Goal: Information Seeking & Learning: Learn about a topic

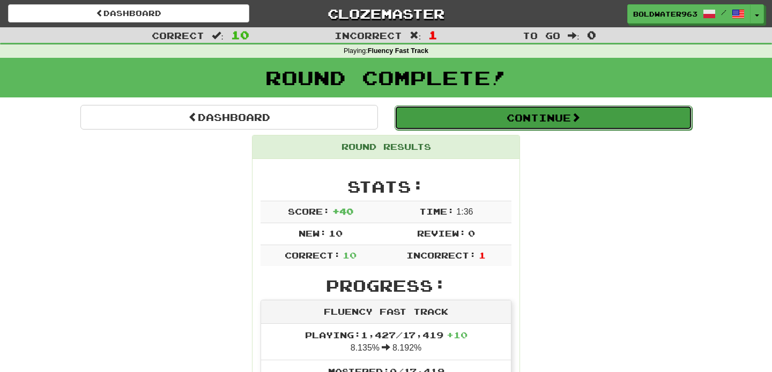
click at [486, 124] on button "Continue" at bounding box center [542, 118] width 297 height 25
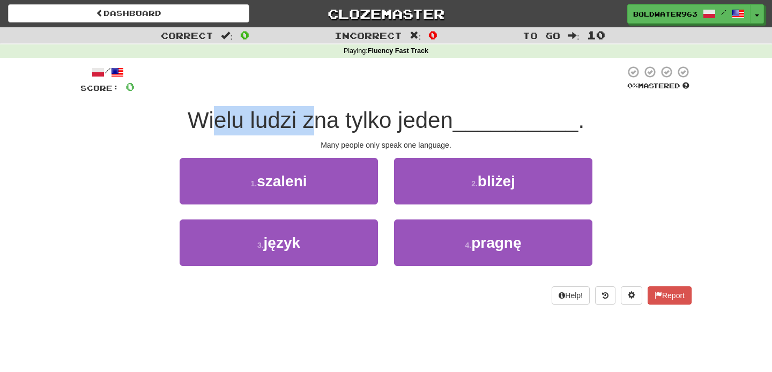
drag, startPoint x: 215, startPoint y: 118, endPoint x: 316, endPoint y: 119, distance: 100.8
click at [316, 119] on span "Wielu ludzi zna tylko jeden" at bounding box center [320, 120] width 265 height 25
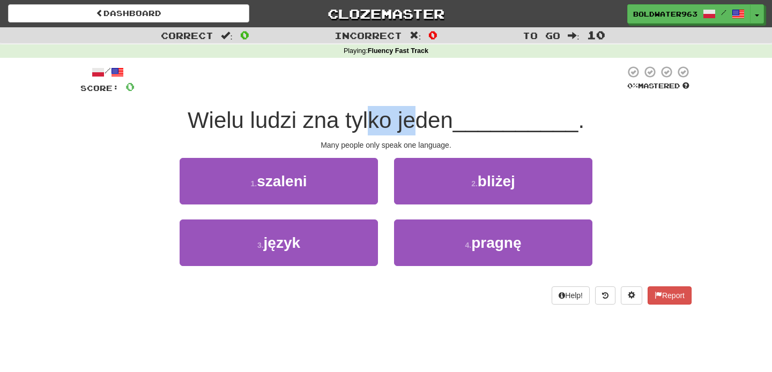
drag, startPoint x: 371, startPoint y: 122, endPoint x: 414, endPoint y: 121, distance: 42.3
click at [414, 121] on span "Wielu ludzi zna tylko jeden" at bounding box center [320, 120] width 265 height 25
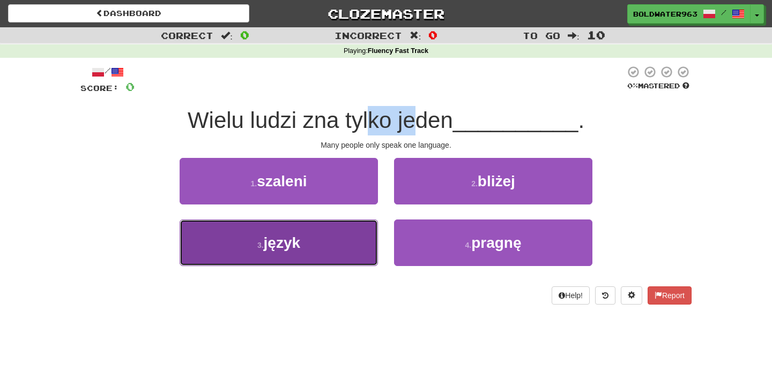
click at [323, 241] on button "3 . język" at bounding box center [279, 243] width 198 height 47
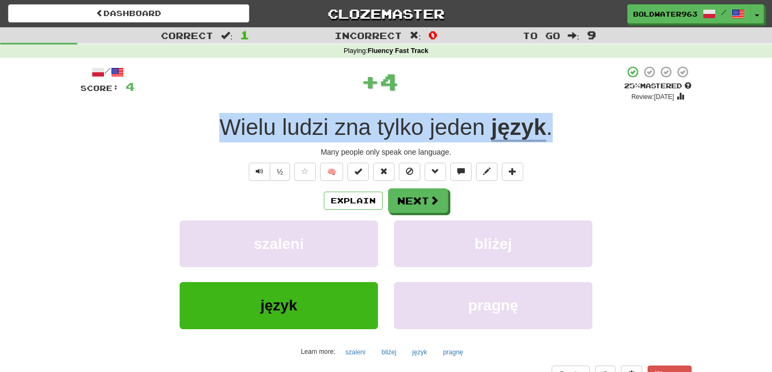
drag, startPoint x: 209, startPoint y: 126, endPoint x: 619, endPoint y: 114, distance: 410.1
click at [619, 114] on div "Wielu ludzi zna tylko jeden język ." at bounding box center [385, 127] width 611 height 29
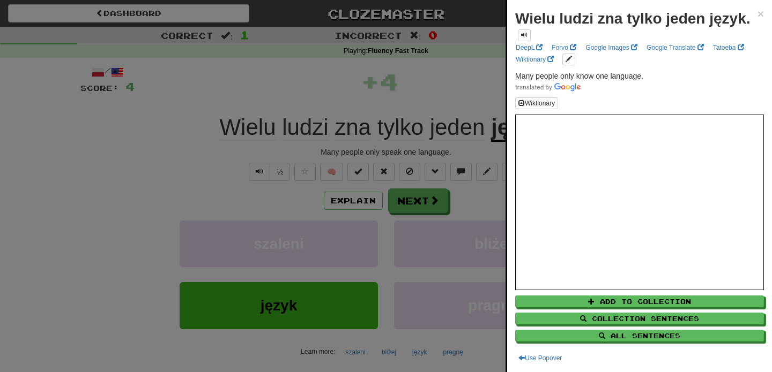
click at [484, 102] on div at bounding box center [386, 186] width 772 height 372
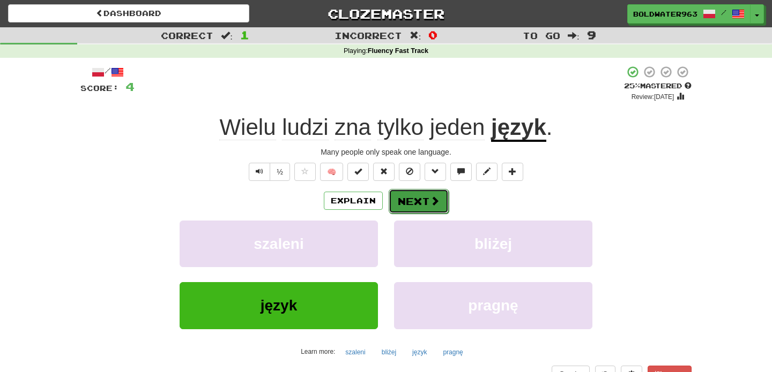
click at [422, 205] on button "Next" at bounding box center [418, 201] width 60 height 25
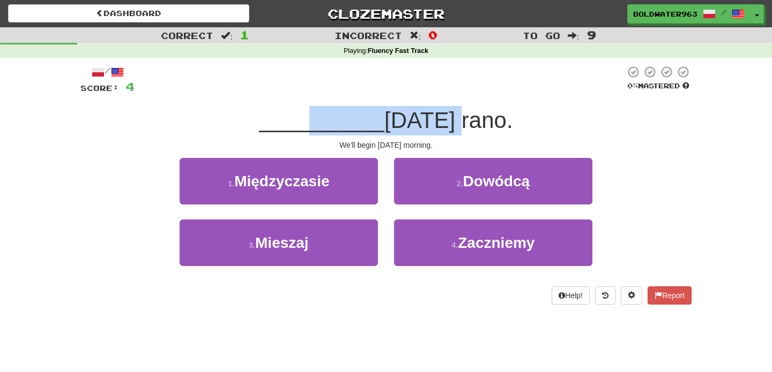
drag, startPoint x: 318, startPoint y: 124, endPoint x: 444, endPoint y: 124, distance: 125.9
click at [444, 124] on div "__________ jutro rano." at bounding box center [385, 120] width 611 height 29
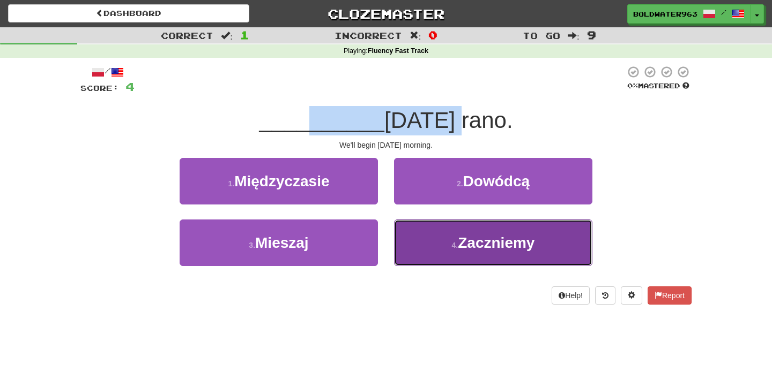
click at [414, 240] on button "4 . Zaczniemy" at bounding box center [493, 243] width 198 height 47
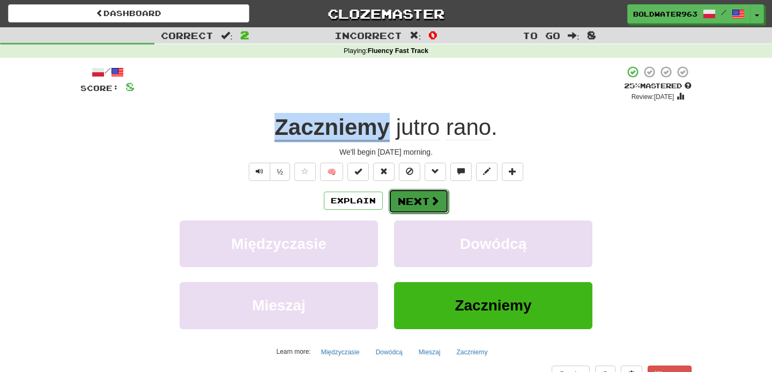
click at [413, 198] on button "Next" at bounding box center [418, 201] width 60 height 25
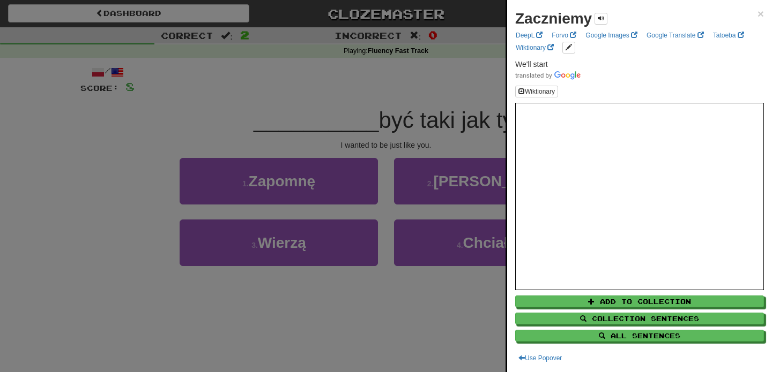
click at [387, 166] on div at bounding box center [386, 186] width 772 height 372
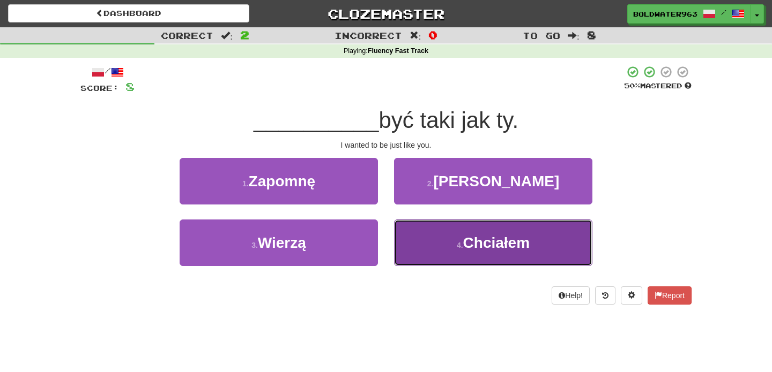
click at [442, 244] on button "4 . Chciałem" at bounding box center [493, 243] width 198 height 47
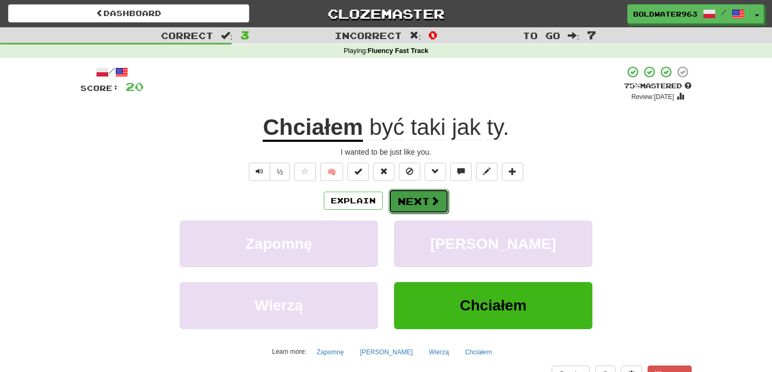
click at [411, 206] on button "Next" at bounding box center [418, 201] width 60 height 25
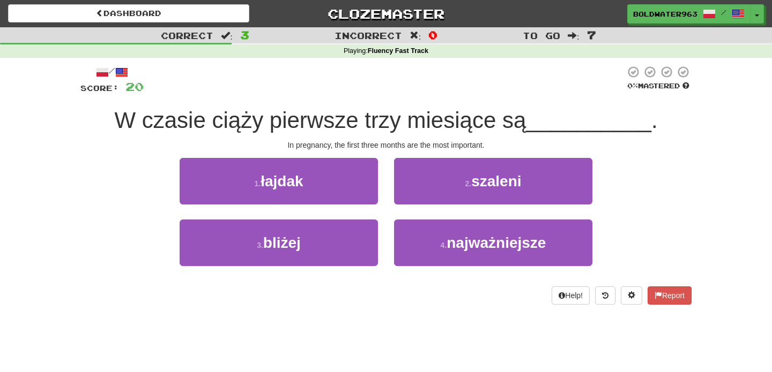
click at [251, 125] on span "W czasie ciąży pierwsze trzy miesiące są" at bounding box center [320, 120] width 412 height 25
click at [196, 125] on span "W czasie ciąży pierwsze trzy miesiące są" at bounding box center [320, 120] width 412 height 25
drag, startPoint x: 240, startPoint y: 124, endPoint x: 233, endPoint y: 125, distance: 7.5
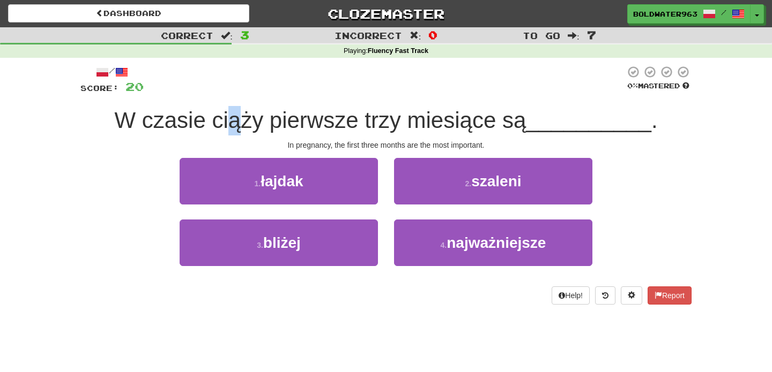
click at [233, 125] on span "W czasie ciąży pierwsze trzy miesiące są" at bounding box center [320, 120] width 412 height 25
drag, startPoint x: 251, startPoint y: 123, endPoint x: 225, endPoint y: 125, distance: 26.9
click at [225, 125] on span "W czasie ciąży pierwsze trzy miesiące są" at bounding box center [320, 120] width 412 height 25
drag, startPoint x: 280, startPoint y: 123, endPoint x: 352, endPoint y: 122, distance: 71.3
click at [352, 122] on span "W czasie ciąży pierwsze trzy miesiące są" at bounding box center [320, 120] width 412 height 25
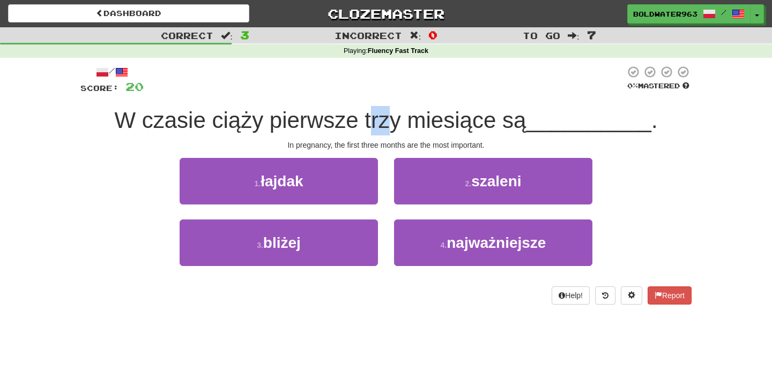
drag, startPoint x: 374, startPoint y: 122, endPoint x: 392, endPoint y: 122, distance: 17.7
click at [392, 122] on span "W czasie ciąży pierwsze trzy miesiące są" at bounding box center [320, 120] width 412 height 25
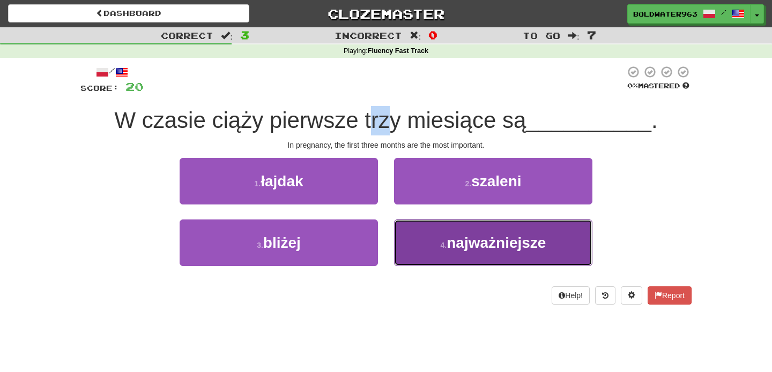
click at [480, 239] on span "najważniejsze" at bounding box center [495, 243] width 99 height 17
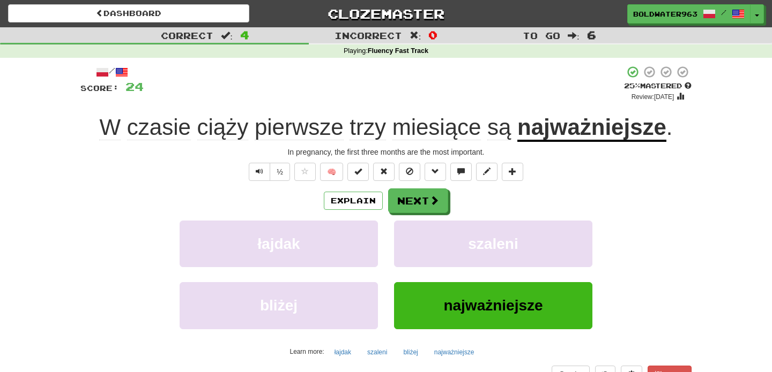
click at [226, 136] on span "ciąży" at bounding box center [222, 128] width 51 height 26
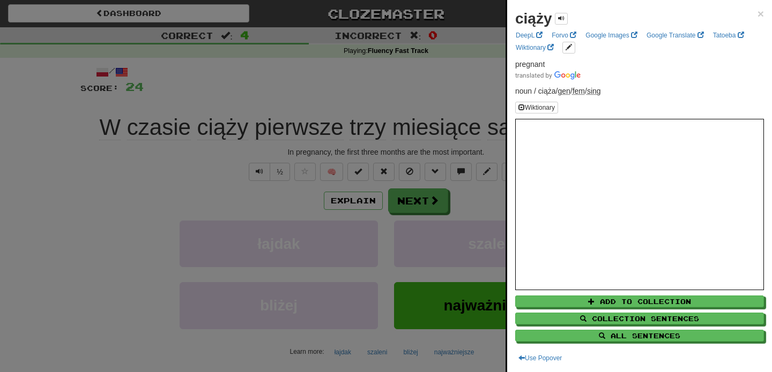
click at [170, 135] on div at bounding box center [386, 186] width 772 height 372
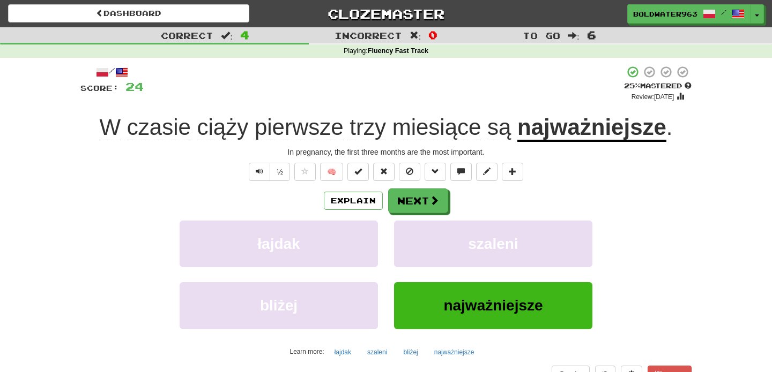
click at [157, 133] on span "czasie" at bounding box center [159, 128] width 64 height 26
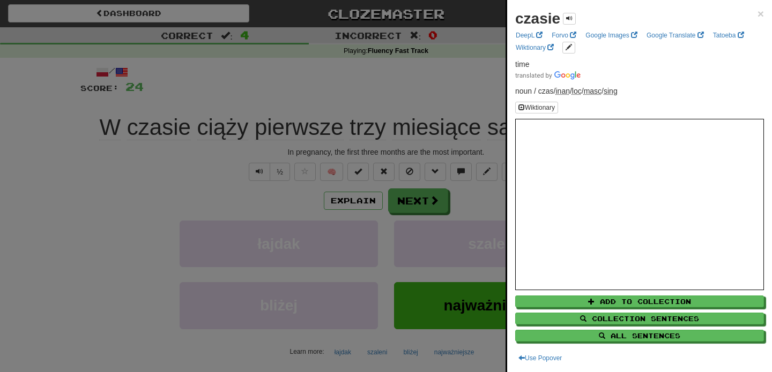
click at [216, 165] on div at bounding box center [386, 186] width 772 height 372
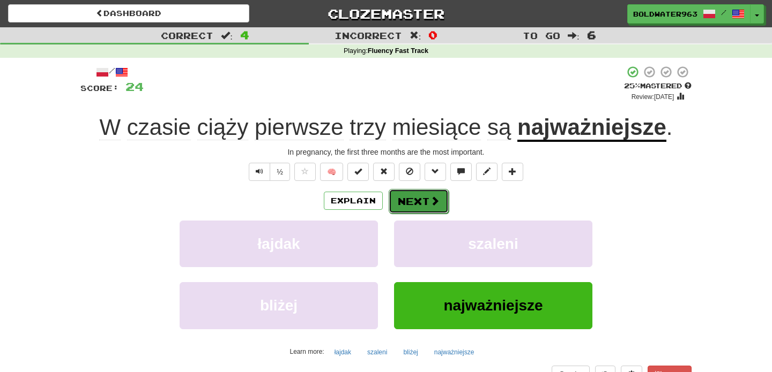
click at [415, 189] on button "Next" at bounding box center [418, 201] width 60 height 25
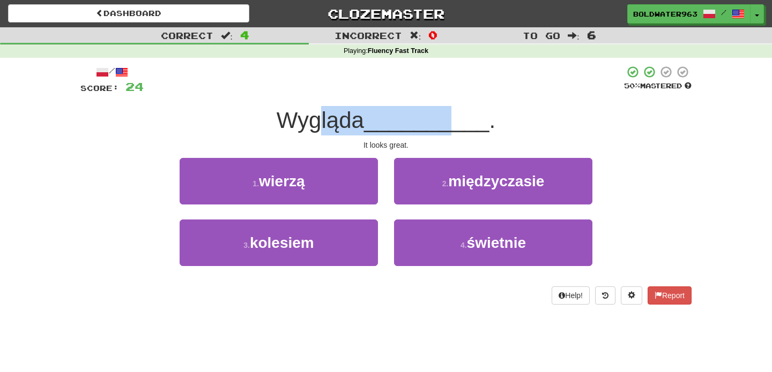
drag, startPoint x: 326, startPoint y: 118, endPoint x: 453, endPoint y: 123, distance: 126.6
click at [453, 123] on div "Wygląda __________ ." at bounding box center [385, 120] width 611 height 29
click at [453, 123] on span "__________" at bounding box center [426, 120] width 125 height 25
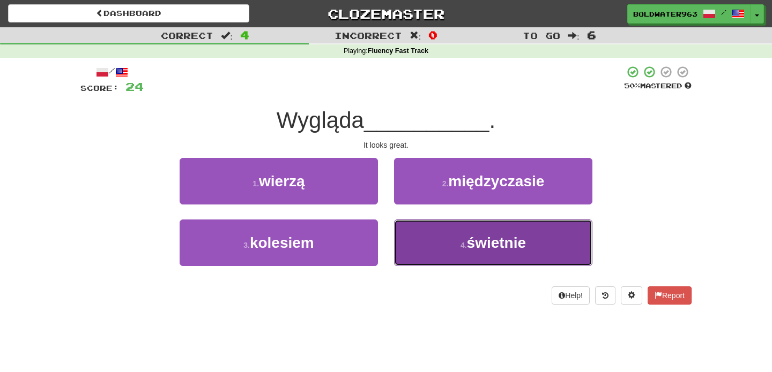
click at [432, 259] on button "4 . świetnie" at bounding box center [493, 243] width 198 height 47
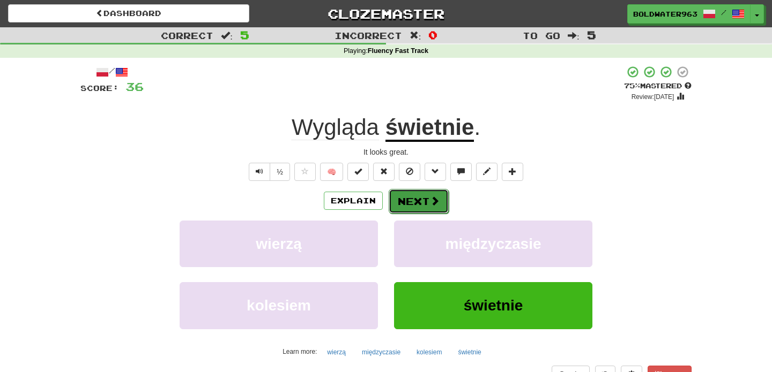
click at [423, 202] on button "Next" at bounding box center [418, 201] width 60 height 25
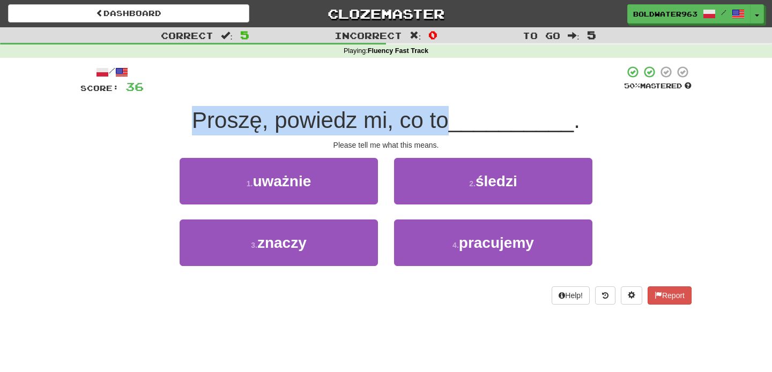
drag, startPoint x: 193, startPoint y: 122, endPoint x: 450, endPoint y: 131, distance: 256.8
click at [449, 131] on span "Proszę, powiedz mi, co to" at bounding box center [320, 120] width 257 height 25
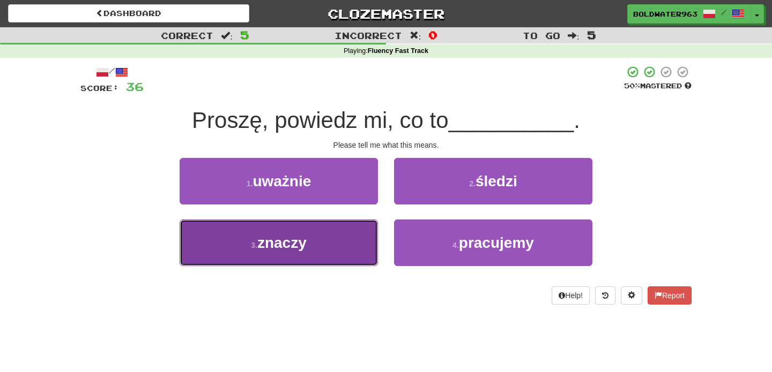
click at [321, 247] on button "3 . znaczy" at bounding box center [279, 243] width 198 height 47
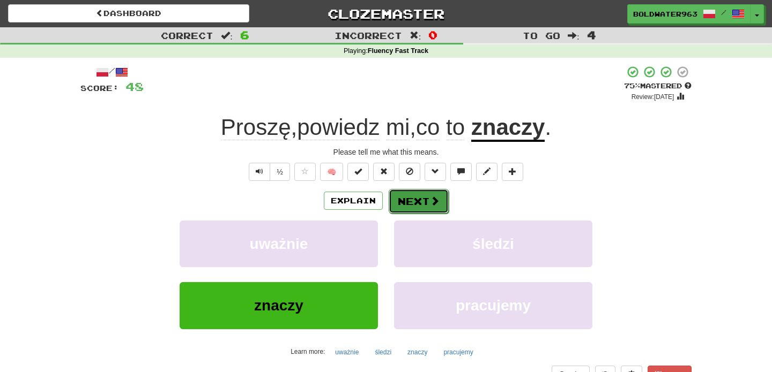
click at [414, 207] on button "Next" at bounding box center [418, 201] width 60 height 25
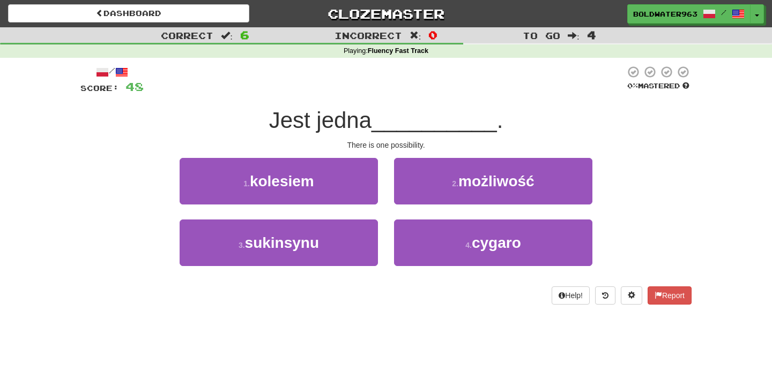
drag, startPoint x: 270, startPoint y: 126, endPoint x: 380, endPoint y: 114, distance: 111.1
click at [380, 114] on div "Jest jedna __________ ." at bounding box center [385, 120] width 611 height 29
click at [371, 114] on span "Jest jedna" at bounding box center [320, 120] width 102 height 25
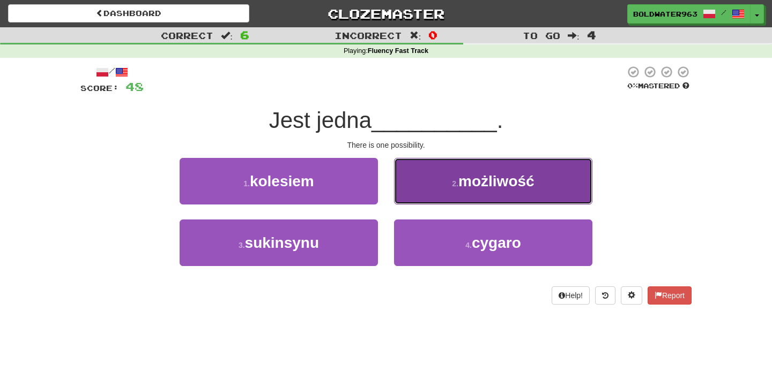
click at [433, 181] on button "2 . możliwość" at bounding box center [493, 181] width 198 height 47
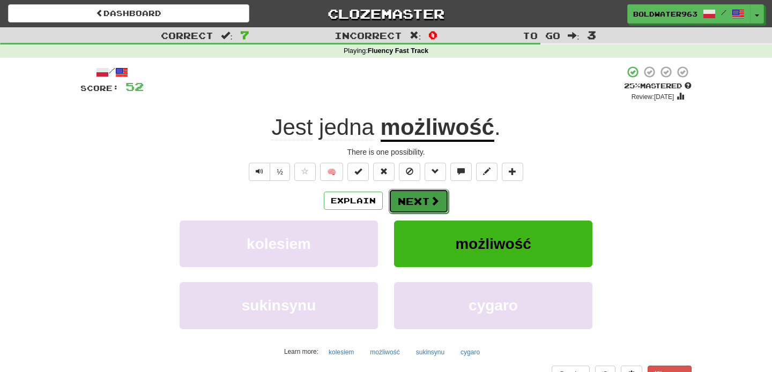
click at [419, 203] on button "Next" at bounding box center [418, 201] width 60 height 25
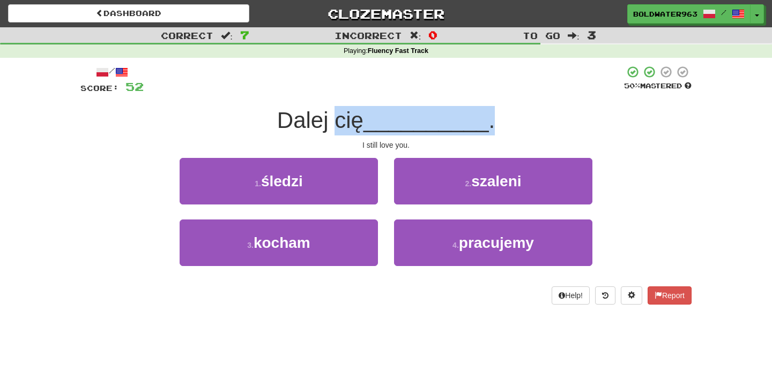
drag, startPoint x: 339, startPoint y: 123, endPoint x: 492, endPoint y: 115, distance: 153.5
click at [492, 115] on div "Dalej cię __________ ." at bounding box center [385, 120] width 611 height 29
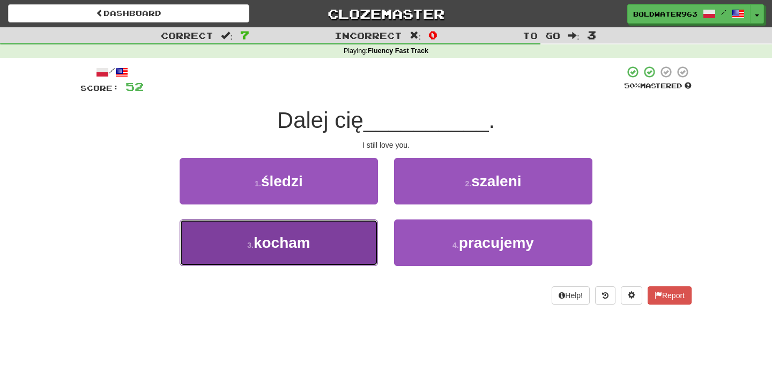
click at [312, 248] on button "3 . kocham" at bounding box center [279, 243] width 198 height 47
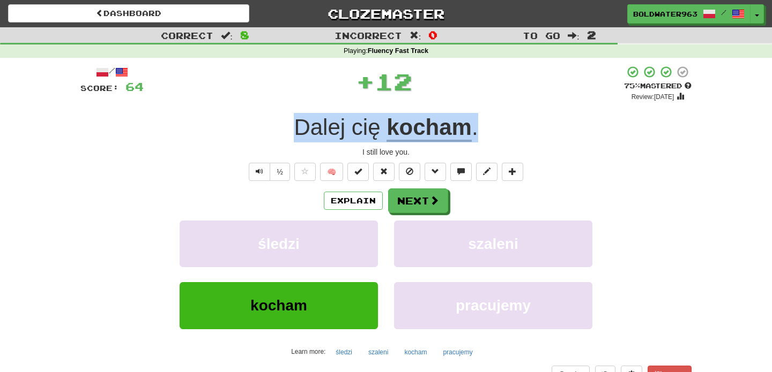
drag, startPoint x: 297, startPoint y: 121, endPoint x: 534, endPoint y: 122, distance: 236.8
click at [534, 122] on div "Dalej cię kocham ." at bounding box center [385, 127] width 611 height 29
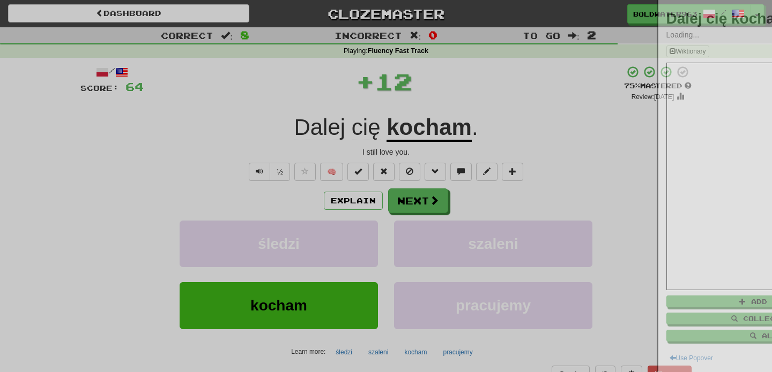
click at [534, 122] on div at bounding box center [386, 186] width 772 height 372
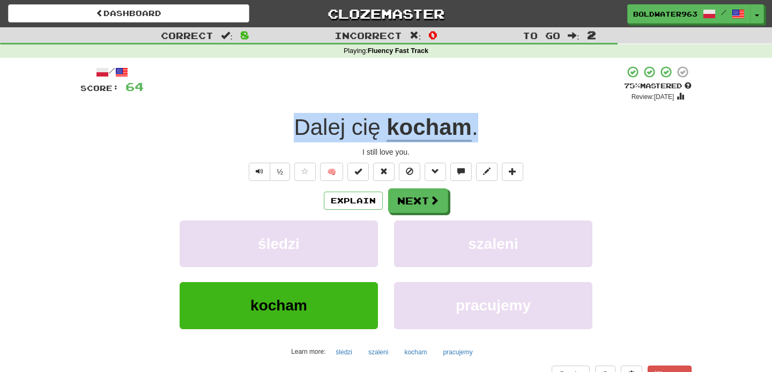
drag, startPoint x: 514, startPoint y: 137, endPoint x: 257, endPoint y: 137, distance: 257.2
click at [257, 137] on div "Dalej cię kocham ." at bounding box center [385, 127] width 611 height 29
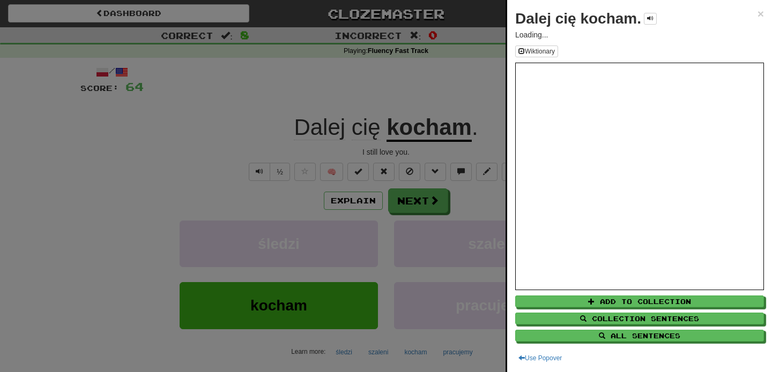
click at [223, 117] on div at bounding box center [386, 186] width 772 height 372
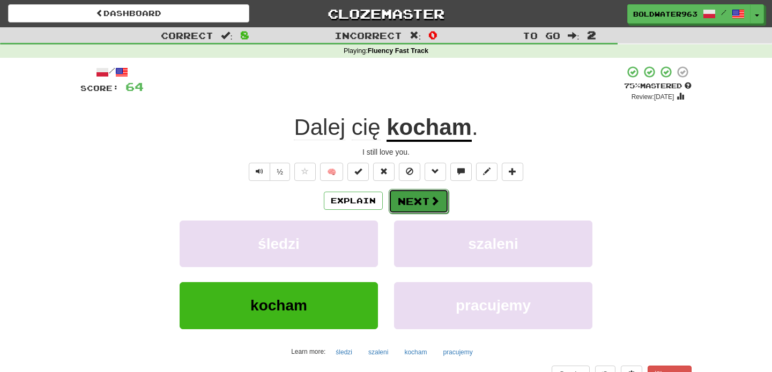
click at [417, 196] on button "Next" at bounding box center [418, 201] width 60 height 25
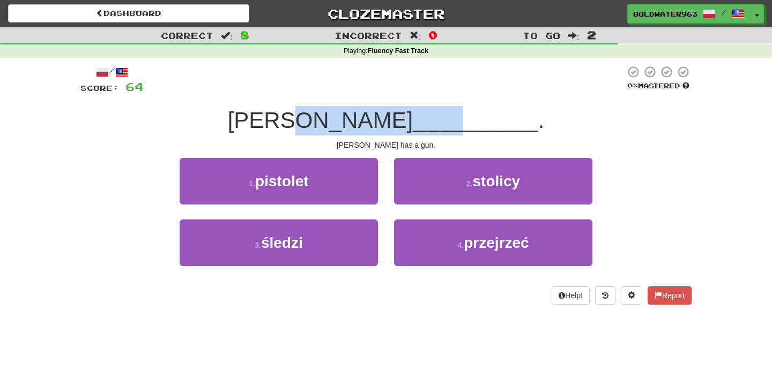
drag, startPoint x: 351, startPoint y: 118, endPoint x: 413, endPoint y: 122, distance: 62.2
click at [413, 122] on div "Tom ma __________ ." at bounding box center [385, 120] width 611 height 29
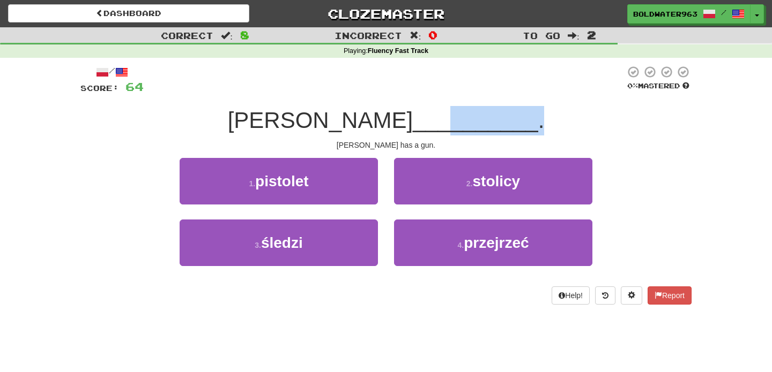
drag, startPoint x: 496, startPoint y: 124, endPoint x: 407, endPoint y: 123, distance: 89.5
click at [407, 123] on div "Tom ma __________ ." at bounding box center [385, 120] width 611 height 29
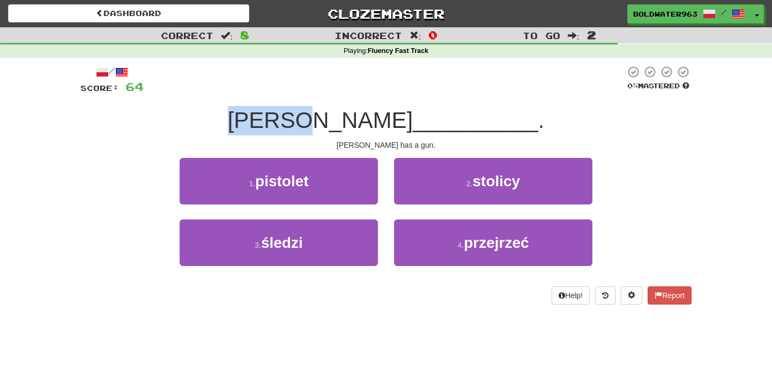
drag, startPoint x: 363, startPoint y: 124, endPoint x: 280, endPoint y: 119, distance: 82.7
click at [280, 119] on div "Tom ma __________ ." at bounding box center [385, 120] width 611 height 29
click at [281, 119] on div "Tom ma __________ ." at bounding box center [385, 120] width 611 height 29
drag, startPoint x: 282, startPoint y: 119, endPoint x: 358, endPoint y: 119, distance: 75.6
click at [358, 119] on div "Tom ma __________ ." at bounding box center [385, 120] width 611 height 29
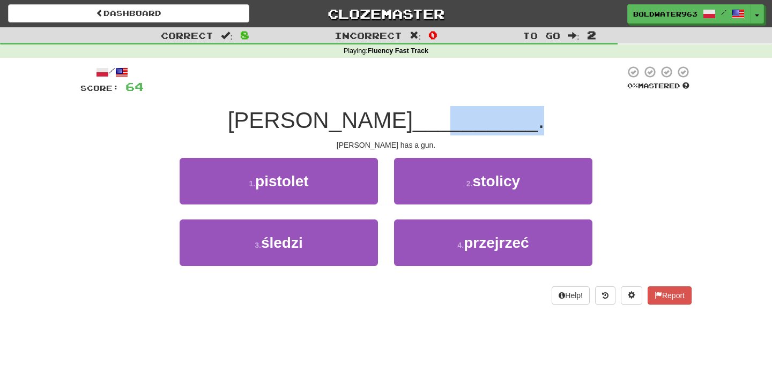
drag, startPoint x: 406, startPoint y: 115, endPoint x: 503, endPoint y: 119, distance: 96.5
click at [503, 119] on div "Tom ma __________ ." at bounding box center [385, 120] width 611 height 29
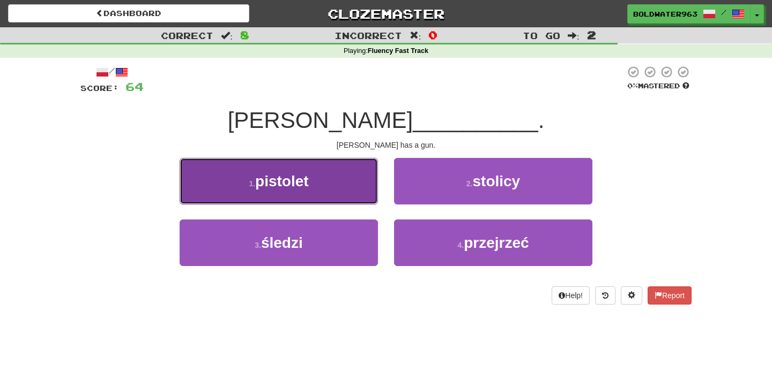
click at [342, 183] on button "1 . pistolet" at bounding box center [279, 181] width 198 height 47
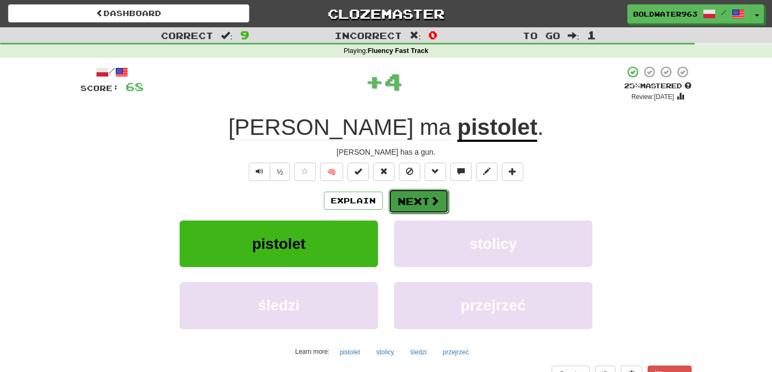
click at [417, 200] on button "Next" at bounding box center [418, 201] width 60 height 25
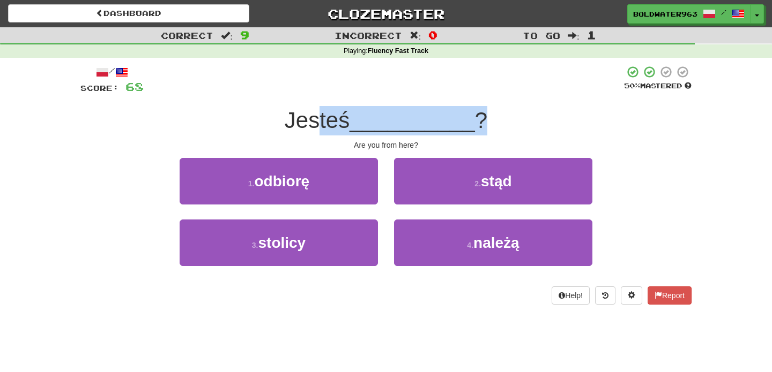
drag, startPoint x: 322, startPoint y: 121, endPoint x: 485, endPoint y: 117, distance: 164.0
click at [485, 117] on div "Jesteś __________ ?" at bounding box center [385, 120] width 611 height 29
drag, startPoint x: 502, startPoint y: 123, endPoint x: 286, endPoint y: 123, distance: 215.9
click at [286, 123] on div "Jesteś __________ ?" at bounding box center [385, 120] width 611 height 29
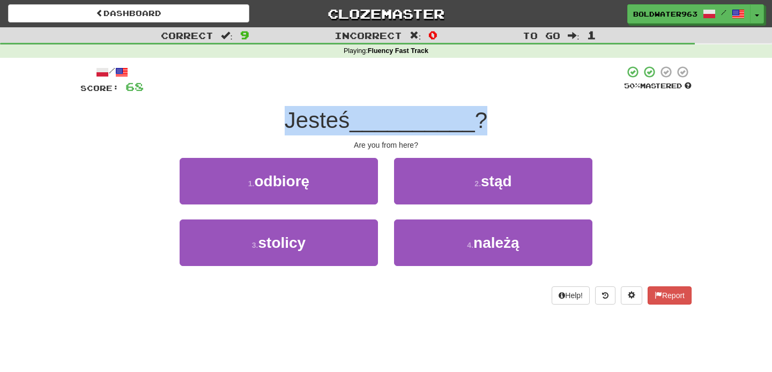
click at [286, 123] on div "Jesteś __________ ?" at bounding box center [385, 120] width 611 height 29
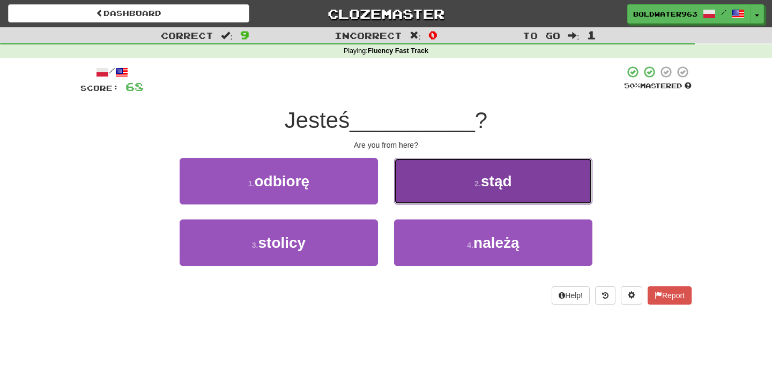
click at [494, 183] on span "stąd" at bounding box center [496, 181] width 31 height 17
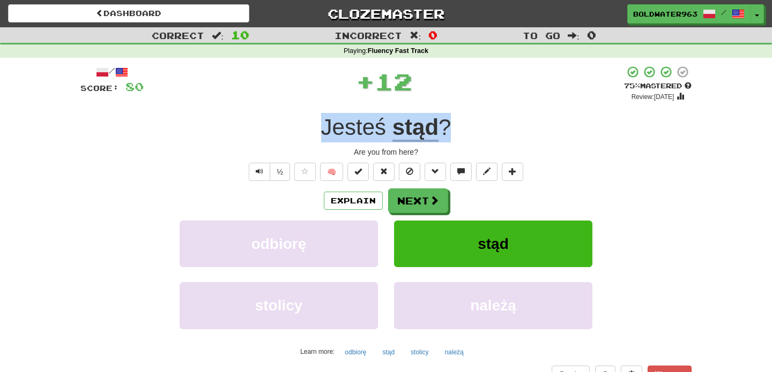
drag, startPoint x: 473, startPoint y: 131, endPoint x: 250, endPoint y: 125, distance: 222.5
click at [250, 125] on div "Jesteś stąd ?" at bounding box center [385, 127] width 611 height 29
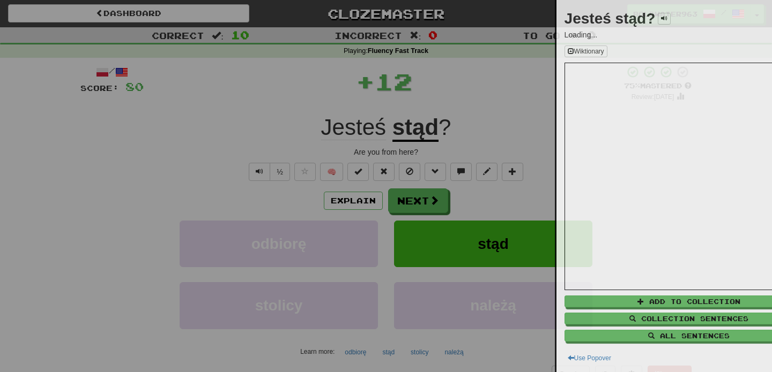
click at [305, 127] on div at bounding box center [386, 186] width 772 height 372
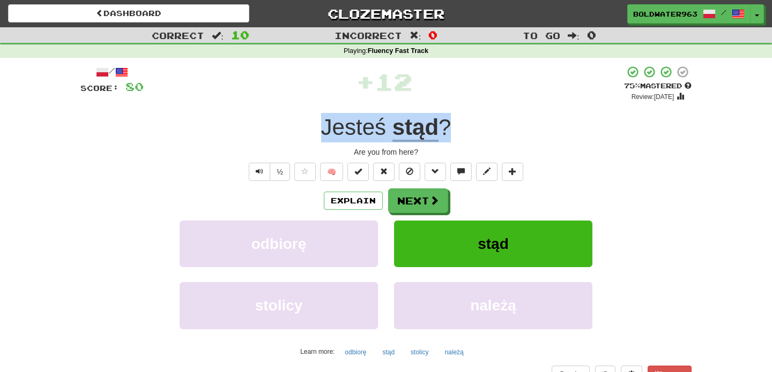
drag, startPoint x: 272, startPoint y: 126, endPoint x: 473, endPoint y: 126, distance: 201.5
click at [473, 126] on div "Jesteś stąd ?" at bounding box center [385, 127] width 611 height 29
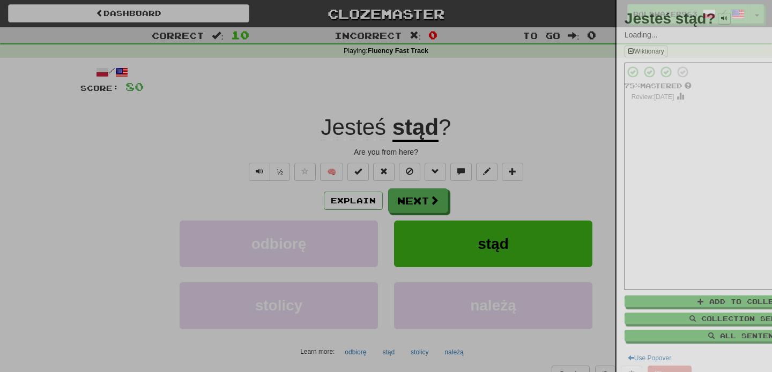
click at [473, 126] on div at bounding box center [386, 186] width 772 height 372
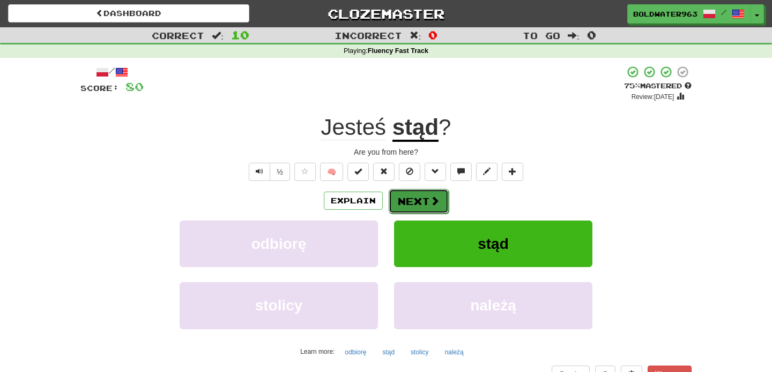
click at [422, 201] on button "Next" at bounding box center [418, 201] width 60 height 25
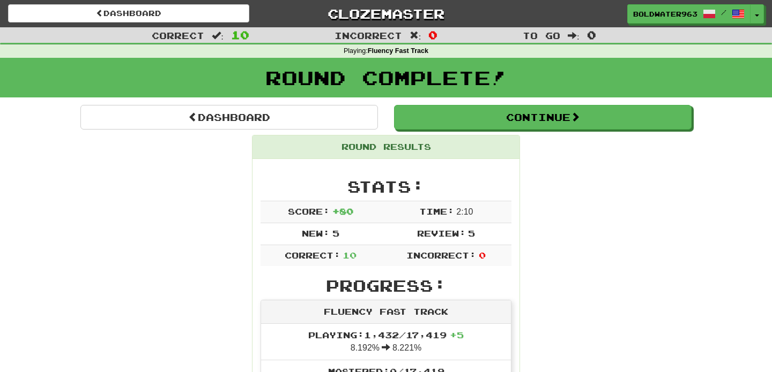
click at [383, 115] on div "Dashboard" at bounding box center [228, 117] width 313 height 25
click at [383, 122] on div "Dashboard" at bounding box center [228, 117] width 313 height 25
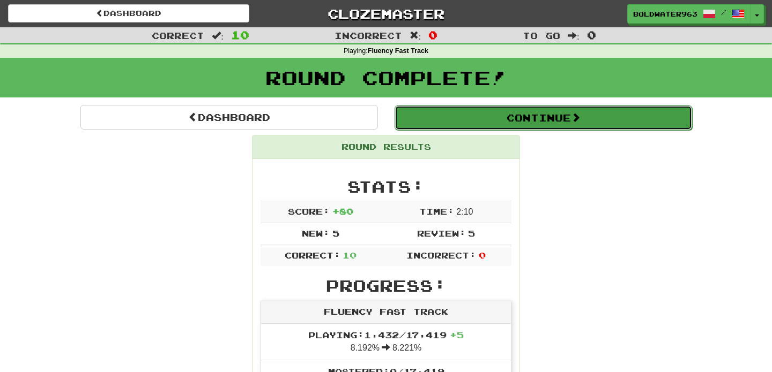
click at [445, 116] on button "Continue" at bounding box center [542, 118] width 297 height 25
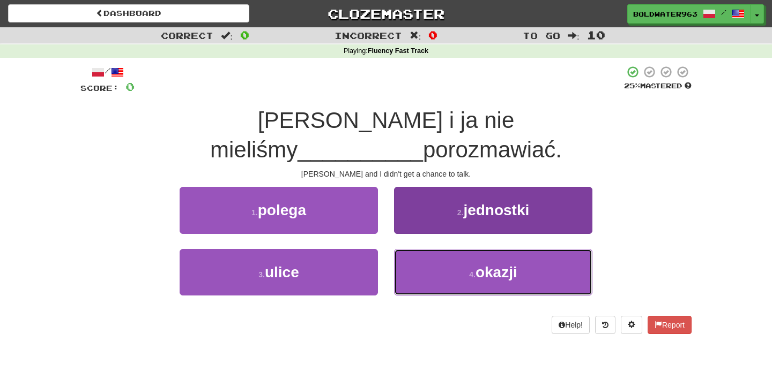
click at [437, 249] on button "4 . okazji" at bounding box center [493, 272] width 198 height 47
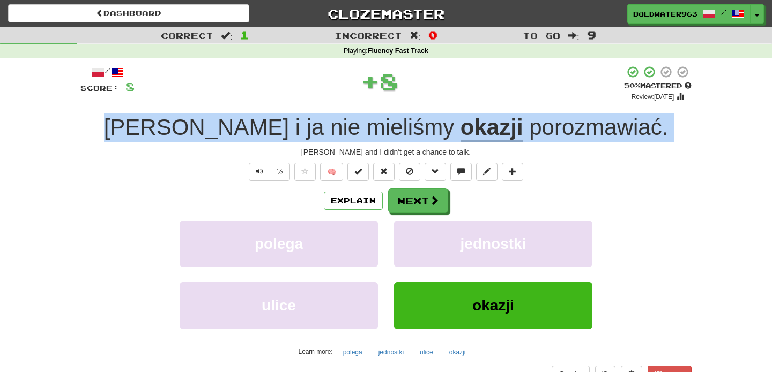
drag, startPoint x: 143, startPoint y: 131, endPoint x: 609, endPoint y: 144, distance: 465.8
click at [609, 144] on div "/ Score: 8 + 8 50 % Mastered Review: 2025-09-27 Tom i ja nie mieliśmy okazji po…" at bounding box center [385, 233] width 611 height 336
click at [420, 201] on button "Next" at bounding box center [418, 201] width 60 height 25
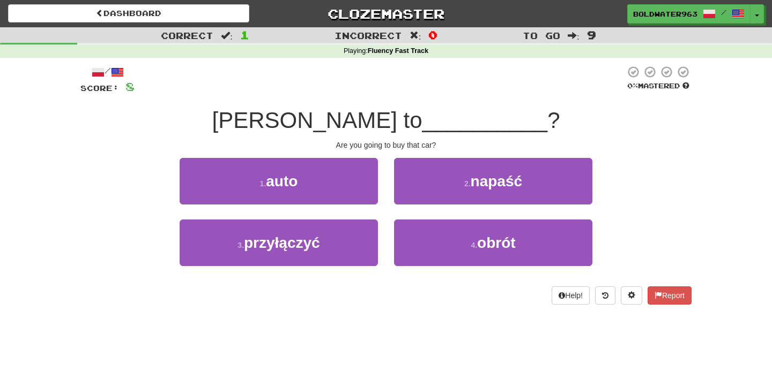
click at [201, 119] on div "Zamierzasz kupić to __________ ?" at bounding box center [385, 120] width 611 height 29
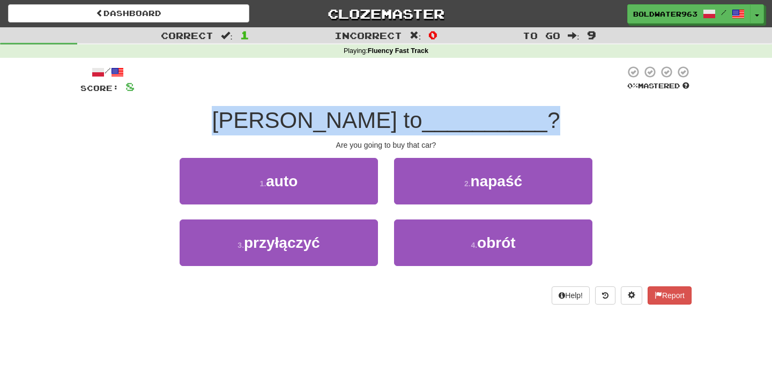
drag, startPoint x: 196, startPoint y: 122, endPoint x: 610, endPoint y: 125, distance: 414.2
click at [610, 125] on div "Zamierzasz kupić to __________ ?" at bounding box center [385, 120] width 611 height 29
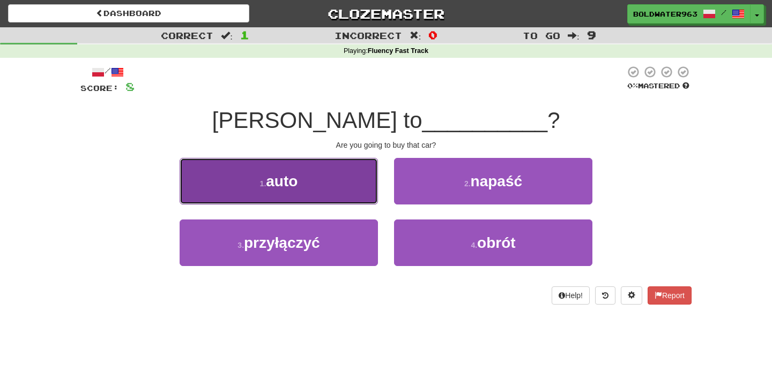
click at [333, 177] on button "1 . auto" at bounding box center [279, 181] width 198 height 47
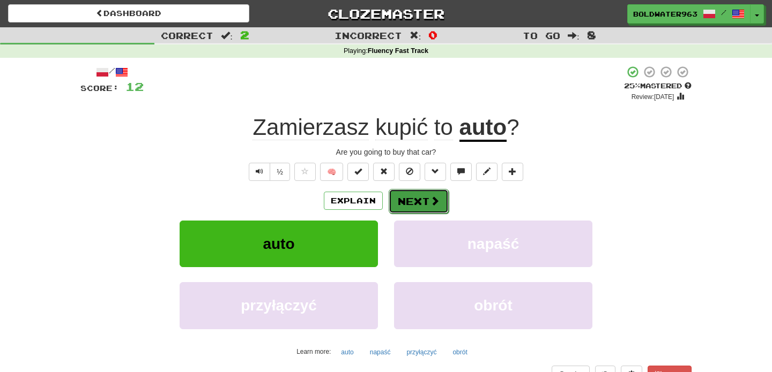
click at [416, 201] on button "Next" at bounding box center [418, 201] width 60 height 25
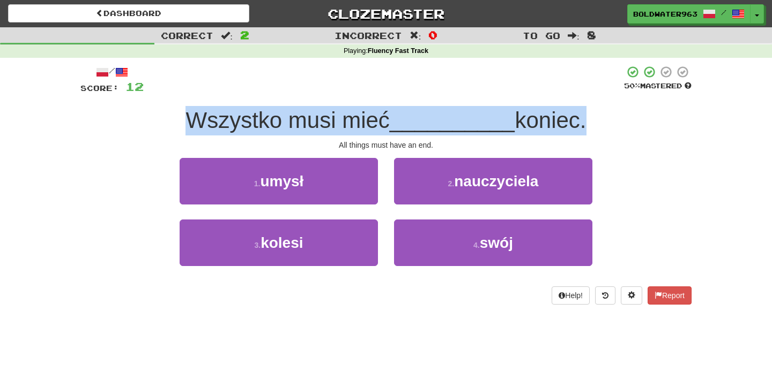
drag, startPoint x: 188, startPoint y: 122, endPoint x: 575, endPoint y: 127, distance: 388.0
click at [575, 127] on div "Wszystko musi mieć __________ koniec." at bounding box center [385, 120] width 611 height 29
click at [575, 127] on span "koniec." at bounding box center [549, 120] width 71 height 25
drag, startPoint x: 557, startPoint y: 121, endPoint x: 227, endPoint y: 117, distance: 330.1
click at [227, 117] on div "Wszystko musi mieć __________ koniec." at bounding box center [385, 120] width 611 height 29
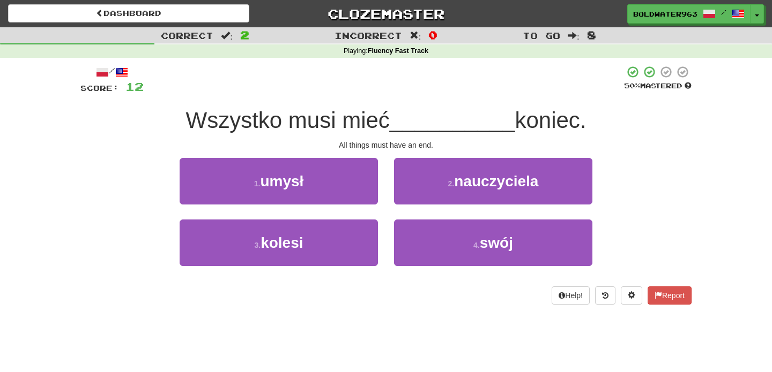
click at [377, 146] on div "All things must have an end." at bounding box center [385, 145] width 611 height 11
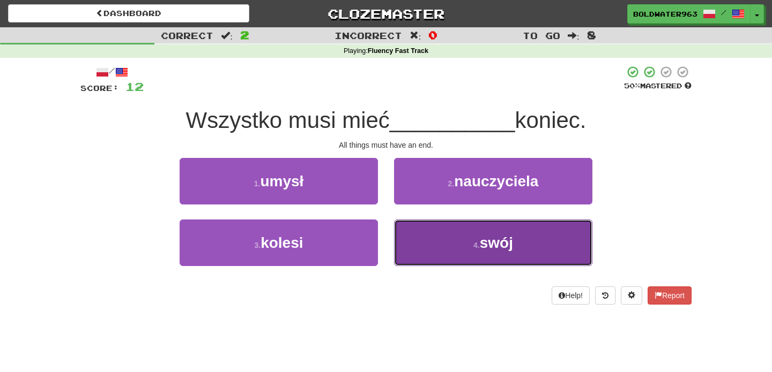
click at [443, 246] on button "4 . swój" at bounding box center [493, 243] width 198 height 47
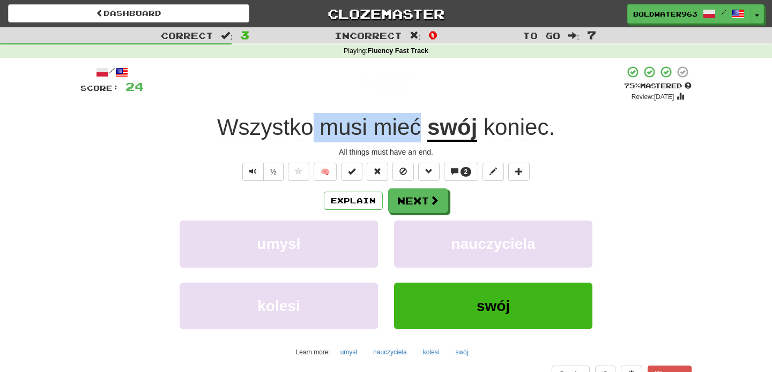
drag, startPoint x: 312, startPoint y: 127, endPoint x: 417, endPoint y: 119, distance: 105.3
click at [417, 119] on span "Wszystko musi mieć" at bounding box center [322, 128] width 210 height 26
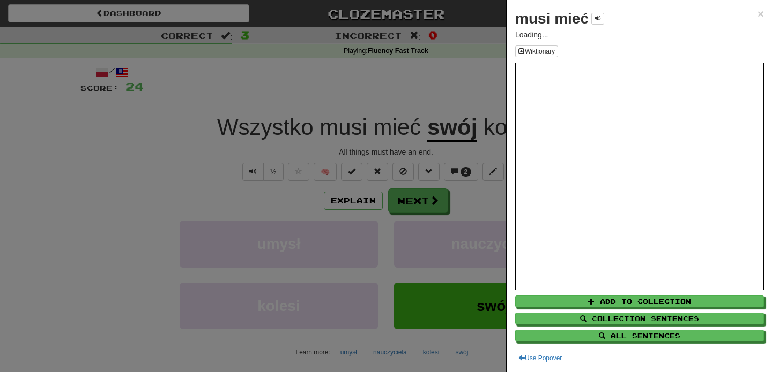
click at [412, 203] on div at bounding box center [386, 186] width 772 height 372
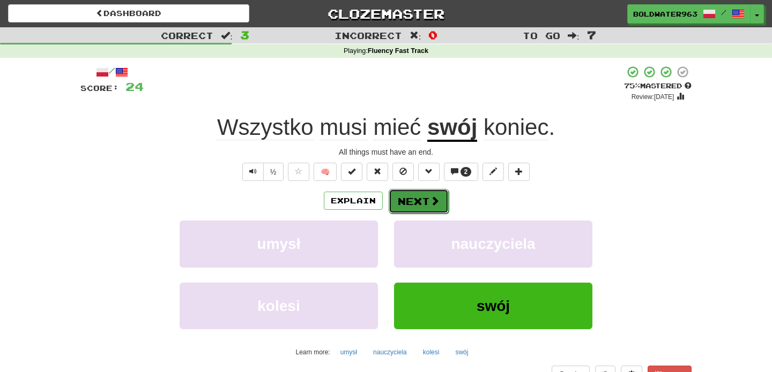
click at [414, 205] on button "Next" at bounding box center [418, 201] width 60 height 25
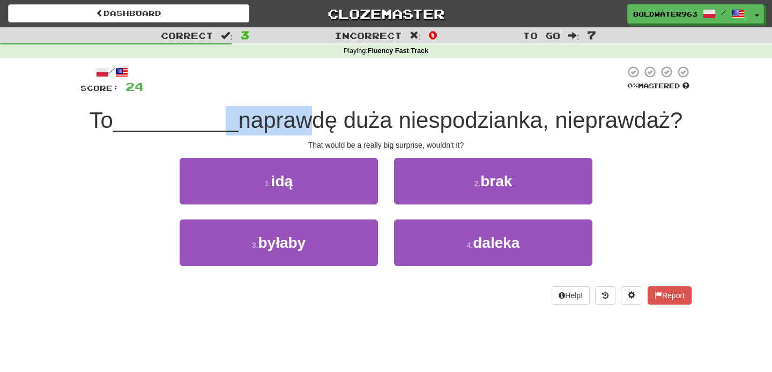
drag, startPoint x: 220, startPoint y: 111, endPoint x: 301, endPoint y: 121, distance: 81.4
click at [301, 121] on div "To __________ naprawdę duża niespodzianka, nieprawdaż?" at bounding box center [385, 120] width 611 height 29
click at [291, 281] on div "3 . byłaby" at bounding box center [278, 251] width 214 height 62
click at [382, 208] on div "1 . idą" at bounding box center [278, 189] width 214 height 62
click at [383, 191] on div "1 . idą" at bounding box center [278, 189] width 214 height 62
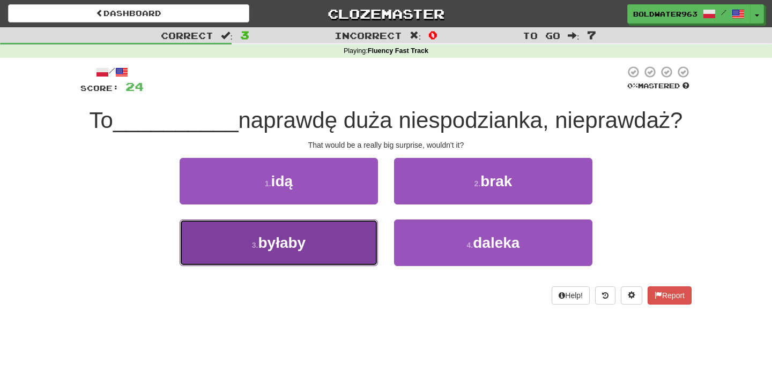
click at [341, 247] on button "3 . byłaby" at bounding box center [279, 243] width 198 height 47
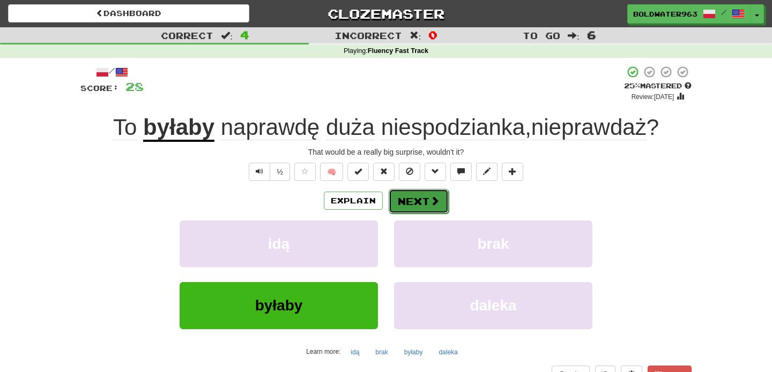
click at [421, 200] on button "Next" at bounding box center [418, 201] width 60 height 25
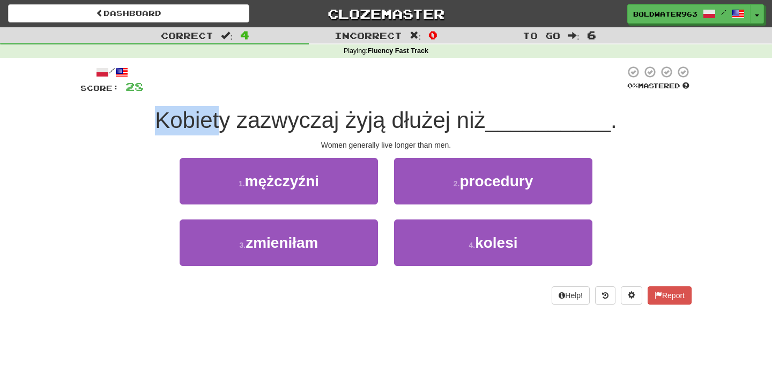
drag, startPoint x: 159, startPoint y: 117, endPoint x: 227, endPoint y: 125, distance: 68.6
click at [227, 125] on span "Kobiety zazwyczaj żyją dłużej niż" at bounding box center [320, 120] width 330 height 25
click at [290, 133] on span "Kobiety zazwyczaj żyją dłużej niż" at bounding box center [320, 120] width 330 height 25
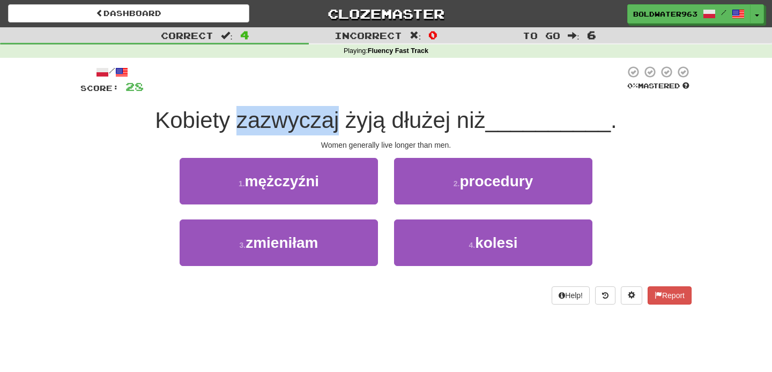
click at [290, 133] on span "Kobiety zazwyczaj żyją dłużej niż" at bounding box center [320, 120] width 330 height 25
click at [361, 120] on span "Kobiety zazwyczaj żyją dłużej niż" at bounding box center [320, 120] width 330 height 25
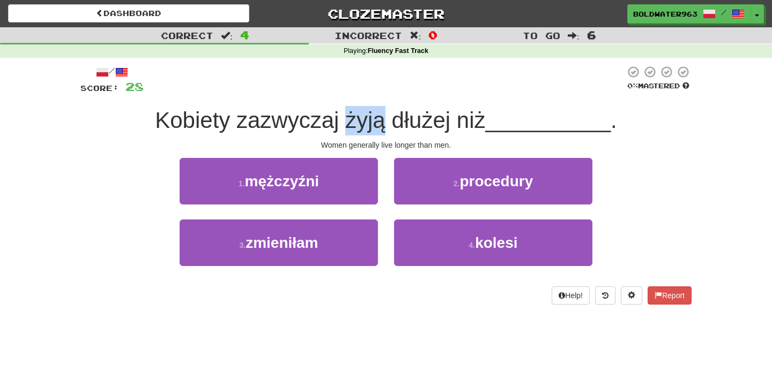
click at [361, 120] on span "Kobiety zazwyczaj żyją dłużej niż" at bounding box center [320, 120] width 330 height 25
click at [413, 117] on span "Kobiety zazwyczaj żyją dłużej niż" at bounding box center [320, 120] width 330 height 25
click at [363, 122] on span "Kobiety zazwyczaj żyją dłużej niż" at bounding box center [320, 120] width 330 height 25
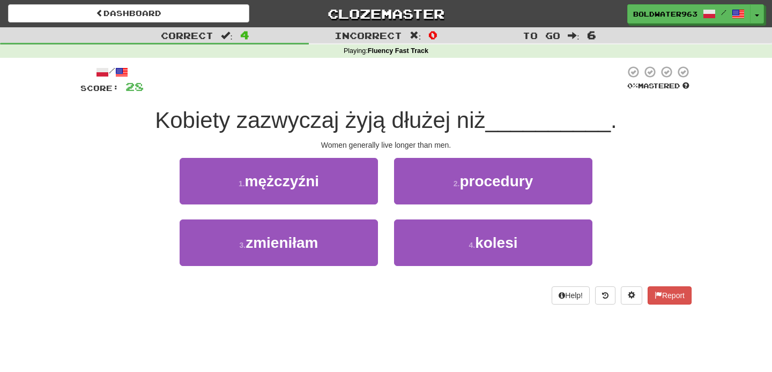
click at [425, 122] on span "Kobiety zazwyczaj żyją dłużej niż" at bounding box center [320, 120] width 330 height 25
click at [472, 122] on span "Kobiety zazwyczaj żyją dłużej niż" at bounding box center [320, 120] width 330 height 25
click at [428, 128] on span "Kobiety zazwyczaj żyją dłużej niż" at bounding box center [320, 120] width 330 height 25
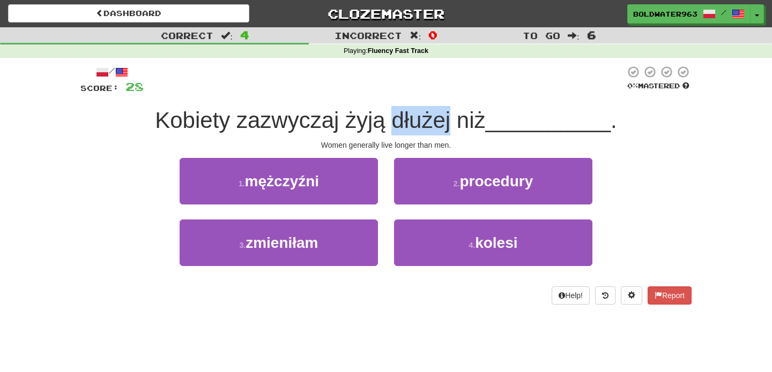
click at [428, 128] on span "Kobiety zazwyczaj żyją dłużej niż" at bounding box center [320, 120] width 330 height 25
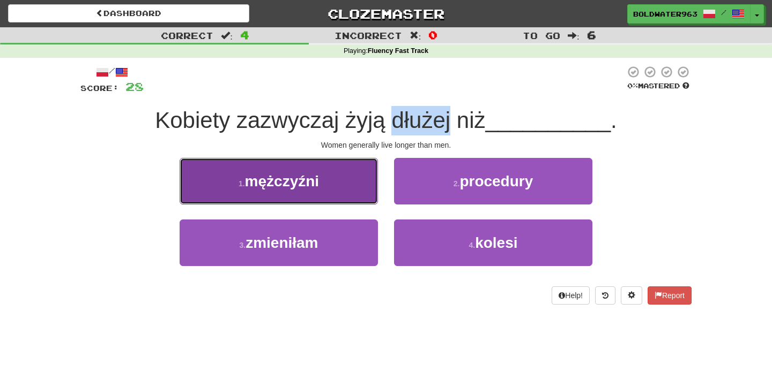
click at [321, 174] on button "1 . mężczyźni" at bounding box center [279, 181] width 198 height 47
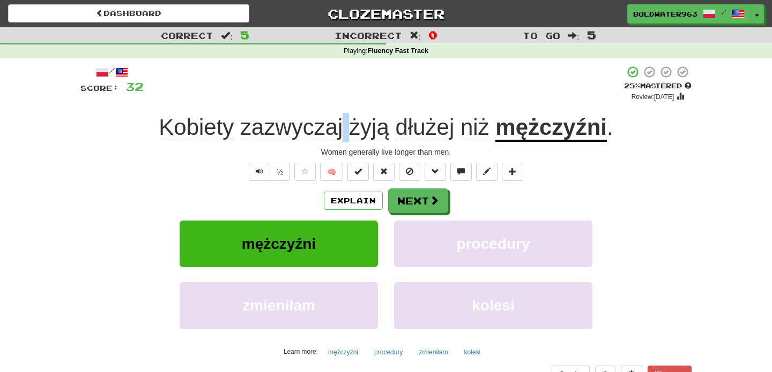
drag, startPoint x: 345, startPoint y: 127, endPoint x: 347, endPoint y: 133, distance: 6.3
click at [347, 133] on span "Kobiety zazwyczaj żyją dłużej niż" at bounding box center [327, 128] width 337 height 26
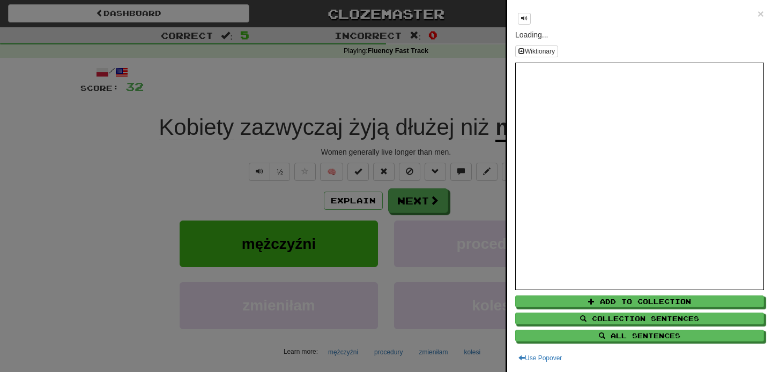
click at [235, 129] on div at bounding box center [386, 186] width 772 height 372
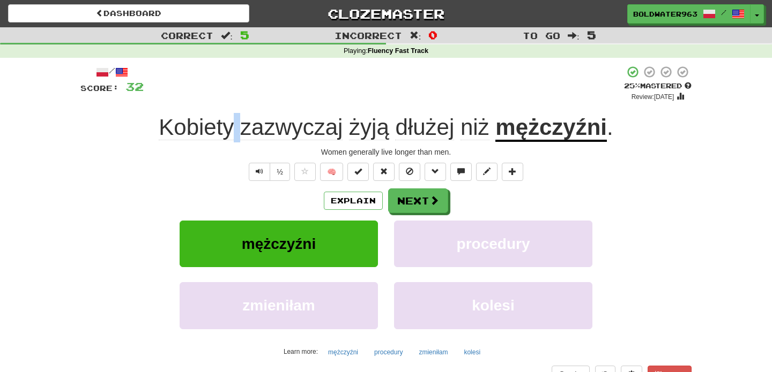
click at [239, 129] on span "Kobiety zazwyczaj żyją dłużej niż" at bounding box center [327, 128] width 337 height 26
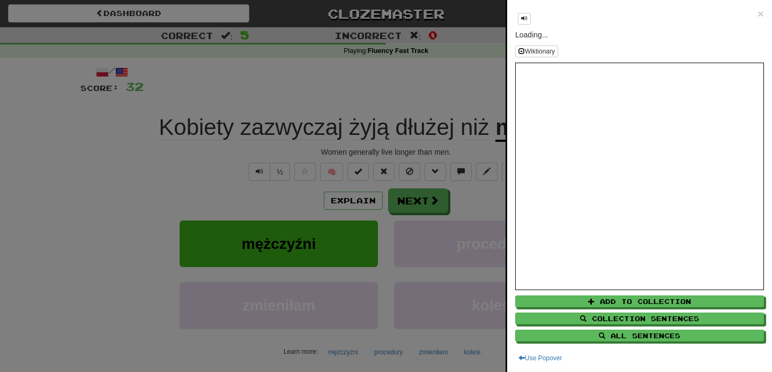
click at [283, 104] on div at bounding box center [386, 186] width 772 height 372
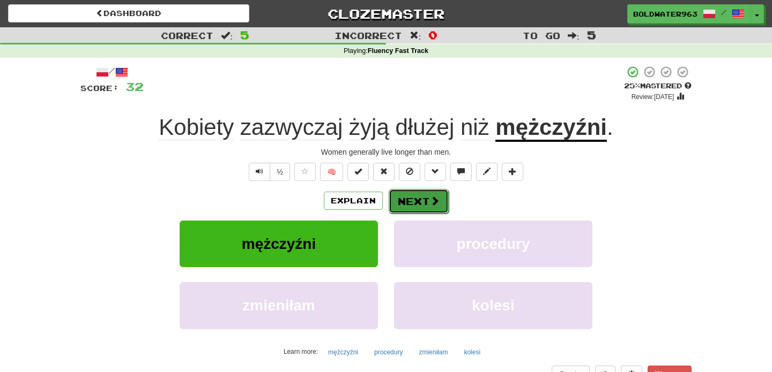
click at [409, 201] on button "Next" at bounding box center [418, 201] width 60 height 25
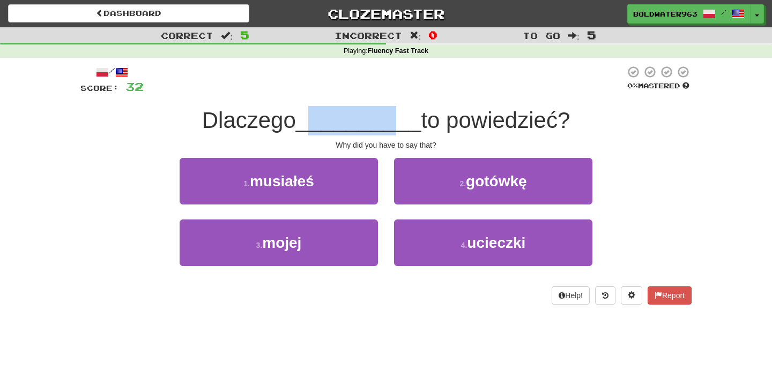
drag, startPoint x: 315, startPoint y: 124, endPoint x: 394, endPoint y: 122, distance: 79.3
click at [394, 122] on span "__________" at bounding box center [358, 120] width 125 height 25
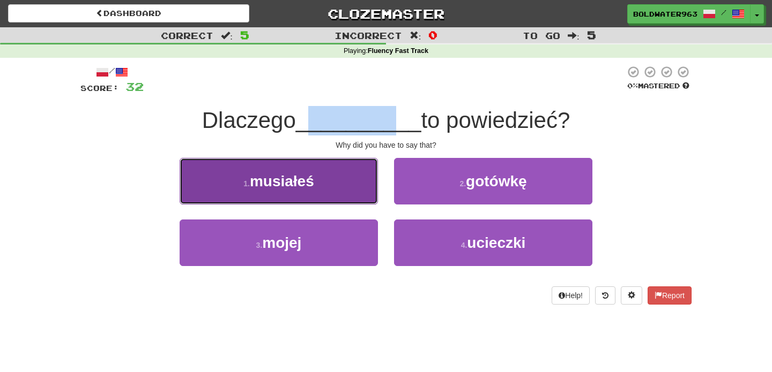
click at [331, 186] on button "1 . musiałeś" at bounding box center [279, 181] width 198 height 47
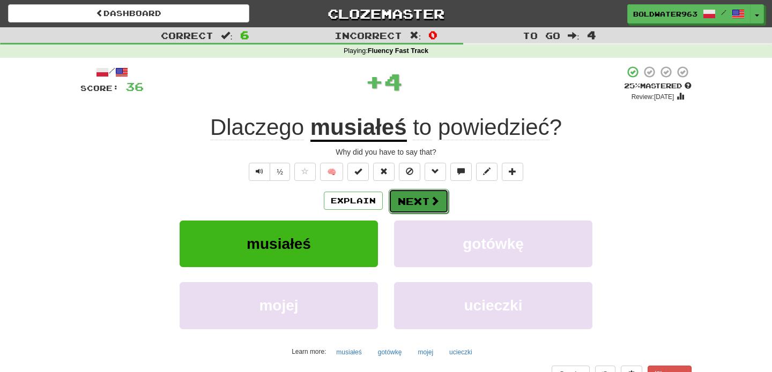
click at [418, 205] on button "Next" at bounding box center [418, 201] width 60 height 25
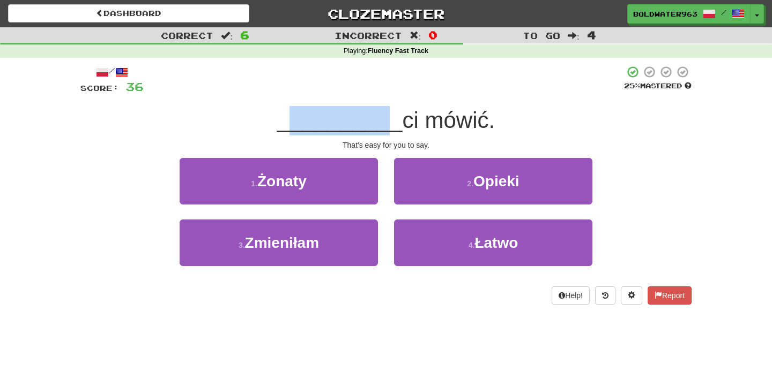
drag, startPoint x: 294, startPoint y: 125, endPoint x: 381, endPoint y: 126, distance: 87.3
click at [381, 126] on span "__________" at bounding box center [339, 120] width 125 height 25
click at [383, 208] on div "1 . Żonaty" at bounding box center [278, 189] width 214 height 62
click at [383, 269] on div "3 . Zmieniłam" at bounding box center [278, 251] width 214 height 62
click at [383, 208] on div "1 . Żonaty" at bounding box center [278, 189] width 214 height 62
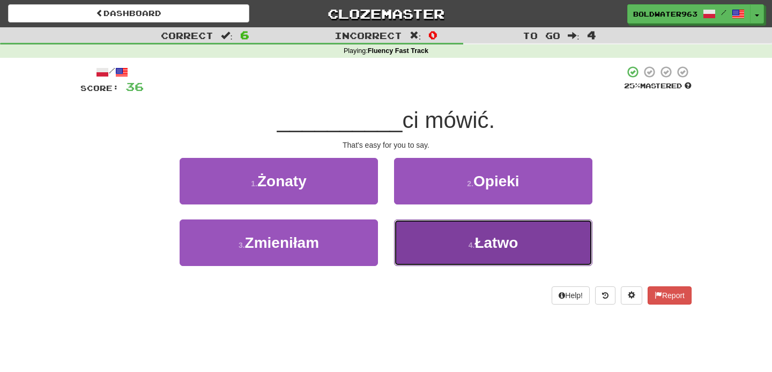
click at [444, 253] on button "4 . Łatwo" at bounding box center [493, 243] width 198 height 47
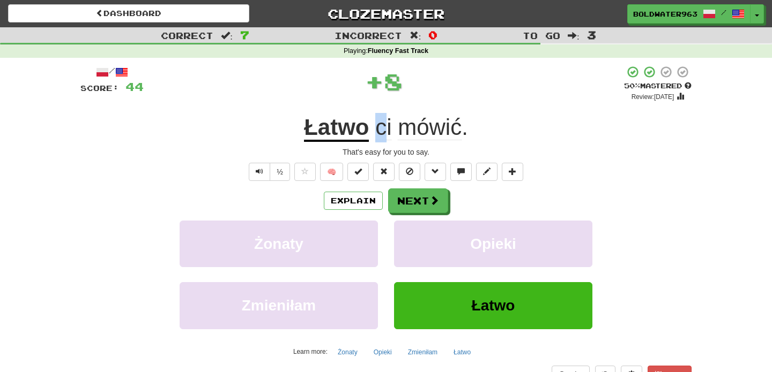
drag, startPoint x: 376, startPoint y: 131, endPoint x: 387, endPoint y: 132, distance: 11.3
click at [387, 132] on span "ci" at bounding box center [383, 128] width 16 height 26
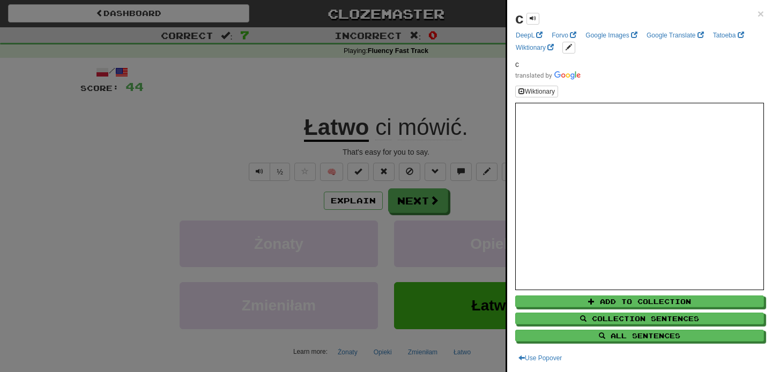
click at [397, 132] on div at bounding box center [386, 186] width 772 height 372
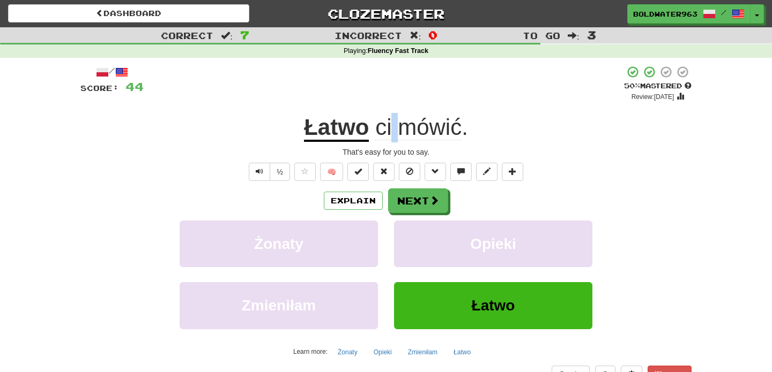
click at [395, 131] on span "ci mówić ." at bounding box center [418, 128] width 99 height 26
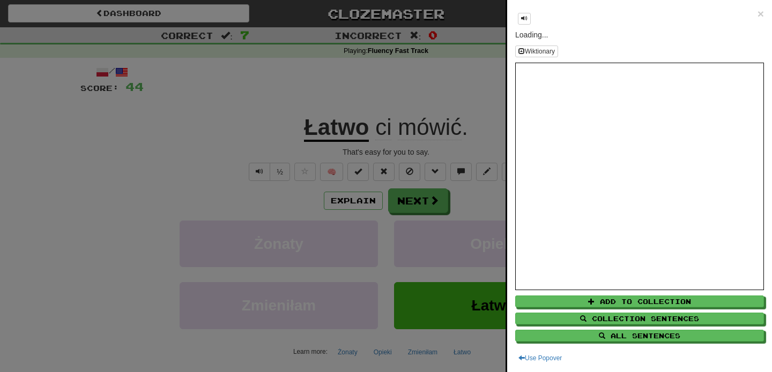
click at [369, 130] on div at bounding box center [386, 186] width 772 height 372
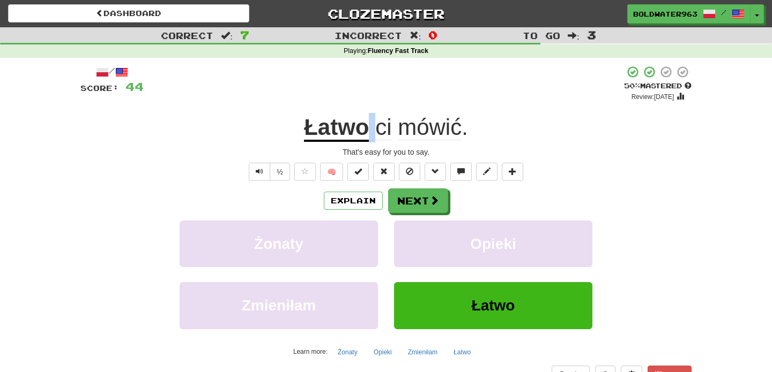
drag, startPoint x: 368, startPoint y: 130, endPoint x: 374, endPoint y: 130, distance: 5.9
click at [374, 130] on span "ci mówić ." at bounding box center [418, 128] width 99 height 26
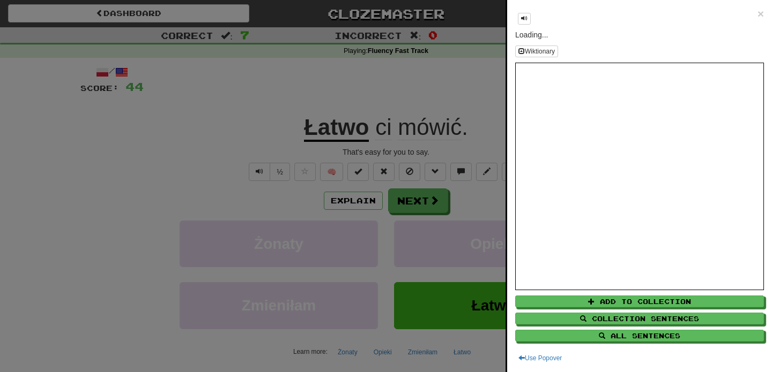
click at [476, 134] on div at bounding box center [386, 186] width 772 height 372
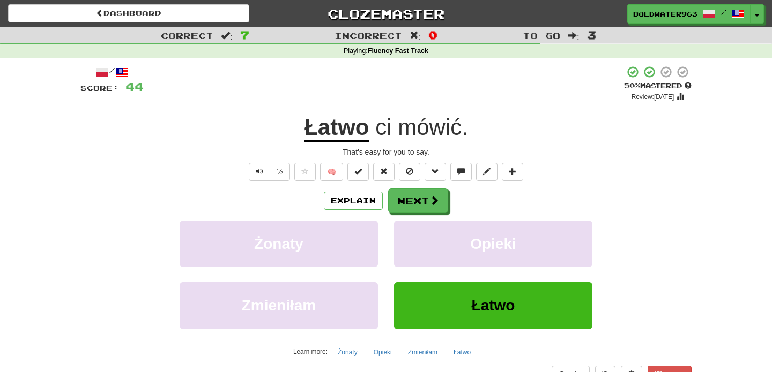
click at [481, 133] on div "Łatwo ci mówić ." at bounding box center [385, 127] width 611 height 29
click at [417, 199] on button "Next" at bounding box center [418, 201] width 60 height 25
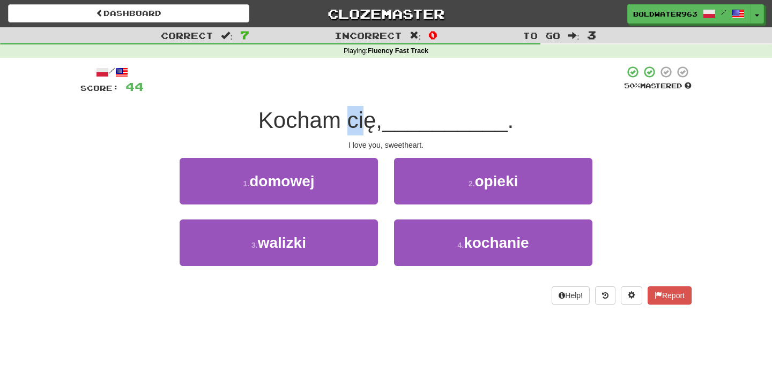
drag, startPoint x: 347, startPoint y: 119, endPoint x: 372, endPoint y: 119, distance: 24.6
click at [372, 119] on span "Kocham cię," at bounding box center [320, 120] width 124 height 25
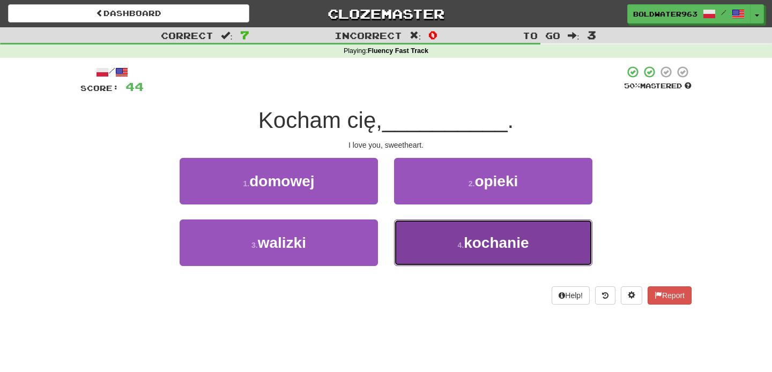
click at [444, 242] on button "4 . kochanie" at bounding box center [493, 243] width 198 height 47
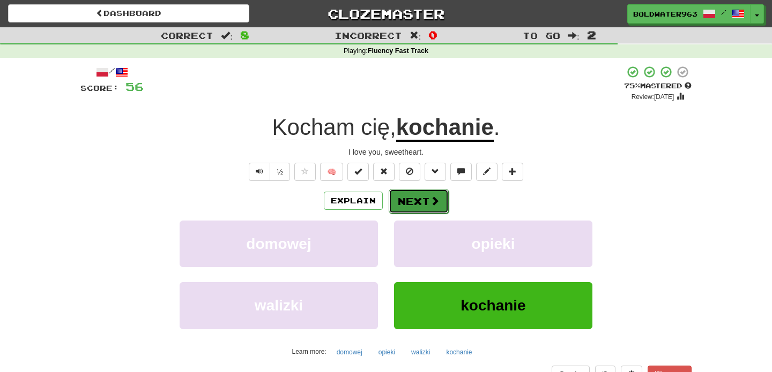
click at [413, 200] on button "Next" at bounding box center [418, 201] width 60 height 25
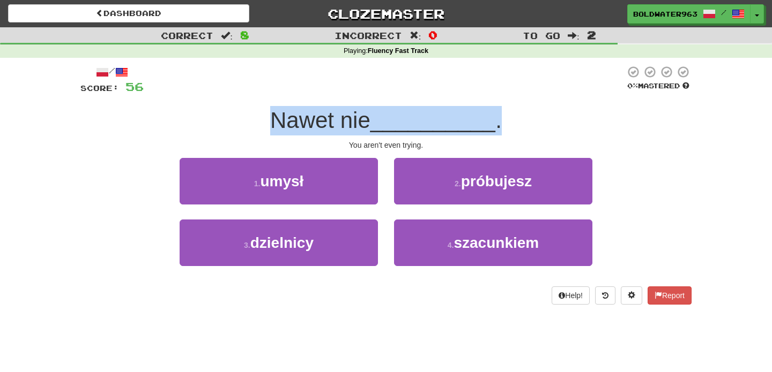
drag, startPoint x: 277, startPoint y: 116, endPoint x: 550, endPoint y: 131, distance: 273.2
click at [550, 131] on div "Nawet nie __________ ." at bounding box center [385, 120] width 611 height 29
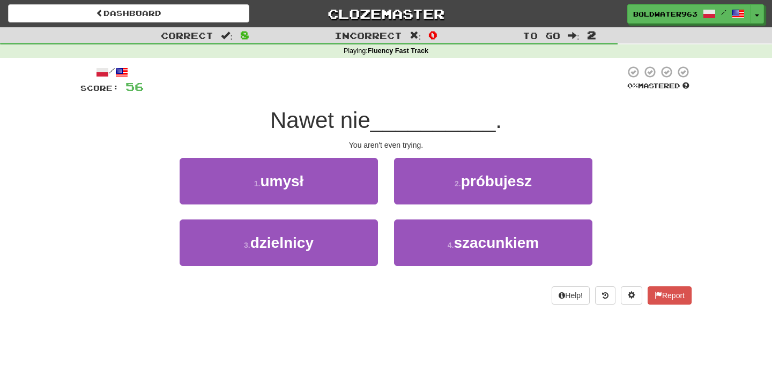
click at [539, 115] on div "Nawet nie __________ ." at bounding box center [385, 120] width 611 height 29
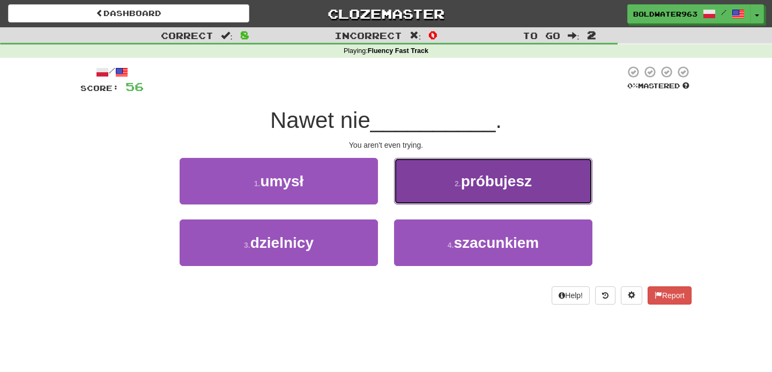
click at [464, 183] on span "próbujesz" at bounding box center [496, 181] width 71 height 17
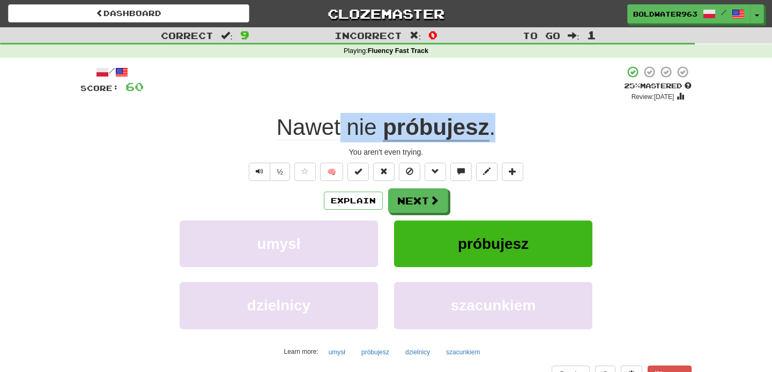
drag, startPoint x: 341, startPoint y: 129, endPoint x: 517, endPoint y: 127, distance: 176.3
click at [517, 127] on div "Nawet nie próbujesz ." at bounding box center [385, 127] width 611 height 29
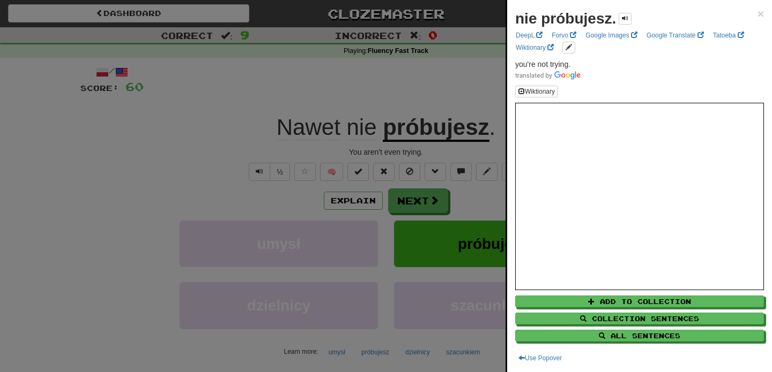
click at [480, 93] on div at bounding box center [386, 186] width 772 height 372
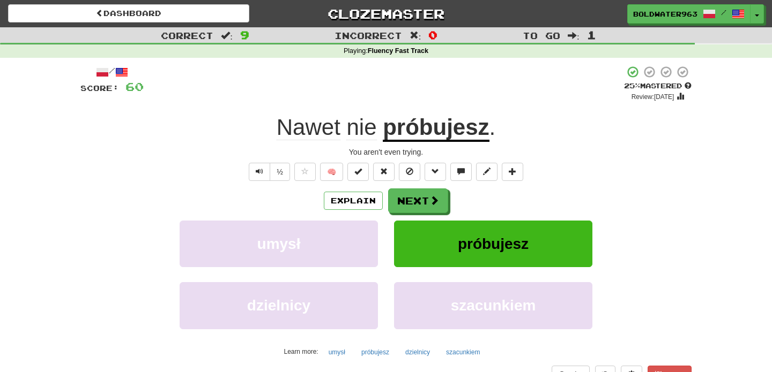
click at [503, 129] on div "Nawet nie próbujesz ." at bounding box center [385, 127] width 611 height 29
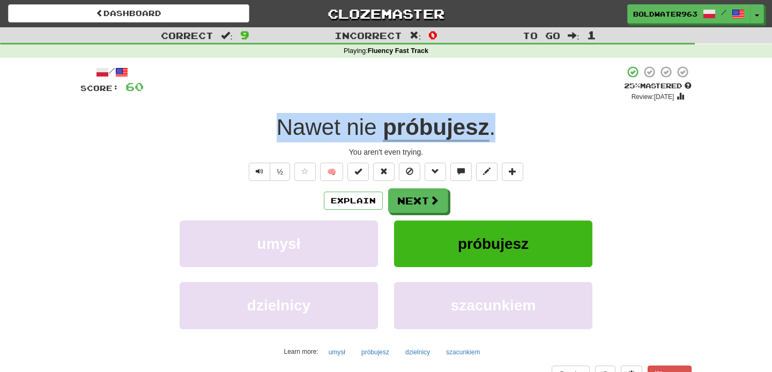
drag, startPoint x: 516, startPoint y: 131, endPoint x: 210, endPoint y: 137, distance: 306.0
click at [210, 137] on div "Nawet nie próbujesz ." at bounding box center [385, 127] width 611 height 29
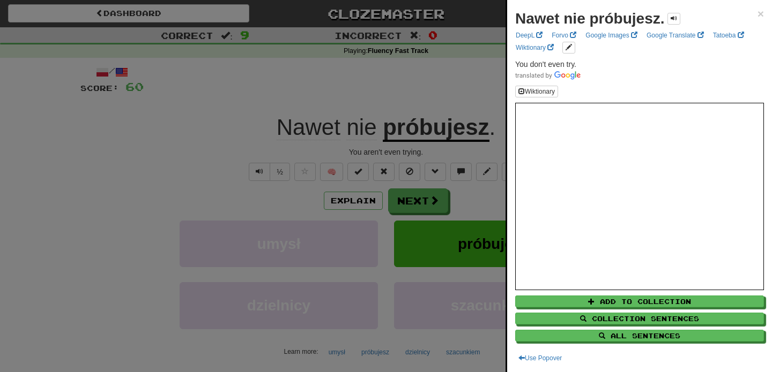
click at [211, 129] on div at bounding box center [386, 186] width 772 height 372
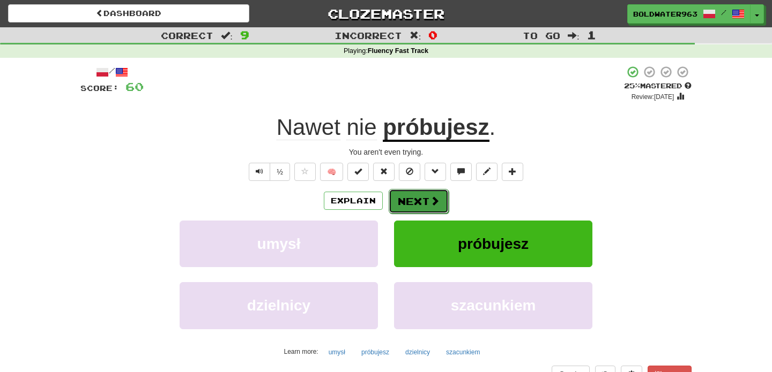
click at [417, 204] on button "Next" at bounding box center [418, 201] width 60 height 25
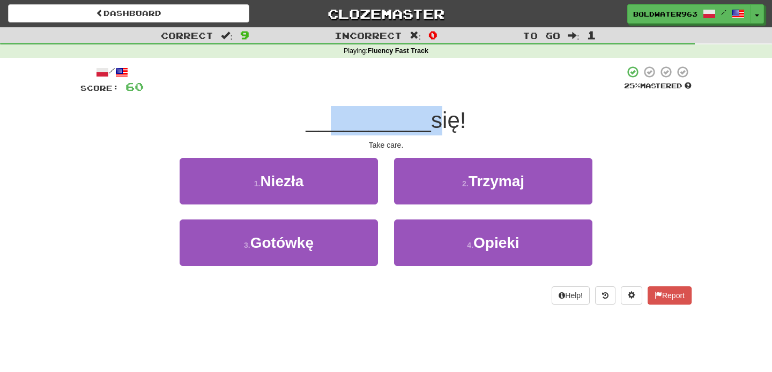
drag, startPoint x: 332, startPoint y: 126, endPoint x: 432, endPoint y: 133, distance: 101.0
click at [432, 133] on div "__________ się!" at bounding box center [385, 120] width 611 height 29
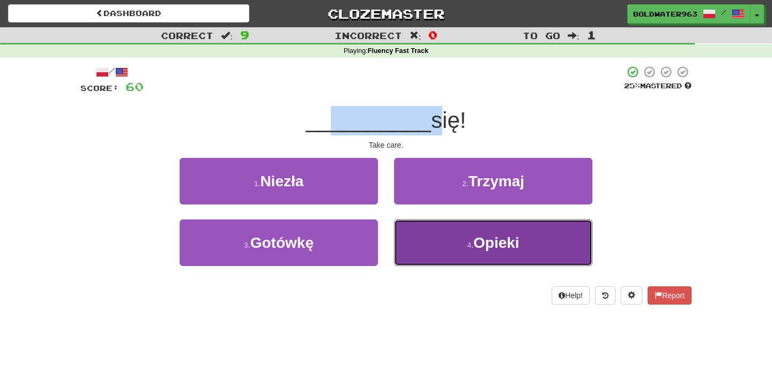
click at [482, 245] on span "Opieki" at bounding box center [496, 243] width 46 height 17
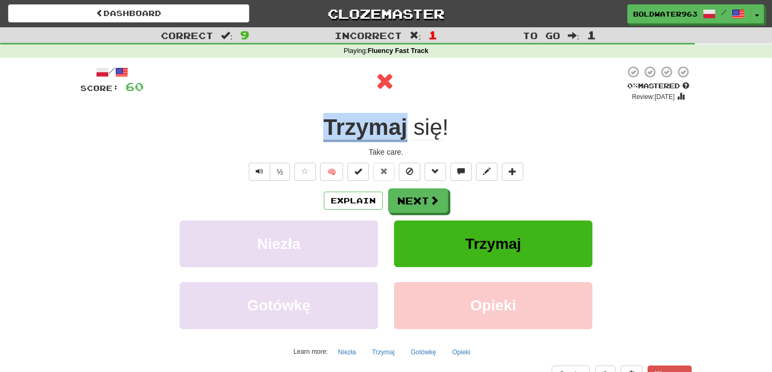
click at [384, 133] on u "Trzymaj" at bounding box center [365, 128] width 84 height 27
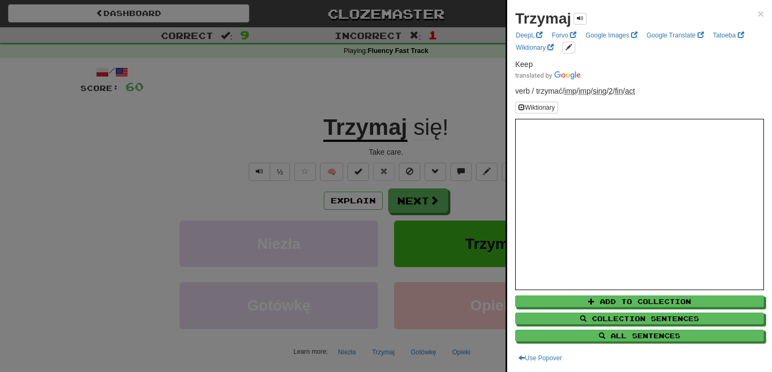
click at [476, 145] on div at bounding box center [386, 186] width 772 height 372
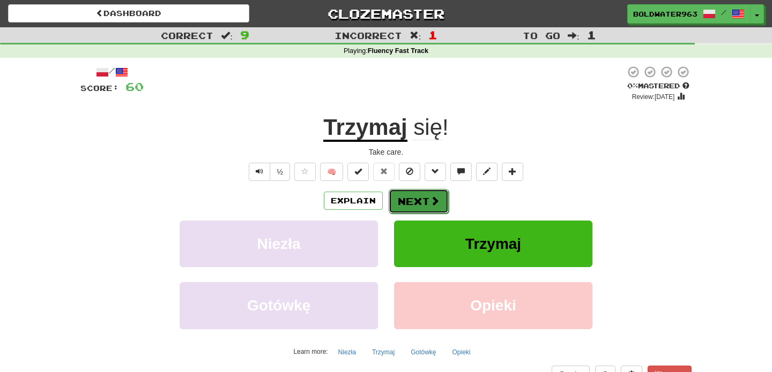
click at [417, 200] on button "Next" at bounding box center [418, 201] width 60 height 25
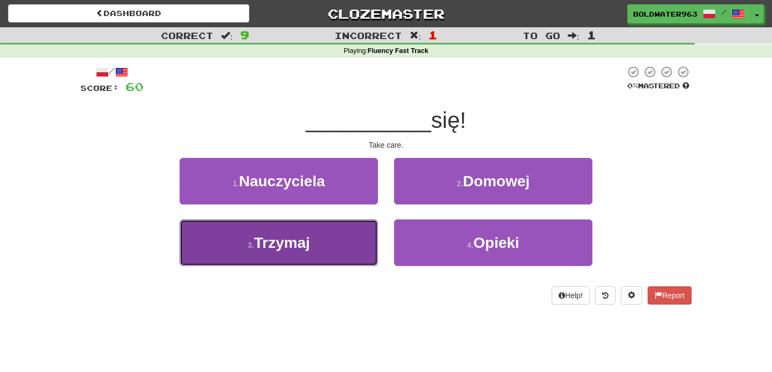
click at [309, 242] on span "Trzymaj" at bounding box center [282, 243] width 56 height 17
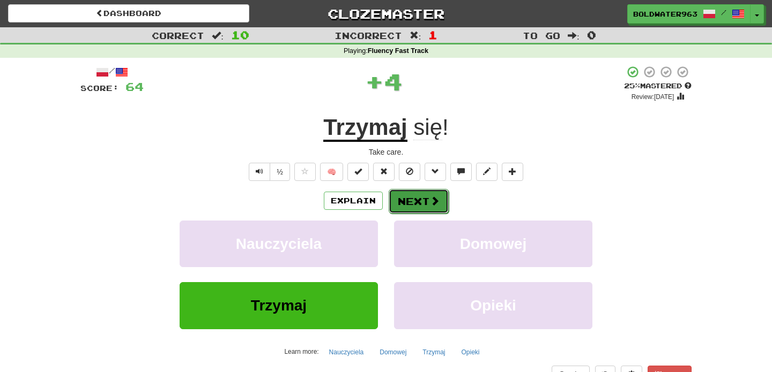
click at [418, 197] on button "Next" at bounding box center [418, 201] width 60 height 25
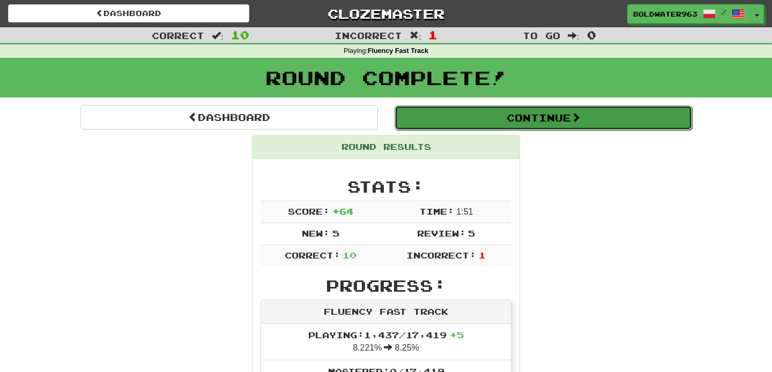
click at [435, 115] on button "Continue" at bounding box center [542, 118] width 297 height 25
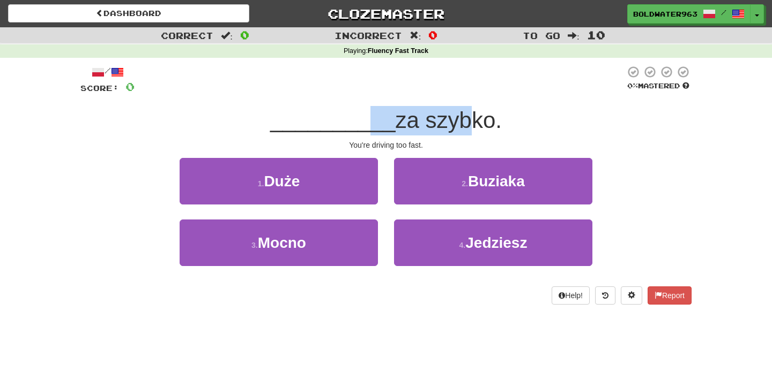
drag, startPoint x: 363, startPoint y: 122, endPoint x: 453, endPoint y: 121, distance: 90.0
click at [453, 121] on div "__________ za szybko." at bounding box center [385, 120] width 611 height 29
click at [453, 121] on span "za szybko." at bounding box center [448, 120] width 106 height 25
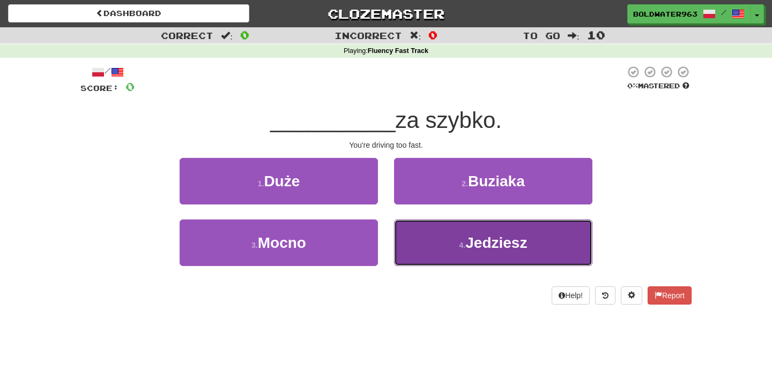
click at [446, 237] on button "4 . Jedziesz" at bounding box center [493, 243] width 198 height 47
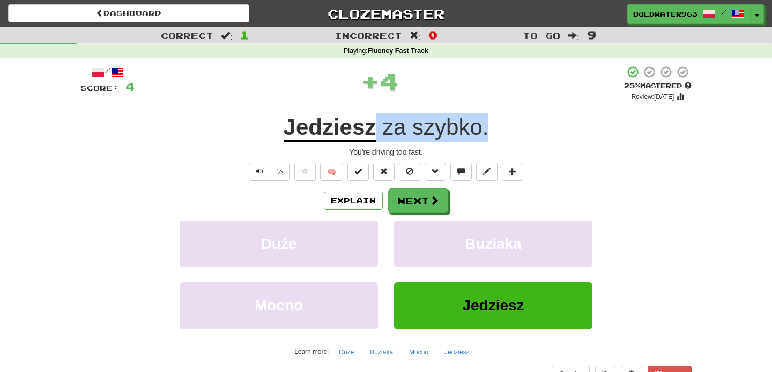
drag, startPoint x: 378, startPoint y: 128, endPoint x: 488, endPoint y: 131, distance: 109.3
click at [488, 131] on span "za szybko ." at bounding box center [432, 128] width 113 height 26
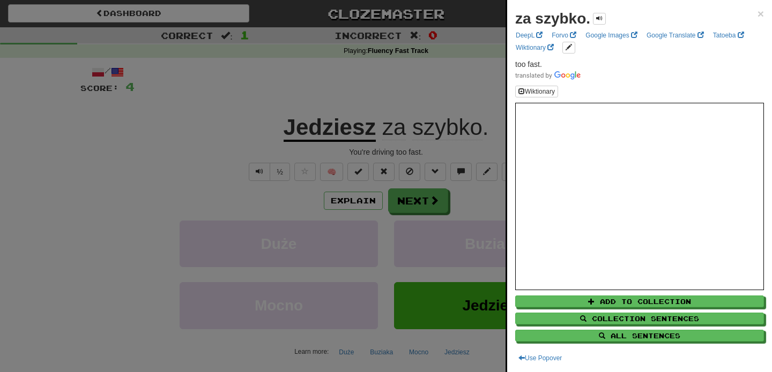
click at [473, 98] on div at bounding box center [386, 186] width 772 height 372
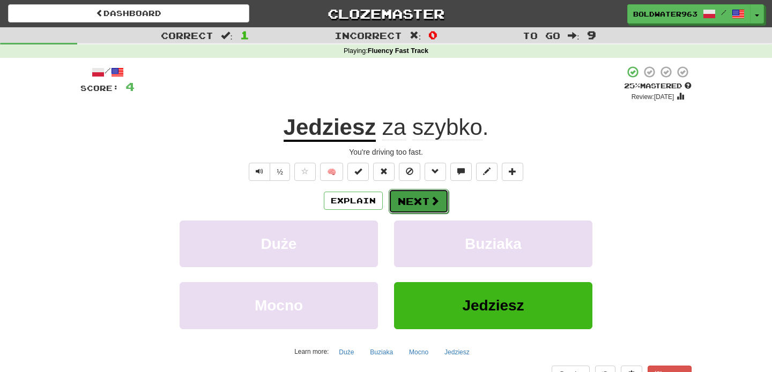
click at [418, 200] on button "Next" at bounding box center [418, 201] width 60 height 25
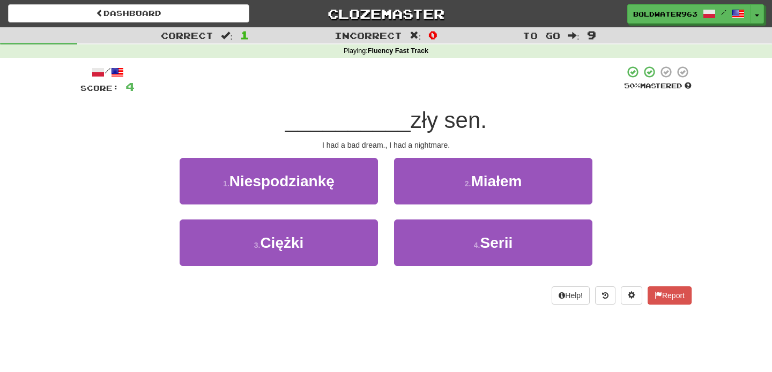
drag, startPoint x: 289, startPoint y: 125, endPoint x: 492, endPoint y: 124, distance: 203.6
click at [492, 124] on div "__________ zły sen." at bounding box center [385, 120] width 611 height 29
click at [517, 126] on div "__________ zły sen." at bounding box center [385, 120] width 611 height 29
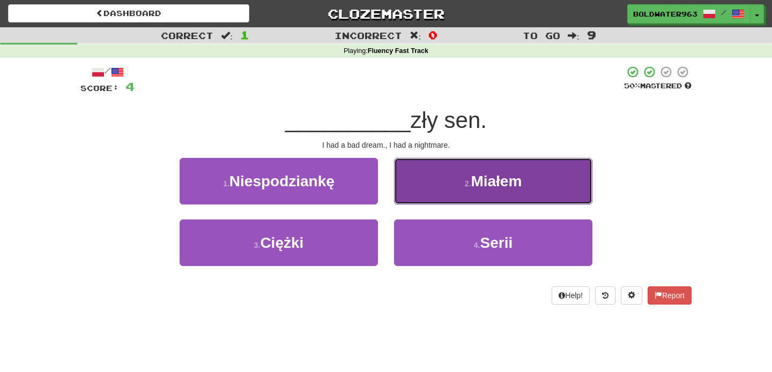
click at [453, 185] on button "2 . Miałem" at bounding box center [493, 181] width 198 height 47
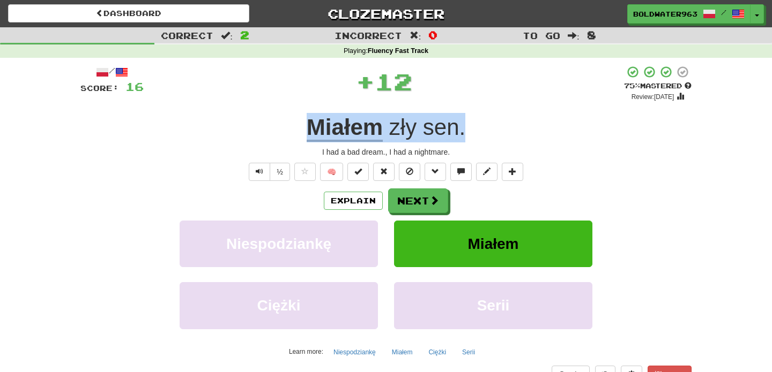
drag, startPoint x: 475, startPoint y: 130, endPoint x: 273, endPoint y: 130, distance: 202.0
click at [273, 130] on div "Miałem zły sen ." at bounding box center [385, 127] width 611 height 29
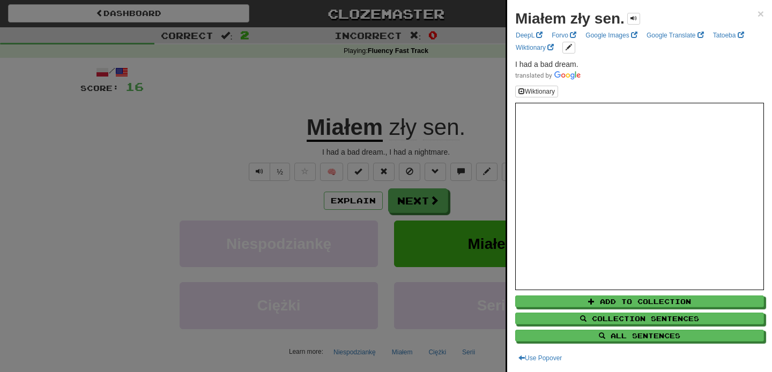
click at [267, 131] on div at bounding box center [386, 186] width 772 height 372
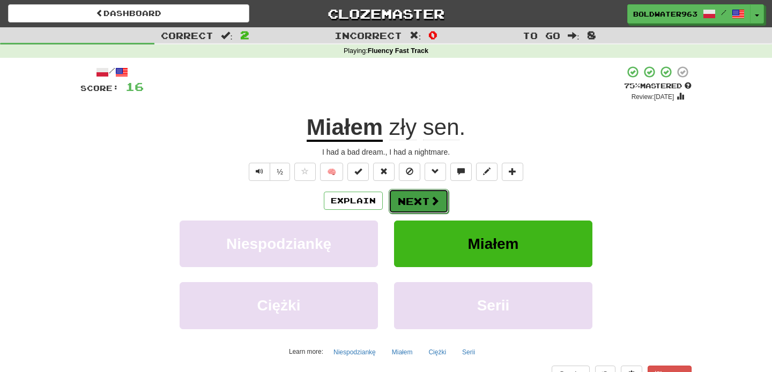
click at [403, 203] on button "Next" at bounding box center [418, 201] width 60 height 25
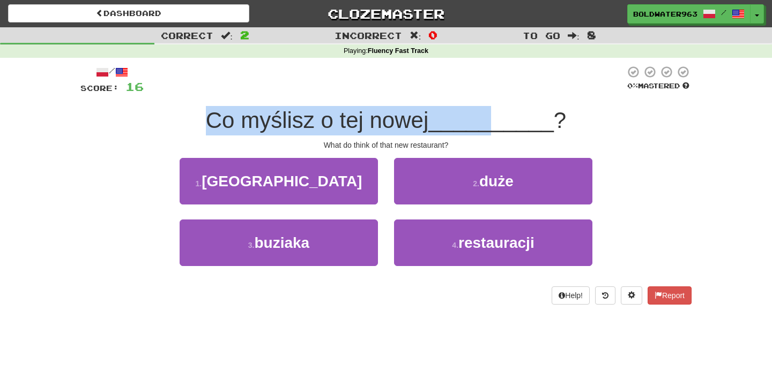
drag, startPoint x: 195, startPoint y: 123, endPoint x: 494, endPoint y: 125, distance: 299.0
click at [494, 125] on div "Co myślisz o tej nowej __________ ?" at bounding box center [385, 120] width 611 height 29
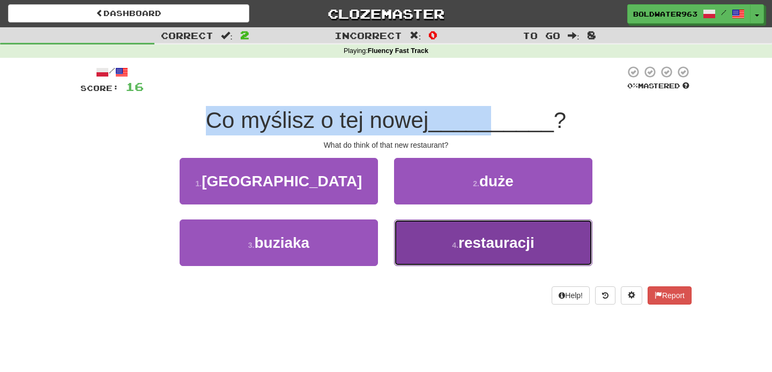
click at [465, 241] on span "restauracji" at bounding box center [496, 243] width 76 height 17
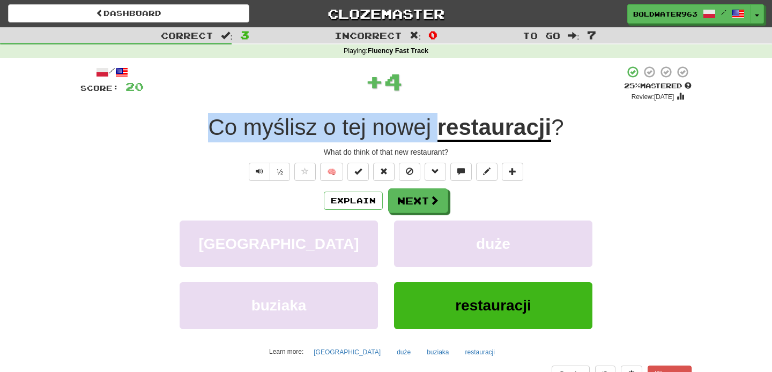
click at [236, 103] on div "/ Score: 20 + 4 25 % Mastered Review: 2025-09-18 Co myślisz o tej nowej restaur…" at bounding box center [385, 233] width 611 height 336
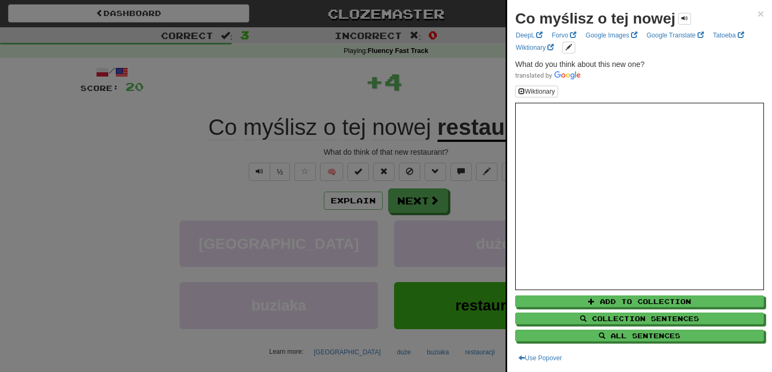
click at [169, 124] on div at bounding box center [386, 186] width 772 height 372
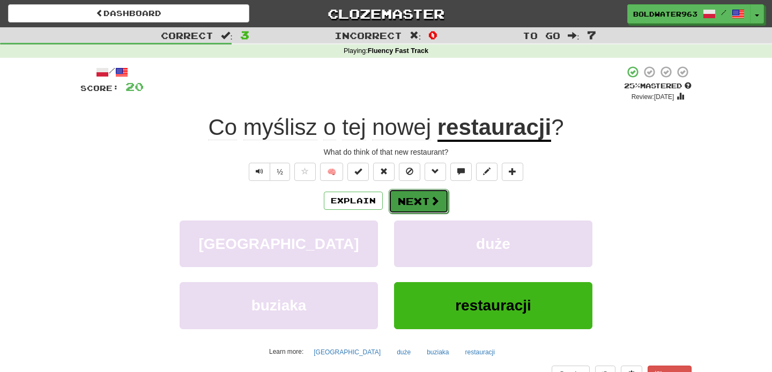
click at [414, 199] on button "Next" at bounding box center [418, 201] width 60 height 25
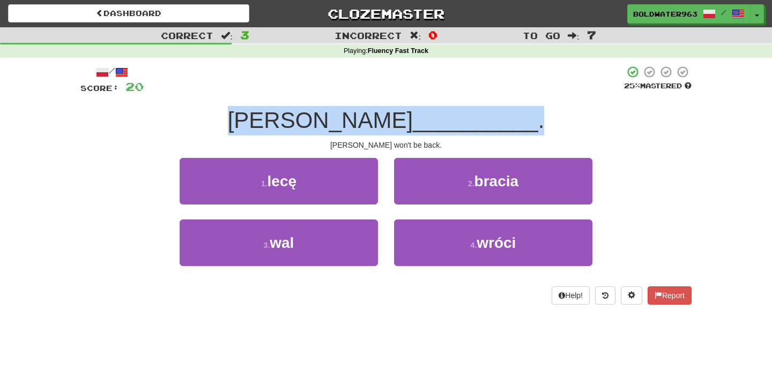
drag, startPoint x: 265, startPoint y: 119, endPoint x: 537, endPoint y: 117, distance: 271.7
click at [537, 117] on div "Tom nie __________ ." at bounding box center [385, 120] width 611 height 29
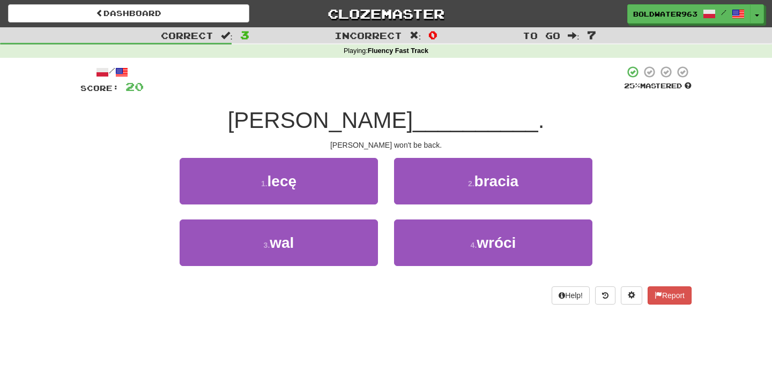
click at [383, 172] on div "1 . lecę" at bounding box center [278, 189] width 214 height 62
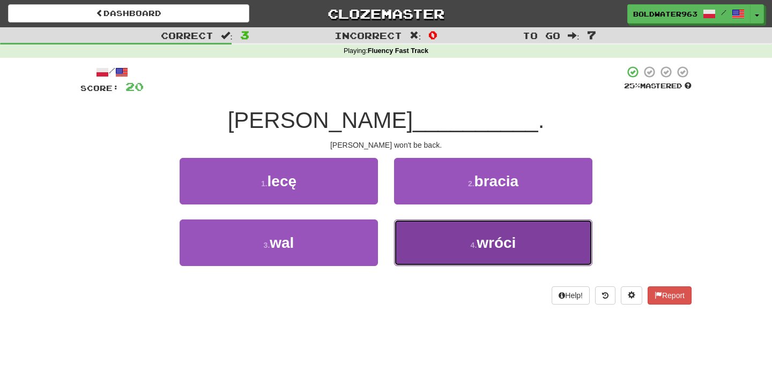
click at [455, 250] on button "4 . wróci" at bounding box center [493, 243] width 198 height 47
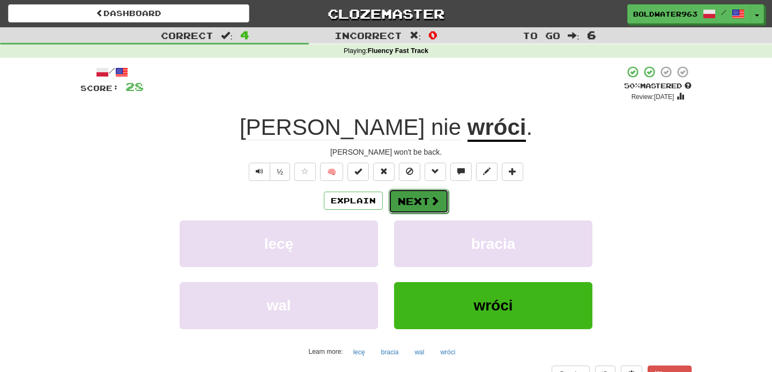
click at [420, 200] on button "Next" at bounding box center [418, 201] width 60 height 25
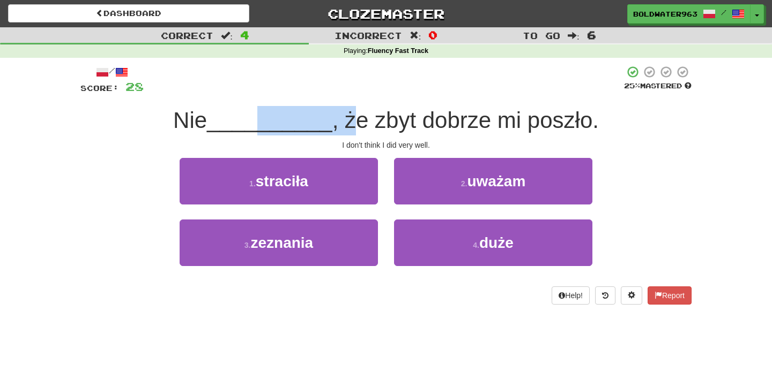
drag, startPoint x: 258, startPoint y: 128, endPoint x: 353, endPoint y: 123, distance: 94.4
click at [353, 123] on div "Nie __________ , że zbyt dobrze mi poszło." at bounding box center [385, 120] width 611 height 29
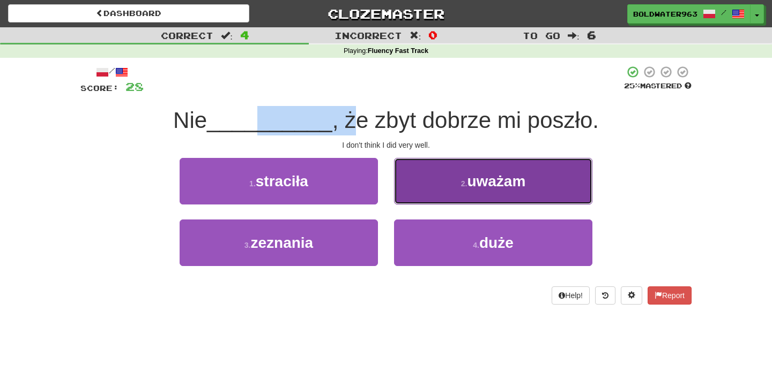
click at [437, 183] on button "2 . uważam" at bounding box center [493, 181] width 198 height 47
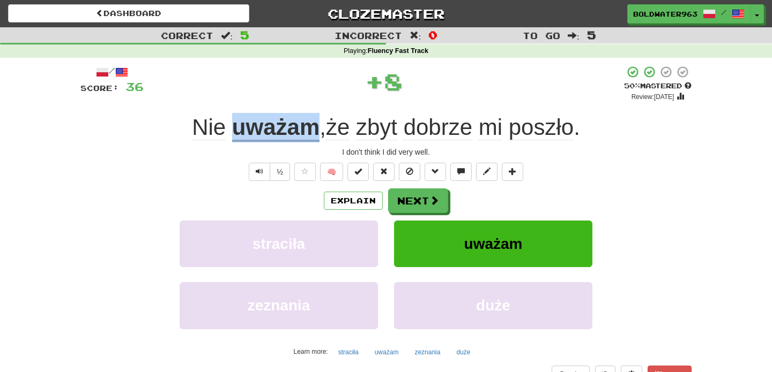
click at [276, 128] on u "uważam" at bounding box center [275, 128] width 87 height 27
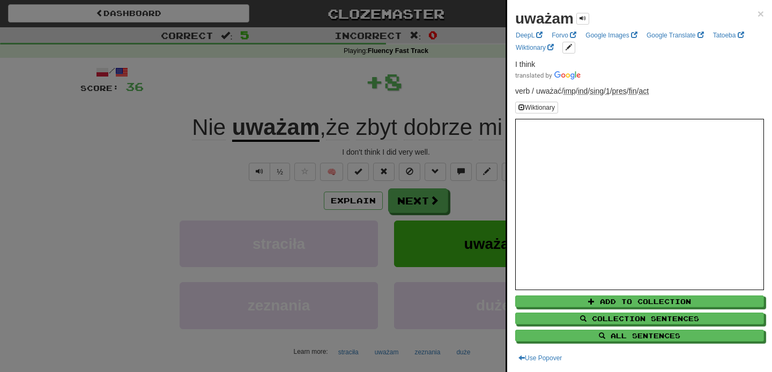
click at [274, 104] on div at bounding box center [386, 186] width 772 height 372
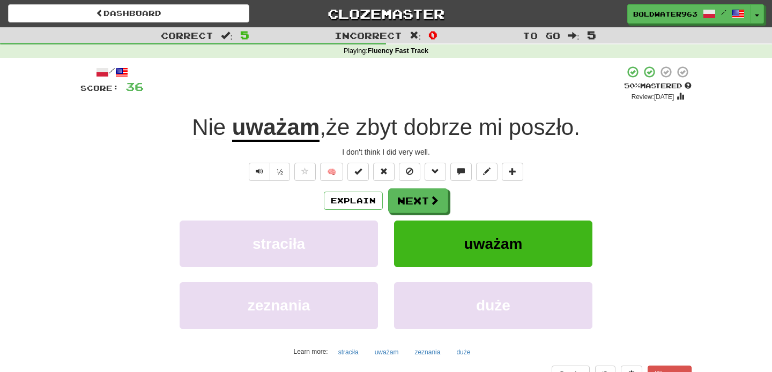
click at [536, 127] on span "poszło" at bounding box center [541, 128] width 65 height 26
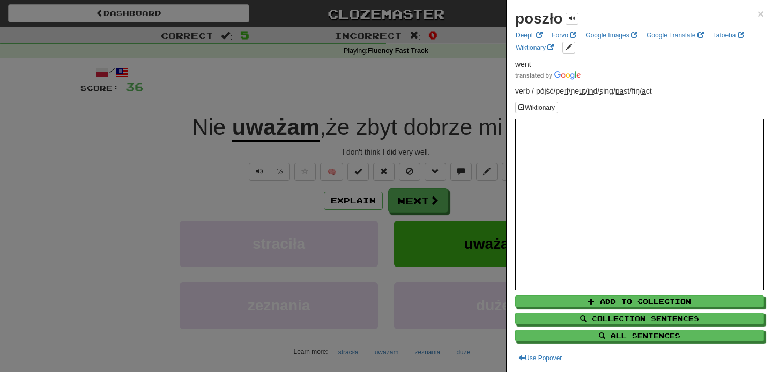
click at [426, 95] on div at bounding box center [386, 186] width 772 height 372
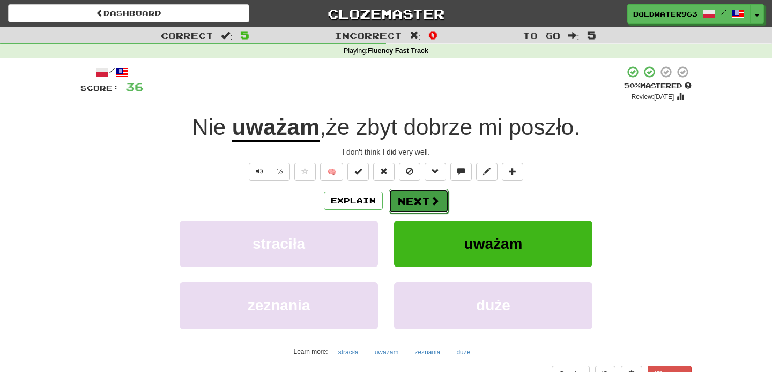
click at [417, 203] on button "Next" at bounding box center [418, 201] width 60 height 25
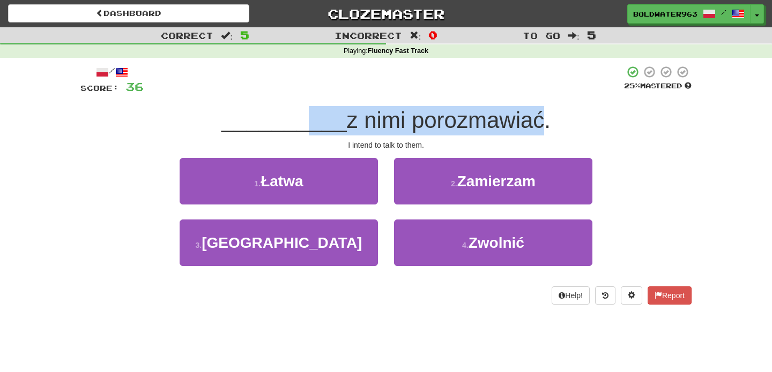
drag, startPoint x: 300, startPoint y: 124, endPoint x: 525, endPoint y: 118, distance: 225.1
click at [525, 118] on div "__________ z nimi porozmawiać." at bounding box center [385, 120] width 611 height 29
click at [525, 118] on span "z nimi porozmawiać." at bounding box center [449, 120] width 204 height 25
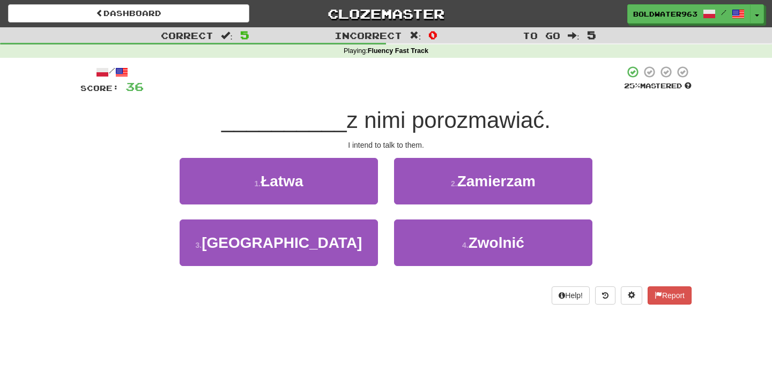
click at [382, 208] on div "1 . Łatwa" at bounding box center [278, 189] width 214 height 62
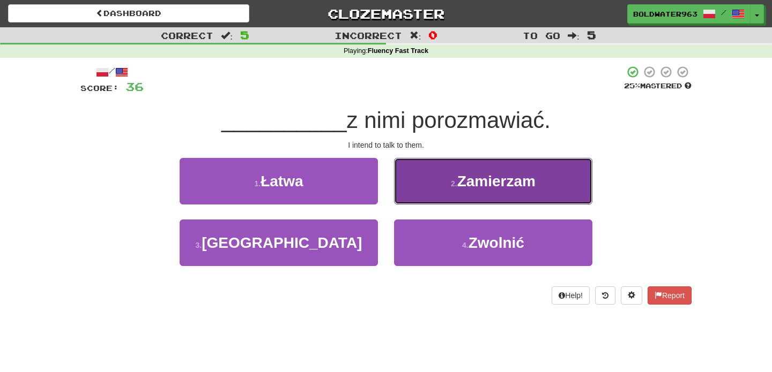
click at [445, 190] on button "2 . Zamierzam" at bounding box center [493, 181] width 198 height 47
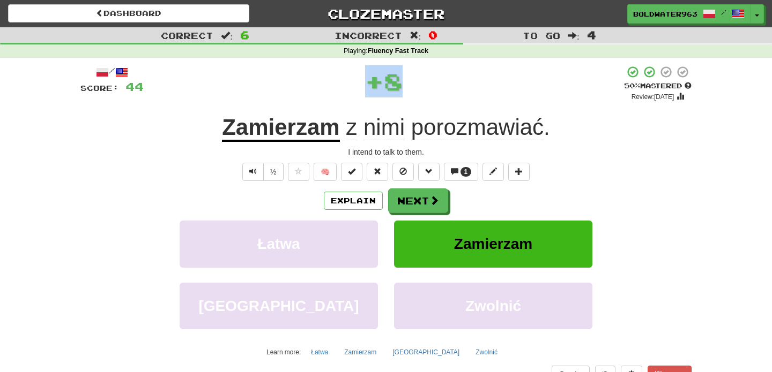
drag, startPoint x: 347, startPoint y: 81, endPoint x: 432, endPoint y: 81, distance: 84.7
click at [432, 81] on div "+ 8" at bounding box center [384, 81] width 480 height 32
drag, startPoint x: 575, startPoint y: 130, endPoint x: 145, endPoint y: 145, distance: 430.0
click at [145, 145] on div "/ Score: 44 + 8 50 % Mastered Review: 2025-09-27 Zamierzam z nimi porozmawiać .…" at bounding box center [385, 233] width 611 height 336
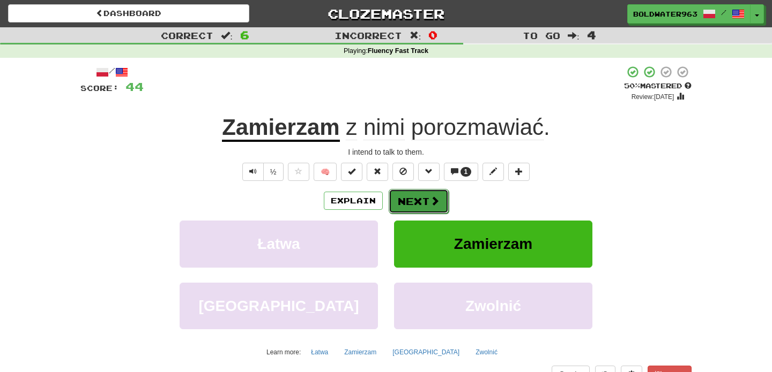
click at [416, 205] on button "Next" at bounding box center [418, 201] width 60 height 25
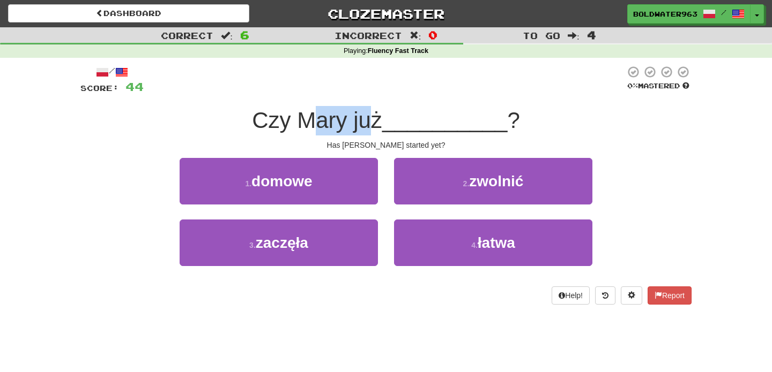
drag, startPoint x: 314, startPoint y: 121, endPoint x: 373, endPoint y: 122, distance: 58.9
click at [373, 122] on span "Czy Mary już" at bounding box center [317, 120] width 130 height 25
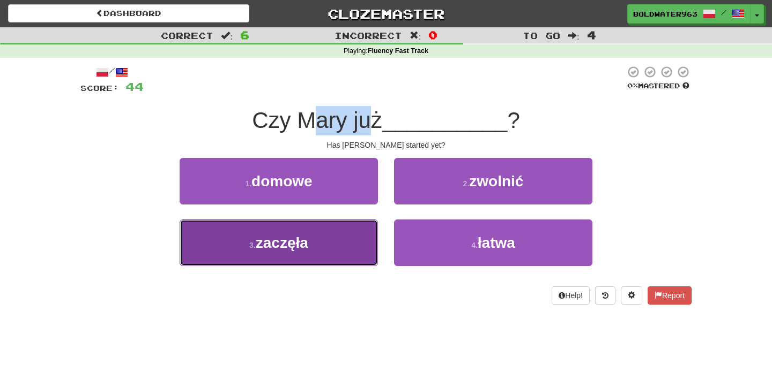
click at [333, 243] on button "3 . zaczęła" at bounding box center [279, 243] width 198 height 47
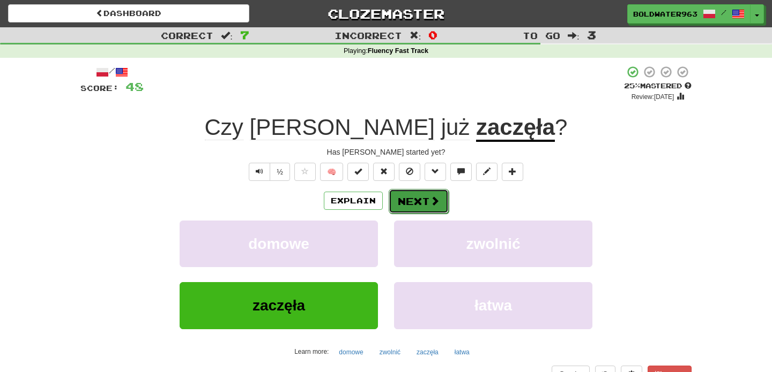
click at [420, 203] on button "Next" at bounding box center [418, 201] width 60 height 25
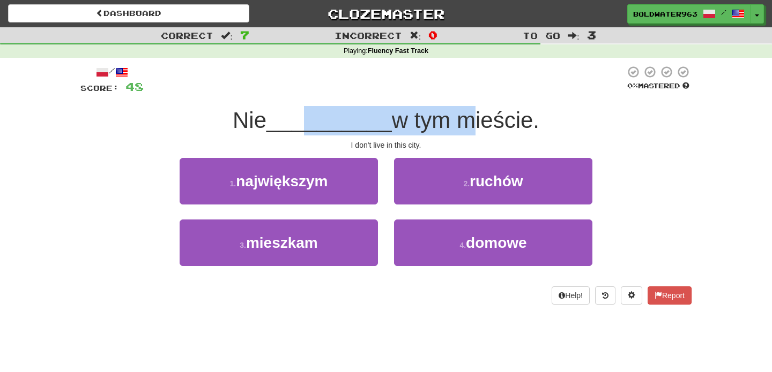
drag, startPoint x: 309, startPoint y: 122, endPoint x: 464, endPoint y: 120, distance: 154.9
click at [464, 120] on div "Nie __________ w tym mieście." at bounding box center [385, 120] width 611 height 29
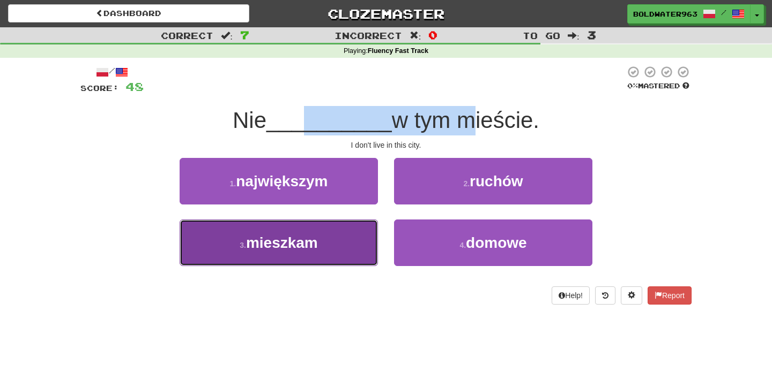
click at [272, 249] on span "mieszkam" at bounding box center [282, 243] width 72 height 17
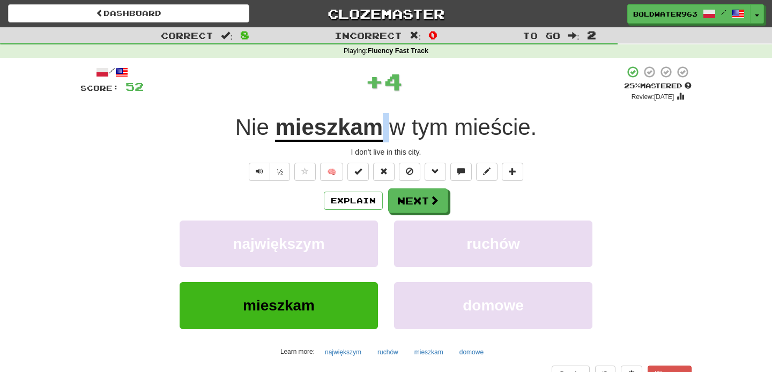
drag, startPoint x: 384, startPoint y: 129, endPoint x: 392, endPoint y: 129, distance: 8.6
click at [392, 129] on span "w tym mieście ." at bounding box center [460, 128] width 154 height 26
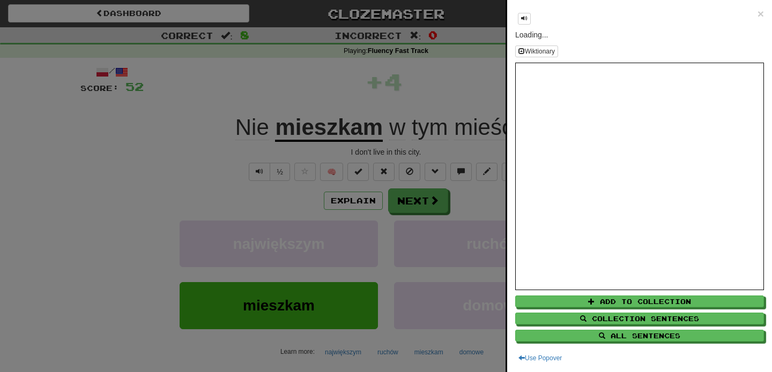
click at [402, 205] on div at bounding box center [386, 186] width 772 height 372
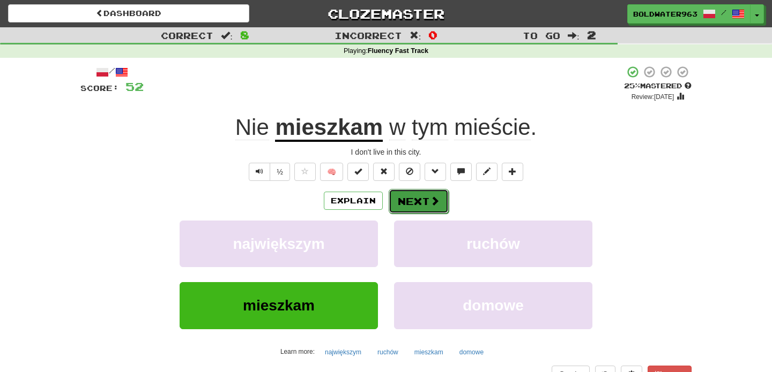
click at [432, 202] on span at bounding box center [435, 201] width 10 height 10
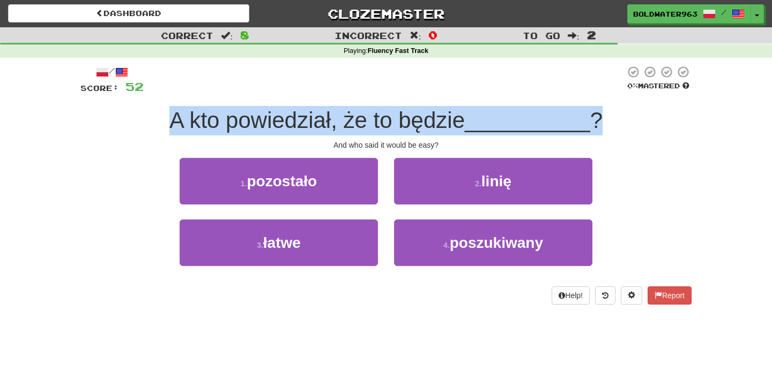
drag, startPoint x: 168, startPoint y: 118, endPoint x: 653, endPoint y: 122, distance: 485.0
click at [653, 122] on div "A kto powiedział, że to będzie __________ ?" at bounding box center [385, 120] width 611 height 29
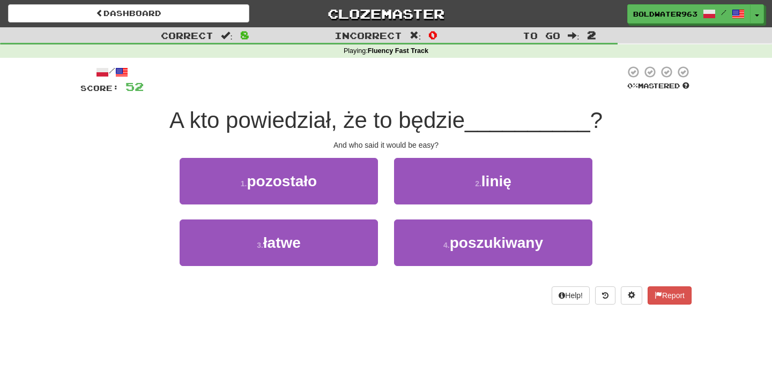
click at [625, 163] on div "1 . pozostało 2 . linię" at bounding box center [385, 189] width 643 height 62
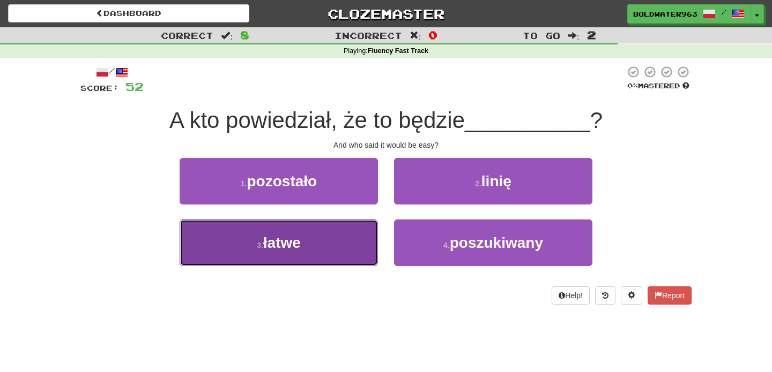
click at [315, 230] on button "3 . łatwe" at bounding box center [279, 243] width 198 height 47
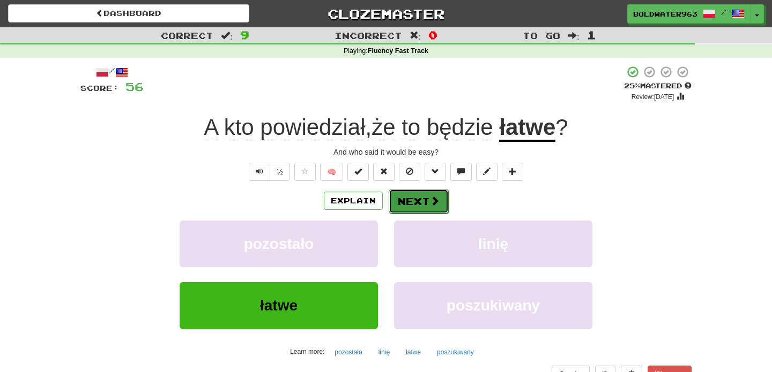
click at [423, 205] on button "Next" at bounding box center [418, 201] width 60 height 25
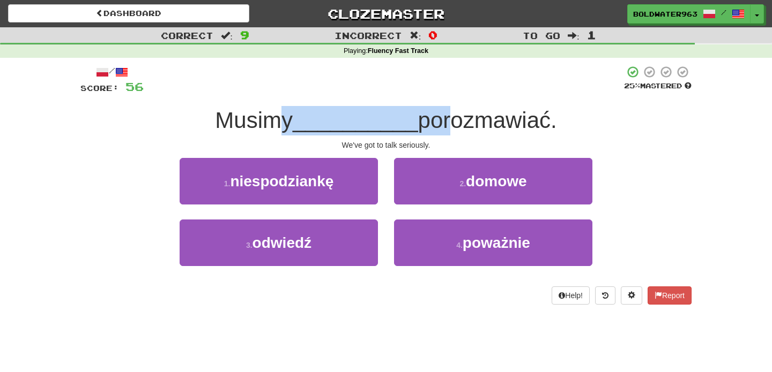
drag, startPoint x: 282, startPoint y: 119, endPoint x: 444, endPoint y: 119, distance: 161.8
click at [444, 119] on div "Musimy __________ porozmawiać." at bounding box center [385, 120] width 611 height 29
click at [444, 119] on span "porozmawiać." at bounding box center [487, 120] width 139 height 25
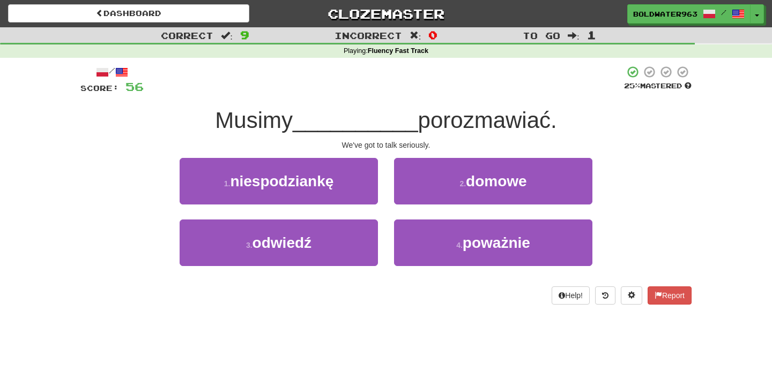
click at [383, 211] on div "1 . niespodziankę" at bounding box center [278, 189] width 214 height 62
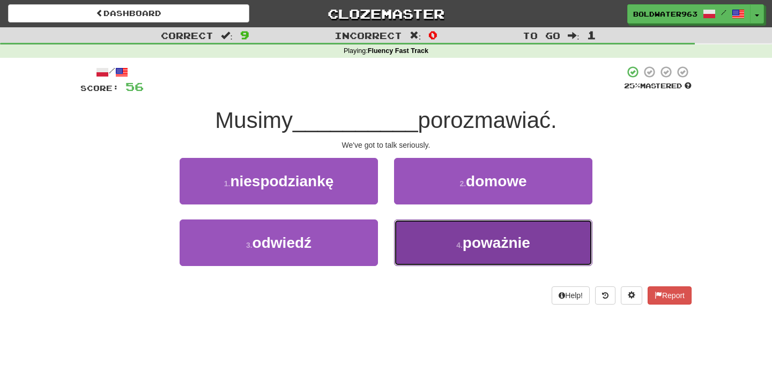
click at [428, 249] on button "4 . poważnie" at bounding box center [493, 243] width 198 height 47
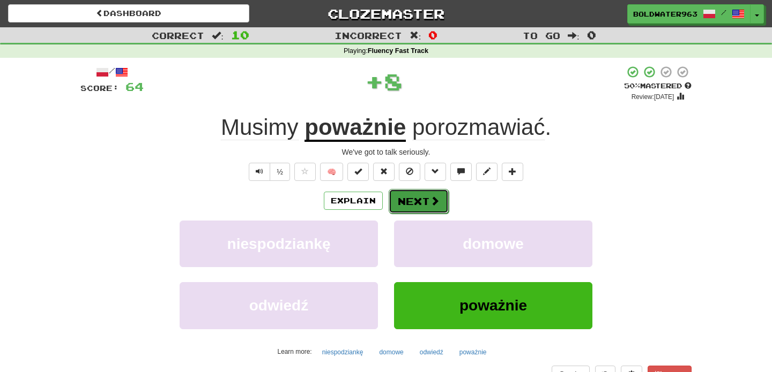
click at [414, 203] on button "Next" at bounding box center [418, 201] width 60 height 25
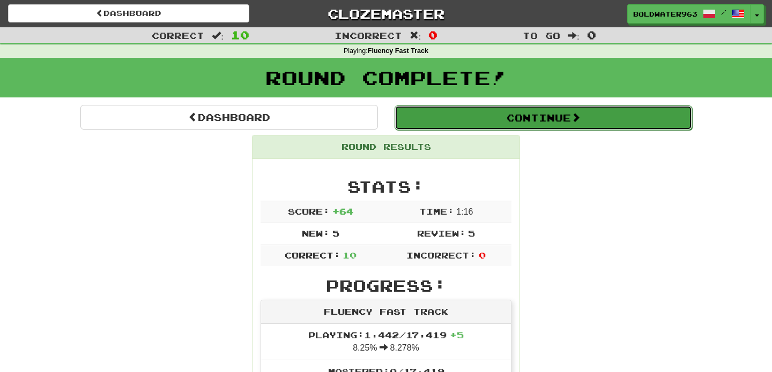
click at [435, 118] on button "Continue" at bounding box center [542, 118] width 297 height 25
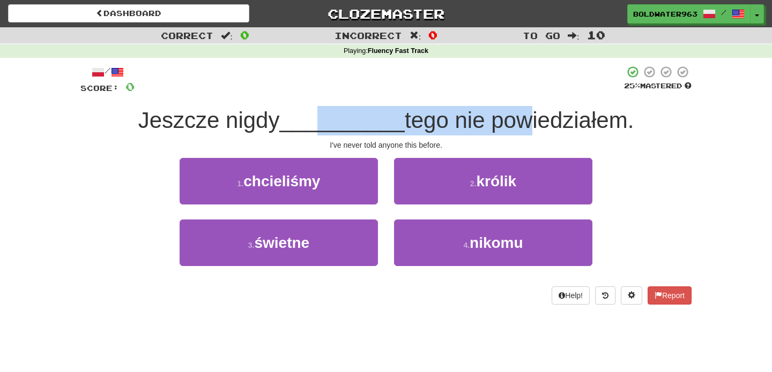
drag, startPoint x: 320, startPoint y: 124, endPoint x: 511, endPoint y: 125, distance: 191.3
click at [511, 125] on div "Jeszcze nigdy __________ tego nie powiedziałem." at bounding box center [385, 120] width 611 height 29
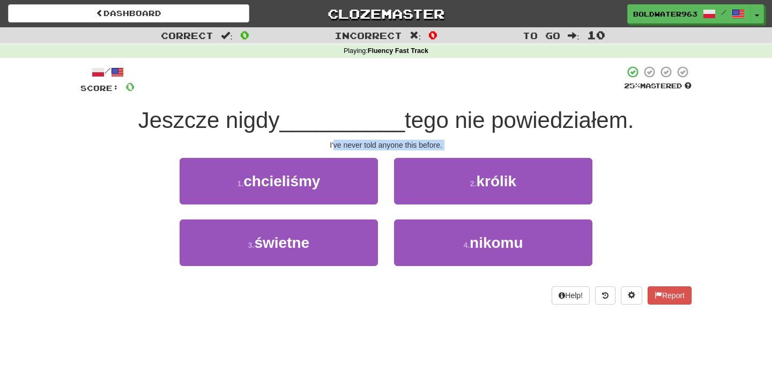
drag, startPoint x: 334, startPoint y: 147, endPoint x: 385, endPoint y: 158, distance: 51.9
click at [385, 158] on div "/ Score: 0 25 % Mastered Jeszcze nigdy __________ tego nie powiedziałem. I've n…" at bounding box center [385, 185] width 611 height 240
click at [385, 158] on div "1 . chcieliśmy" at bounding box center [278, 189] width 214 height 62
drag, startPoint x: 251, startPoint y: 120, endPoint x: 243, endPoint y: 116, distance: 8.4
click at [243, 116] on span "Jeszcze nigdy" at bounding box center [208, 120] width 141 height 25
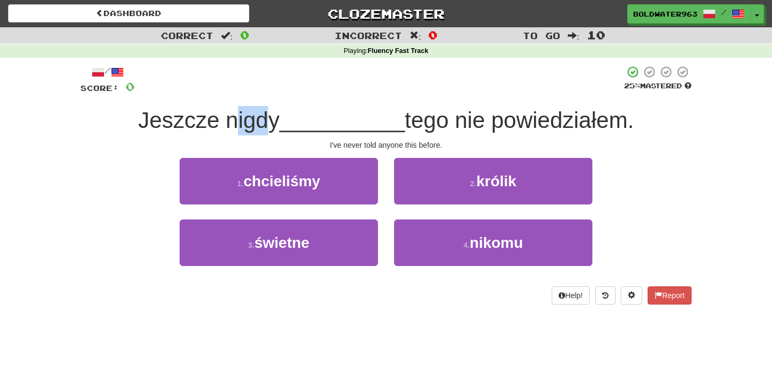
drag, startPoint x: 234, startPoint y: 118, endPoint x: 270, endPoint y: 118, distance: 35.9
click at [270, 118] on span "Jeszcze nigdy" at bounding box center [208, 120] width 141 height 25
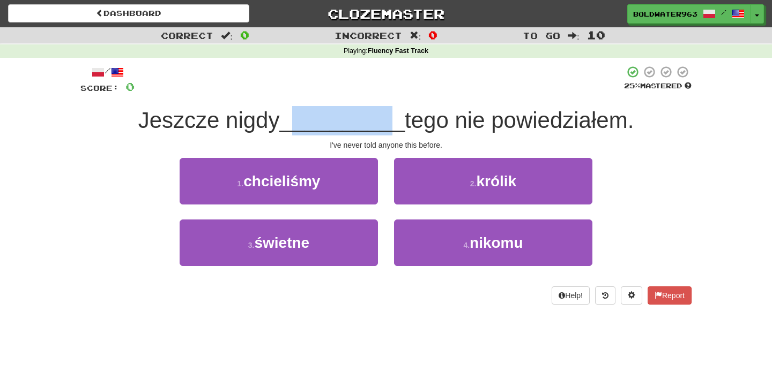
drag, startPoint x: 297, startPoint y: 123, endPoint x: 382, endPoint y: 123, distance: 84.7
click at [382, 123] on span "__________" at bounding box center [341, 120] width 125 height 25
drag, startPoint x: 286, startPoint y: 121, endPoint x: 396, endPoint y: 123, distance: 109.9
click at [396, 123] on span "__________" at bounding box center [341, 120] width 125 height 25
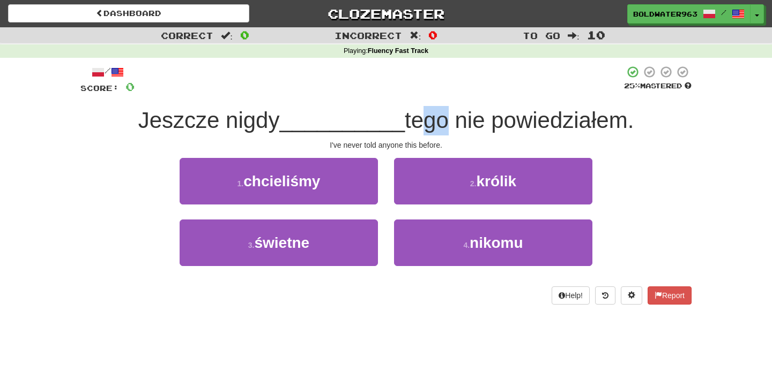
drag, startPoint x: 415, startPoint y: 123, endPoint x: 433, endPoint y: 123, distance: 17.7
click at [433, 123] on span "tego nie powiedziałem." at bounding box center [519, 120] width 229 height 25
click at [419, 125] on span "tego nie powiedziałem." at bounding box center [519, 120] width 229 height 25
drag, startPoint x: 419, startPoint y: 125, endPoint x: 429, endPoint y: 126, distance: 9.7
click at [429, 126] on span "tego nie powiedziałem." at bounding box center [519, 120] width 229 height 25
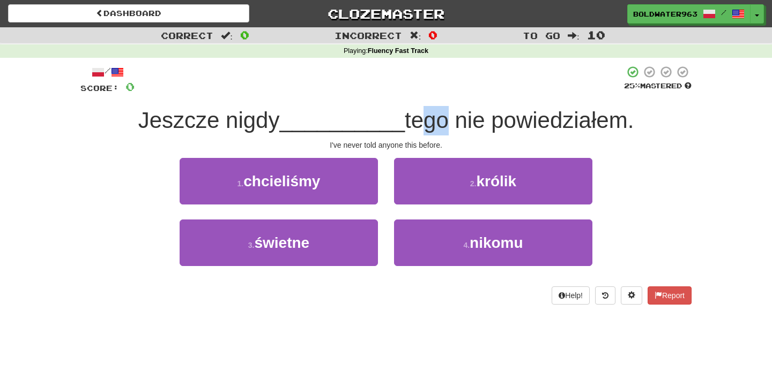
drag, startPoint x: 412, startPoint y: 123, endPoint x: 432, endPoint y: 124, distance: 20.9
click at [432, 124] on span "tego nie powiedziałem." at bounding box center [519, 120] width 229 height 25
click at [432, 125] on span "tego nie powiedziałem." at bounding box center [519, 120] width 229 height 25
drag, startPoint x: 233, startPoint y: 121, endPoint x: 271, endPoint y: 122, distance: 38.1
click at [271, 122] on span "Jeszcze nigdy" at bounding box center [208, 120] width 141 height 25
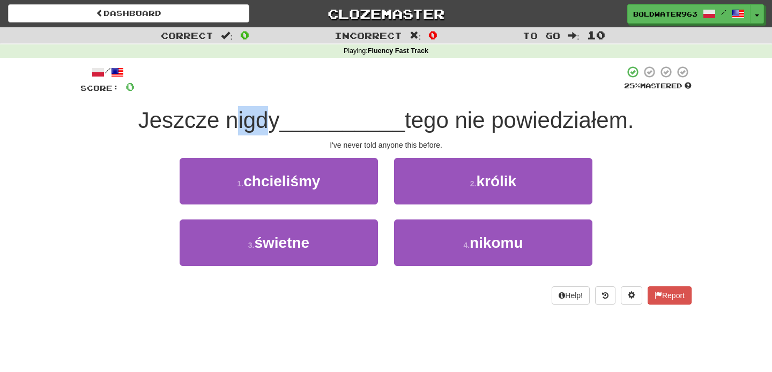
click at [271, 122] on span "Jeszcze nigdy" at bounding box center [208, 120] width 141 height 25
click at [383, 212] on div "1 . chcieliśmy" at bounding box center [278, 189] width 214 height 62
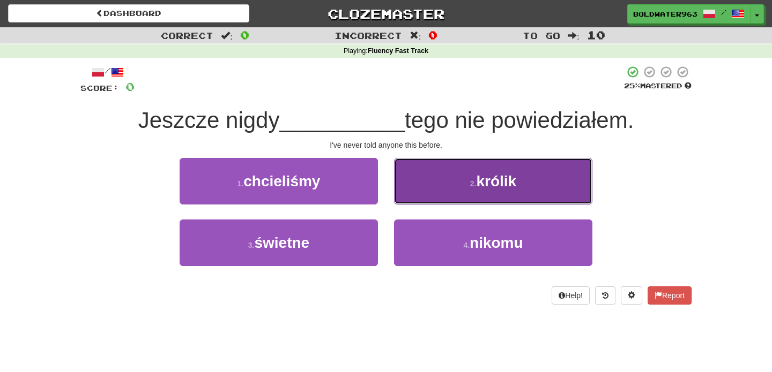
click at [456, 181] on button "2 . królik" at bounding box center [493, 181] width 198 height 47
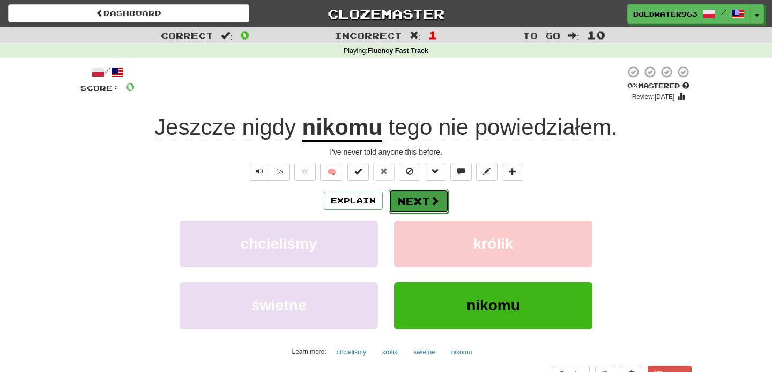
click at [423, 202] on button "Next" at bounding box center [418, 201] width 60 height 25
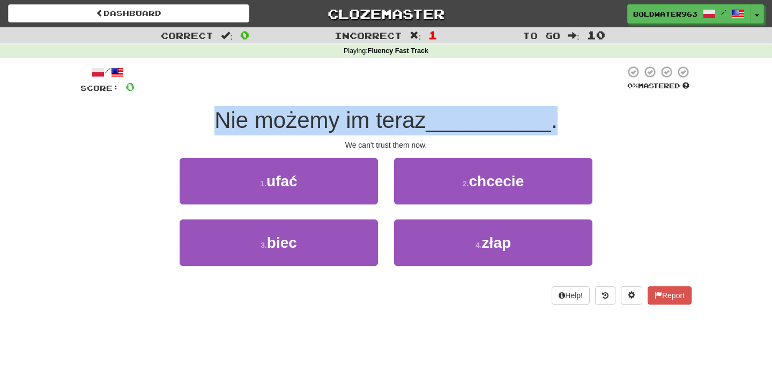
drag, startPoint x: 218, startPoint y: 119, endPoint x: 582, endPoint y: 116, distance: 364.9
click at [582, 116] on div "Nie możemy im teraz __________ ." at bounding box center [385, 120] width 611 height 29
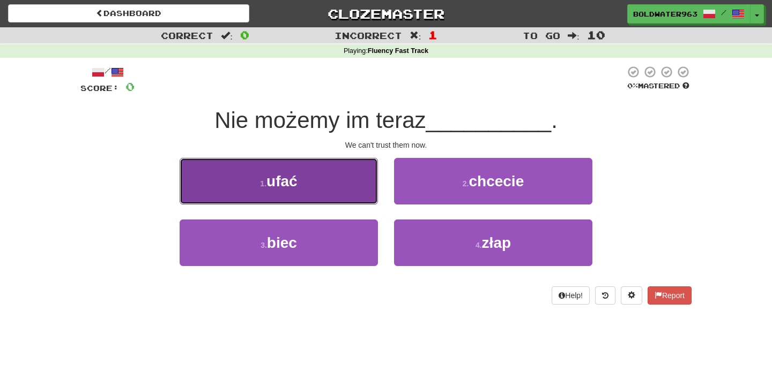
click at [340, 177] on button "1 . ufać" at bounding box center [279, 181] width 198 height 47
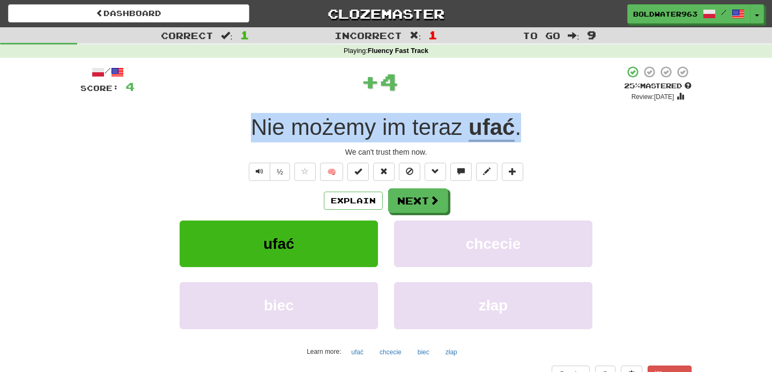
drag, startPoint x: 232, startPoint y: 129, endPoint x: 580, endPoint y: 132, distance: 348.3
click at [580, 132] on div "Nie możemy im teraz ufać ." at bounding box center [385, 127] width 611 height 29
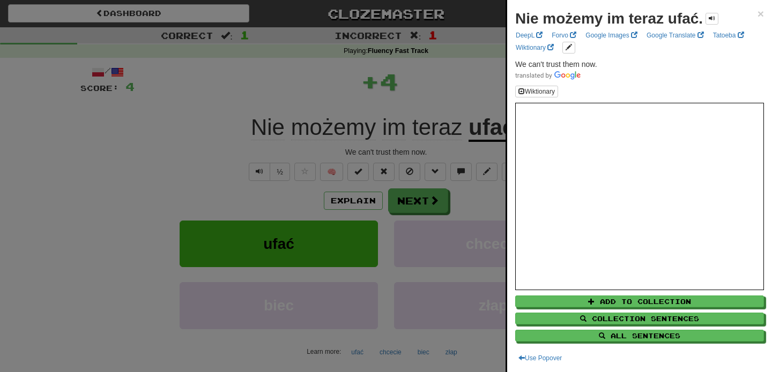
click at [469, 102] on div at bounding box center [386, 186] width 772 height 372
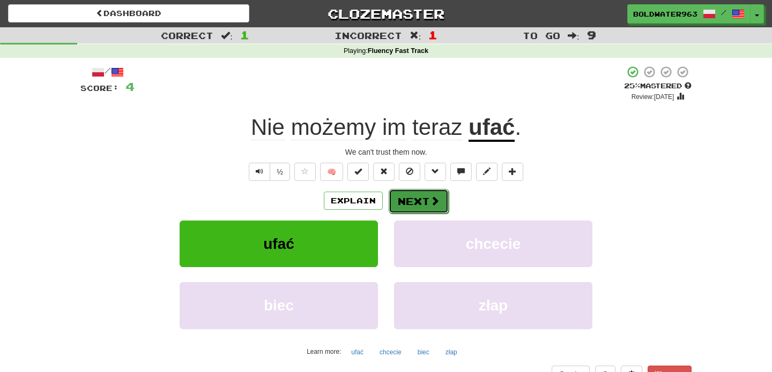
click at [421, 204] on button "Next" at bounding box center [418, 201] width 60 height 25
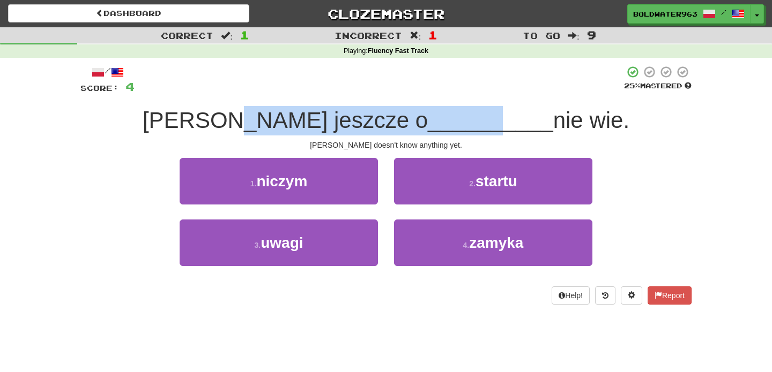
drag, startPoint x: 293, startPoint y: 123, endPoint x: 428, endPoint y: 123, distance: 134.5
click at [428, 123] on div "Tom jeszcze o __________ nie wie." at bounding box center [385, 120] width 611 height 29
click at [428, 123] on span "__________" at bounding box center [490, 120] width 125 height 25
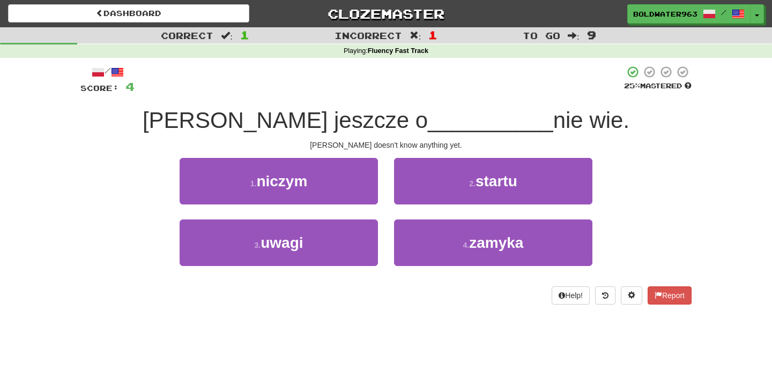
click at [383, 216] on div "1 . niczym" at bounding box center [278, 189] width 214 height 62
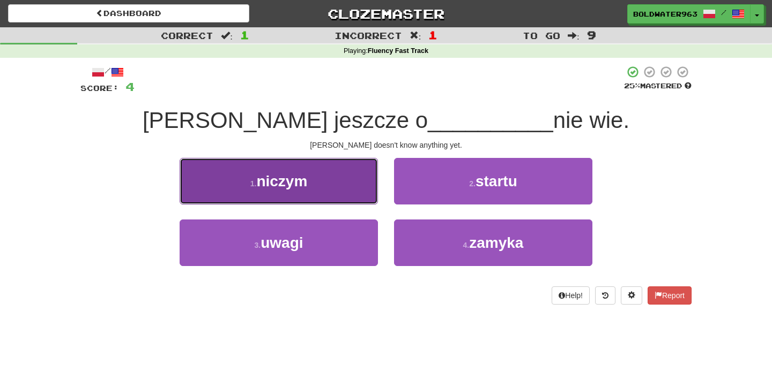
click at [327, 188] on button "1 . niczym" at bounding box center [279, 181] width 198 height 47
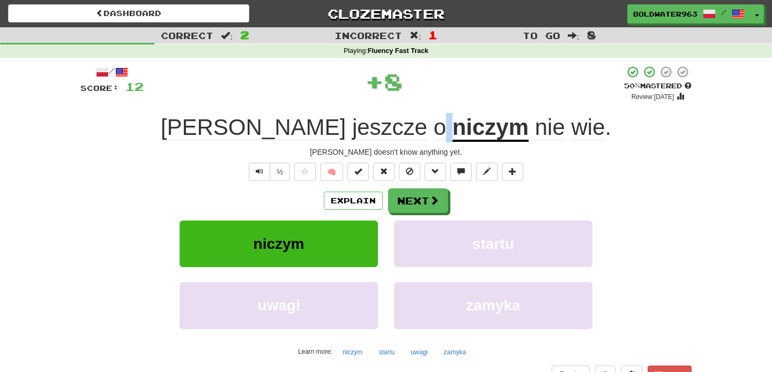
click at [379, 131] on span "Tom jeszcze o" at bounding box center [306, 128] width 291 height 26
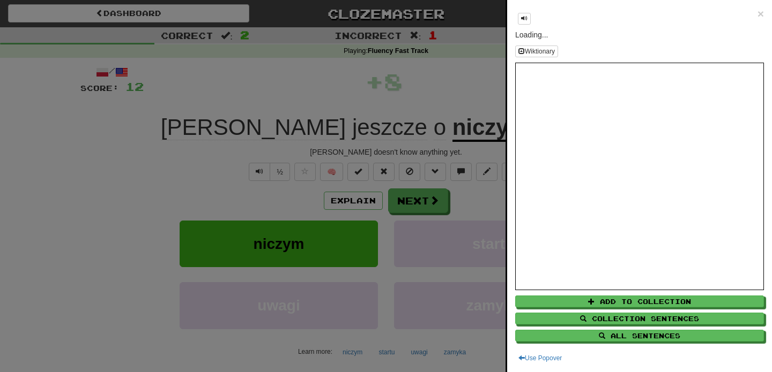
click at [489, 155] on div at bounding box center [386, 186] width 772 height 372
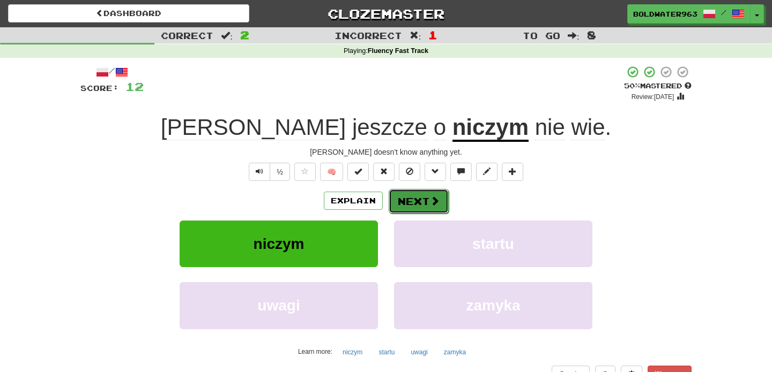
click at [430, 200] on span at bounding box center [435, 201] width 10 height 10
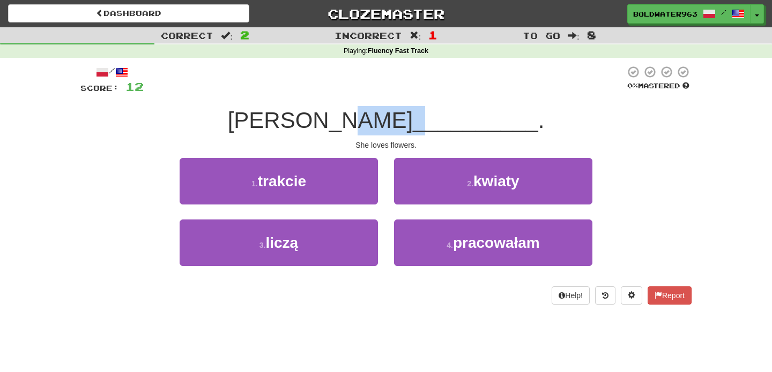
drag, startPoint x: 376, startPoint y: 120, endPoint x: 390, endPoint y: 121, distance: 13.9
click at [390, 121] on div "Ona kocha __________ ." at bounding box center [385, 120] width 611 height 29
drag, startPoint x: 365, startPoint y: 119, endPoint x: 405, endPoint y: 118, distance: 39.1
click at [405, 118] on div "Ona kocha __________ ." at bounding box center [385, 120] width 611 height 29
drag, startPoint x: 353, startPoint y: 121, endPoint x: 414, endPoint y: 121, distance: 61.1
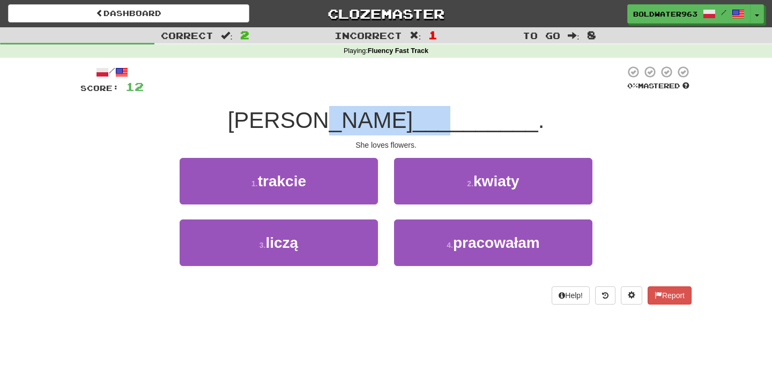
click at [414, 121] on div "Ona kocha __________ ." at bounding box center [385, 120] width 611 height 29
click at [354, 120] on span "Ona kocha" at bounding box center [320, 120] width 185 height 25
drag, startPoint x: 354, startPoint y: 120, endPoint x: 412, endPoint y: 121, distance: 57.3
click at [412, 121] on div "Ona kocha __________ ." at bounding box center [385, 120] width 611 height 29
click at [413, 121] on span "__________" at bounding box center [475, 120] width 125 height 25
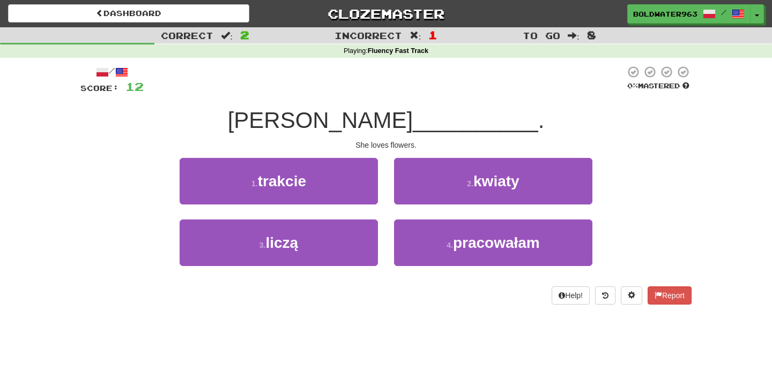
click at [382, 167] on div "1 . trakcie" at bounding box center [278, 189] width 214 height 62
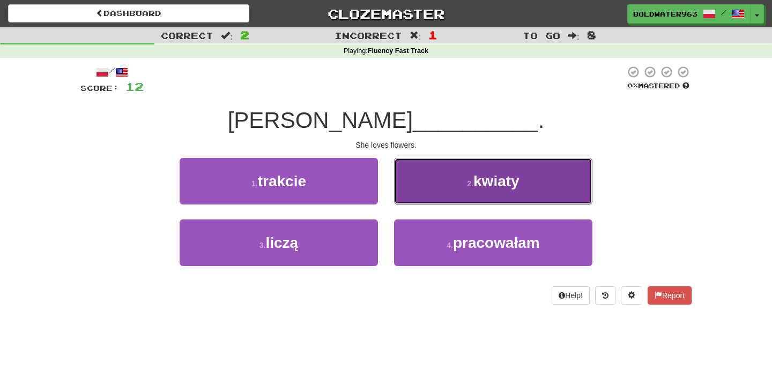
click at [438, 174] on button "2 . kwiaty" at bounding box center [493, 181] width 198 height 47
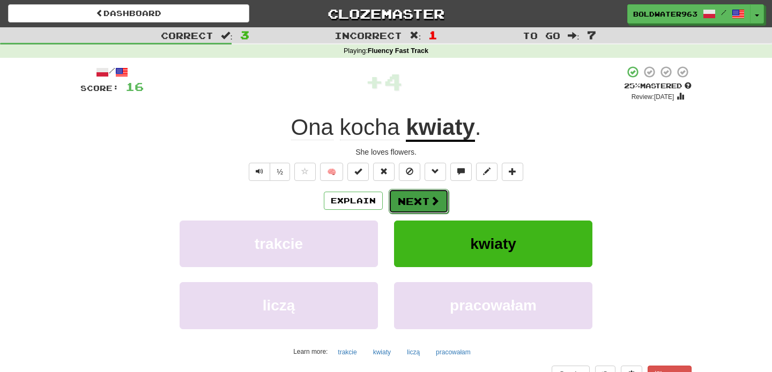
click at [412, 200] on button "Next" at bounding box center [418, 201] width 60 height 25
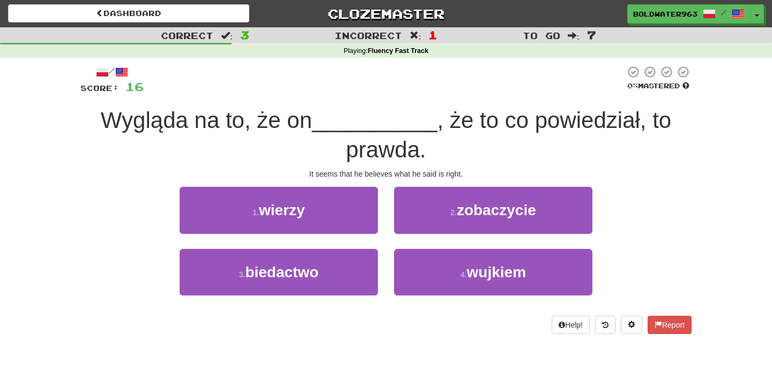
drag, startPoint x: 197, startPoint y: 125, endPoint x: 319, endPoint y: 113, distance: 122.8
click at [319, 113] on div "Wygląda na to, że on __________ , że to co powiedział, to prawda." at bounding box center [385, 135] width 611 height 58
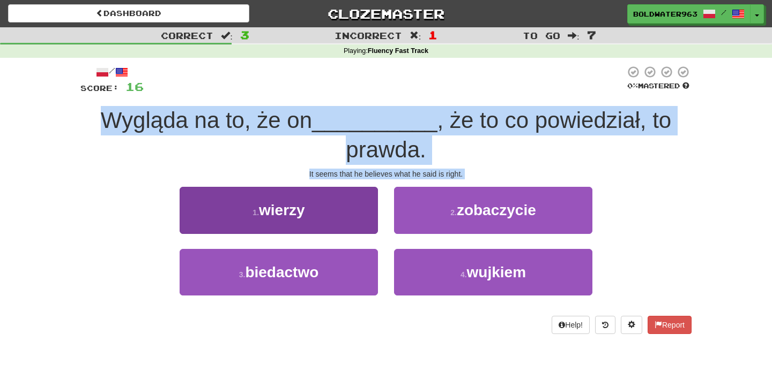
drag, startPoint x: 103, startPoint y: 119, endPoint x: 307, endPoint y: 194, distance: 216.8
click at [307, 194] on div "/ Score: 16 0 % Mastered Wygląda na to, że on __________ , że to co powiedział,…" at bounding box center [385, 199] width 611 height 268
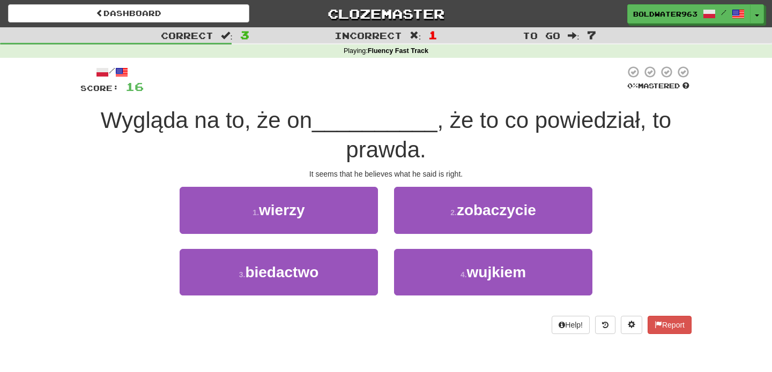
click at [271, 143] on div "Wygląda na to, że on __________ , że to co powiedział, to prawda." at bounding box center [385, 135] width 611 height 58
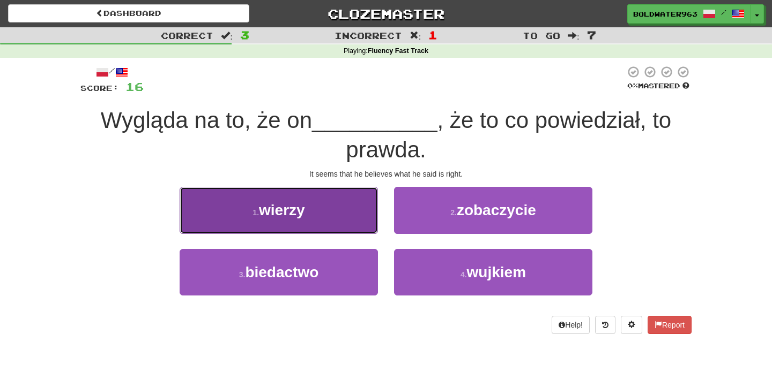
click at [265, 206] on span "wierzy" at bounding box center [282, 210] width 46 height 17
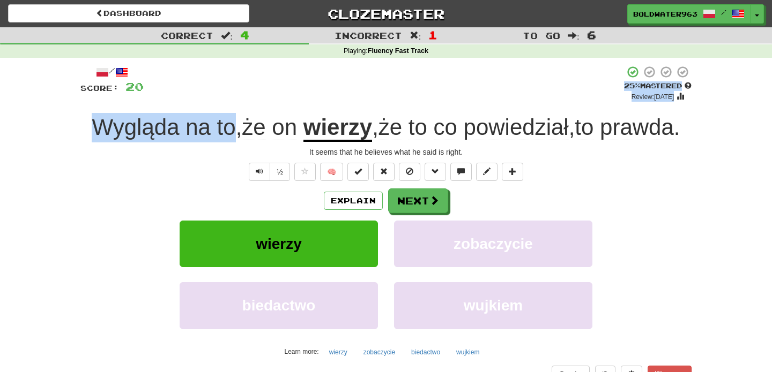
drag, startPoint x: 270, startPoint y: 128, endPoint x: 298, endPoint y: 101, distance: 39.0
click at [298, 101] on div "/ Score: 20 + 4 25 % Mastered Review: 2025-09-18 Wygląda na to , że on wierzy ,…" at bounding box center [385, 233] width 611 height 336
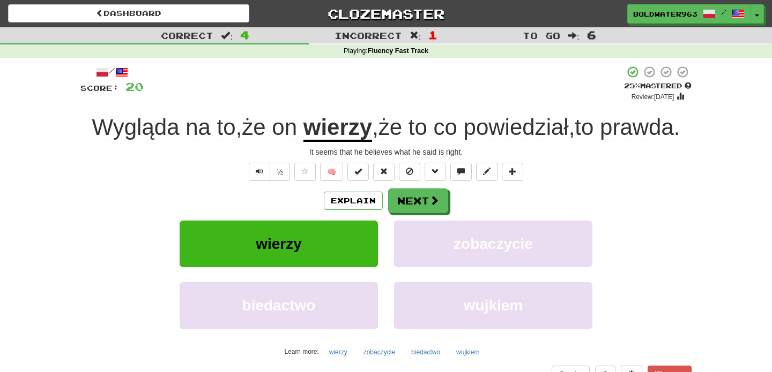
click at [325, 89] on div "+ 4" at bounding box center [384, 83] width 480 height 36
click at [473, 143] on div "Wygląda na to , że on wierzy , że to co powiedział , to prawda ." at bounding box center [385, 127] width 611 height 29
click at [420, 214] on button "Next" at bounding box center [418, 201] width 60 height 25
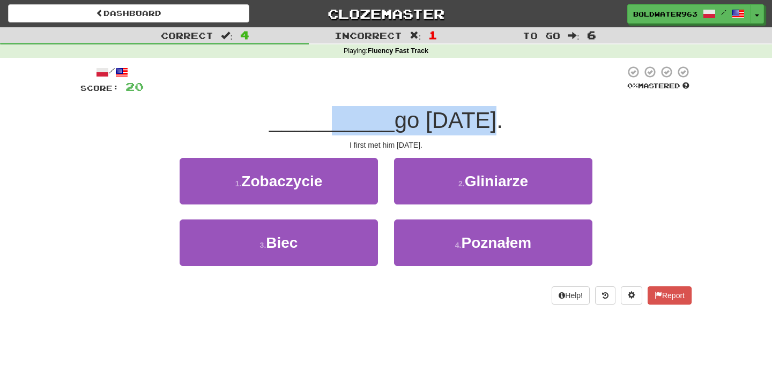
drag, startPoint x: 300, startPoint y: 122, endPoint x: 432, endPoint y: 123, distance: 132.9
click at [432, 123] on div "__________ go trzy lata temu." at bounding box center [385, 120] width 611 height 29
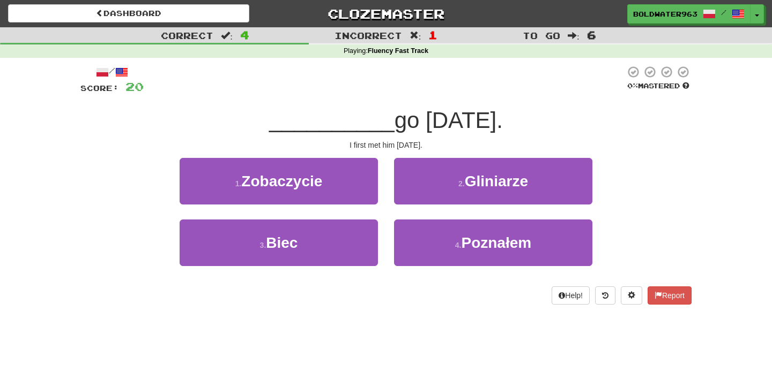
click at [500, 213] on div "2 . Gliniarze" at bounding box center [493, 189] width 214 height 62
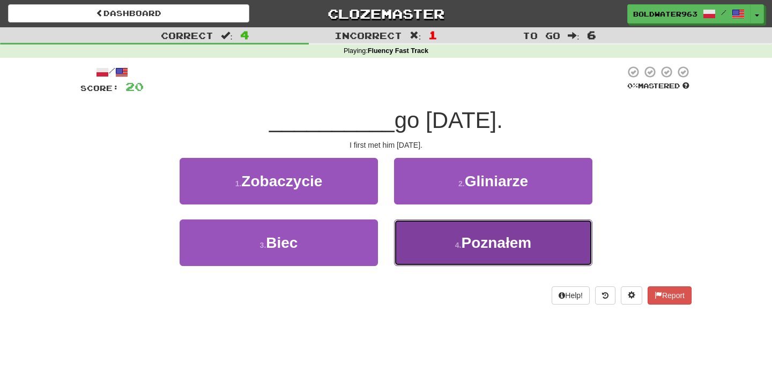
click at [462, 243] on span "Poznałem" at bounding box center [496, 243] width 70 height 17
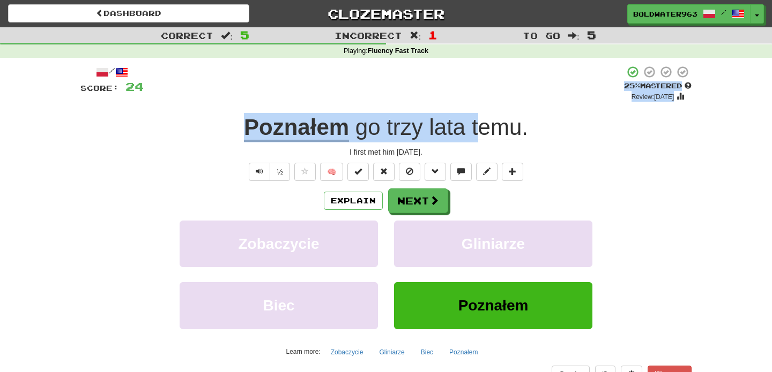
drag, startPoint x: 298, startPoint y: 101, endPoint x: 484, endPoint y: 116, distance: 187.1
click at [484, 116] on div "/ Score: 24 + 4 25 % Mastered Review: 2025-09-18 Poznałem go trzy lata temu . I…" at bounding box center [385, 233] width 611 height 336
drag, startPoint x: 544, startPoint y: 128, endPoint x: 213, endPoint y: 123, distance: 331.7
click at [213, 123] on div "Poznałem go trzy lata temu ." at bounding box center [385, 127] width 611 height 29
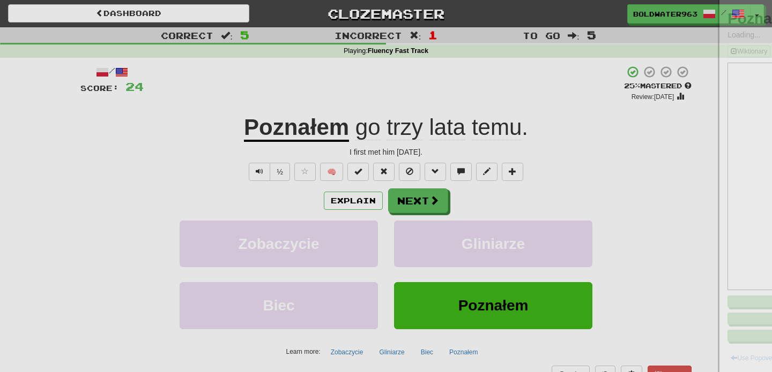
click at [213, 123] on div at bounding box center [386, 186] width 772 height 372
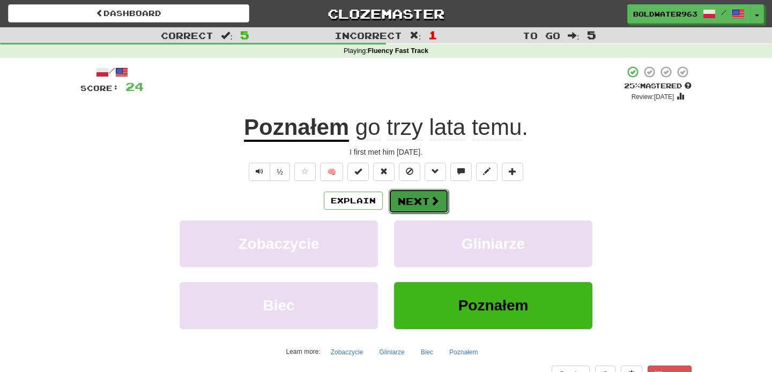
click at [428, 197] on button "Next" at bounding box center [418, 201] width 60 height 25
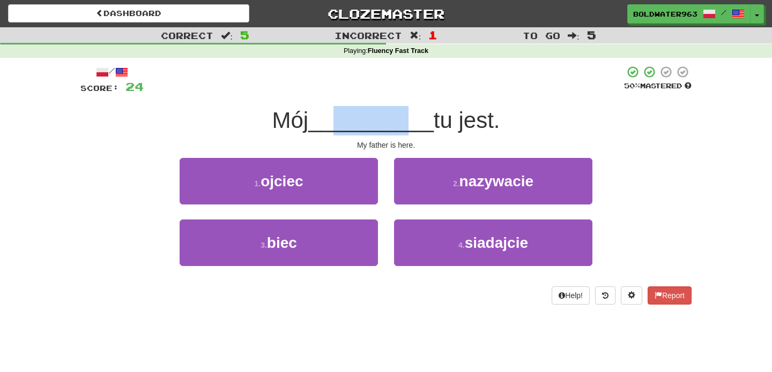
drag, startPoint x: 332, startPoint y: 124, endPoint x: 401, endPoint y: 123, distance: 68.6
click at [401, 123] on span "__________" at bounding box center [370, 120] width 125 height 25
drag, startPoint x: 323, startPoint y: 117, endPoint x: 406, endPoint y: 117, distance: 83.1
click at [406, 117] on span "__________" at bounding box center [370, 120] width 125 height 25
click at [337, 123] on span "__________" at bounding box center [370, 120] width 125 height 25
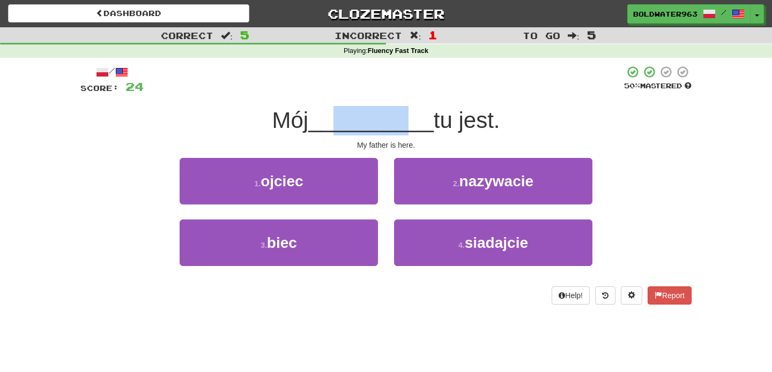
drag, startPoint x: 337, startPoint y: 123, endPoint x: 402, endPoint y: 124, distance: 65.9
click at [402, 124] on span "__________" at bounding box center [370, 120] width 125 height 25
click at [348, 121] on span "__________" at bounding box center [370, 120] width 125 height 25
drag, startPoint x: 348, startPoint y: 121, endPoint x: 371, endPoint y: 122, distance: 23.1
click at [371, 122] on span "__________" at bounding box center [370, 120] width 125 height 25
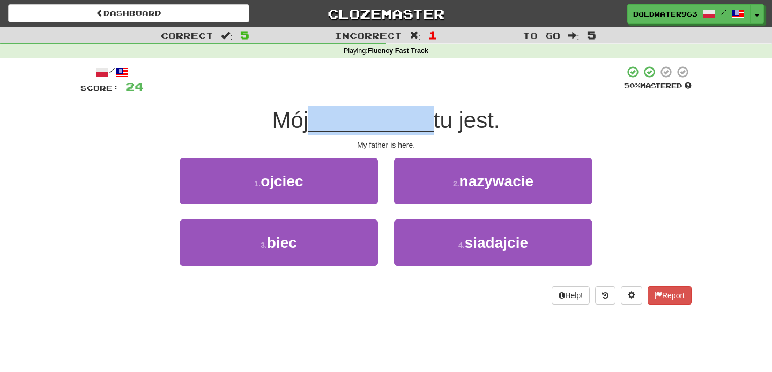
click at [371, 122] on span "__________" at bounding box center [370, 120] width 125 height 25
drag, startPoint x: 332, startPoint y: 122, endPoint x: 444, endPoint y: 122, distance: 112.5
click at [444, 122] on div "Mój __________ tu jest." at bounding box center [385, 120] width 611 height 29
click at [464, 119] on span "tu jest." at bounding box center [466, 120] width 66 height 25
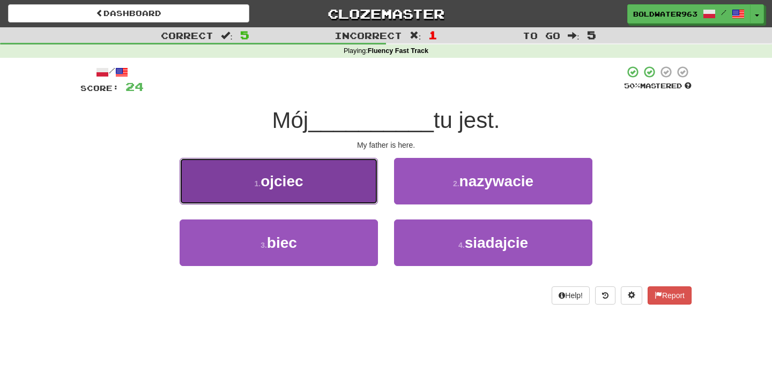
click at [324, 186] on button "1 . ojciec" at bounding box center [279, 181] width 198 height 47
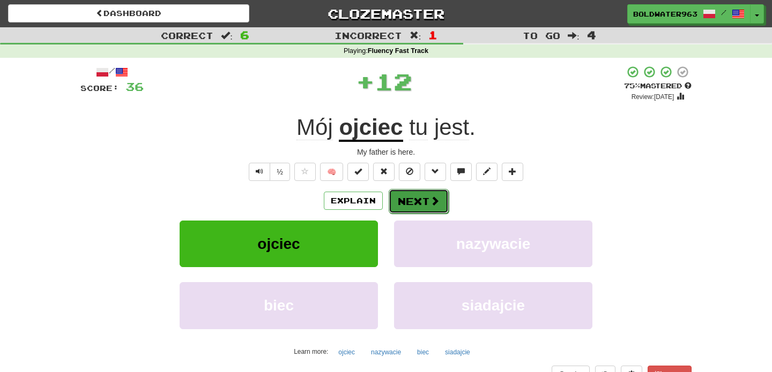
click at [418, 203] on button "Next" at bounding box center [418, 201] width 60 height 25
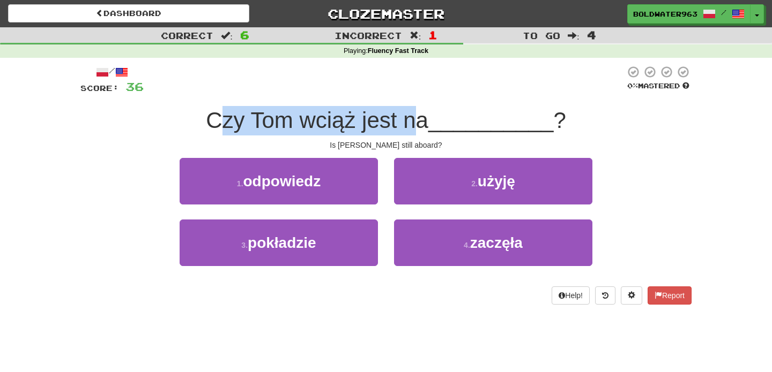
drag, startPoint x: 227, startPoint y: 120, endPoint x: 423, endPoint y: 116, distance: 196.2
click at [423, 116] on span "Czy Tom wciąż jest na" at bounding box center [317, 120] width 222 height 25
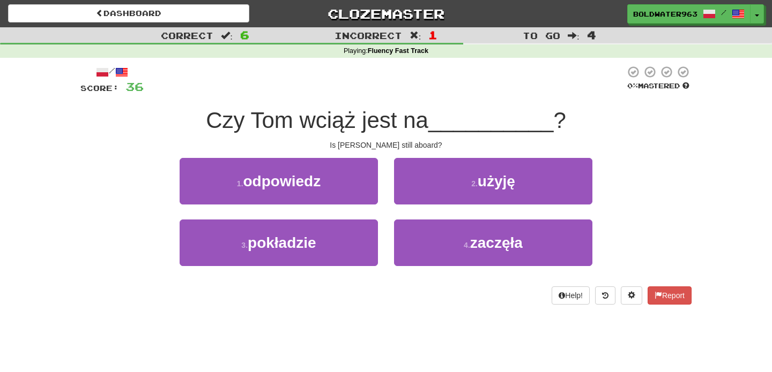
click at [381, 175] on div "1 . odpowiedz" at bounding box center [278, 189] width 214 height 62
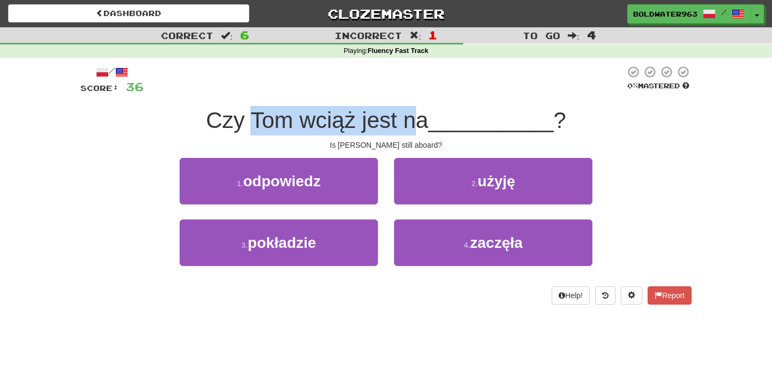
drag, startPoint x: 256, startPoint y: 116, endPoint x: 414, endPoint y: 111, distance: 157.6
click at [414, 111] on span "Czy Tom wciąż jest na" at bounding box center [317, 120] width 222 height 25
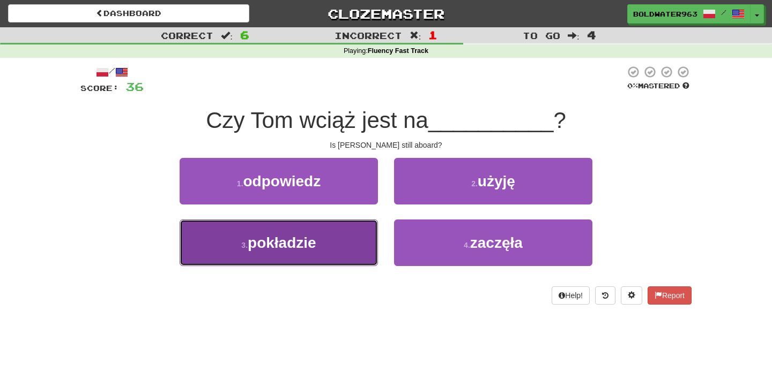
click at [342, 245] on button "3 . pokładzie" at bounding box center [279, 243] width 198 height 47
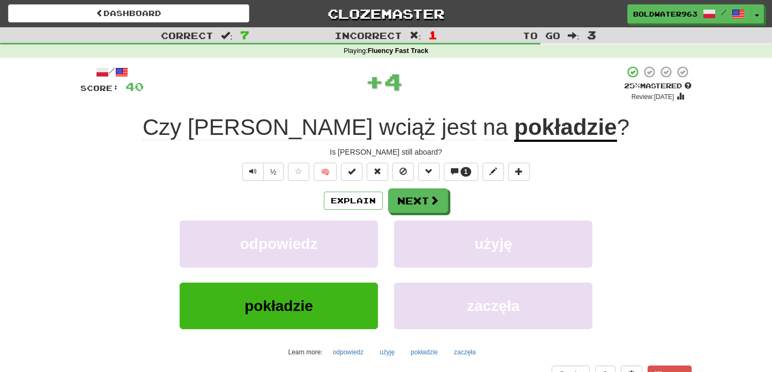
click at [514, 128] on u "pokładzie" at bounding box center [565, 128] width 102 height 27
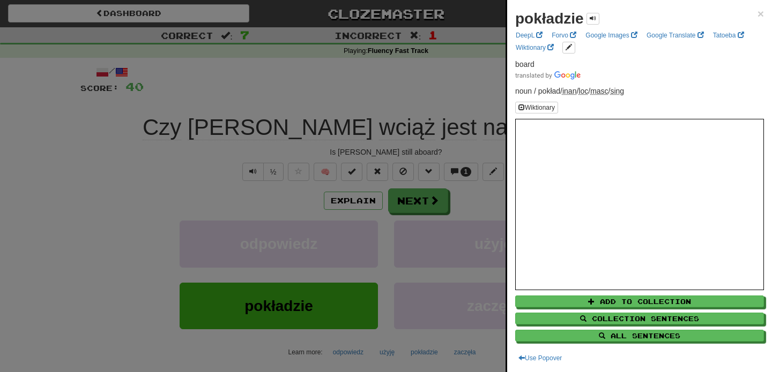
click at [462, 96] on div at bounding box center [386, 186] width 772 height 372
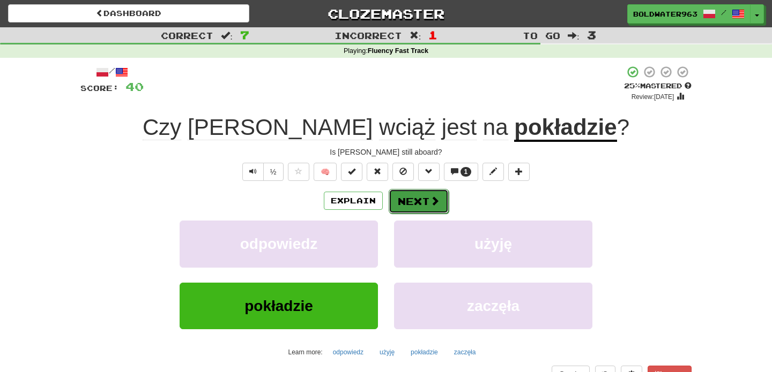
click at [418, 195] on button "Next" at bounding box center [418, 201] width 60 height 25
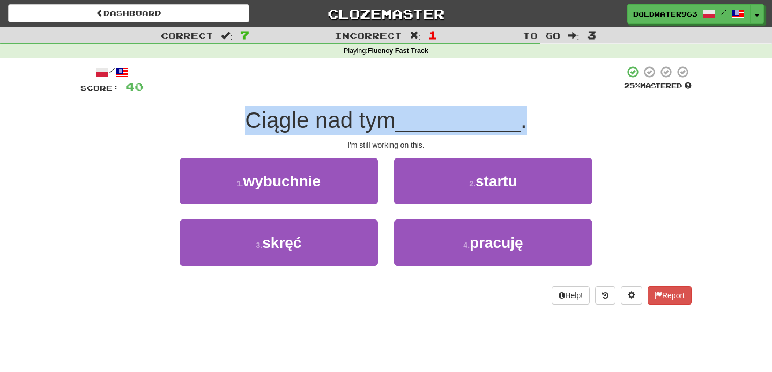
drag, startPoint x: 249, startPoint y: 124, endPoint x: 629, endPoint y: 123, distance: 380.5
click at [629, 123] on div "Ciągle nad tym __________ ." at bounding box center [385, 120] width 611 height 29
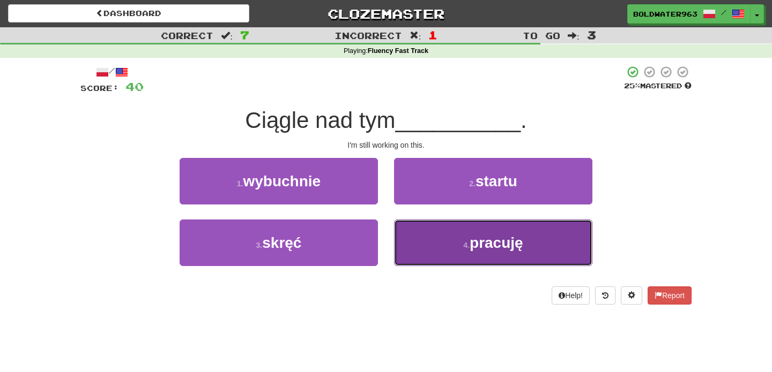
click at [480, 257] on button "4 . pracuję" at bounding box center [493, 243] width 198 height 47
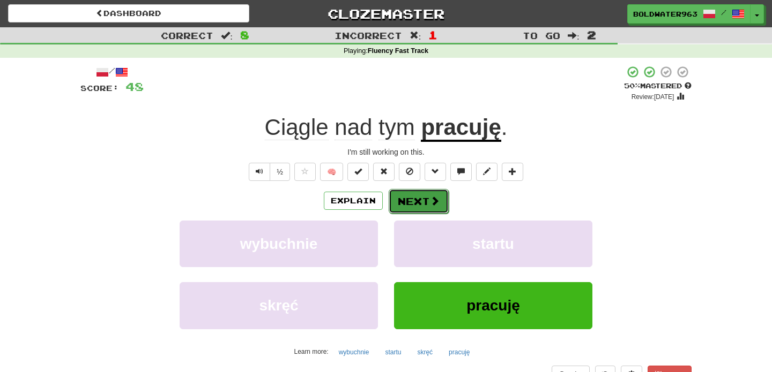
click at [414, 204] on button "Next" at bounding box center [418, 201] width 60 height 25
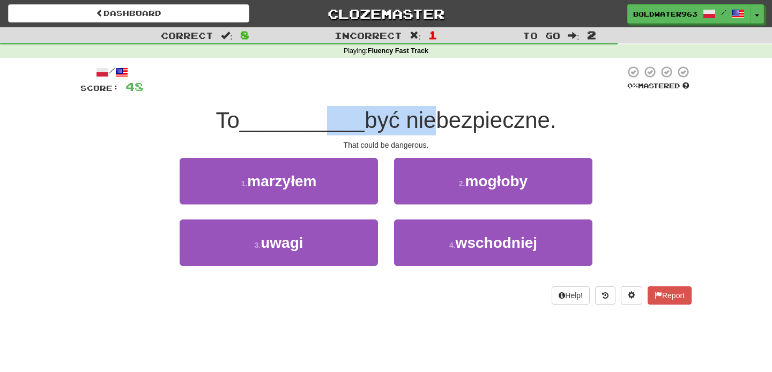
drag, startPoint x: 327, startPoint y: 125, endPoint x: 428, endPoint y: 125, distance: 100.7
click at [428, 125] on div "To __________ być niebezpieczne." at bounding box center [385, 120] width 611 height 29
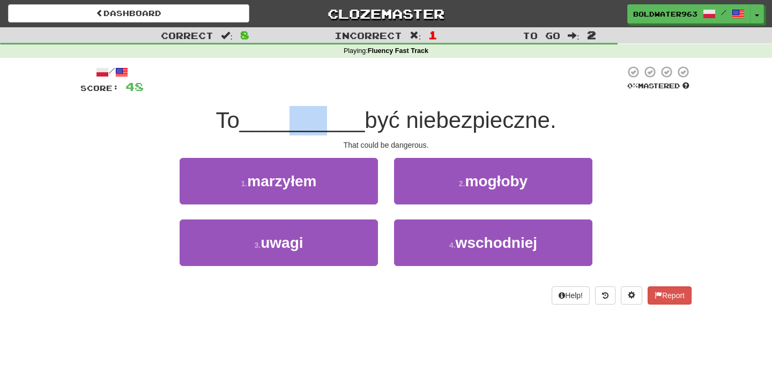
drag, startPoint x: 286, startPoint y: 118, endPoint x: 326, endPoint y: 121, distance: 39.7
click at [326, 121] on span "__________" at bounding box center [302, 120] width 125 height 25
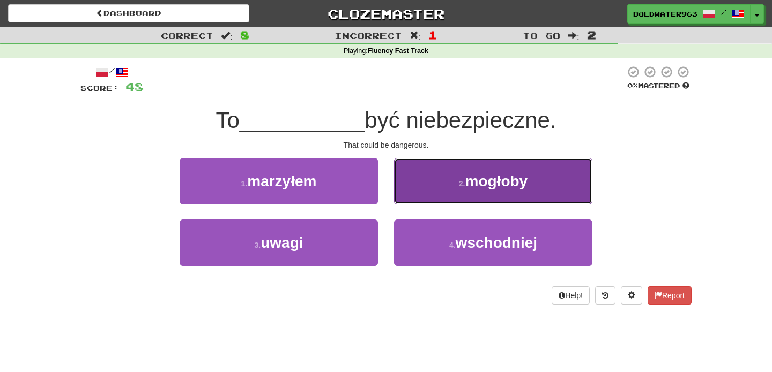
click at [432, 184] on button "2 . mogłoby" at bounding box center [493, 181] width 198 height 47
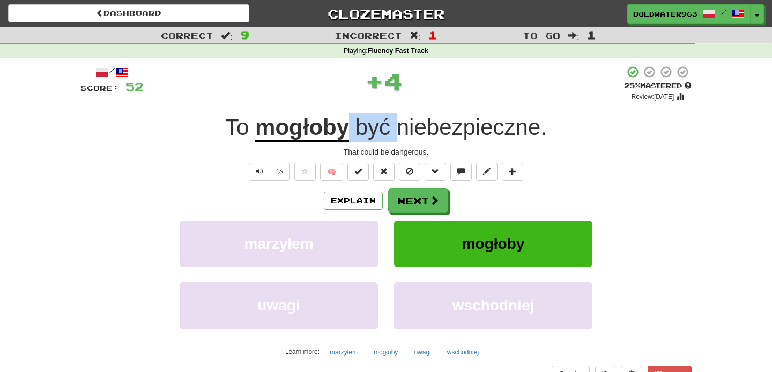
drag, startPoint x: 349, startPoint y: 126, endPoint x: 397, endPoint y: 126, distance: 48.2
click at [397, 126] on span "być niebezpieczne ." at bounding box center [448, 128] width 198 height 26
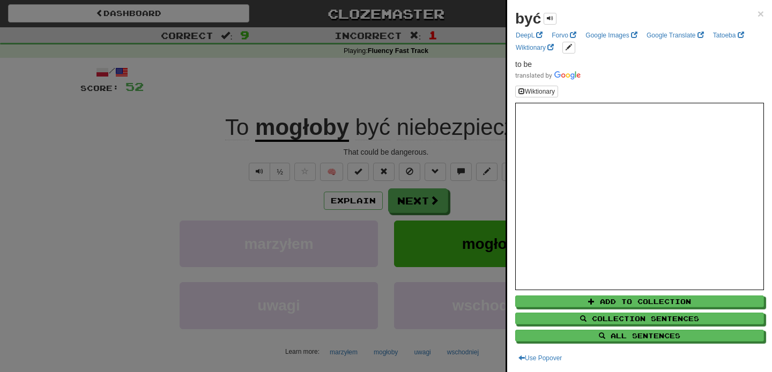
click at [505, 99] on div "być × DeepL Forvo Google Images Google Translate Tatoeba Wiktionary to be Wikti…" at bounding box center [638, 186] width 266 height 372
click at [475, 100] on div at bounding box center [386, 186] width 772 height 372
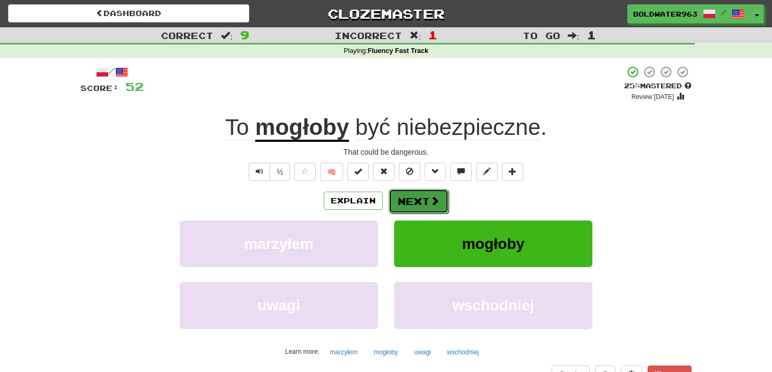
click at [423, 199] on button "Next" at bounding box center [418, 201] width 60 height 25
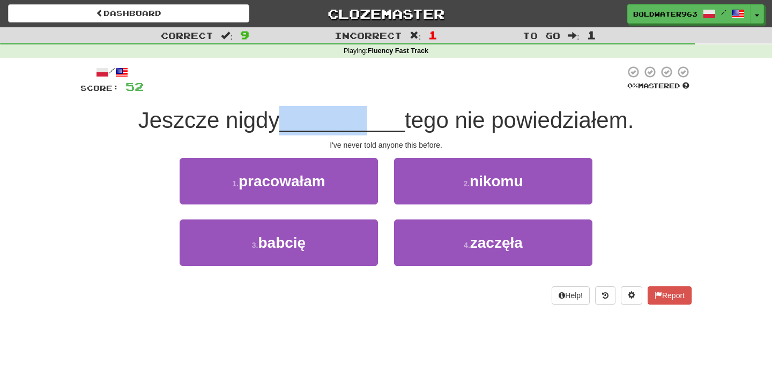
drag, startPoint x: 279, startPoint y: 123, endPoint x: 358, endPoint y: 125, distance: 79.9
click at [358, 125] on div "Jeszcze nigdy __________ tego nie powiedziałem." at bounding box center [385, 120] width 611 height 29
click at [379, 213] on div "1 . pracowałam" at bounding box center [278, 189] width 214 height 62
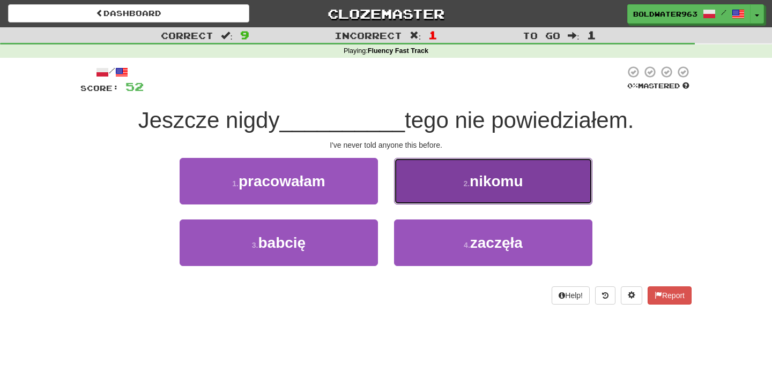
click at [424, 192] on button "2 . nikomu" at bounding box center [493, 181] width 198 height 47
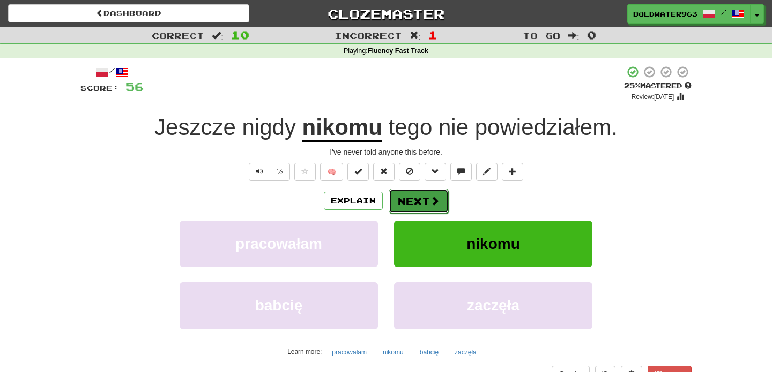
click at [417, 203] on button "Next" at bounding box center [418, 201] width 60 height 25
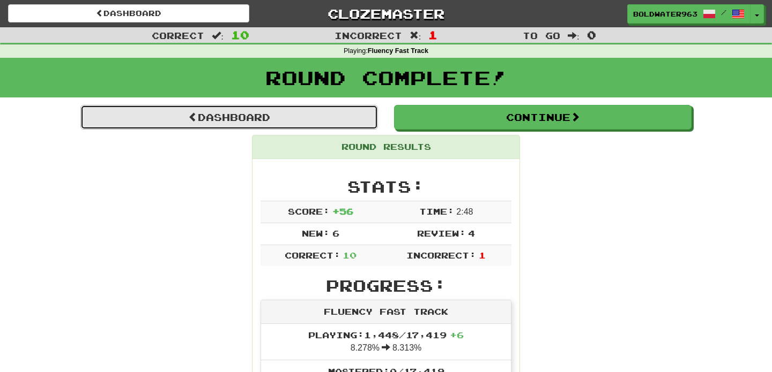
click at [332, 116] on link "Dashboard" at bounding box center [228, 117] width 297 height 25
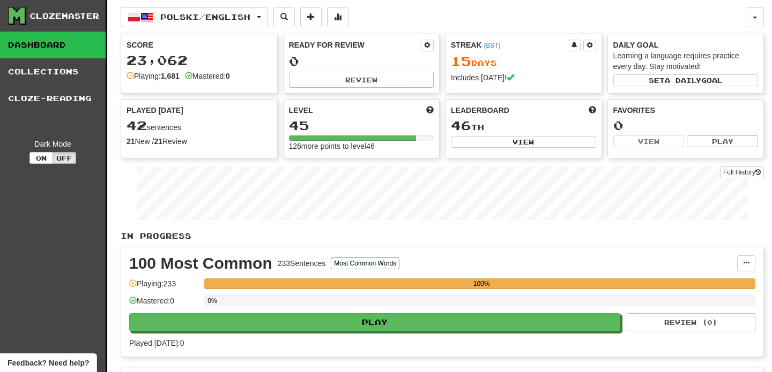
click at [41, 43] on link "Dashboard" at bounding box center [53, 45] width 106 height 27
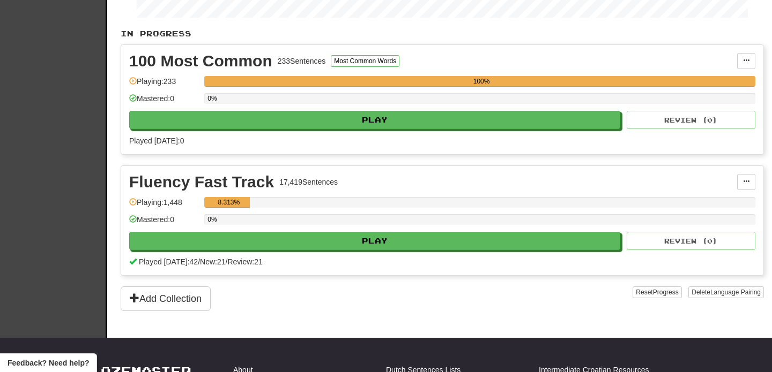
scroll to position [207, 0]
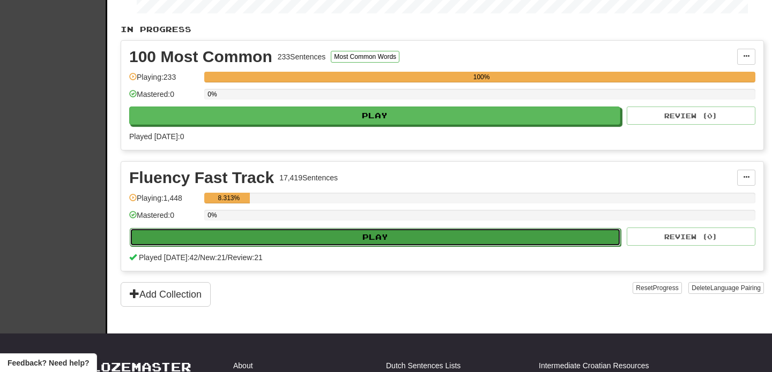
click at [306, 239] on button "Play" at bounding box center [375, 237] width 491 height 18
select select "**"
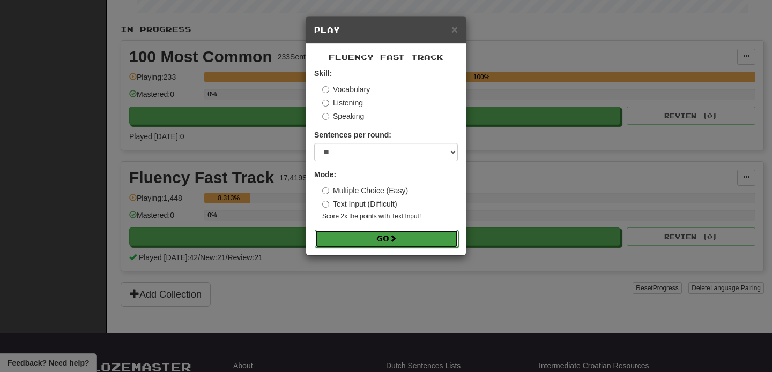
click at [371, 241] on button "Go" at bounding box center [387, 239] width 144 height 18
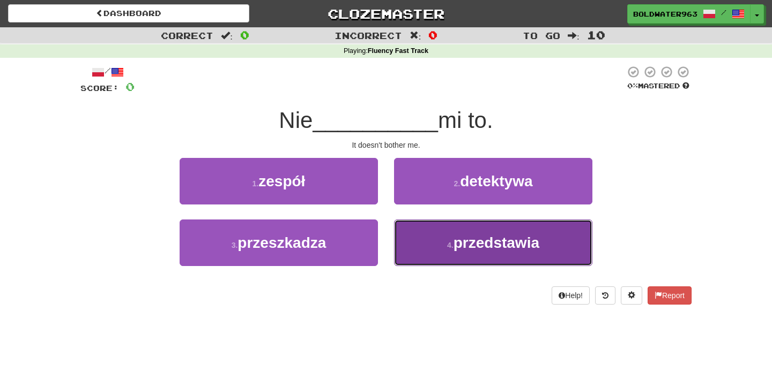
click at [410, 255] on button "4 . przedstawia" at bounding box center [493, 243] width 198 height 47
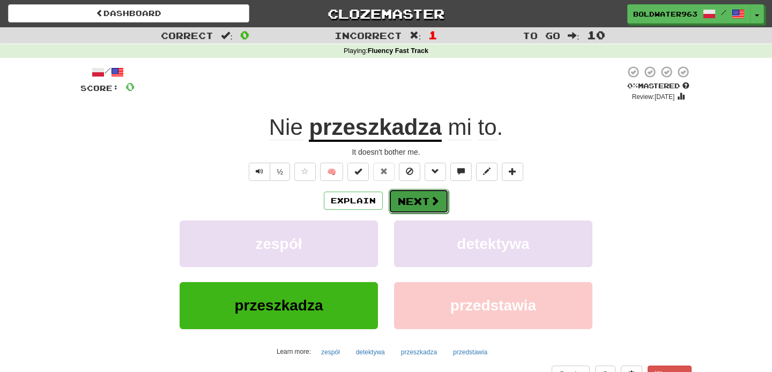
click at [412, 202] on button "Next" at bounding box center [418, 201] width 60 height 25
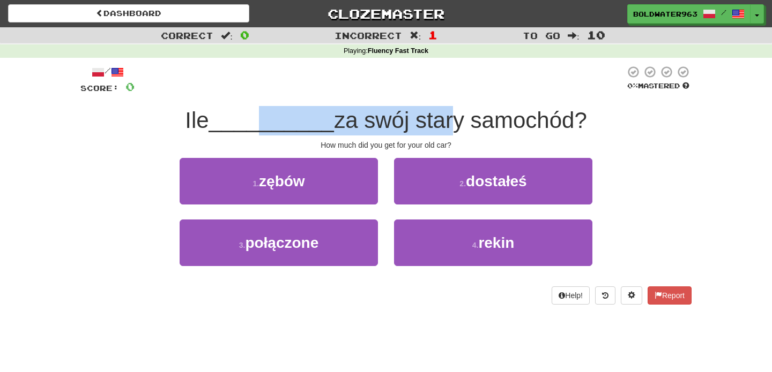
drag, startPoint x: 261, startPoint y: 115, endPoint x: 439, endPoint y: 115, distance: 177.9
click at [439, 115] on div "Ile __________ za swój stary samochód?" at bounding box center [385, 120] width 611 height 29
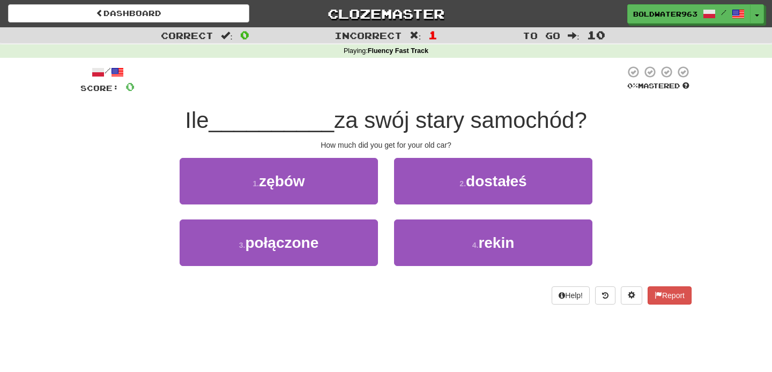
click at [342, 120] on span "za swój stary samochód?" at bounding box center [460, 120] width 253 height 25
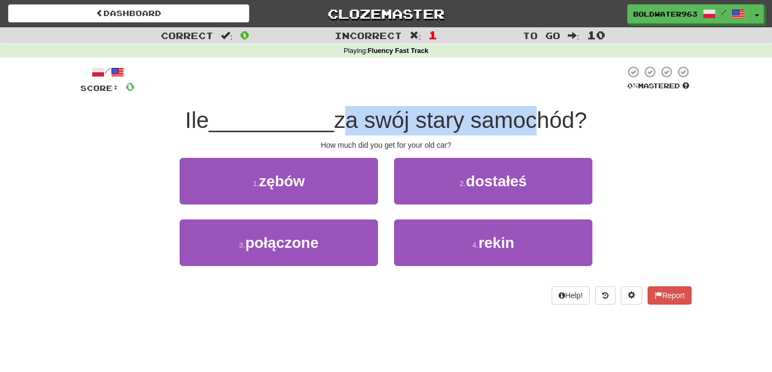
drag, startPoint x: 337, startPoint y: 120, endPoint x: 518, endPoint y: 119, distance: 181.7
click at [518, 119] on span "za swój stary samochód?" at bounding box center [460, 120] width 253 height 25
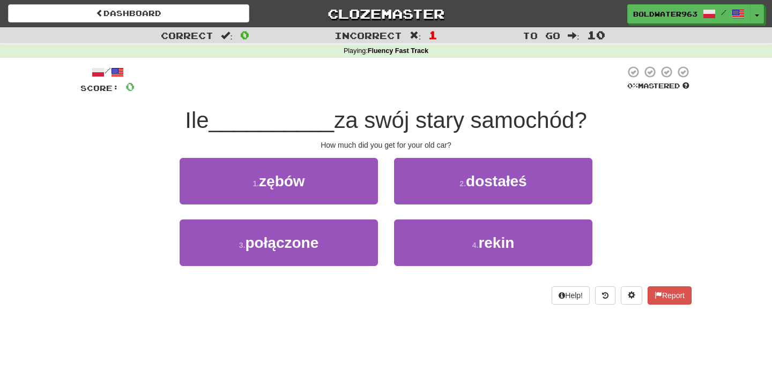
click at [382, 174] on div "1 . zębów" at bounding box center [278, 189] width 214 height 62
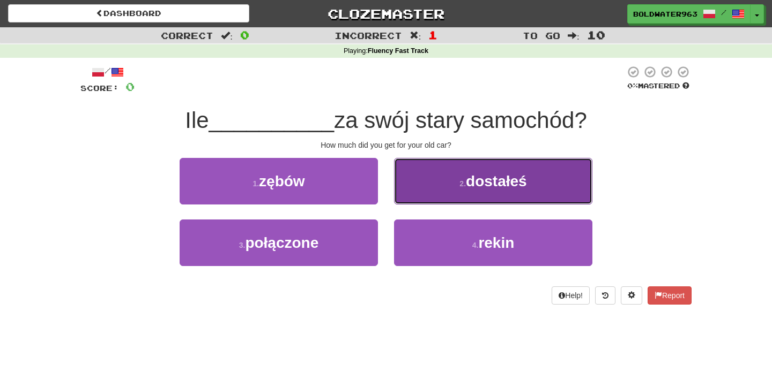
click at [459, 181] on small "2 ." at bounding box center [462, 184] width 6 height 9
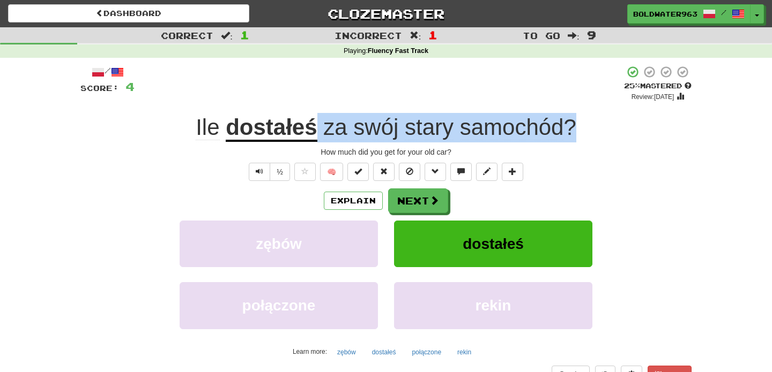
drag, startPoint x: 315, startPoint y: 127, endPoint x: 598, endPoint y: 133, distance: 283.0
click at [598, 133] on div "Ile dostałeś za swój stary samochód ?" at bounding box center [385, 127] width 611 height 29
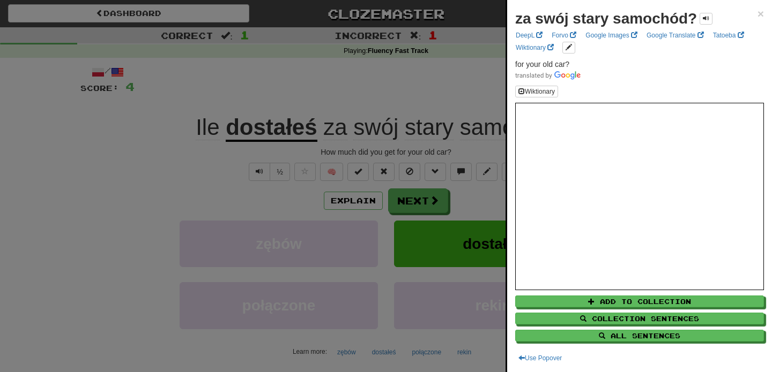
click at [405, 205] on div at bounding box center [386, 186] width 772 height 372
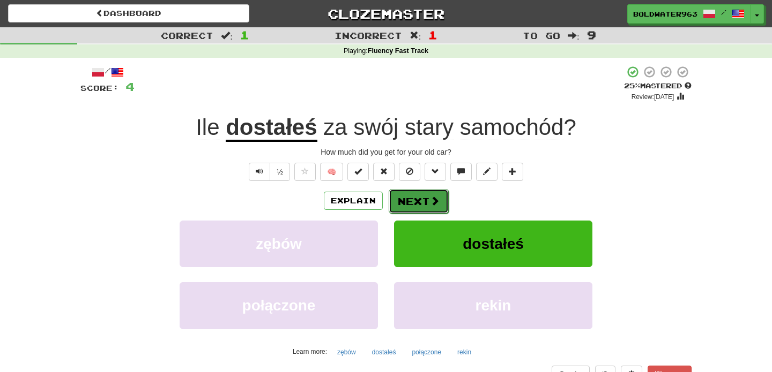
click at [416, 205] on button "Next" at bounding box center [418, 201] width 60 height 25
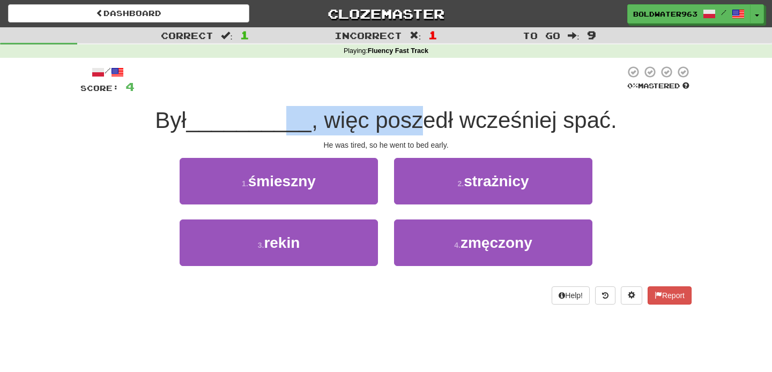
drag, startPoint x: 280, startPoint y: 122, endPoint x: 420, endPoint y: 122, distance: 139.9
click at [420, 122] on div "Był __________ , więc poszedł wcześniej spać." at bounding box center [385, 120] width 611 height 29
click at [420, 122] on span ", więc poszedł wcześniej spać." at bounding box center [463, 120] width 305 height 25
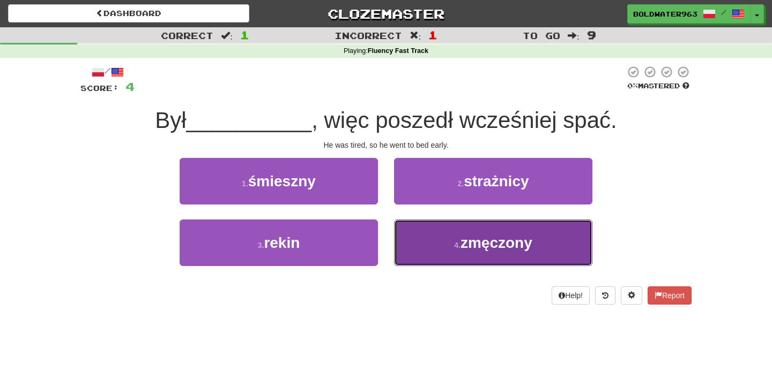
click at [425, 244] on button "4 . zmęczony" at bounding box center [493, 243] width 198 height 47
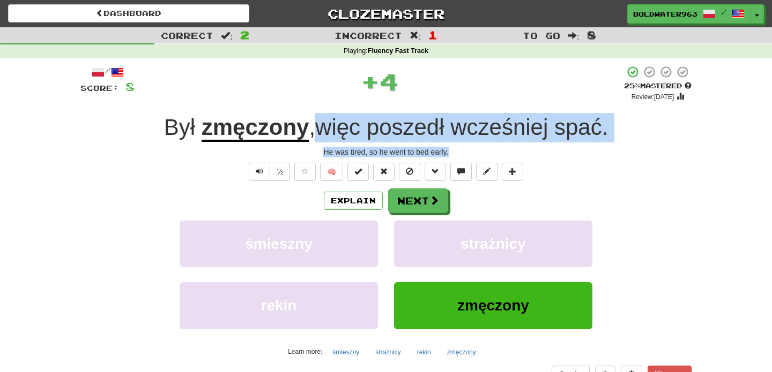
drag, startPoint x: 460, startPoint y: 152, endPoint x: 316, endPoint y: 119, distance: 147.7
click at [316, 119] on div "/ Score: 8 + 4 25 % Mastered Review: 2025-09-18 Był zmęczony , więc poszedł wcz…" at bounding box center [385, 233] width 611 height 336
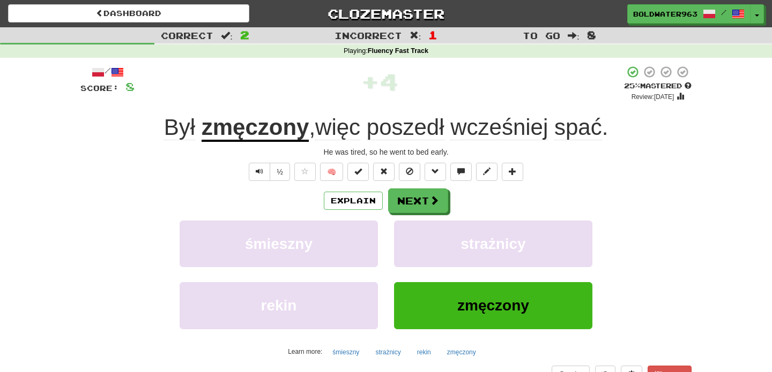
click at [294, 101] on div "+ 4" at bounding box center [378, 83] width 489 height 36
click at [481, 152] on div "He was tired, so he went to bed early." at bounding box center [385, 152] width 611 height 11
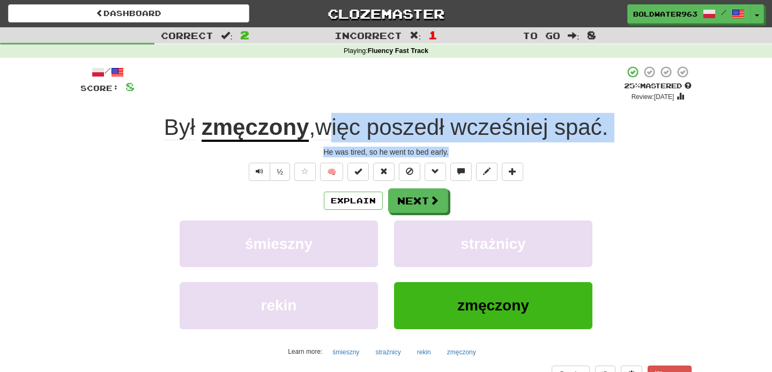
drag, startPoint x: 481, startPoint y: 158, endPoint x: 335, endPoint y: 115, distance: 151.9
click at [335, 115] on div "/ Score: 8 + 4 25 % Mastered Review: 2025-09-18 Był zmęczony , więc poszedł wcz…" at bounding box center [385, 233] width 611 height 336
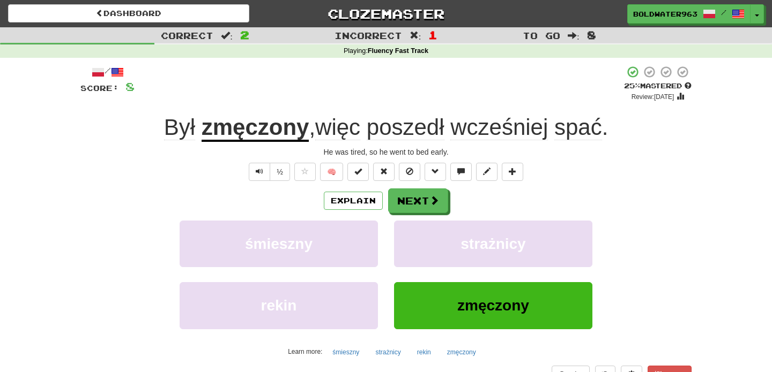
click at [293, 102] on div "/ Score: 8 + 4 25 % Mastered Review: 2025-09-18 Był zmęczony , więc poszedł wcz…" at bounding box center [385, 233] width 611 height 336
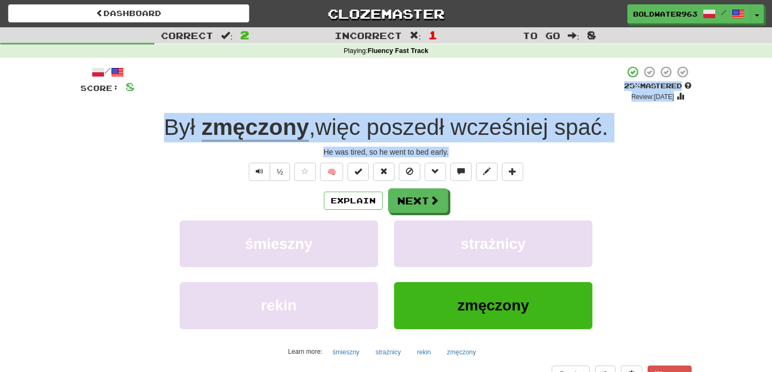
drag, startPoint x: 461, startPoint y: 153, endPoint x: 329, endPoint y: 95, distance: 144.5
click at [329, 95] on div "/ Score: 8 + 4 25 % Mastered Review: 2025-09-18 Był zmęczony , więc poszedł wcz…" at bounding box center [385, 233] width 611 height 336
click at [468, 150] on div "He was tired, so he went to bed early." at bounding box center [385, 152] width 611 height 11
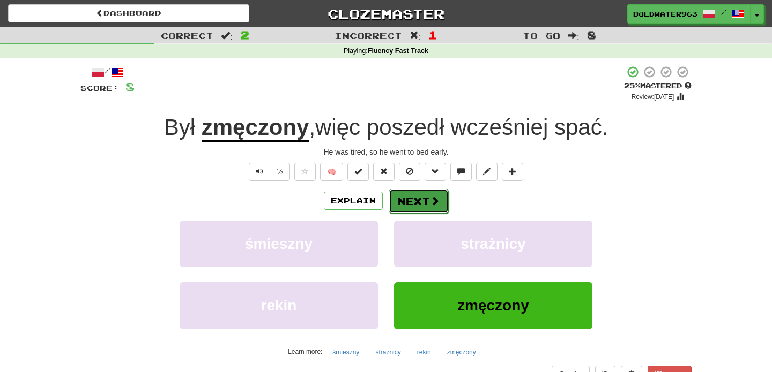
click at [402, 208] on button "Next" at bounding box center [418, 201] width 60 height 25
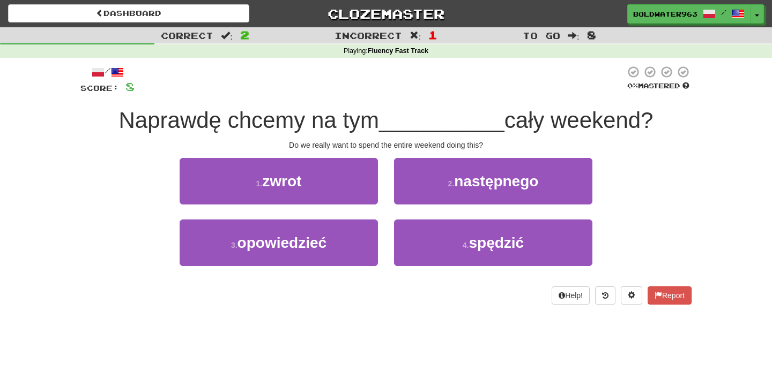
click at [124, 119] on span "Naprawdę chcemy na tym" at bounding box center [249, 120] width 260 height 25
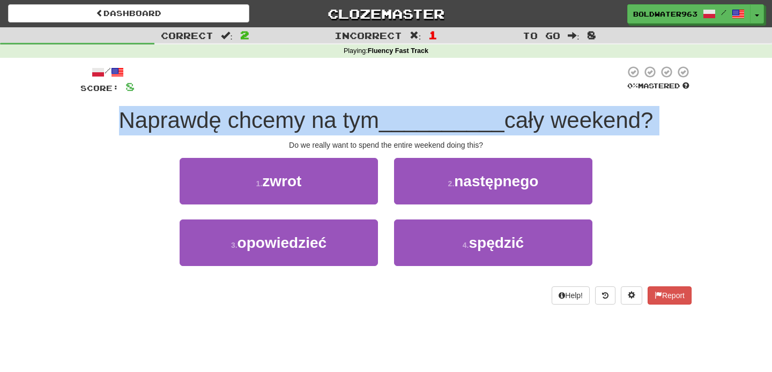
click at [124, 119] on span "Naprawdę chcemy na tym" at bounding box center [249, 120] width 260 height 25
click at [190, 116] on span "Naprawdę chcemy na tym" at bounding box center [249, 120] width 260 height 25
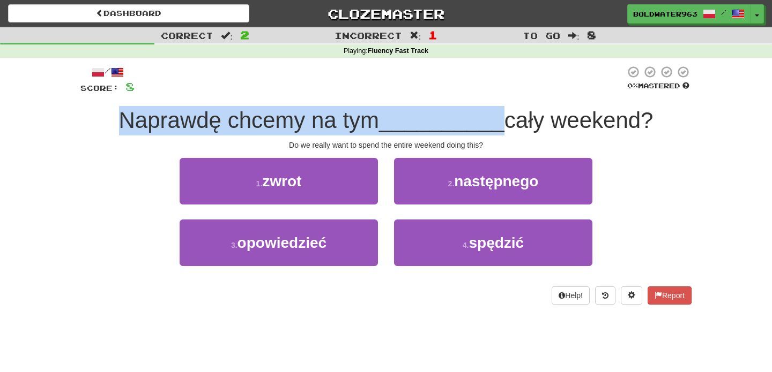
drag, startPoint x: 190, startPoint y: 116, endPoint x: 455, endPoint y: 122, distance: 265.3
click at [455, 122] on div "Naprawdę chcemy na tym __________ cały weekend?" at bounding box center [385, 120] width 611 height 29
click at [455, 122] on span "__________" at bounding box center [441, 120] width 125 height 25
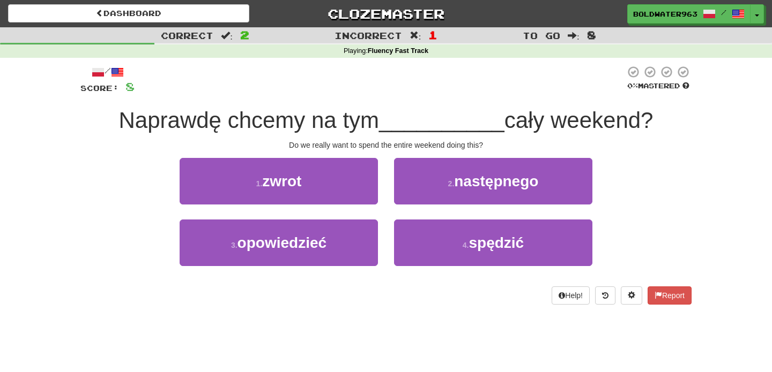
click at [191, 121] on span "Naprawdę chcemy na tym" at bounding box center [249, 120] width 260 height 25
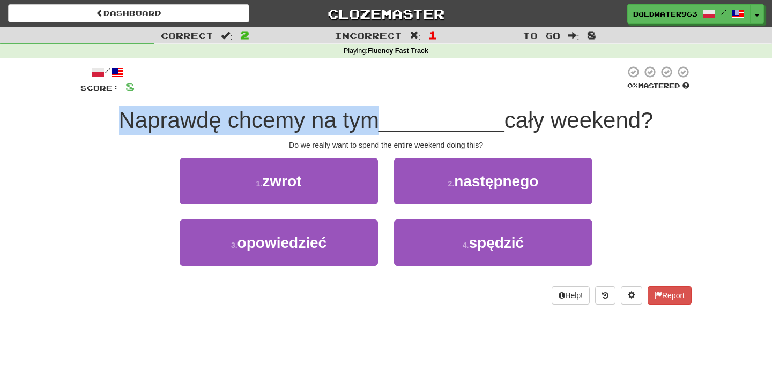
drag, startPoint x: 191, startPoint y: 121, endPoint x: 356, endPoint y: 117, distance: 164.5
click at [356, 117] on span "Naprawdę chcemy na tym" at bounding box center [249, 120] width 260 height 25
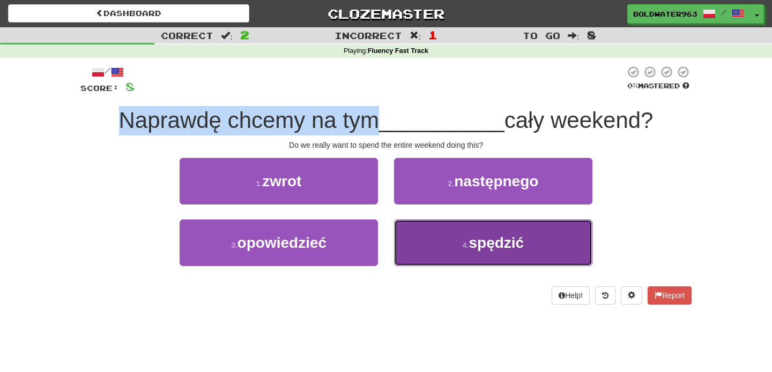
click at [455, 235] on button "4 . spędzić" at bounding box center [493, 243] width 198 height 47
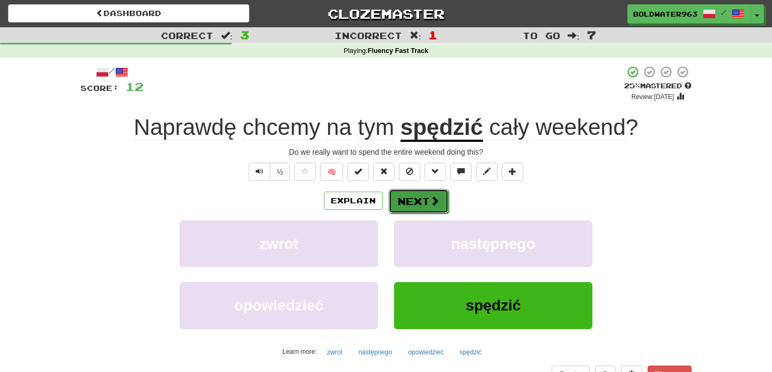
click at [418, 197] on button "Next" at bounding box center [418, 201] width 60 height 25
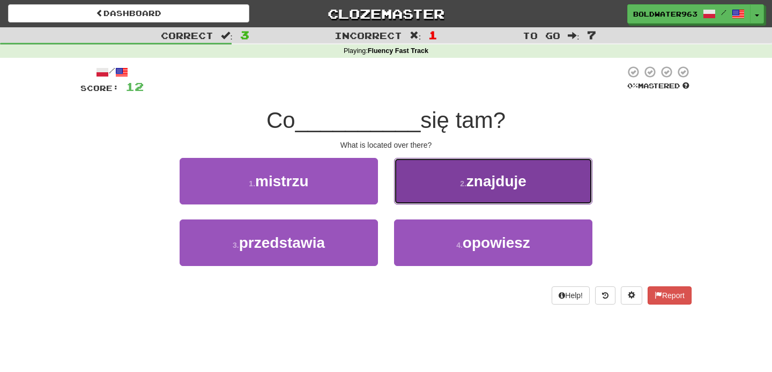
click at [432, 193] on button "2 . znajduje" at bounding box center [493, 181] width 198 height 47
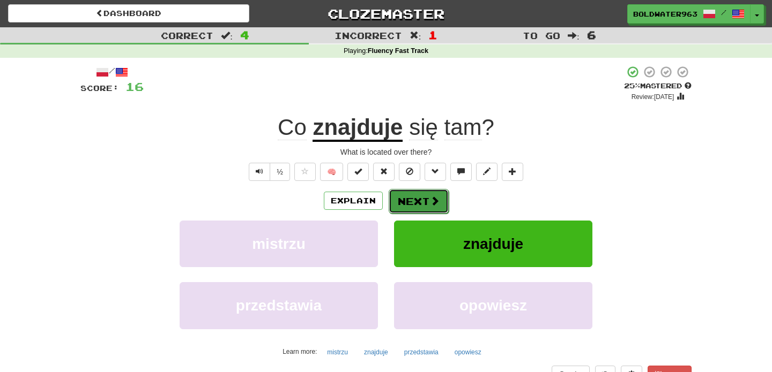
click at [412, 201] on button "Next" at bounding box center [418, 201] width 60 height 25
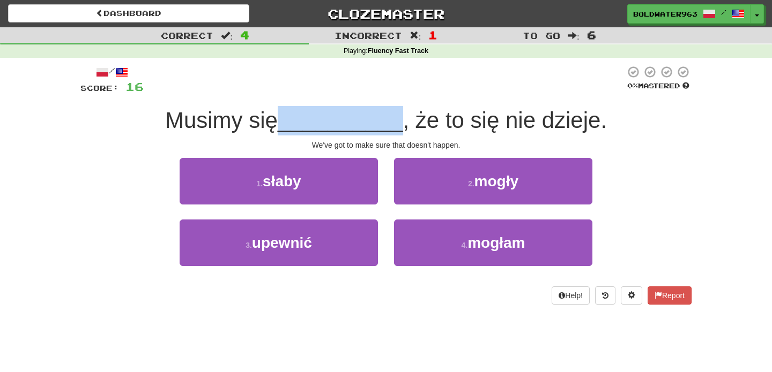
drag, startPoint x: 285, startPoint y: 124, endPoint x: 400, endPoint y: 126, distance: 115.2
click at [400, 126] on div "Musimy się __________ , że to się nie dzieje." at bounding box center [385, 120] width 611 height 29
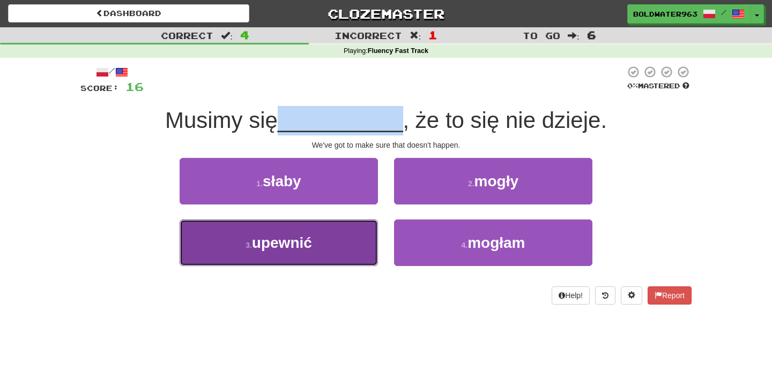
click at [327, 236] on button "3 . upewnić" at bounding box center [279, 243] width 198 height 47
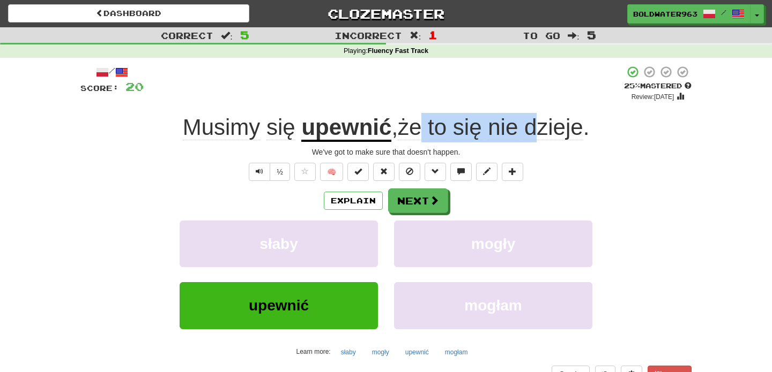
drag, startPoint x: 425, startPoint y: 130, endPoint x: 541, endPoint y: 130, distance: 116.3
click at [541, 130] on span ", że to się nie dzieje ." at bounding box center [490, 128] width 198 height 26
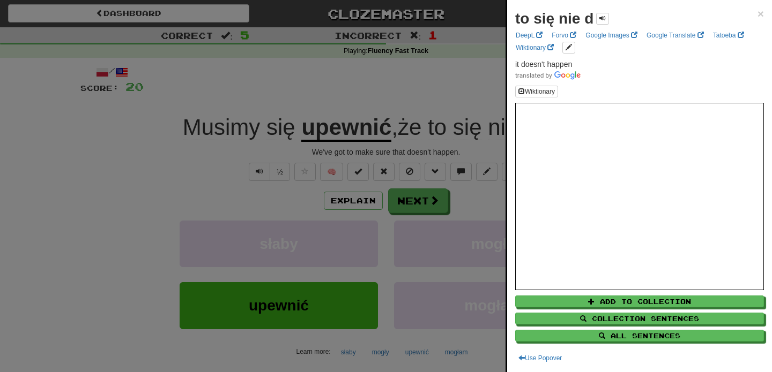
click at [470, 92] on div at bounding box center [386, 186] width 772 height 372
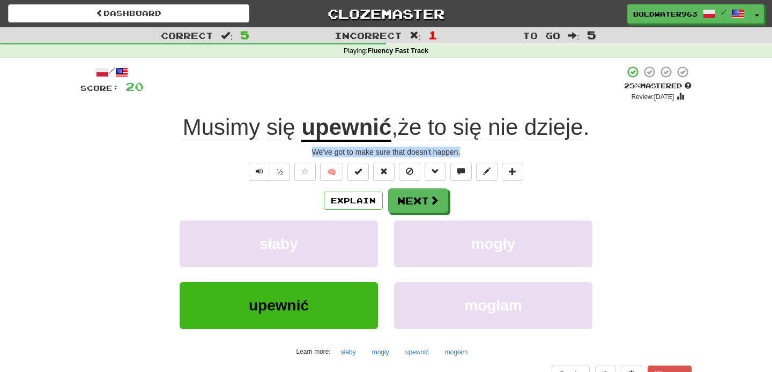
drag, startPoint x: 470, startPoint y: 153, endPoint x: 270, endPoint y: 145, distance: 200.6
click at [270, 145] on div "/ Score: 20 + 4 25 % Mastered Review: 2025-09-18 Musimy się upewnić , że to się…" at bounding box center [385, 233] width 611 height 336
click at [270, 148] on div "We've got to make sure that doesn't happen." at bounding box center [385, 152] width 611 height 11
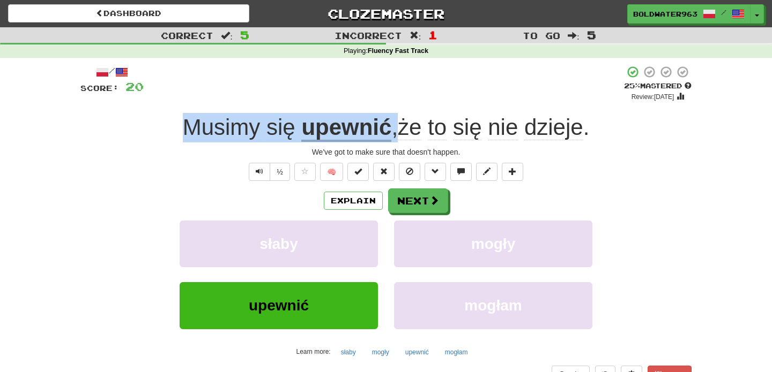
drag, startPoint x: 167, startPoint y: 128, endPoint x: 395, endPoint y: 125, distance: 228.3
click at [395, 125] on div "Musimy się upewnić , że to się nie dzieje ." at bounding box center [385, 127] width 611 height 29
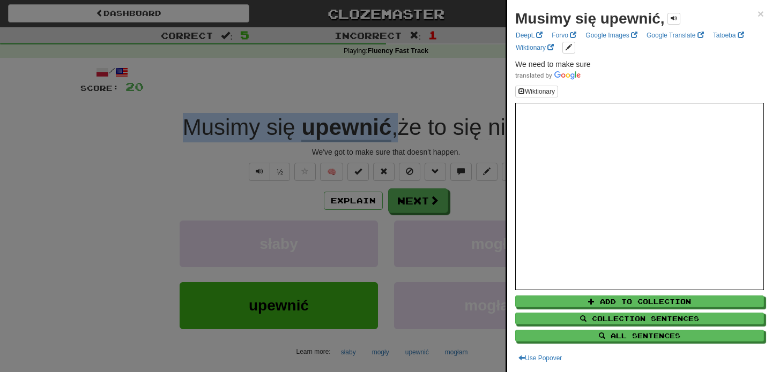
click at [465, 98] on div at bounding box center [386, 186] width 772 height 372
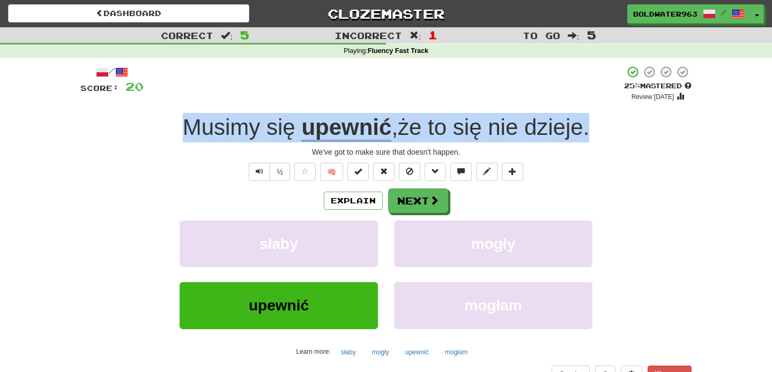
drag, startPoint x: 596, startPoint y: 130, endPoint x: 175, endPoint y: 126, distance: 421.7
click at [175, 126] on div "Musimy się upewnić , że to się nie dzieje ." at bounding box center [385, 127] width 611 height 29
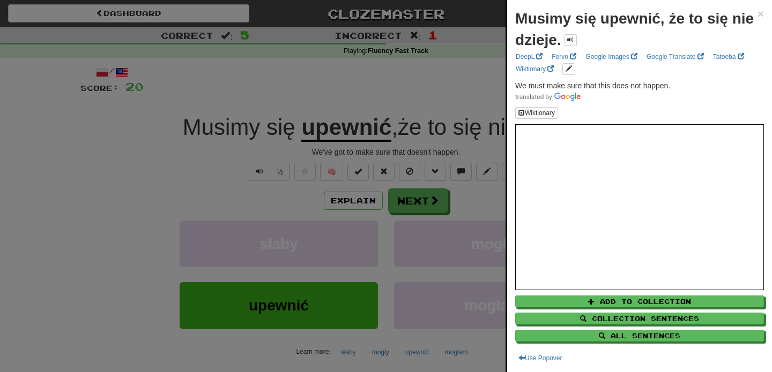
click at [148, 126] on div at bounding box center [386, 186] width 772 height 372
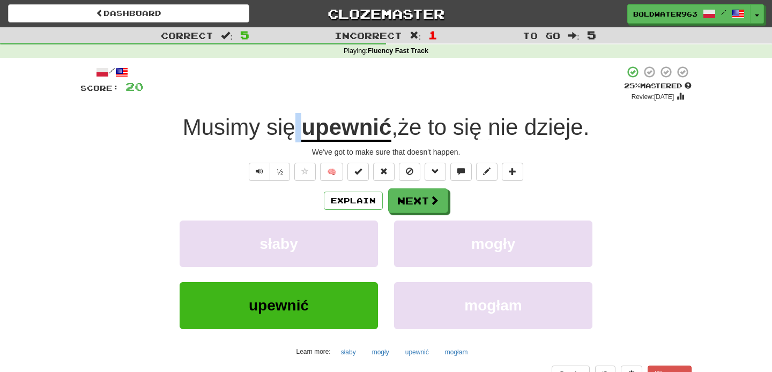
click at [299, 129] on div "Musimy się upewnić , że to się nie dzieje ." at bounding box center [385, 127] width 611 height 29
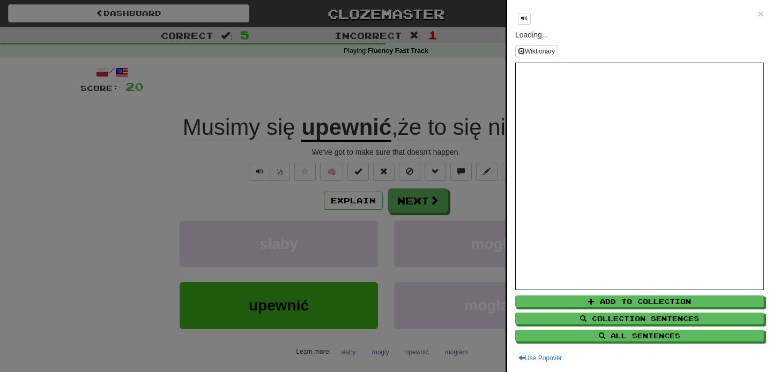
click at [413, 153] on div at bounding box center [386, 186] width 772 height 372
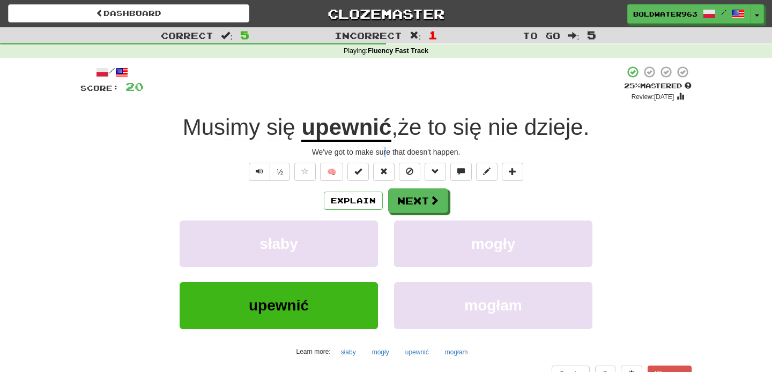
click at [386, 153] on div "We've got to make sure that doesn't happen." at bounding box center [385, 152] width 611 height 11
click at [423, 204] on button "Next" at bounding box center [418, 201] width 60 height 25
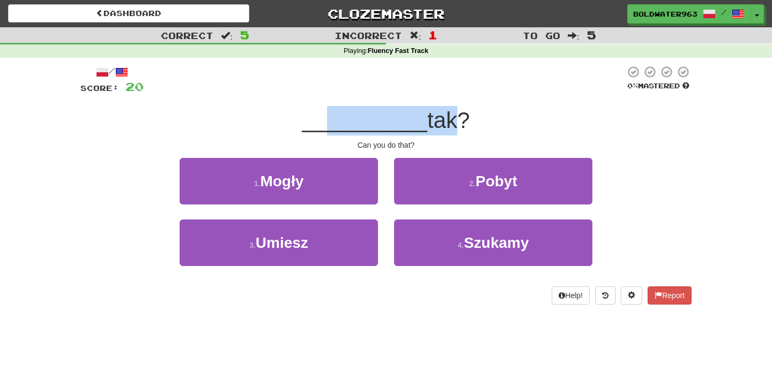
drag, startPoint x: 331, startPoint y: 125, endPoint x: 441, endPoint y: 122, distance: 109.9
click at [441, 122] on div "__________ tak?" at bounding box center [385, 120] width 611 height 29
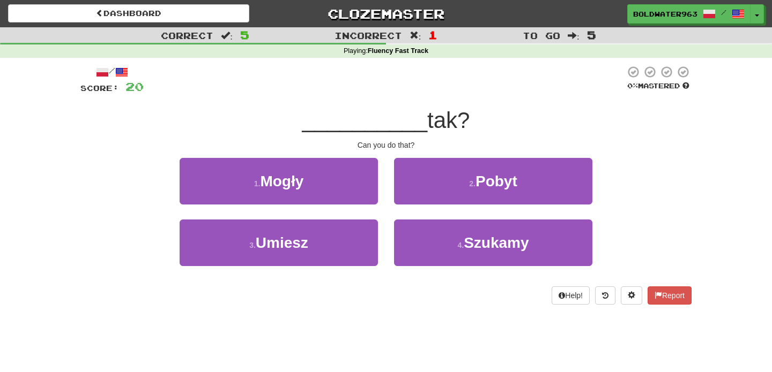
click at [427, 125] on span "tak?" at bounding box center [448, 120] width 42 height 25
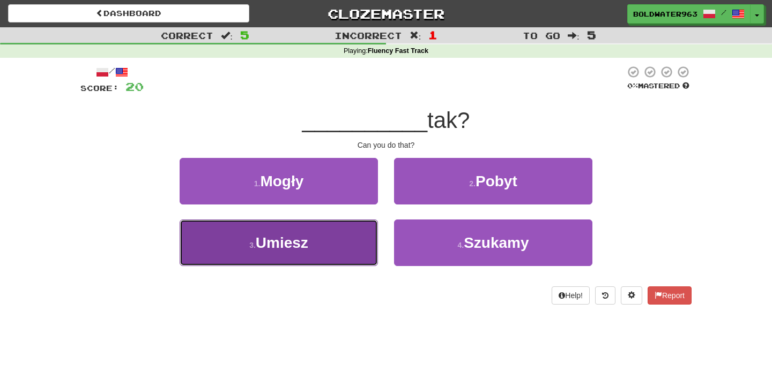
click at [340, 229] on button "3 . Umiesz" at bounding box center [279, 243] width 198 height 47
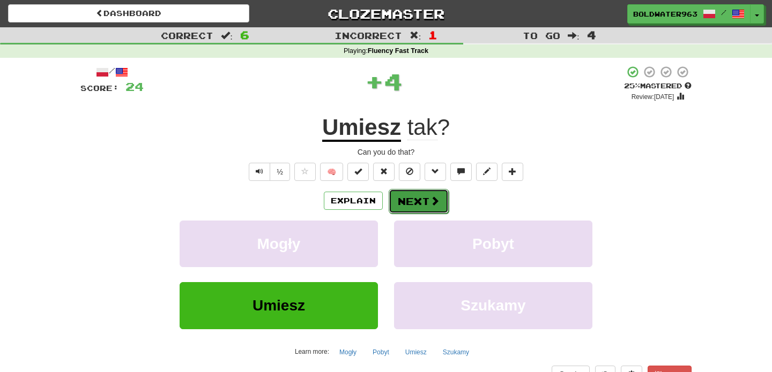
click at [409, 201] on button "Next" at bounding box center [418, 201] width 60 height 25
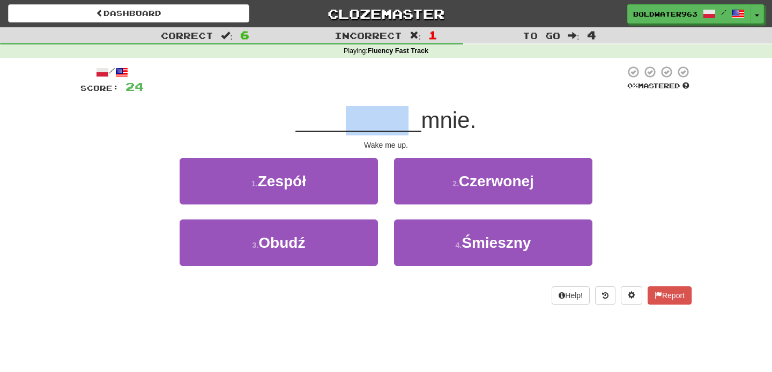
drag, startPoint x: 343, startPoint y: 126, endPoint x: 399, endPoint y: 125, distance: 55.7
click at [399, 125] on span "__________" at bounding box center [358, 120] width 125 height 25
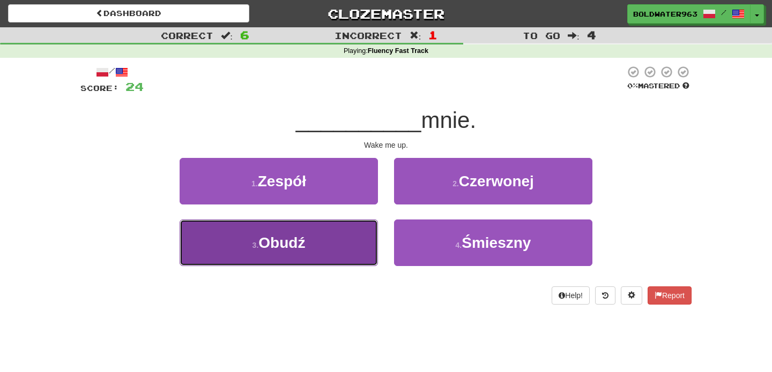
click at [337, 244] on button "3 . Obudź" at bounding box center [279, 243] width 198 height 47
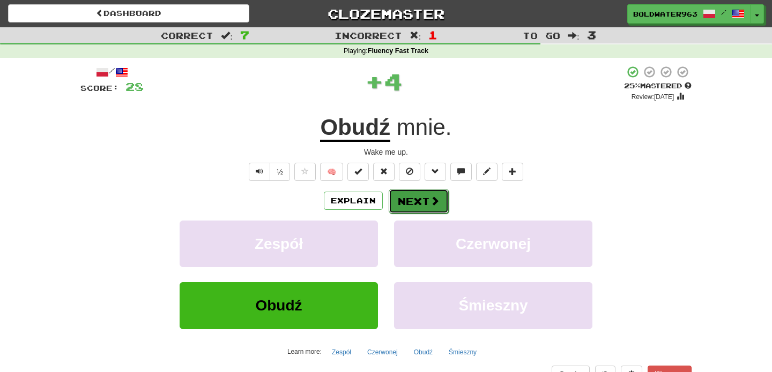
click at [422, 202] on button "Next" at bounding box center [418, 201] width 60 height 25
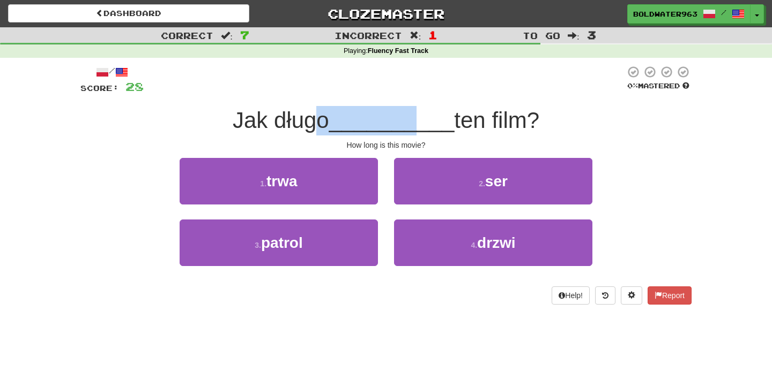
drag, startPoint x: 319, startPoint y: 124, endPoint x: 416, endPoint y: 123, distance: 97.0
click at [416, 123] on div "Jak długo __________ ten film?" at bounding box center [385, 120] width 611 height 29
click at [416, 123] on span "__________" at bounding box center [391, 120] width 125 height 25
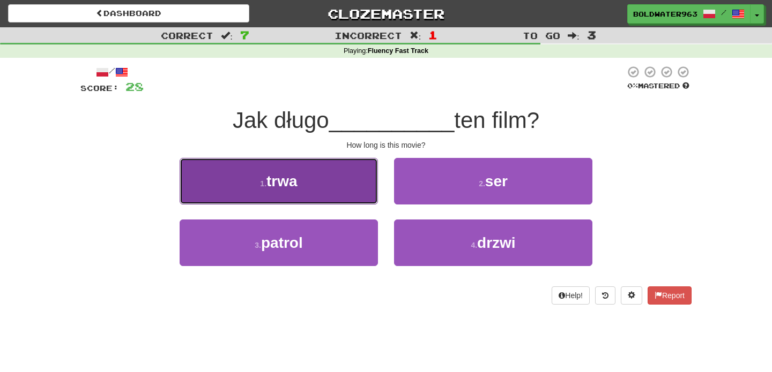
click at [300, 190] on button "1 . trwa" at bounding box center [279, 181] width 198 height 47
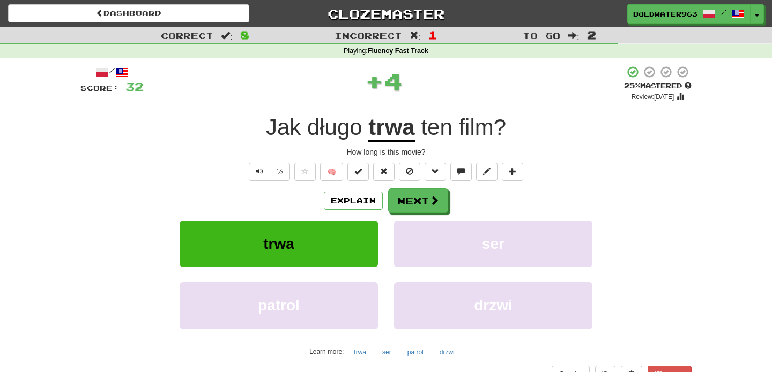
click at [397, 129] on u "trwa" at bounding box center [391, 128] width 46 height 27
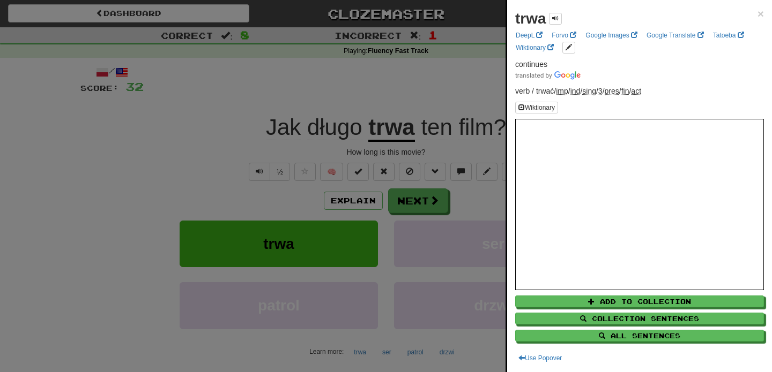
click at [412, 107] on div at bounding box center [386, 186] width 772 height 372
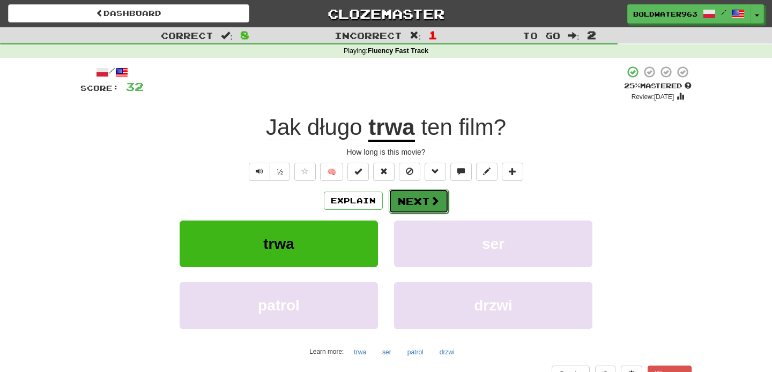
click at [423, 207] on button "Next" at bounding box center [418, 201] width 60 height 25
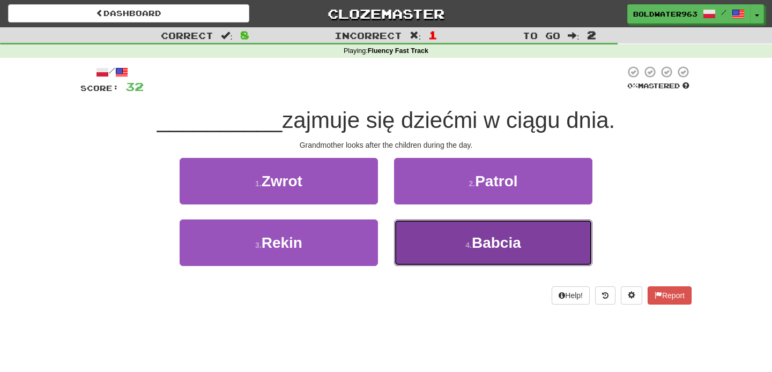
click at [495, 253] on button "4 . Babcia" at bounding box center [493, 243] width 198 height 47
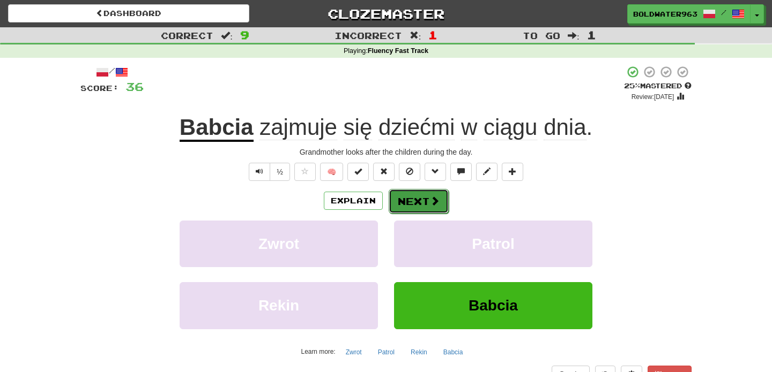
click at [416, 204] on button "Next" at bounding box center [418, 201] width 60 height 25
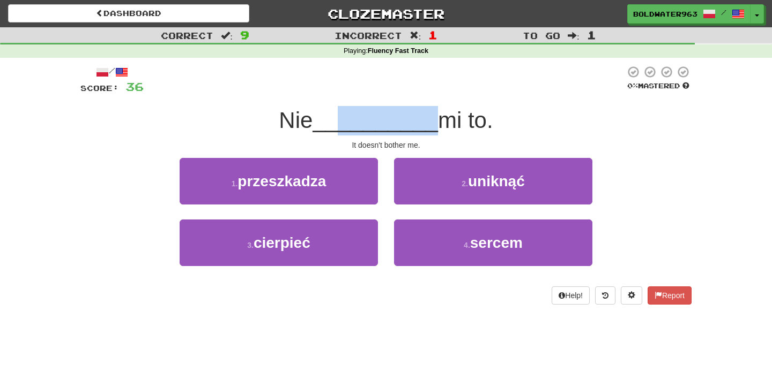
drag, startPoint x: 338, startPoint y: 130, endPoint x: 432, endPoint y: 121, distance: 94.7
click at [432, 121] on div "Nie __________ mi to." at bounding box center [385, 120] width 611 height 29
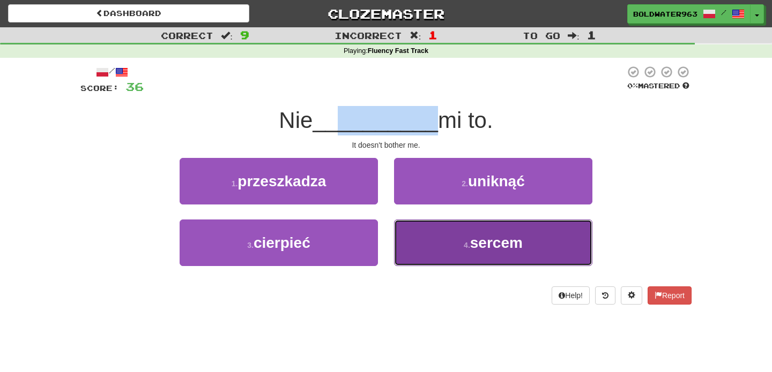
click at [453, 246] on button "4 . sercem" at bounding box center [493, 243] width 198 height 47
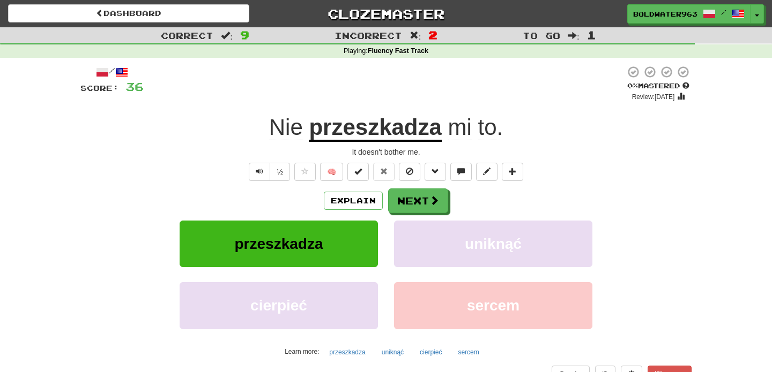
click at [394, 134] on u "przeszkadza" at bounding box center [375, 128] width 132 height 27
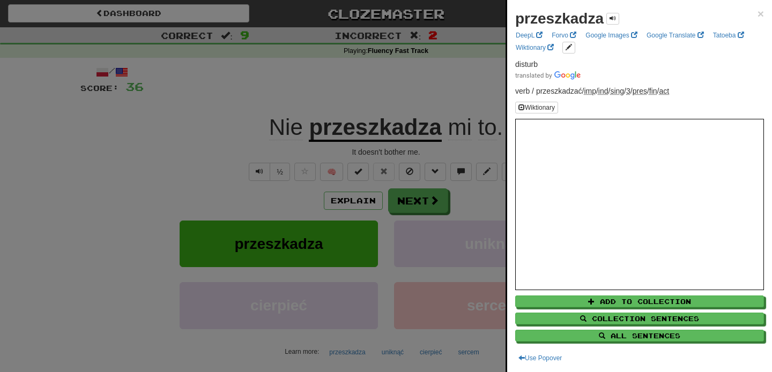
click at [416, 206] on div at bounding box center [386, 186] width 772 height 372
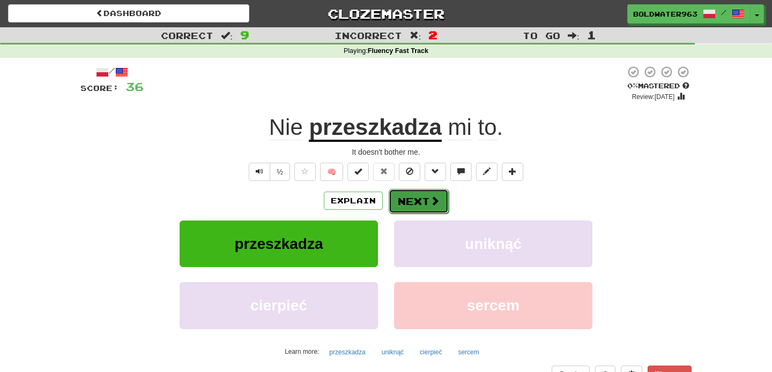
click at [416, 206] on button "Next" at bounding box center [418, 201] width 60 height 25
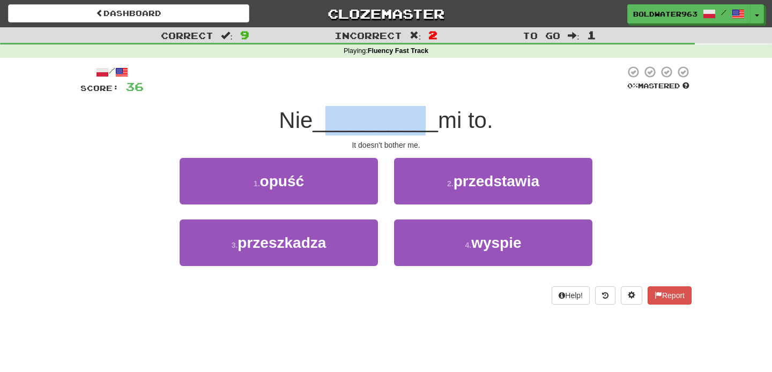
drag, startPoint x: 327, startPoint y: 119, endPoint x: 415, endPoint y: 118, distance: 87.9
click at [415, 118] on span "__________" at bounding box center [374, 120] width 125 height 25
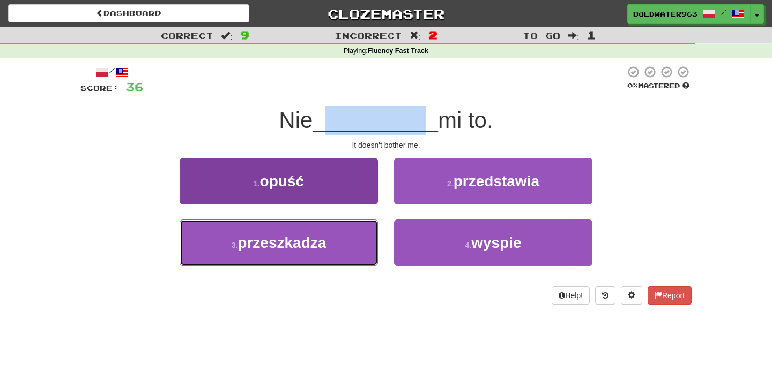
click at [346, 241] on button "3 . przeszkadza" at bounding box center [279, 243] width 198 height 47
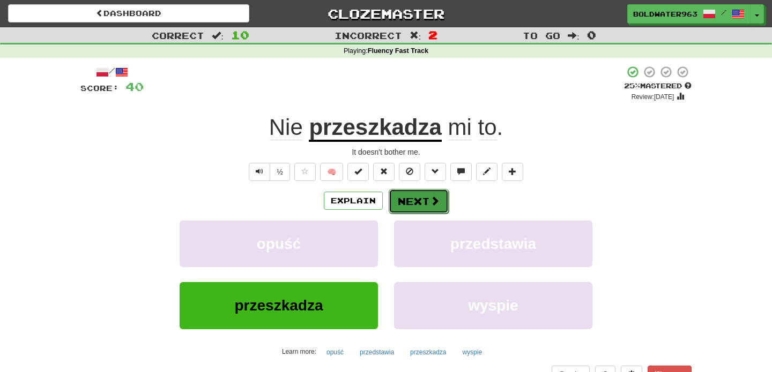
click at [413, 202] on button "Next" at bounding box center [418, 201] width 60 height 25
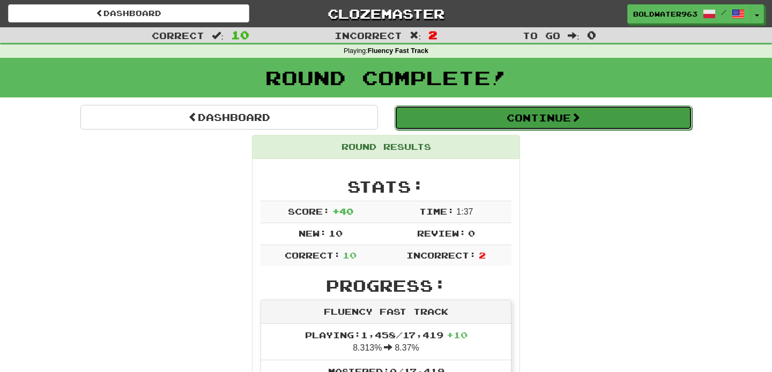
click at [440, 118] on button "Continue" at bounding box center [542, 118] width 297 height 25
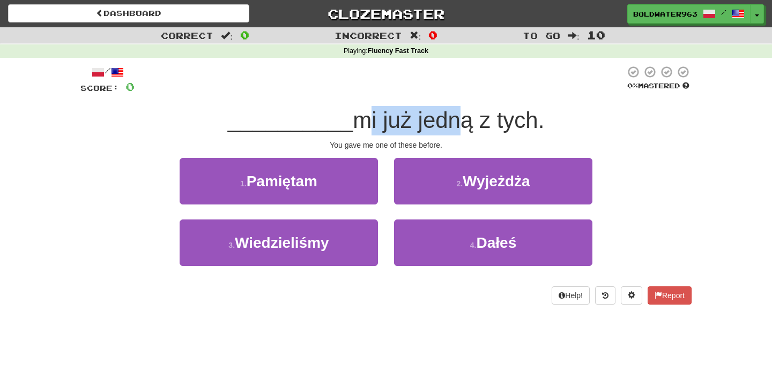
drag, startPoint x: 355, startPoint y: 121, endPoint x: 450, endPoint y: 120, distance: 94.9
click at [450, 120] on span "mi już jedną z tych." at bounding box center [448, 120] width 191 height 25
click at [362, 127] on span "mi już jedną z tych." at bounding box center [448, 120] width 191 height 25
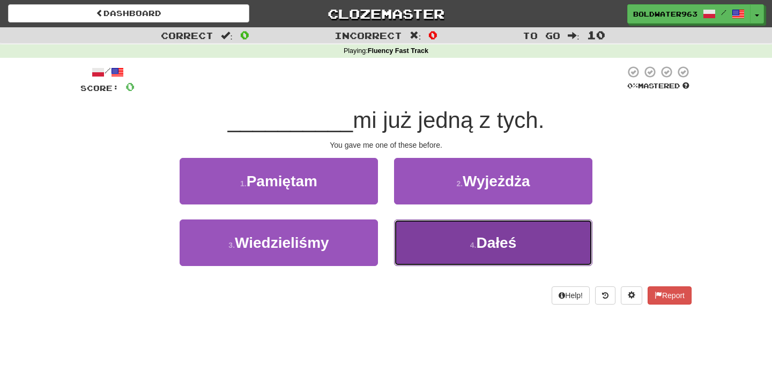
click at [419, 240] on button "4 . Dałeś" at bounding box center [493, 243] width 198 height 47
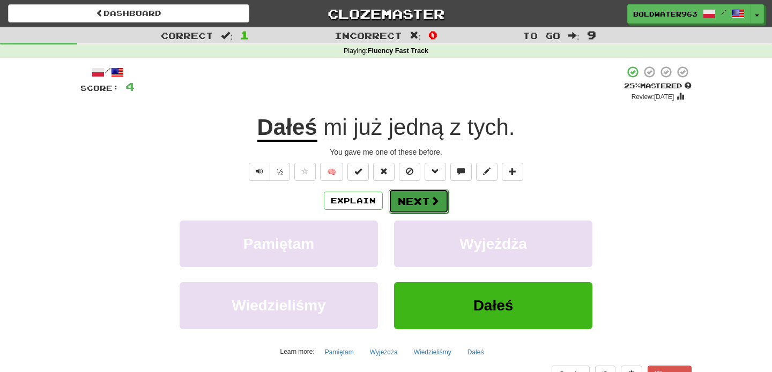
click at [405, 198] on button "Next" at bounding box center [418, 201] width 60 height 25
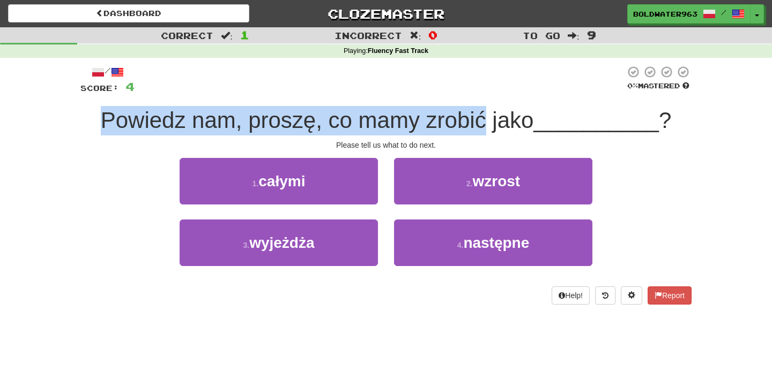
drag, startPoint x: 104, startPoint y: 115, endPoint x: 485, endPoint y: 126, distance: 381.7
click at [485, 126] on span "Powiedz nam, proszę, co mamy zrobić jako" at bounding box center [317, 120] width 433 height 25
click at [160, 124] on span "Powiedz nam, proszę, co mamy zrobić jako" at bounding box center [317, 120] width 433 height 25
drag, startPoint x: 160, startPoint y: 124, endPoint x: 526, endPoint y: 121, distance: 365.5
click at [526, 121] on span "Powiedz nam, proszę, co mamy zrobić jako" at bounding box center [317, 120] width 433 height 25
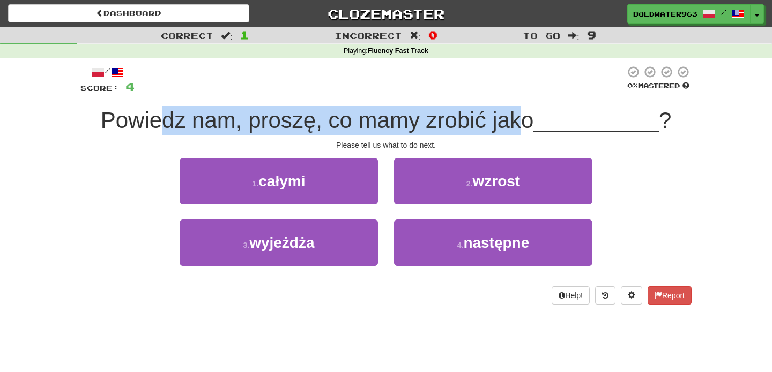
click at [526, 121] on span "Powiedz nam, proszę, co mamy zrobić jako" at bounding box center [317, 120] width 433 height 25
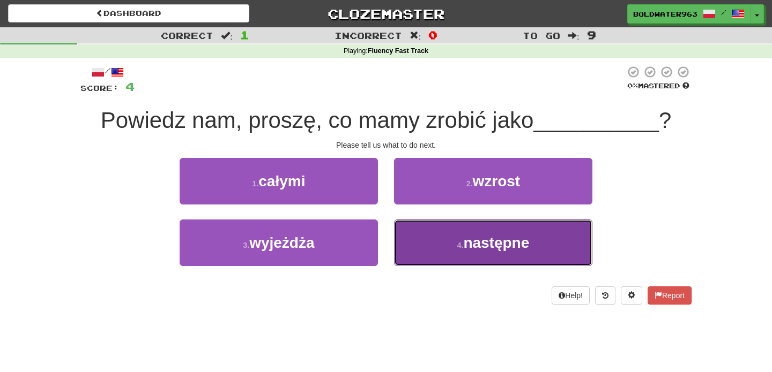
click at [431, 243] on button "4 . następne" at bounding box center [493, 243] width 198 height 47
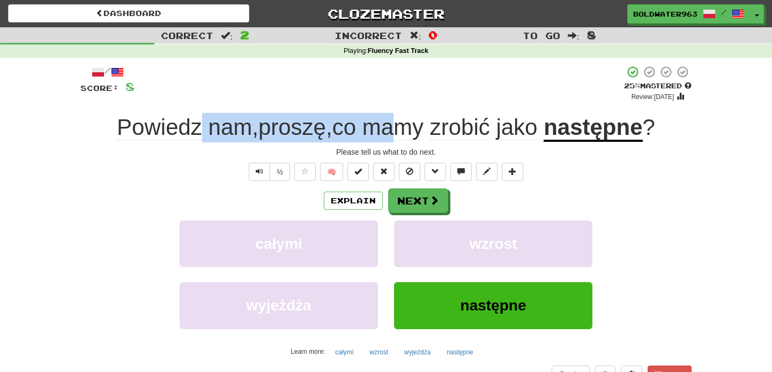
drag, startPoint x: 196, startPoint y: 134, endPoint x: 399, endPoint y: 131, distance: 203.6
click at [399, 131] on span "Powiedz nam , proszę , co mamy zrobić jako" at bounding box center [330, 127] width 427 height 25
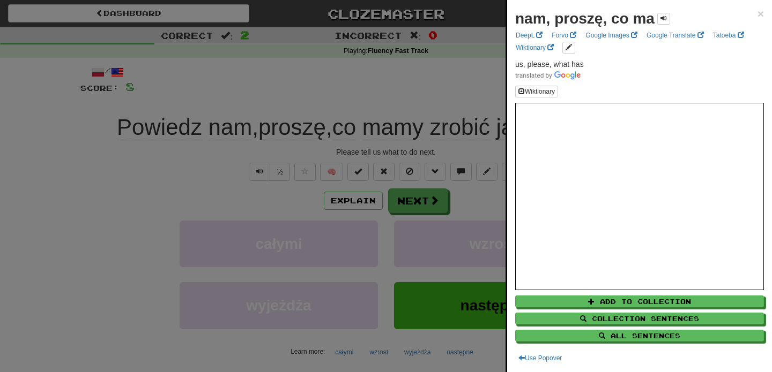
click at [455, 97] on div at bounding box center [386, 186] width 772 height 372
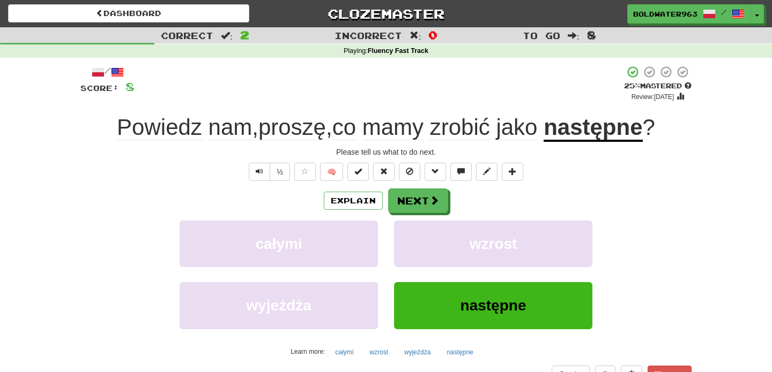
click at [445, 104] on div "/ Score: 8 + 4 25 % Mastered Review: 2025-09-18 Powiedz nam , proszę , co mamy …" at bounding box center [385, 233] width 611 height 336
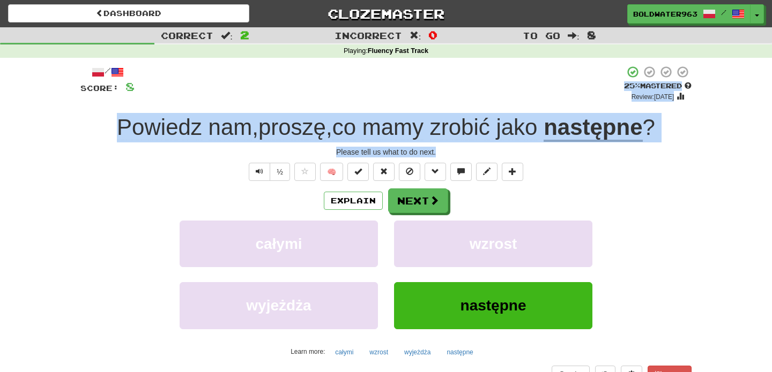
drag, startPoint x: 501, startPoint y: 153, endPoint x: 501, endPoint y: 100, distance: 53.0
click at [501, 100] on div "/ Score: 8 + 4 25 % Mastered Review: 2025-09-18 Powiedz nam , proszę , co mamy …" at bounding box center [385, 233] width 611 height 336
click at [501, 100] on div "+ 4" at bounding box center [378, 83] width 489 height 36
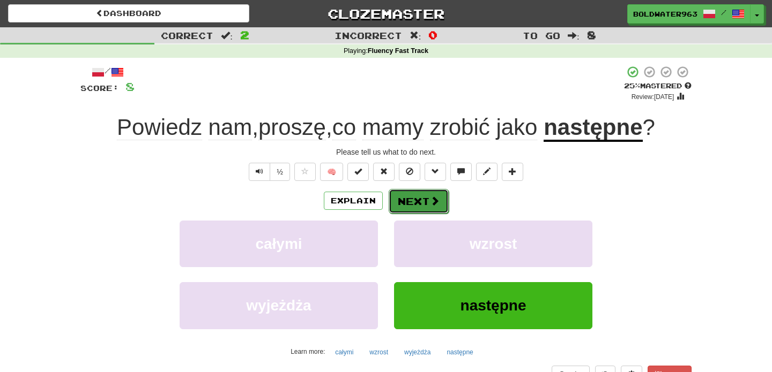
click at [427, 205] on button "Next" at bounding box center [418, 201] width 60 height 25
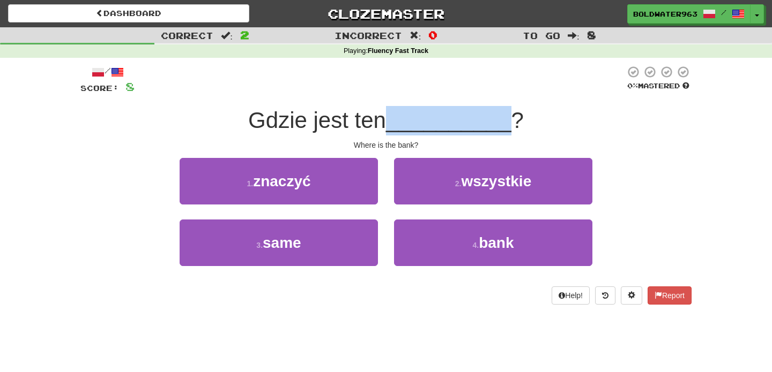
drag, startPoint x: 512, startPoint y: 126, endPoint x: 390, endPoint y: 118, distance: 122.4
click at [390, 118] on div "Gdzie jest ten __________ ?" at bounding box center [385, 120] width 611 height 29
click at [386, 118] on span "Gdzie jest ten" at bounding box center [317, 120] width 138 height 25
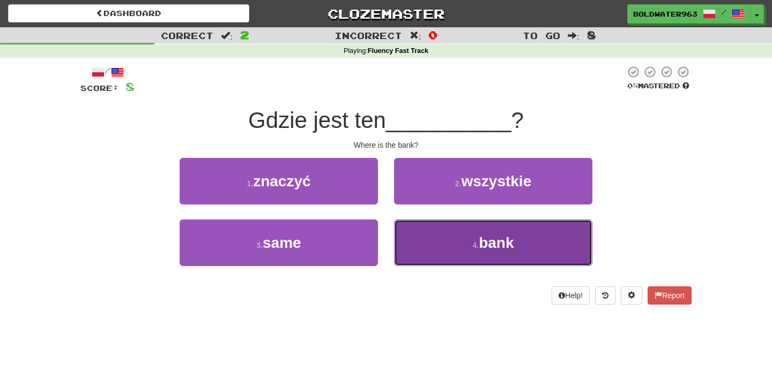
click at [437, 237] on button "4 . bank" at bounding box center [493, 243] width 198 height 47
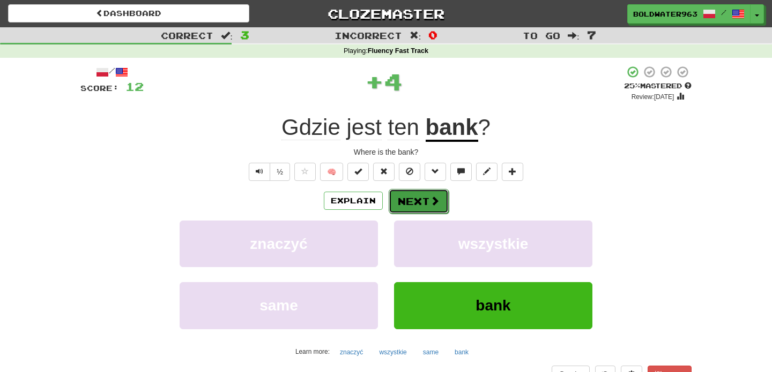
click at [420, 201] on button "Next" at bounding box center [418, 201] width 60 height 25
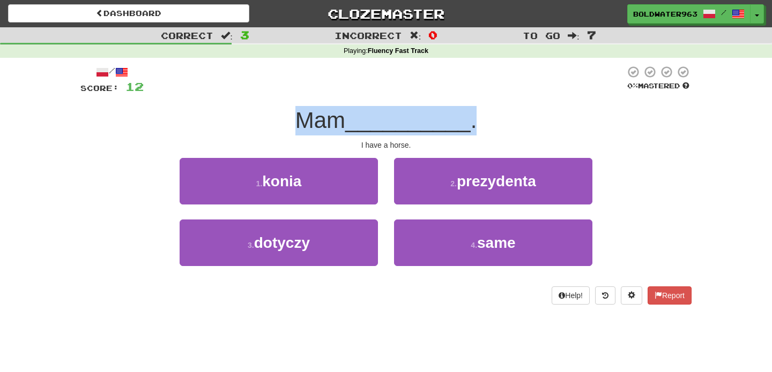
drag, startPoint x: 295, startPoint y: 122, endPoint x: 564, endPoint y: 128, distance: 269.0
click at [564, 128] on div "Mam __________ ." at bounding box center [385, 120] width 611 height 29
click at [504, 126] on div "Mam __________ ." at bounding box center [385, 120] width 611 height 29
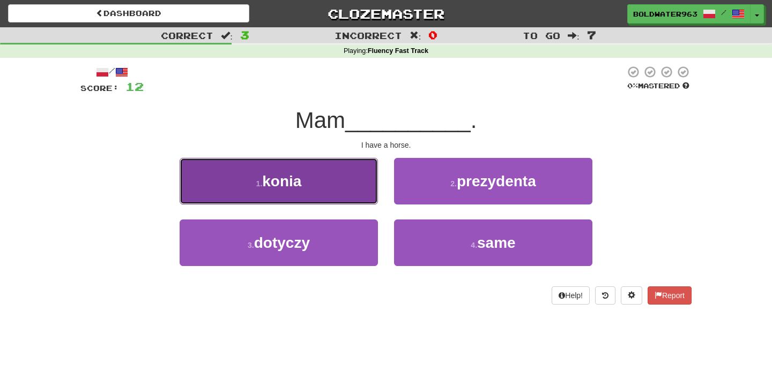
click at [318, 192] on button "1 . konia" at bounding box center [279, 181] width 198 height 47
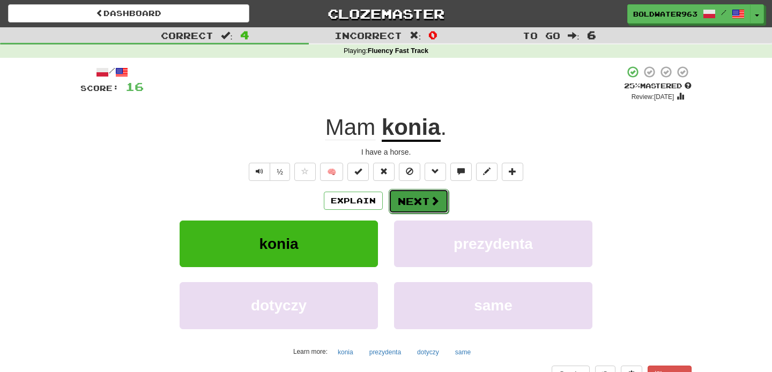
click at [425, 200] on button "Next" at bounding box center [418, 201] width 60 height 25
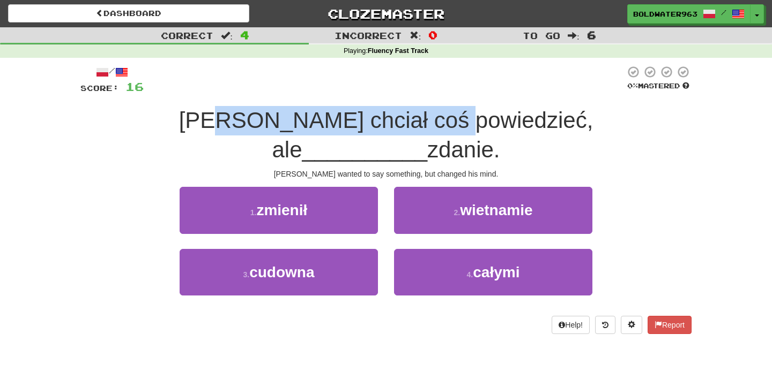
drag, startPoint x: 172, startPoint y: 118, endPoint x: 398, endPoint y: 132, distance: 226.0
click at [398, 132] on span "Tom chciał coś powiedzieć, ale" at bounding box center [386, 135] width 414 height 55
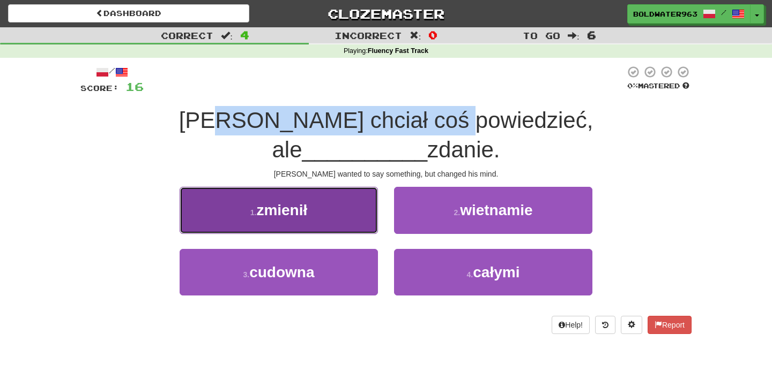
click at [326, 187] on button "1 . zmienił" at bounding box center [279, 210] width 198 height 47
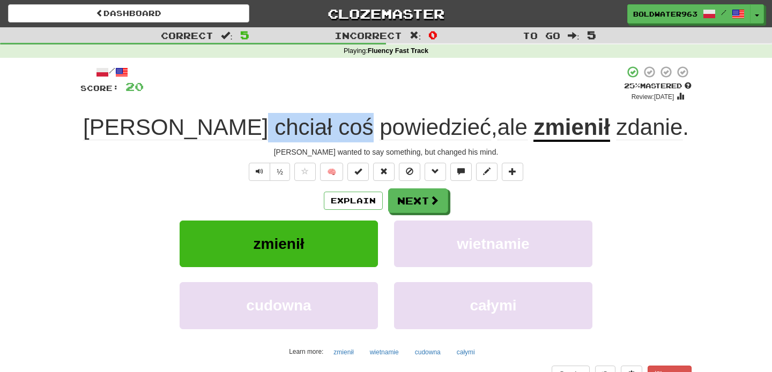
drag, startPoint x: 193, startPoint y: 132, endPoint x: 298, endPoint y: 128, distance: 105.1
click at [298, 128] on span "Tom chciał coś powiedzieć , ale" at bounding box center [308, 127] width 450 height 25
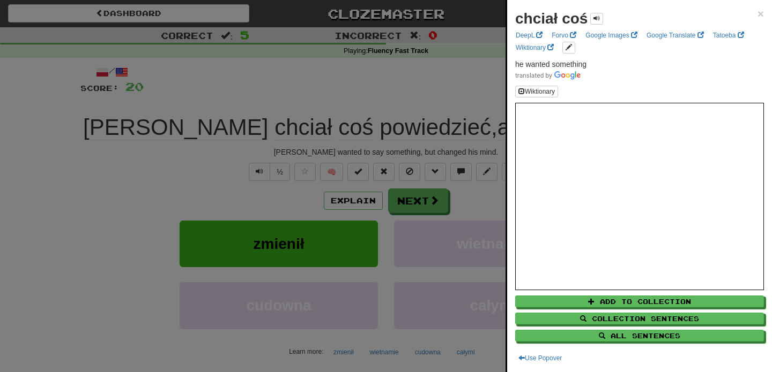
click at [431, 106] on div at bounding box center [386, 186] width 772 height 372
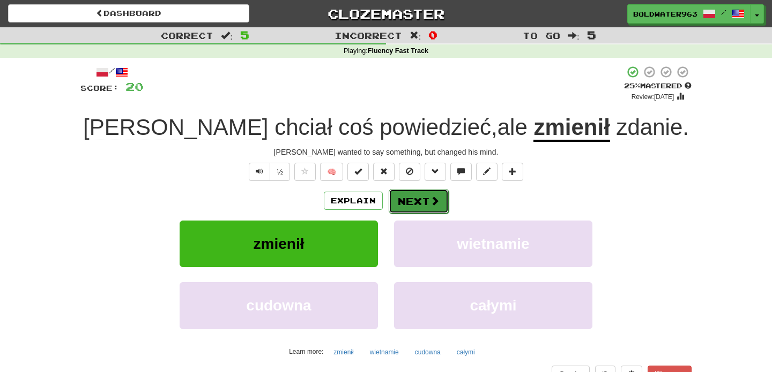
click at [416, 204] on button "Next" at bounding box center [418, 201] width 60 height 25
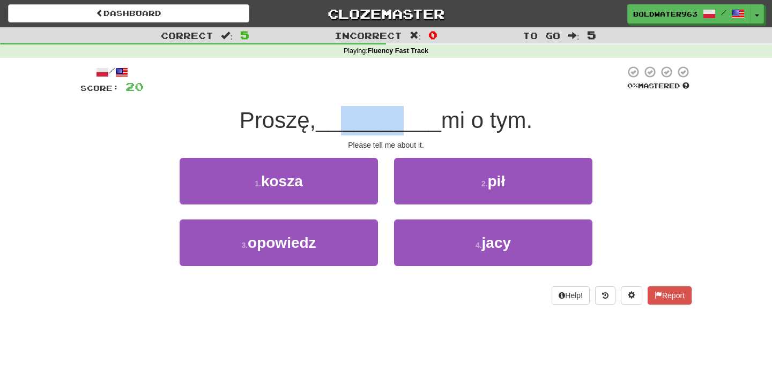
drag, startPoint x: 337, startPoint y: 129, endPoint x: 404, endPoint y: 130, distance: 67.0
click at [404, 130] on span "__________" at bounding box center [378, 120] width 125 height 25
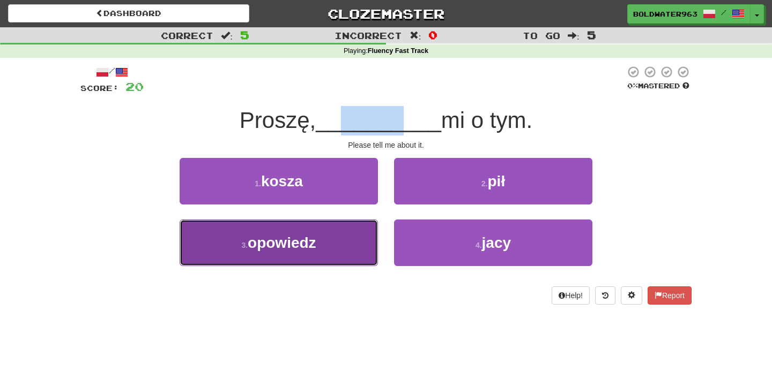
click at [358, 236] on button "3 . opowiedz" at bounding box center [279, 243] width 198 height 47
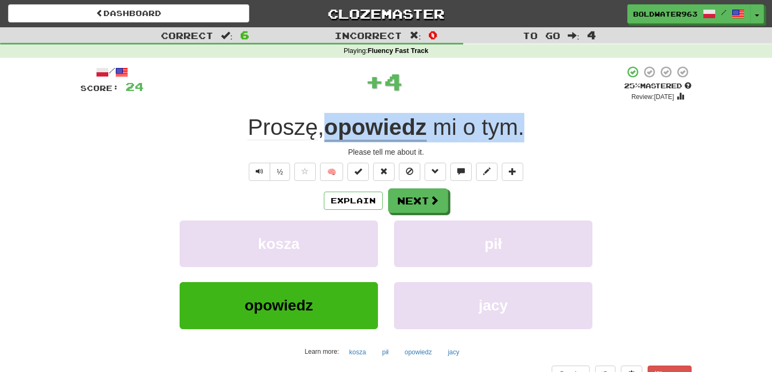
drag, startPoint x: 318, startPoint y: 128, endPoint x: 618, endPoint y: 138, distance: 299.7
click at [618, 138] on div "Proszę , opowiedz mi o tym ." at bounding box center [385, 127] width 611 height 29
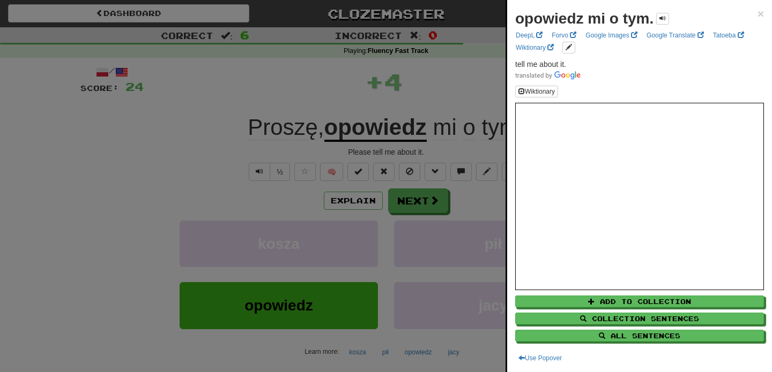
click at [489, 103] on div at bounding box center [386, 186] width 772 height 372
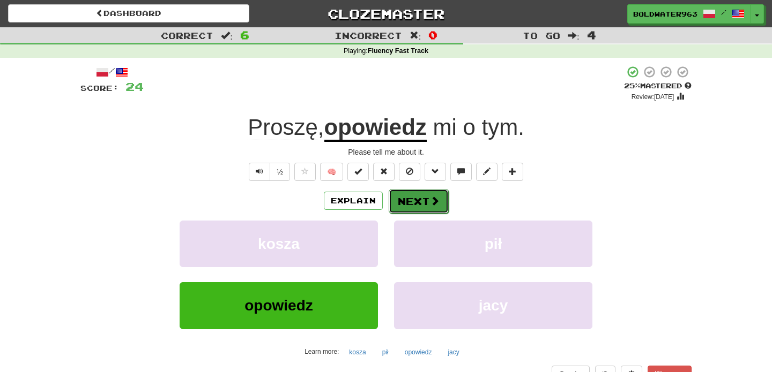
click at [420, 202] on button "Next" at bounding box center [418, 201] width 60 height 25
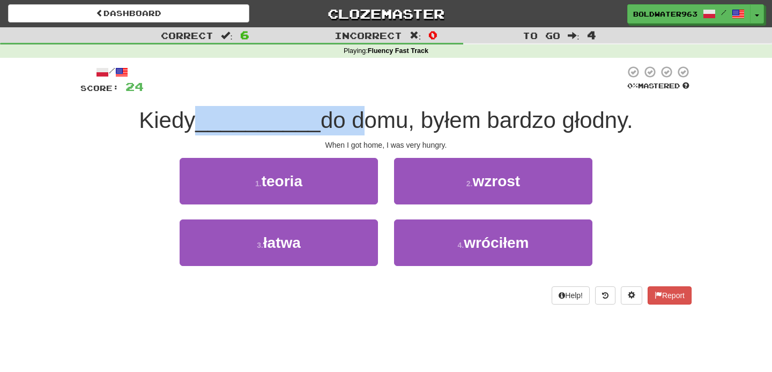
drag, startPoint x: 204, startPoint y: 122, endPoint x: 350, endPoint y: 121, distance: 146.8
click at [350, 121] on div "Kiedy __________ do domu, byłem bardzo głodny." at bounding box center [385, 120] width 611 height 29
click at [350, 121] on span "do domu, byłem bardzo głodny." at bounding box center [476, 120] width 312 height 25
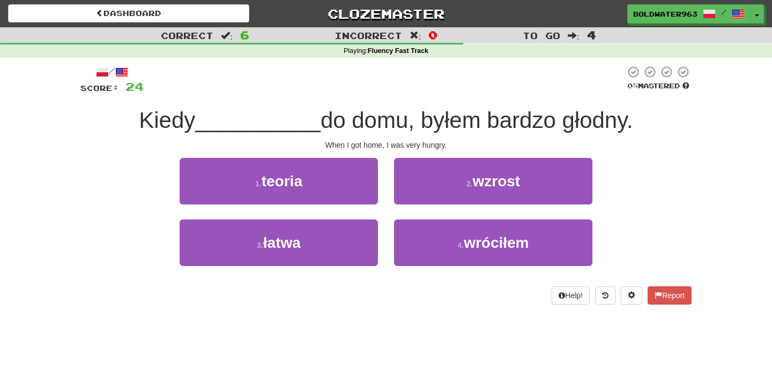
click at [386, 177] on div "2 . wzrost" at bounding box center [493, 189] width 214 height 62
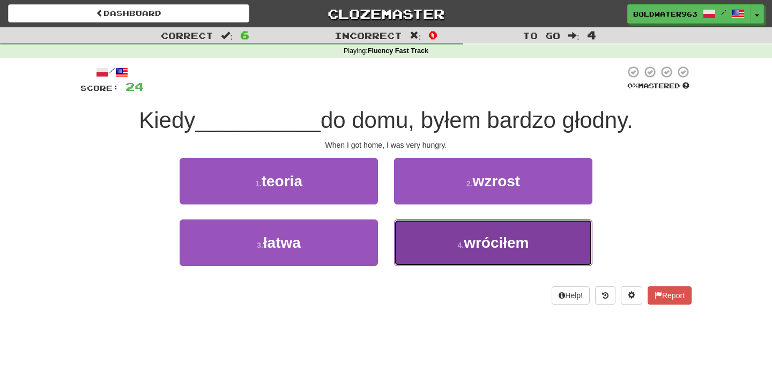
click at [447, 246] on button "4 . wróciłem" at bounding box center [493, 243] width 198 height 47
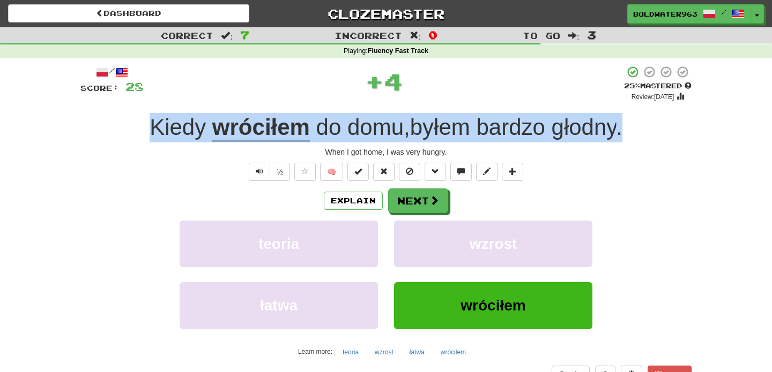
drag, startPoint x: 637, startPoint y: 131, endPoint x: 139, endPoint y: 137, distance: 497.8
click at [139, 137] on div "Kiedy wróciłem do domu , byłem bardzo głodny ." at bounding box center [385, 127] width 611 height 29
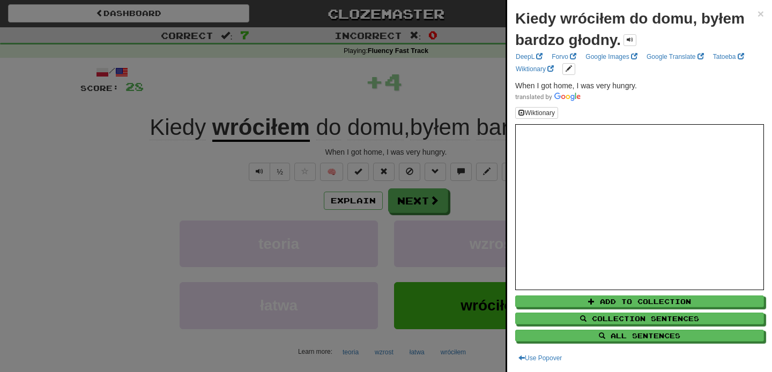
click at [109, 133] on div at bounding box center [386, 186] width 772 height 372
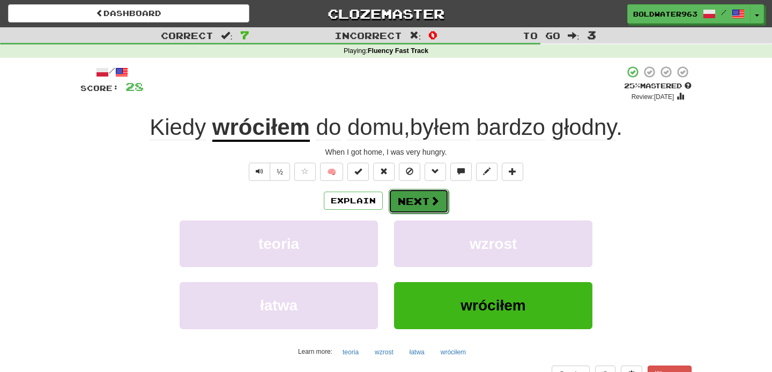
click at [424, 205] on button "Next" at bounding box center [418, 201] width 60 height 25
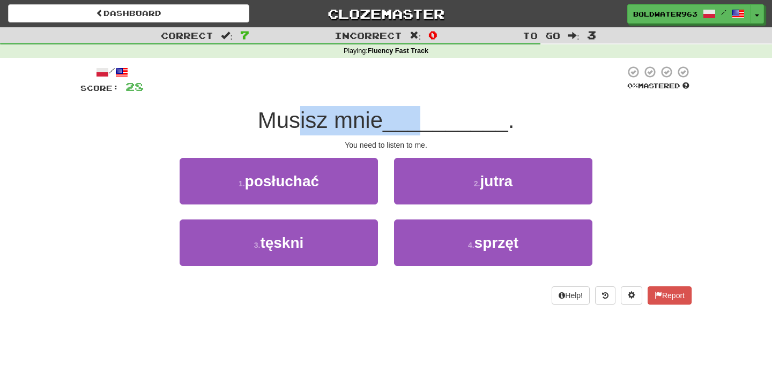
drag, startPoint x: 302, startPoint y: 121, endPoint x: 422, endPoint y: 123, distance: 120.6
click at [422, 123] on div "Musisz mnie __________ ." at bounding box center [385, 120] width 611 height 29
click at [422, 123] on span "__________" at bounding box center [445, 120] width 125 height 25
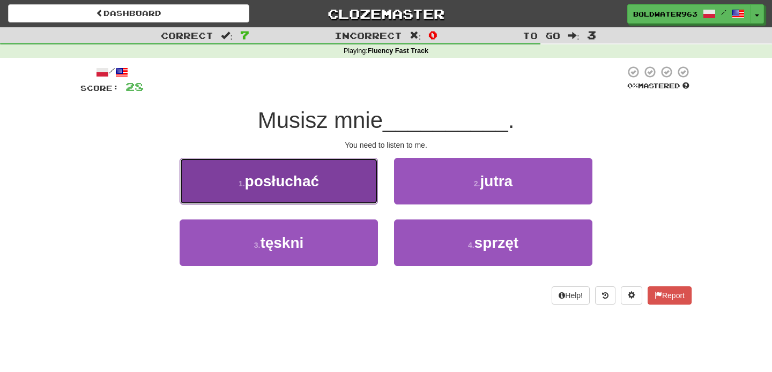
click at [341, 186] on button "1 . posłuchać" at bounding box center [279, 181] width 198 height 47
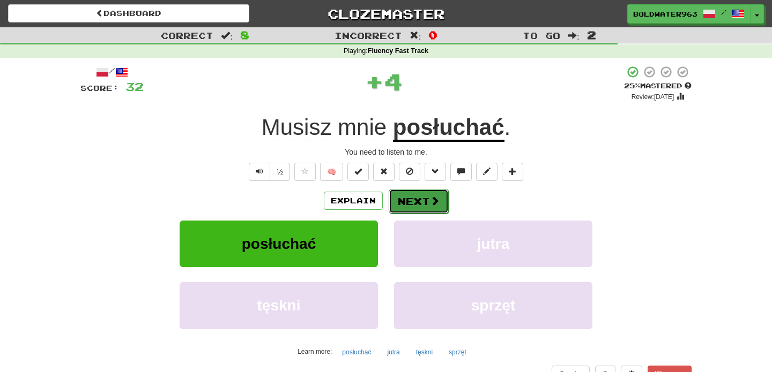
click at [415, 199] on button "Next" at bounding box center [418, 201] width 60 height 25
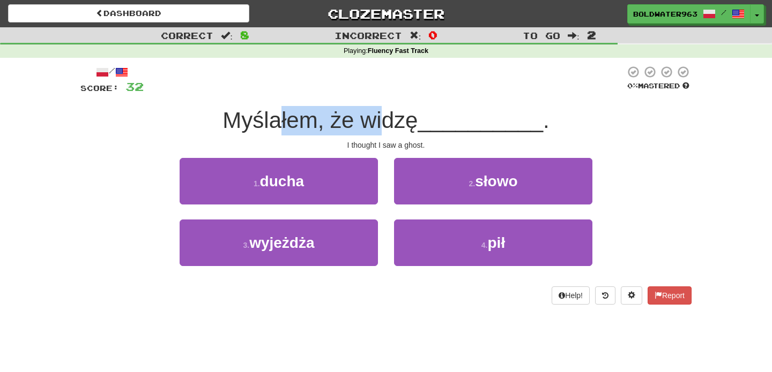
drag, startPoint x: 280, startPoint y: 119, endPoint x: 391, endPoint y: 124, distance: 111.0
click at [391, 124] on span "Myślałem, że widzę" at bounding box center [319, 120] width 195 height 25
click at [385, 174] on div "1 . ducha" at bounding box center [278, 189] width 214 height 62
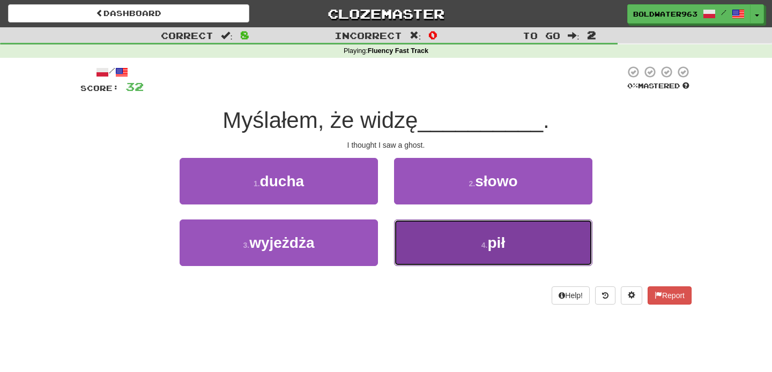
click at [464, 256] on button "4 . pił" at bounding box center [493, 243] width 198 height 47
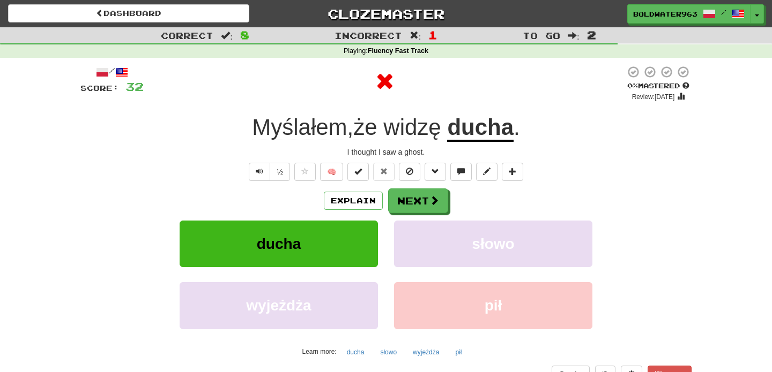
click at [469, 131] on u "ducha" at bounding box center [480, 128] width 66 height 27
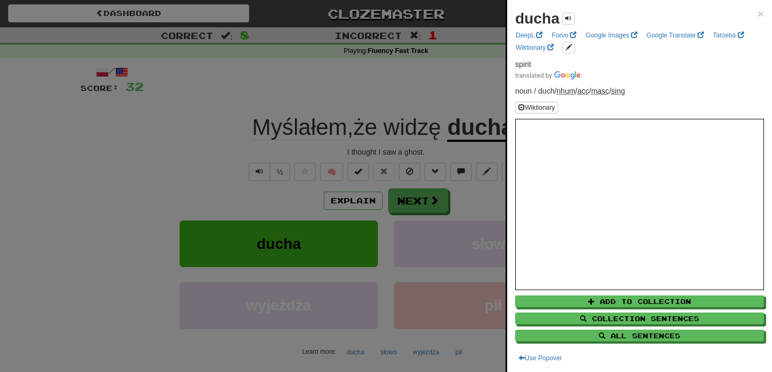
click at [457, 107] on div at bounding box center [386, 186] width 772 height 372
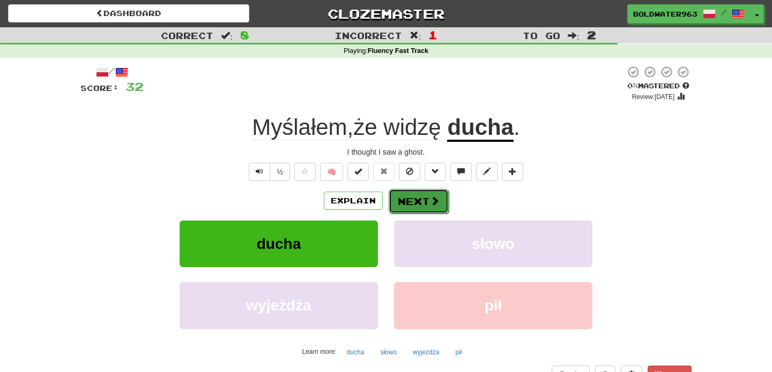
click at [427, 200] on button "Next" at bounding box center [418, 201] width 60 height 25
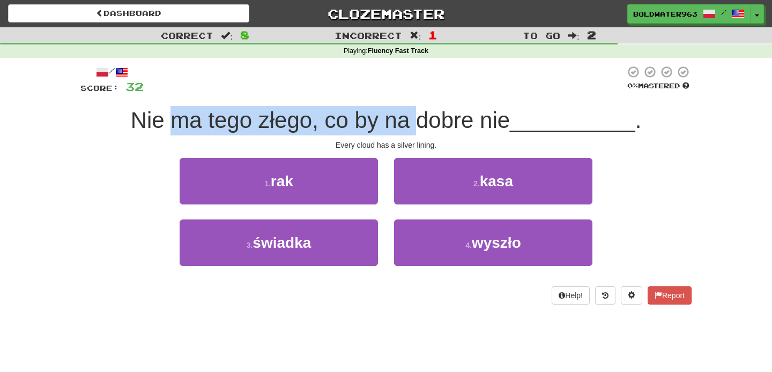
drag, startPoint x: 177, startPoint y: 123, endPoint x: 425, endPoint y: 125, distance: 248.1
click at [425, 125] on span "Nie ma tego złego, co by na dobre nie" at bounding box center [320, 120] width 379 height 25
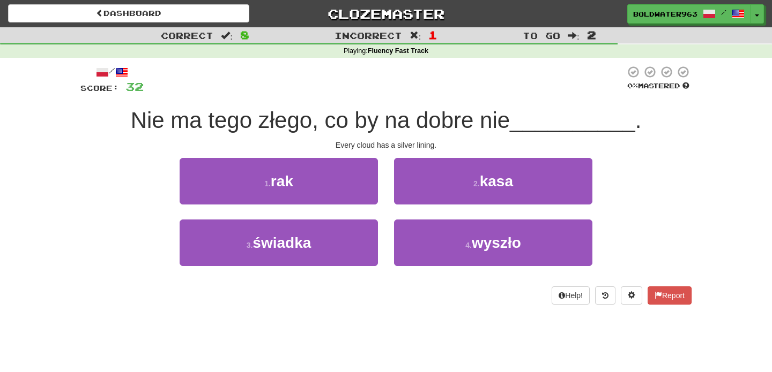
click at [467, 141] on div "Every cloud has a silver lining." at bounding box center [385, 145] width 611 height 11
drag, startPoint x: 291, startPoint y: 128, endPoint x: 283, endPoint y: 122, distance: 9.7
click at [283, 122] on span "Nie ma tego złego, co by na dobre nie" at bounding box center [320, 120] width 379 height 25
click at [282, 122] on span "Nie ma tego złego, co by na dobre nie" at bounding box center [320, 120] width 379 height 25
click at [282, 121] on span "Nie ma tego złego, co by na dobre nie" at bounding box center [320, 120] width 379 height 25
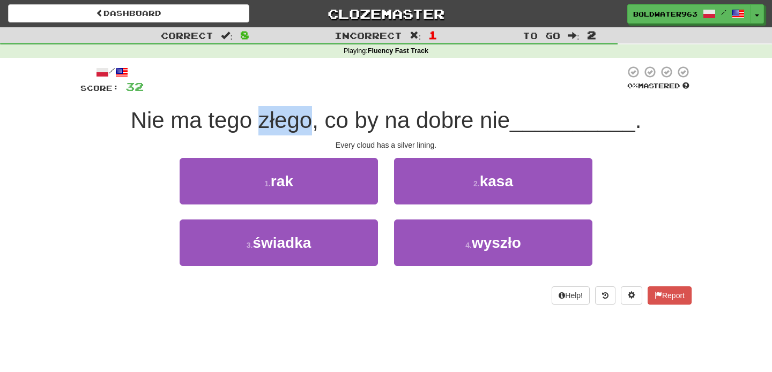
click at [282, 121] on span "Nie ma tego złego, co by na dobre nie" at bounding box center [320, 120] width 379 height 25
copy span "złego"
click at [226, 122] on span "Nie ma tego złego, co by na dobre nie" at bounding box center [320, 120] width 379 height 25
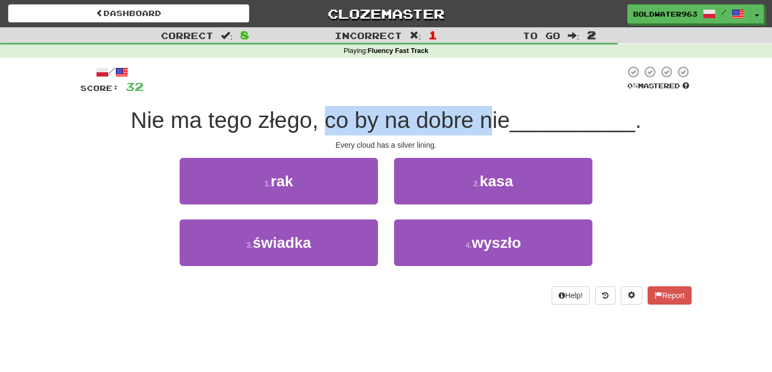
drag, startPoint x: 325, startPoint y: 122, endPoint x: 497, endPoint y: 132, distance: 172.3
click at [497, 132] on span "Nie ma tego złego, co by na dobre nie" at bounding box center [320, 120] width 379 height 25
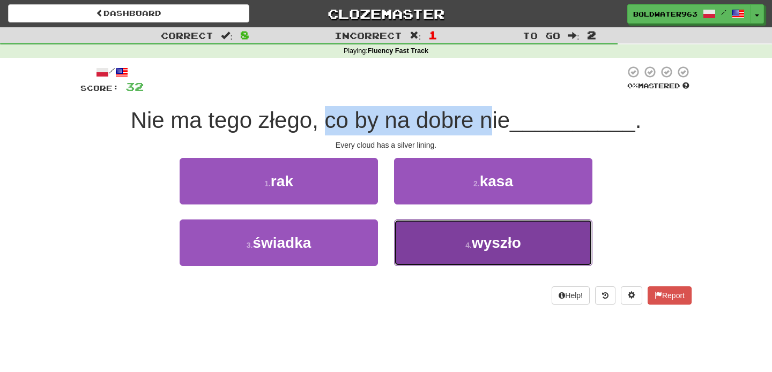
click at [449, 246] on button "4 . wyszło" at bounding box center [493, 243] width 198 height 47
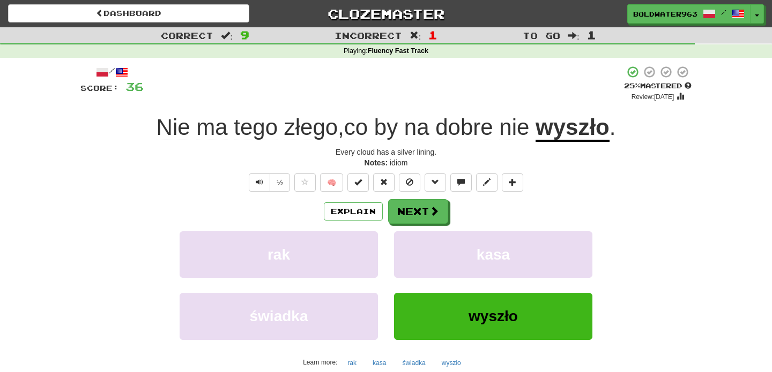
click at [588, 134] on u "wyszło" at bounding box center [572, 128] width 74 height 27
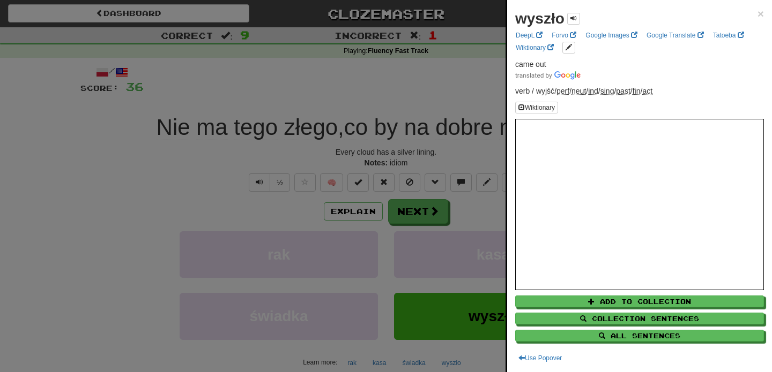
click at [457, 94] on div at bounding box center [386, 186] width 772 height 372
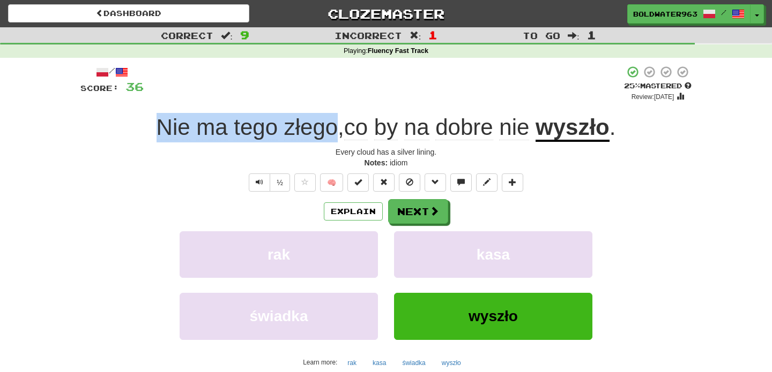
drag, startPoint x: 143, startPoint y: 130, endPoint x: 332, endPoint y: 130, distance: 189.2
click at [332, 130] on div "Nie ma tego złego , co by na dobre nie wyszło ." at bounding box center [385, 127] width 611 height 29
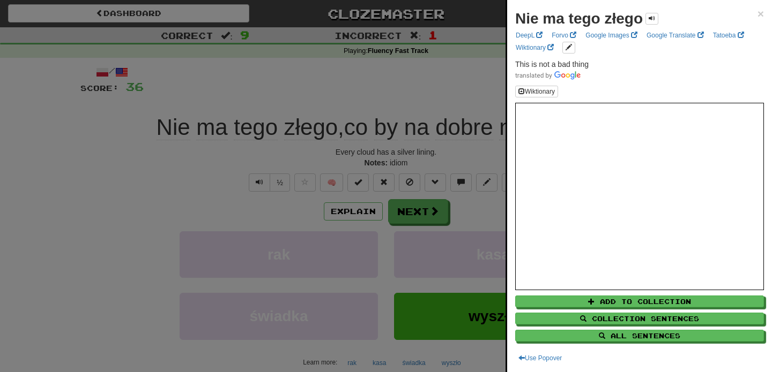
click at [365, 106] on div at bounding box center [386, 186] width 772 height 372
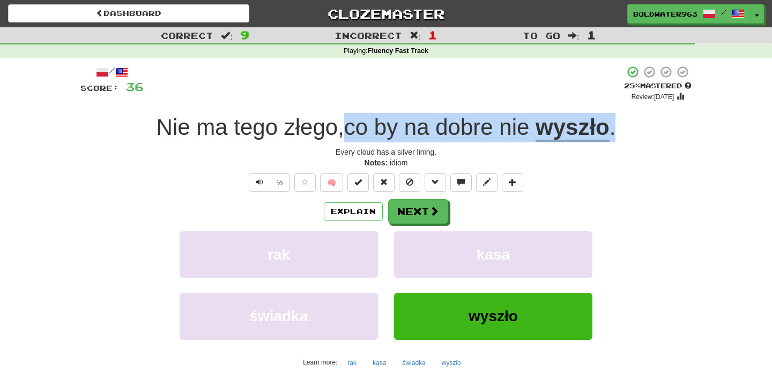
drag, startPoint x: 346, startPoint y: 129, endPoint x: 621, endPoint y: 133, distance: 275.4
click at [621, 133] on div "Nie ma tego złego , co by na dobre nie wyszło ." at bounding box center [385, 127] width 611 height 29
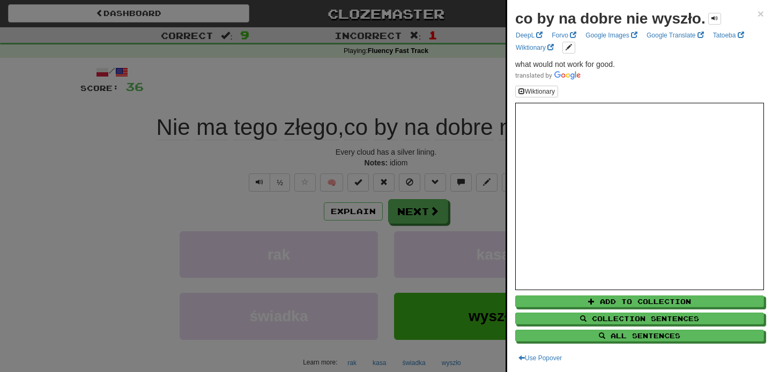
click at [445, 88] on div at bounding box center [386, 186] width 772 height 372
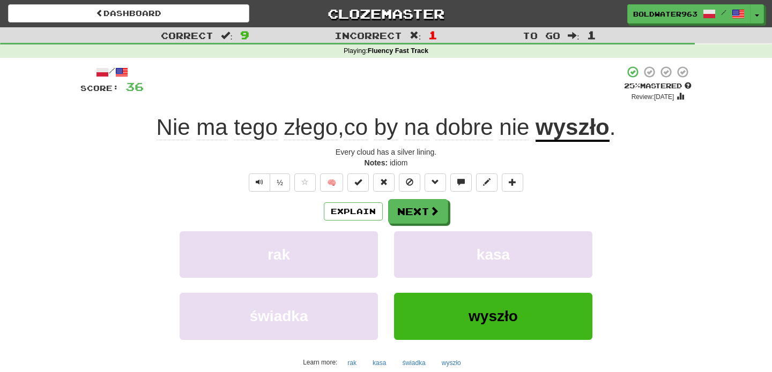
click at [588, 124] on u "wyszło" at bounding box center [572, 128] width 74 height 27
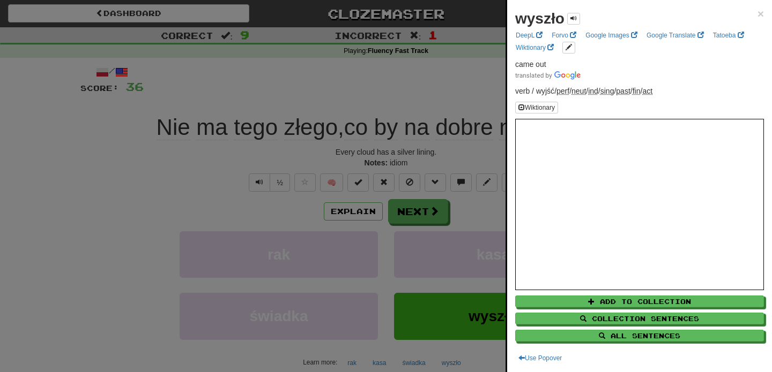
click at [431, 95] on div at bounding box center [386, 186] width 772 height 372
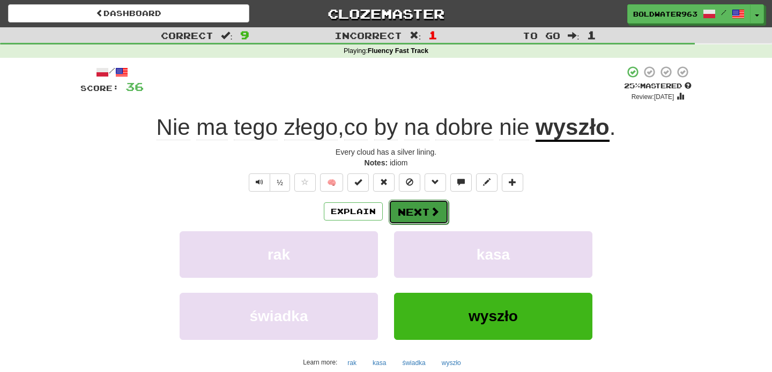
click at [418, 212] on button "Next" at bounding box center [418, 212] width 60 height 25
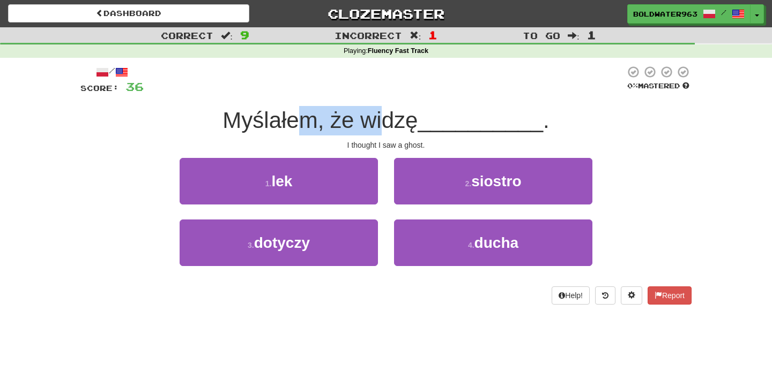
drag, startPoint x: 299, startPoint y: 118, endPoint x: 390, endPoint y: 117, distance: 90.6
click at [390, 117] on span "Myślałem, że widzę" at bounding box center [319, 120] width 195 height 25
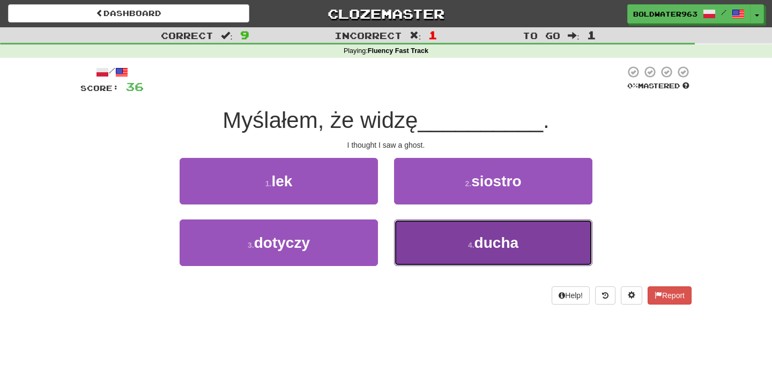
click at [439, 235] on button "4 . ducha" at bounding box center [493, 243] width 198 height 47
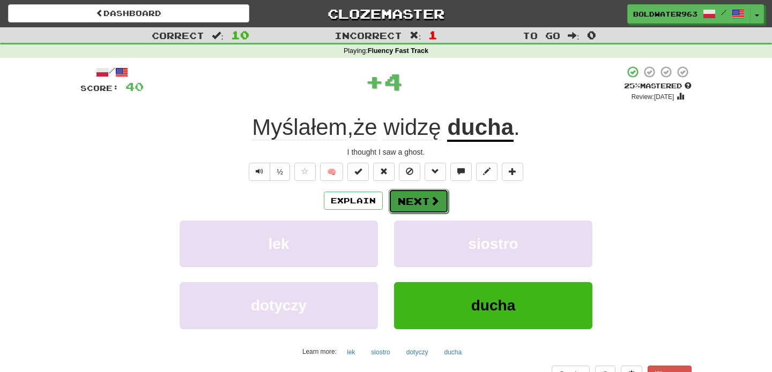
click at [426, 200] on button "Next" at bounding box center [418, 201] width 60 height 25
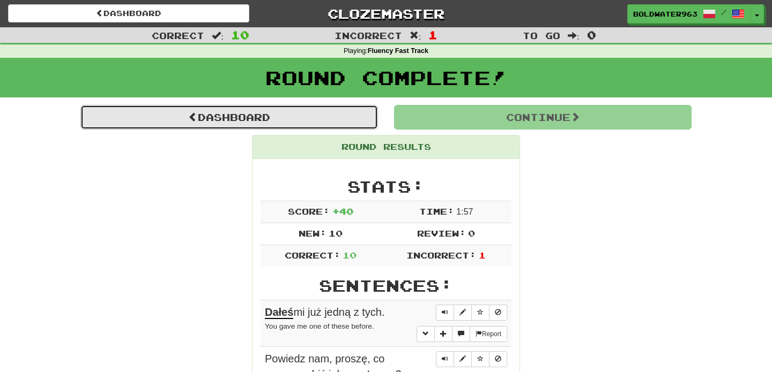
click at [356, 115] on link "Dashboard" at bounding box center [228, 117] width 297 height 25
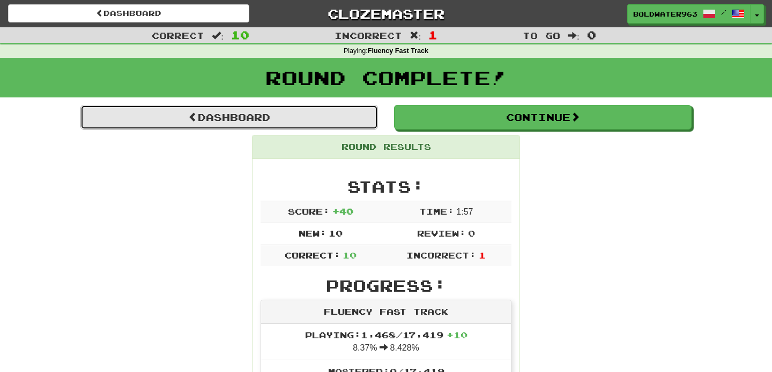
click at [347, 119] on link "Dashboard" at bounding box center [228, 117] width 297 height 25
click at [332, 117] on link "Dashboard" at bounding box center [228, 117] width 297 height 25
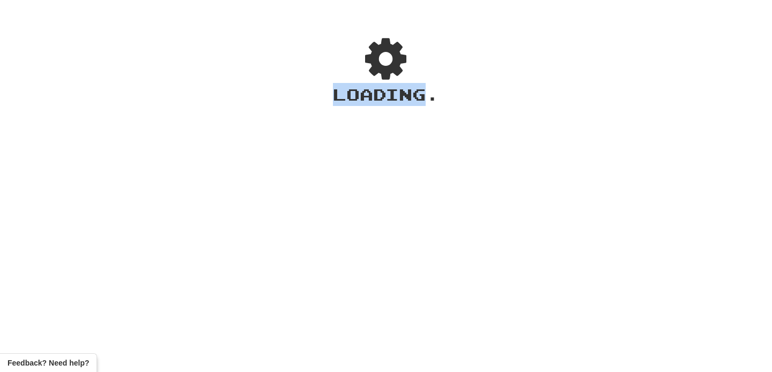
drag, startPoint x: 472, startPoint y: 96, endPoint x: 258, endPoint y: 94, distance: 214.3
click at [258, 94] on div "Loading ." at bounding box center [386, 192] width 772 height 359
click at [298, 91] on div "Loading .." at bounding box center [386, 192] width 772 height 359
drag, startPoint x: 298, startPoint y: 91, endPoint x: 501, endPoint y: 91, distance: 203.1
click at [501, 91] on div "Loading ..." at bounding box center [386, 192] width 772 height 359
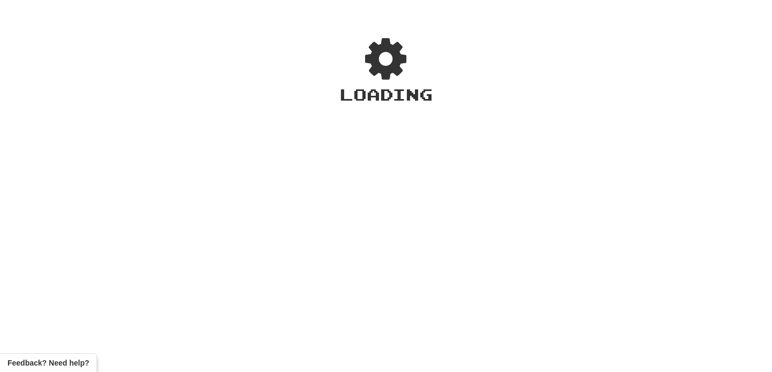
click at [501, 91] on div "Loading" at bounding box center [386, 192] width 772 height 359
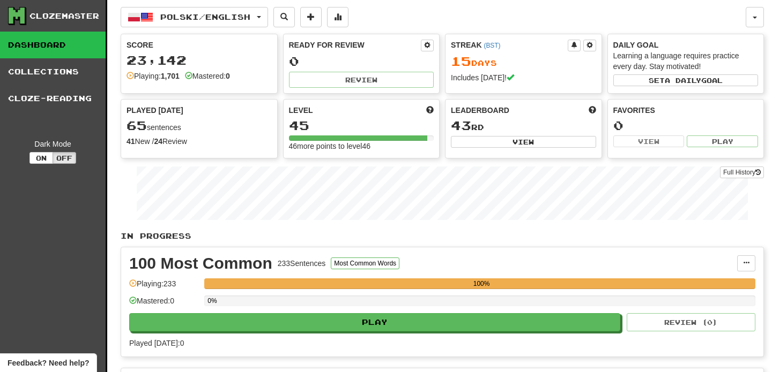
click at [442, 98] on div "Score 23,142 Playing: 1,701 Mastered: 0 Ready for Review 0 Review Streak ( BST …" at bounding box center [442, 96] width 643 height 125
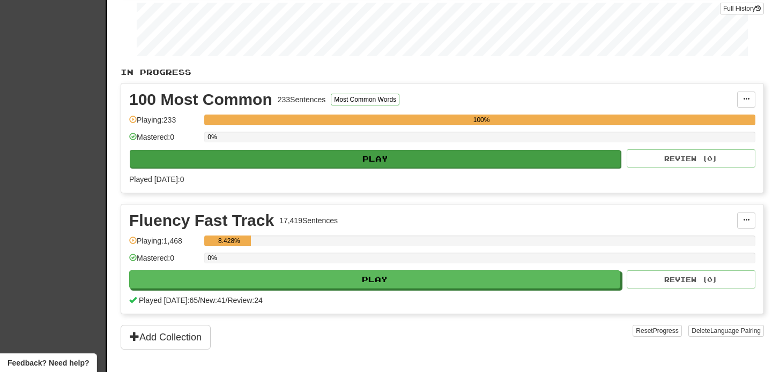
scroll to position [178, 0]
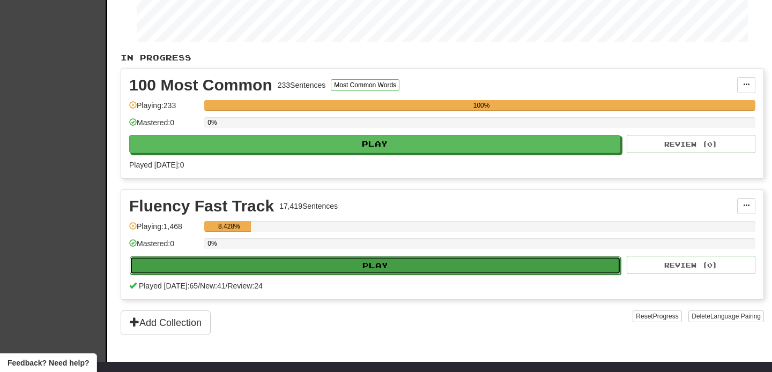
click at [365, 265] on button "Play" at bounding box center [375, 266] width 491 height 18
select select "**"
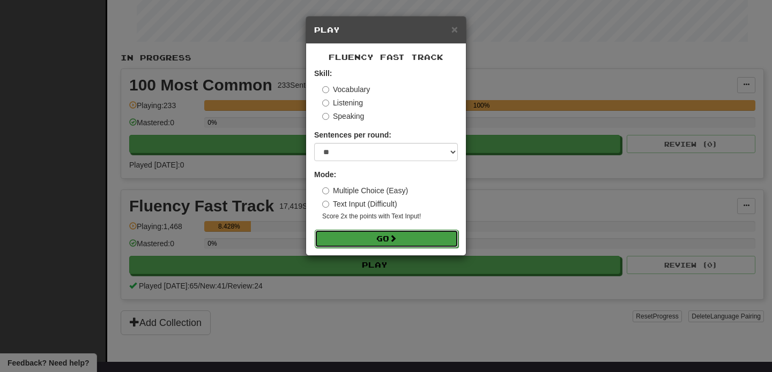
click at [367, 240] on button "Go" at bounding box center [387, 239] width 144 height 18
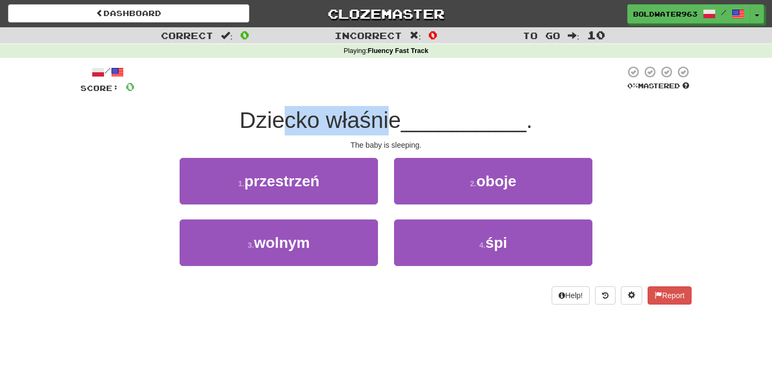
drag, startPoint x: 286, startPoint y: 119, endPoint x: 393, endPoint y: 121, distance: 107.2
click at [393, 121] on span "Dziecko właśnie" at bounding box center [320, 120] width 161 height 25
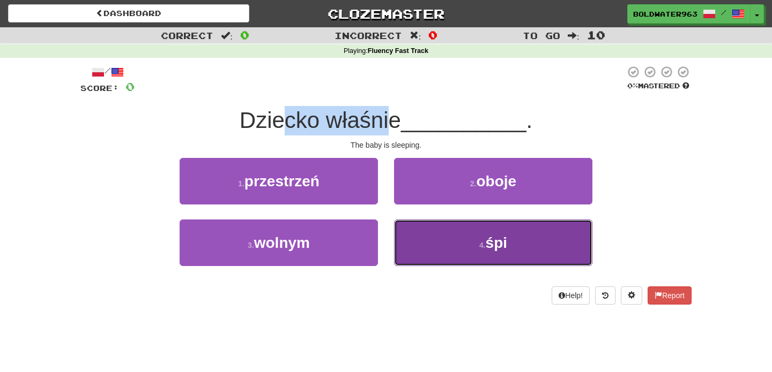
click at [455, 244] on button "4 . śpi" at bounding box center [493, 243] width 198 height 47
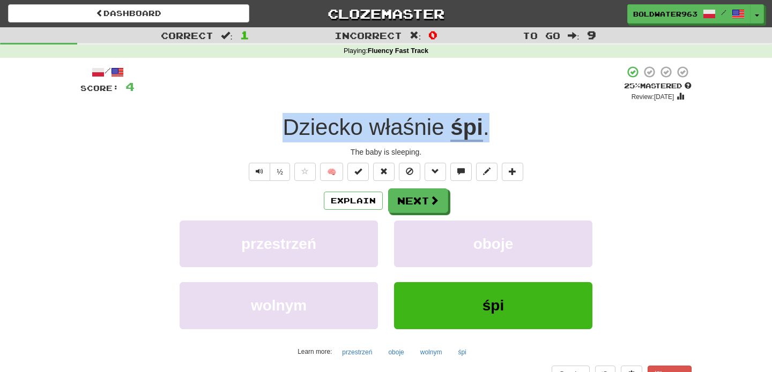
drag, startPoint x: 264, startPoint y: 130, endPoint x: 565, endPoint y: 128, distance: 301.2
click at [565, 128] on div "Dziecko właśnie śpi ." at bounding box center [385, 127] width 611 height 29
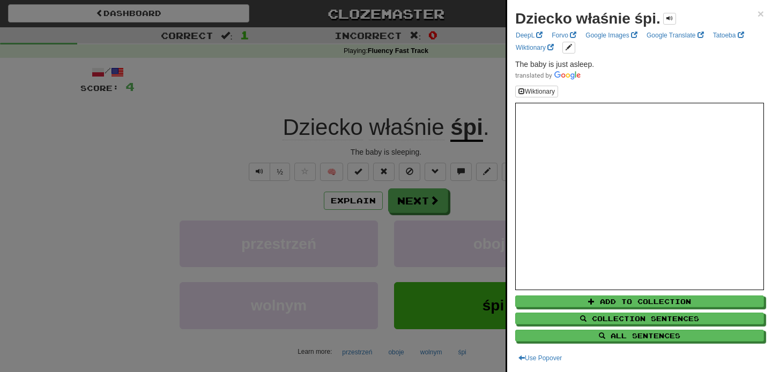
click at [415, 194] on div at bounding box center [386, 186] width 772 height 372
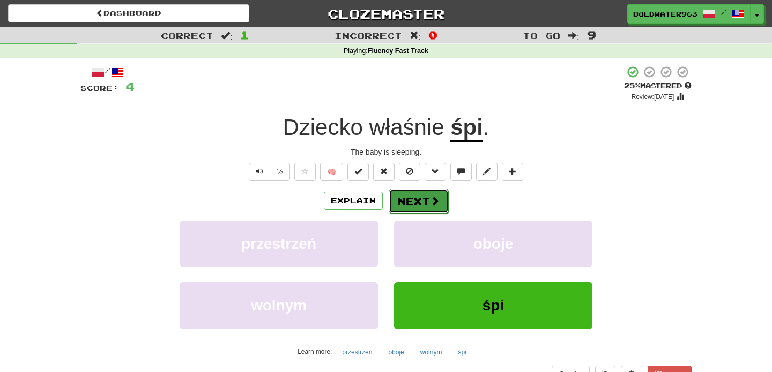
click at [411, 206] on button "Next" at bounding box center [418, 201] width 60 height 25
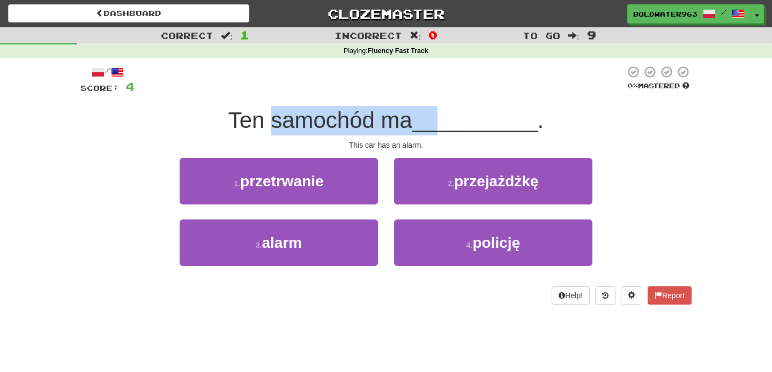
drag, startPoint x: 271, startPoint y: 120, endPoint x: 446, endPoint y: 127, distance: 174.8
click at [446, 127] on div "Ten samochód ma __________ ." at bounding box center [385, 120] width 611 height 29
click at [446, 127] on span "__________" at bounding box center [474, 120] width 125 height 25
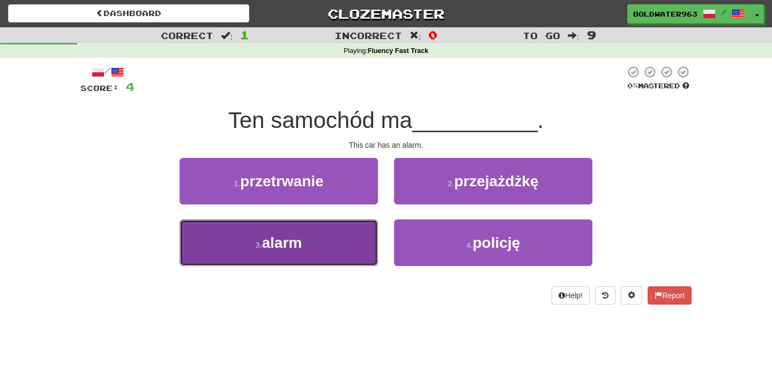
click at [340, 241] on button "3 . alarm" at bounding box center [279, 243] width 198 height 47
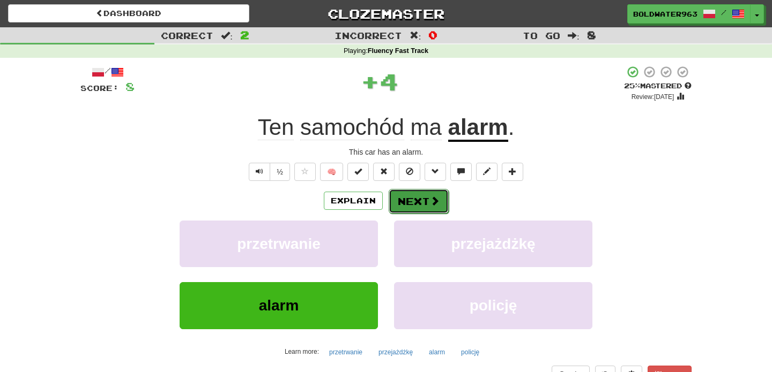
click at [431, 200] on span at bounding box center [435, 201] width 10 height 10
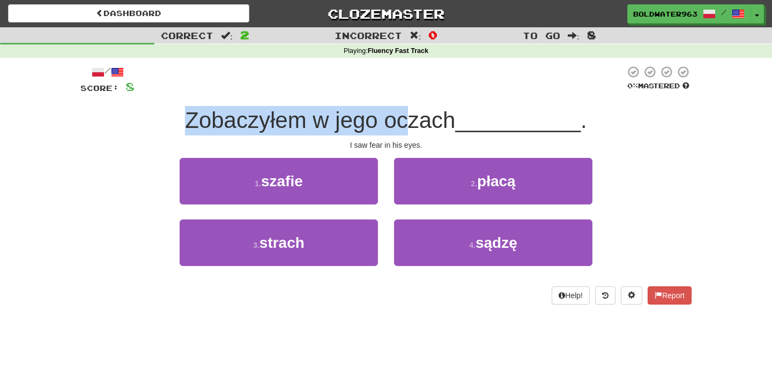
drag, startPoint x: 189, startPoint y: 122, endPoint x: 409, endPoint y: 124, distance: 219.7
click at [409, 124] on span "Zobaczyłem w jego oczach" at bounding box center [320, 120] width 270 height 25
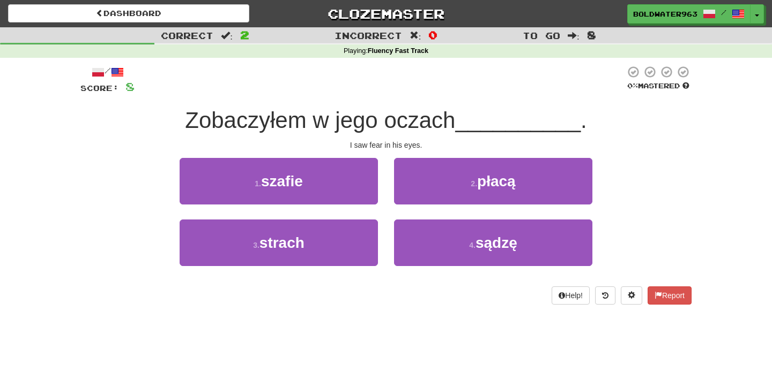
click at [436, 123] on span "Zobaczyłem w jego oczach" at bounding box center [320, 120] width 270 height 25
click at [385, 166] on div "1 . szafie" at bounding box center [278, 189] width 214 height 62
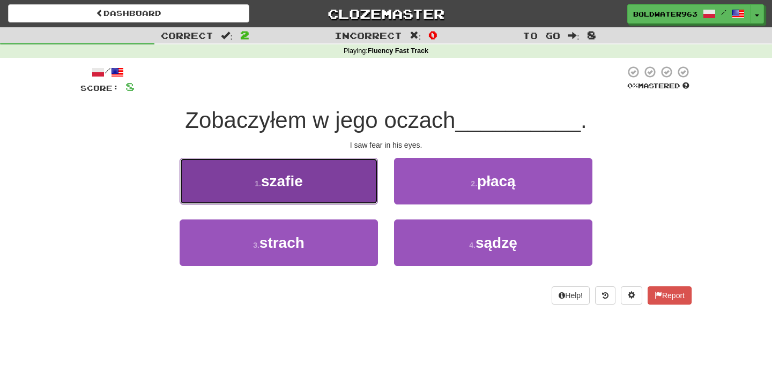
click at [335, 185] on button "1 . szafie" at bounding box center [279, 181] width 198 height 47
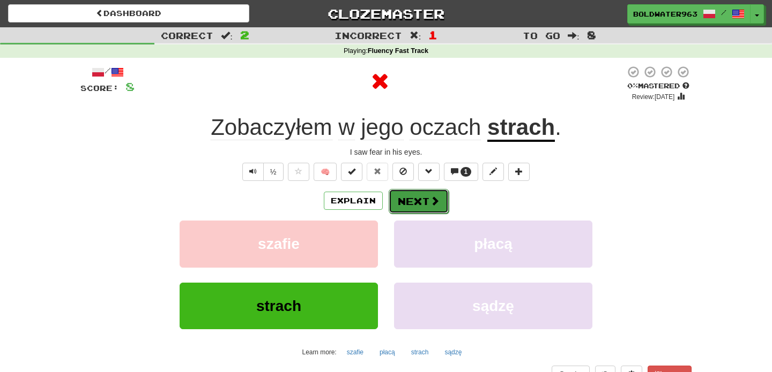
click at [419, 203] on button "Next" at bounding box center [418, 201] width 60 height 25
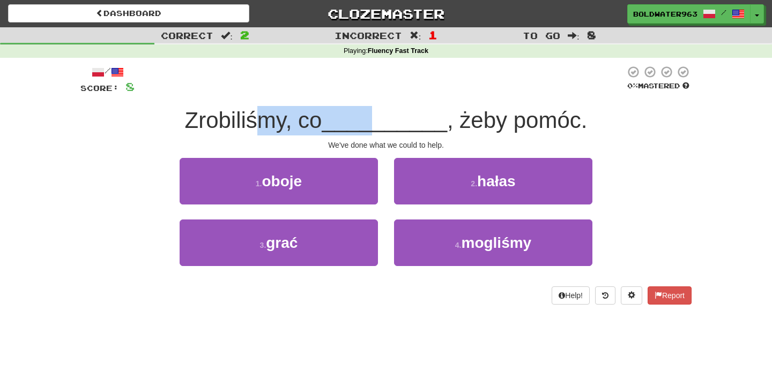
drag, startPoint x: 264, startPoint y: 121, endPoint x: 373, endPoint y: 126, distance: 109.5
click at [373, 126] on div "Zrobiliśmy, co __________ , żeby pomóc." at bounding box center [385, 120] width 611 height 29
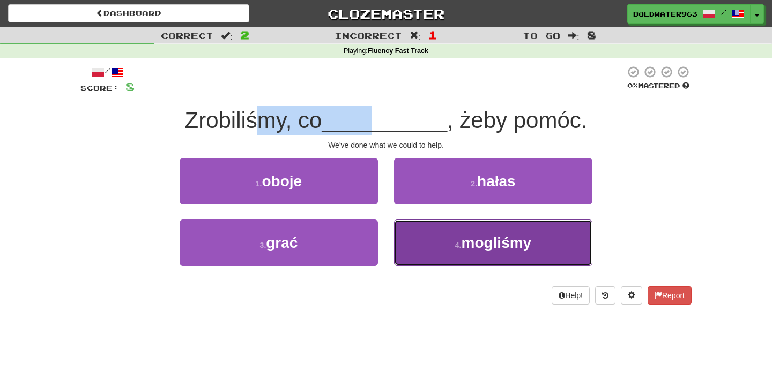
click at [447, 243] on button "4 . mogliśmy" at bounding box center [493, 243] width 198 height 47
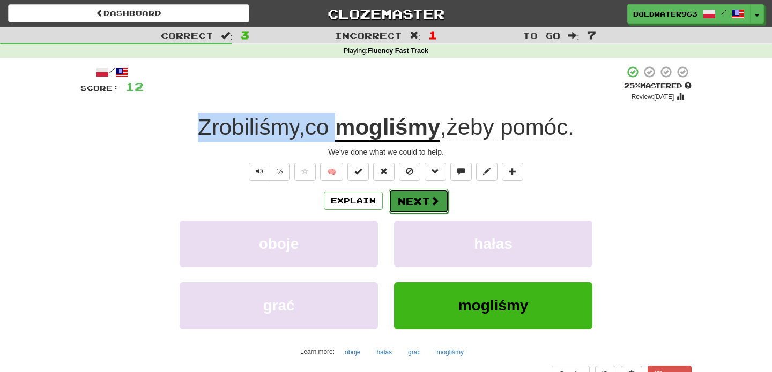
click at [421, 201] on button "Next" at bounding box center [418, 201] width 60 height 25
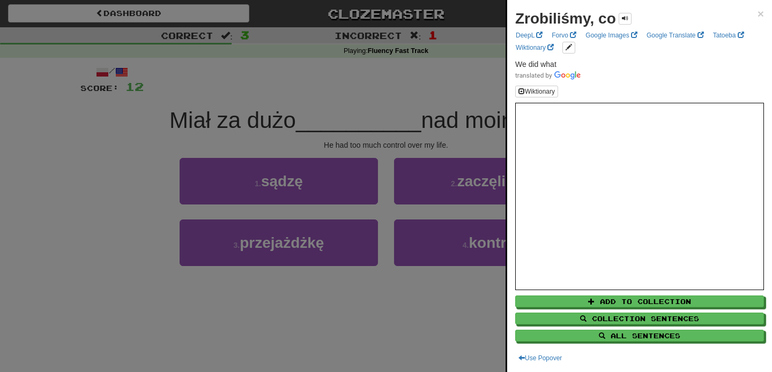
click at [242, 122] on div at bounding box center [386, 186] width 772 height 372
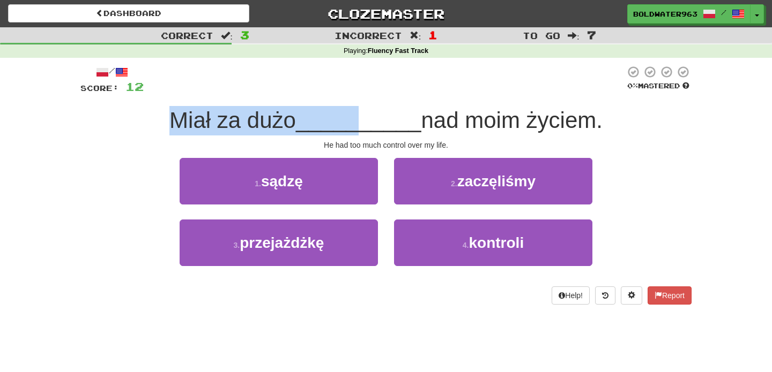
drag, startPoint x: 237, startPoint y: 101, endPoint x: 362, endPoint y: 114, distance: 124.9
click at [362, 114] on div "/ Score: 12 0 % Mastered Miał za dużo __________ nad moim życiem. He had too mu…" at bounding box center [385, 185] width 611 height 240
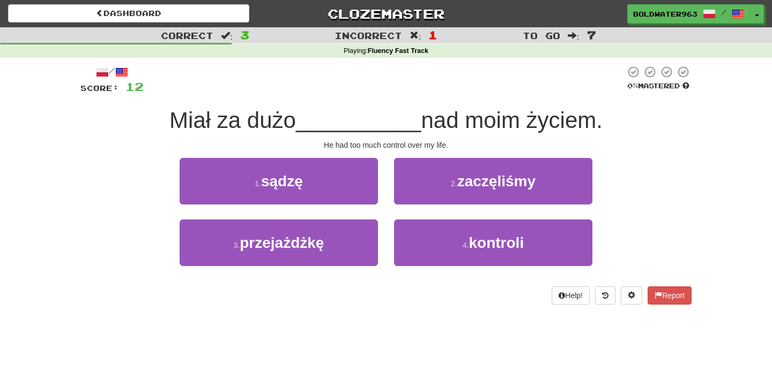
click at [380, 118] on span "__________" at bounding box center [358, 120] width 125 height 25
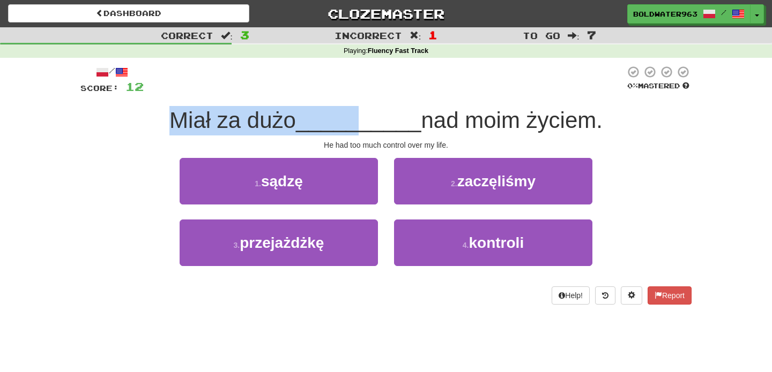
drag, startPoint x: 324, startPoint y: 100, endPoint x: 358, endPoint y: 121, distance: 40.2
click at [358, 121] on div "/ Score: 12 0 % Mastered Miał za dużo __________ nad moim życiem. He had too mu…" at bounding box center [385, 185] width 611 height 240
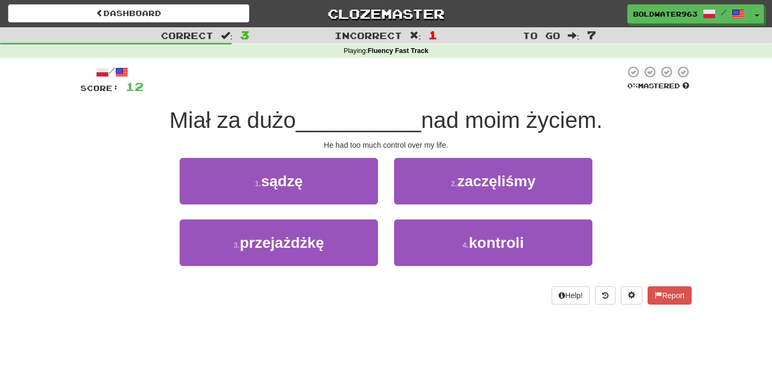
click at [358, 121] on span "__________" at bounding box center [358, 120] width 125 height 25
drag, startPoint x: 318, startPoint y: 122, endPoint x: 367, endPoint y: 121, distance: 48.8
click at [367, 121] on span "__________" at bounding box center [358, 120] width 125 height 25
click at [319, 122] on span "__________" at bounding box center [358, 120] width 125 height 25
drag, startPoint x: 328, startPoint y: 121, endPoint x: 345, endPoint y: 121, distance: 16.6
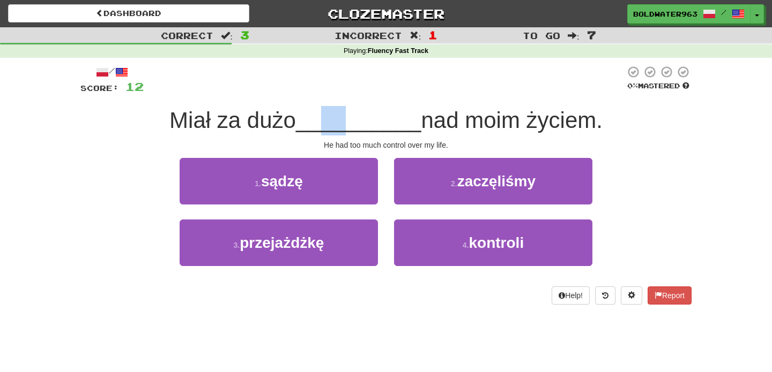
click at [345, 121] on span "__________" at bounding box center [358, 120] width 125 height 25
click at [341, 123] on span "__________" at bounding box center [358, 120] width 125 height 25
click at [382, 158] on div "1 . sądzę" at bounding box center [278, 189] width 214 height 62
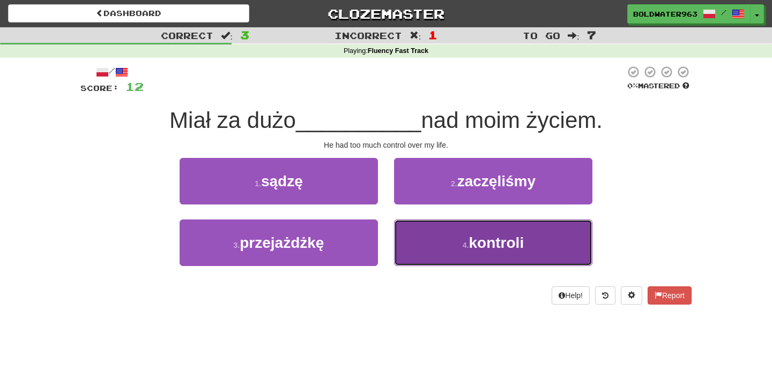
click at [449, 251] on button "4 . kontroli" at bounding box center [493, 243] width 198 height 47
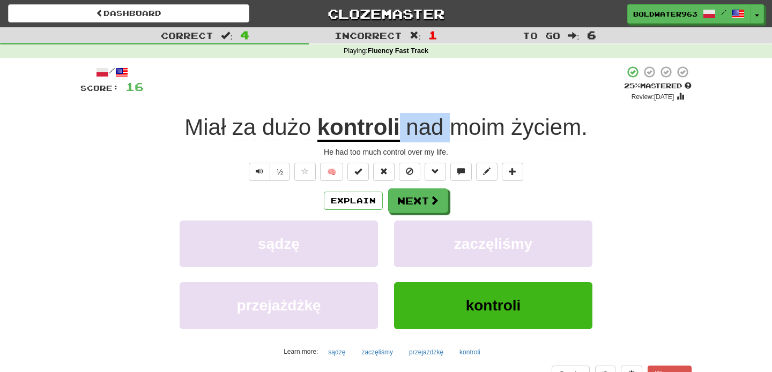
drag, startPoint x: 399, startPoint y: 126, endPoint x: 453, endPoint y: 126, distance: 54.7
click at [453, 126] on span "nad moim życiem ." at bounding box center [494, 128] width 188 height 26
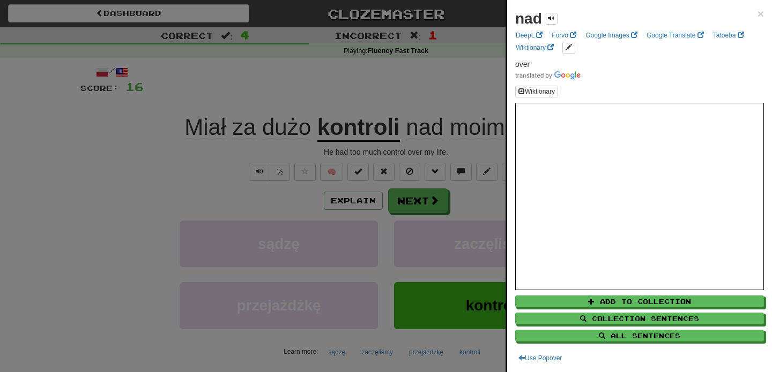
click at [458, 98] on div at bounding box center [386, 186] width 772 height 372
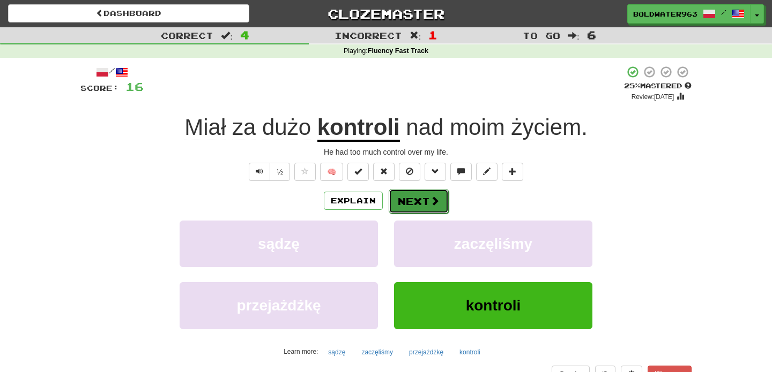
click at [422, 197] on button "Next" at bounding box center [418, 201] width 60 height 25
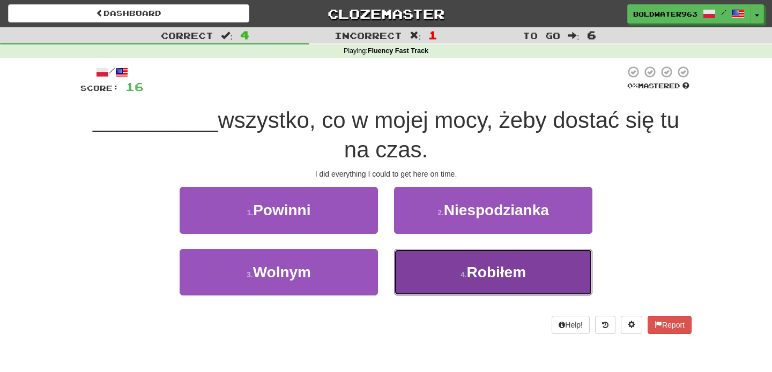
click at [479, 269] on span "Robiłem" at bounding box center [496, 272] width 59 height 17
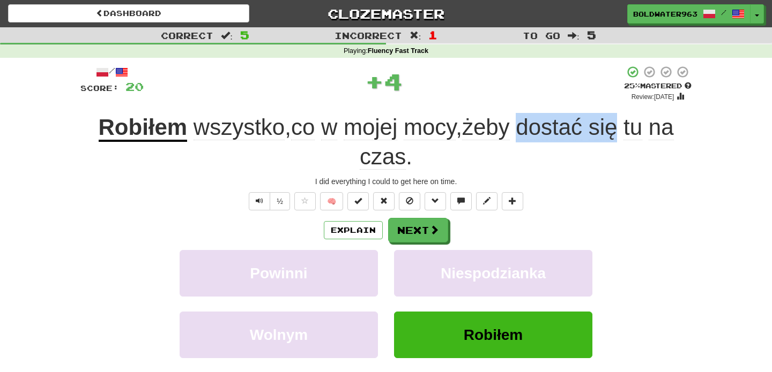
drag, startPoint x: 525, startPoint y: 127, endPoint x: 626, endPoint y: 123, distance: 101.9
click at [626, 123] on span "wszystko , co w mojej mocy , żeby dostać się tu na czas ." at bounding box center [430, 142] width 486 height 55
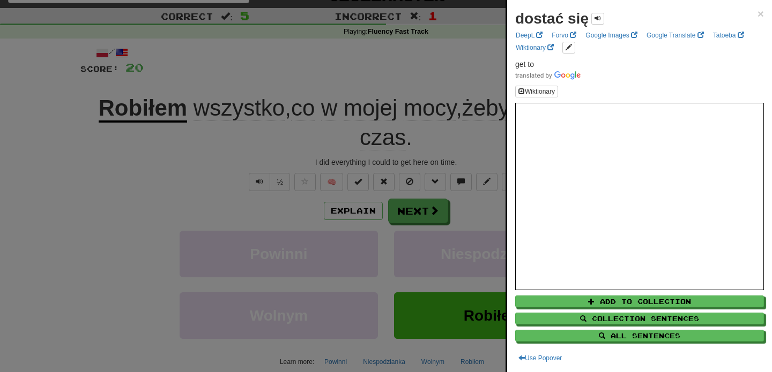
scroll to position [21, 0]
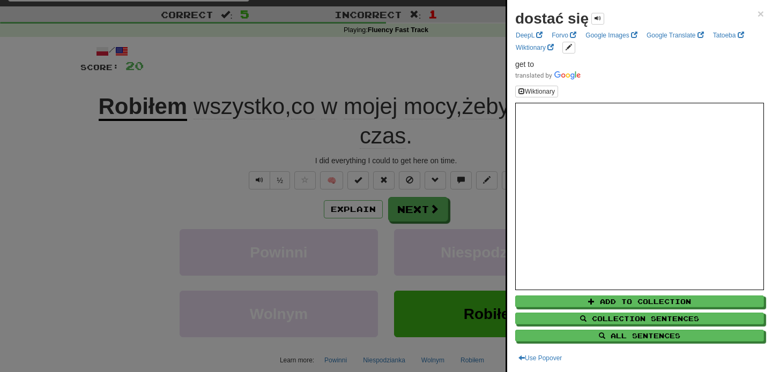
click at [361, 83] on div at bounding box center [386, 186] width 772 height 372
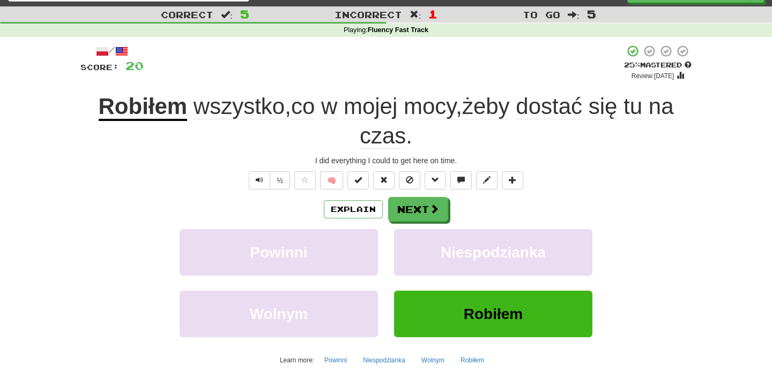
click at [450, 134] on div "Robiłem wszystko , co w mojej mocy , żeby dostać się tu na czas ." at bounding box center [385, 121] width 611 height 58
click at [421, 207] on button "Next" at bounding box center [418, 210] width 60 height 25
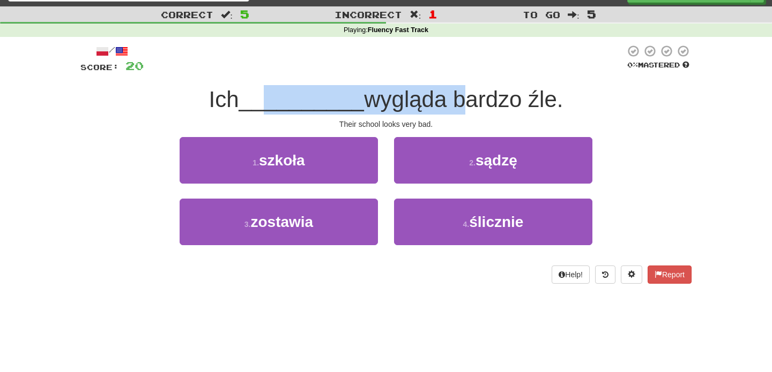
drag, startPoint x: 265, startPoint y: 102, endPoint x: 460, endPoint y: 101, distance: 195.1
click at [460, 101] on div "Ich __________ wygląda bardzo źle." at bounding box center [385, 99] width 611 height 29
click at [460, 101] on span "wygląda bardzo źle." at bounding box center [463, 99] width 199 height 25
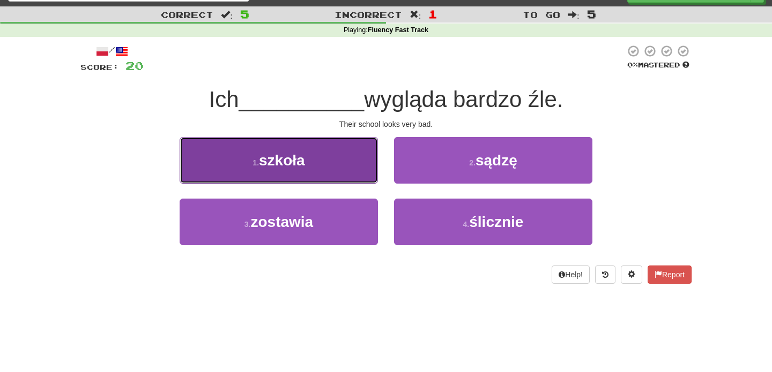
click at [320, 155] on button "1 . szkoła" at bounding box center [279, 160] width 198 height 47
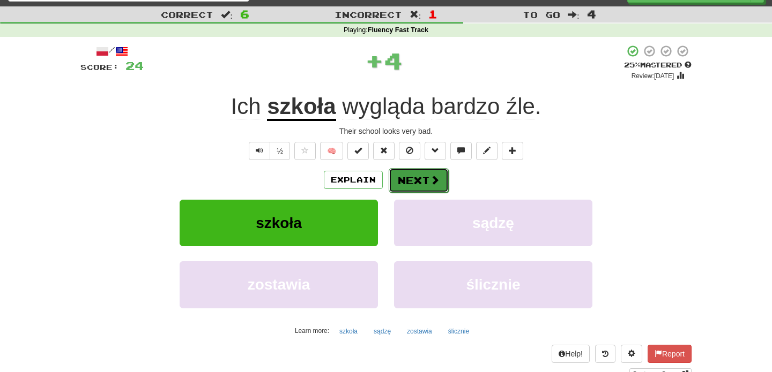
click at [417, 181] on button "Next" at bounding box center [418, 180] width 60 height 25
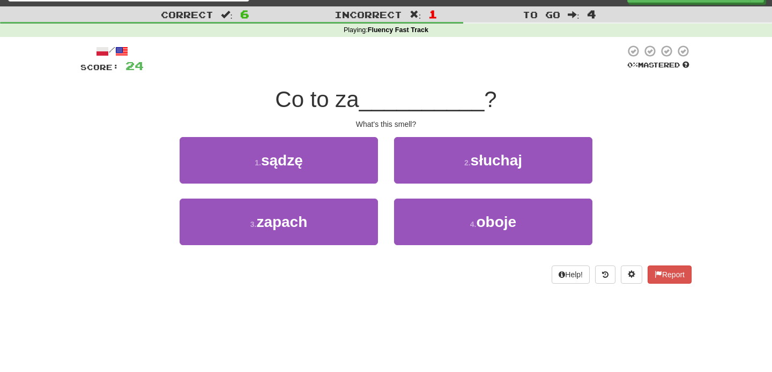
drag, startPoint x: 280, startPoint y: 101, endPoint x: 368, endPoint y: 99, distance: 88.4
click at [368, 99] on div "Co to za __________ ?" at bounding box center [385, 99] width 611 height 29
click at [311, 100] on span "Co to za" at bounding box center [317, 99] width 84 height 25
click at [381, 102] on span "__________" at bounding box center [421, 99] width 125 height 25
click at [386, 189] on div "2 . słuchaj" at bounding box center [493, 168] width 214 height 62
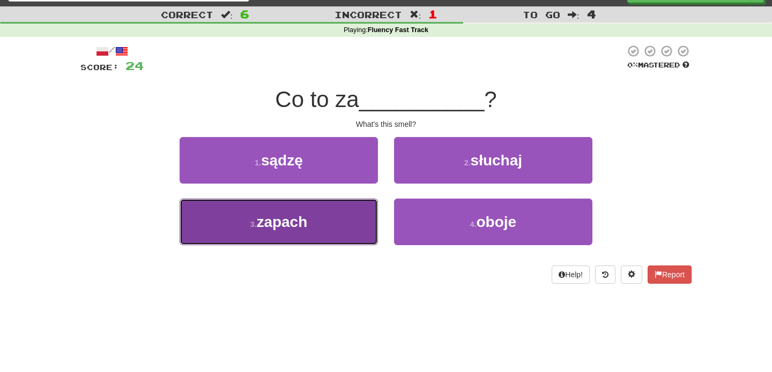
click at [344, 214] on button "3 . zapach" at bounding box center [279, 222] width 198 height 47
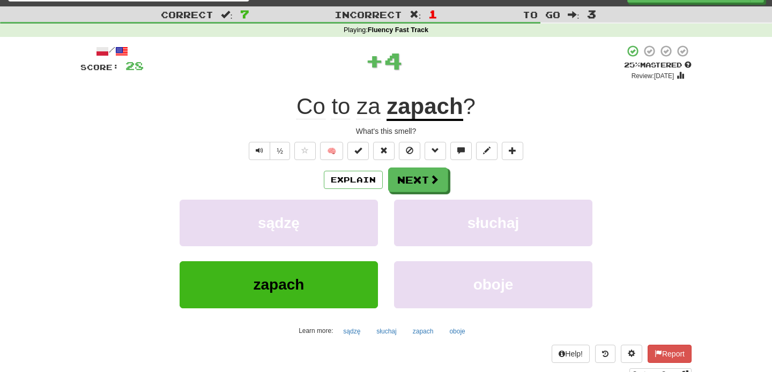
click at [415, 113] on u "zapach" at bounding box center [424, 107] width 76 height 27
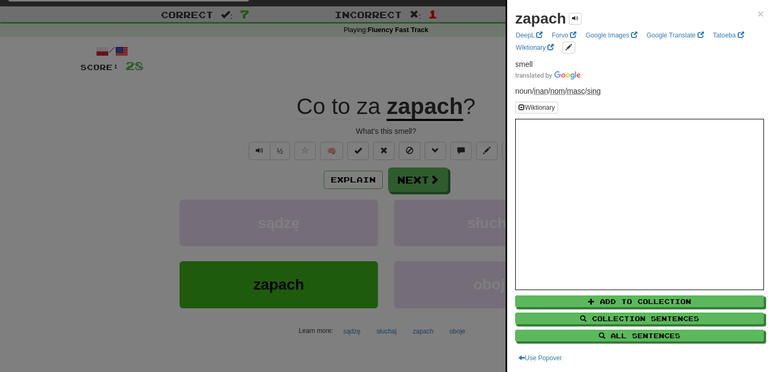
click at [475, 133] on div at bounding box center [386, 186] width 772 height 372
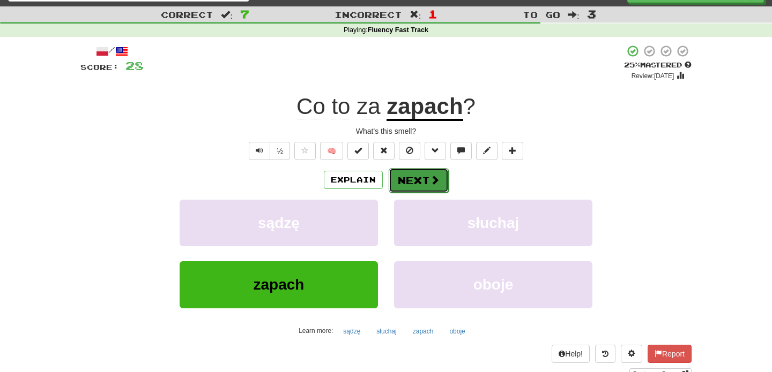
click at [423, 180] on button "Next" at bounding box center [418, 180] width 60 height 25
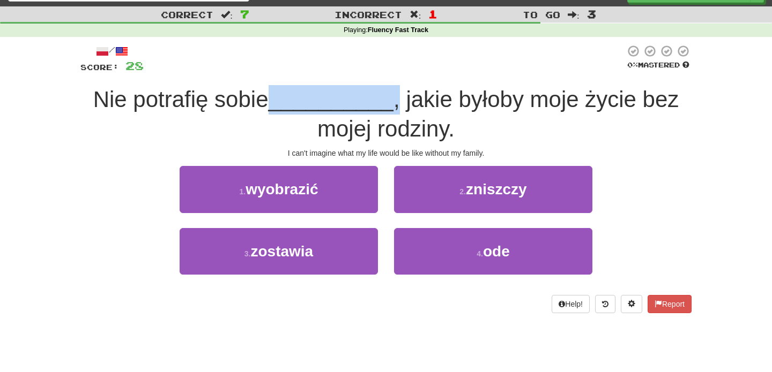
drag, startPoint x: 269, startPoint y: 100, endPoint x: 396, endPoint y: 96, distance: 127.0
click at [396, 96] on div "Nie potrafię sobie __________ , jakie byłoby moje życie bez mojej rodziny." at bounding box center [385, 114] width 611 height 58
drag, startPoint x: 402, startPoint y: 98, endPoint x: 267, endPoint y: 97, distance: 135.0
click at [267, 97] on div "Nie potrafię sobie __________ , jakie byłoby moje życie bez mojej rodziny." at bounding box center [385, 114] width 611 height 58
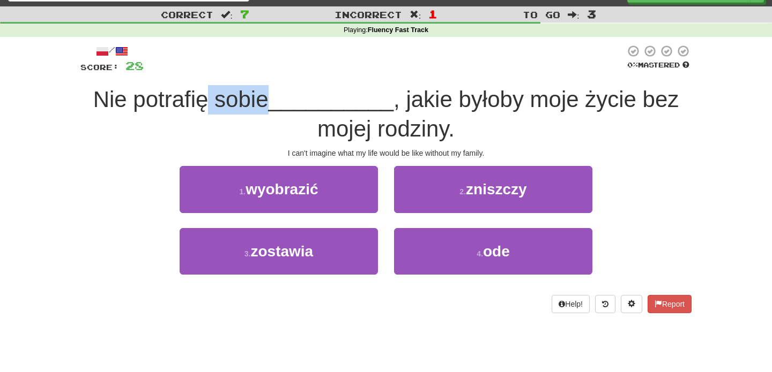
drag, startPoint x: 210, startPoint y: 99, endPoint x: 272, endPoint y: 96, distance: 61.7
click at [268, 96] on span "Nie potrafię sobie" at bounding box center [180, 99] width 175 height 25
click at [113, 102] on span "Nie potrafię sobie" at bounding box center [180, 99] width 175 height 25
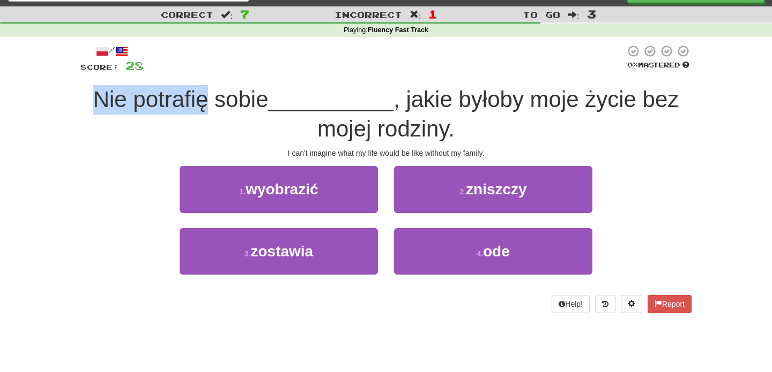
drag, startPoint x: 113, startPoint y: 102, endPoint x: 131, endPoint y: 102, distance: 17.7
click at [131, 102] on span "Nie potrafię sobie" at bounding box center [180, 99] width 175 height 25
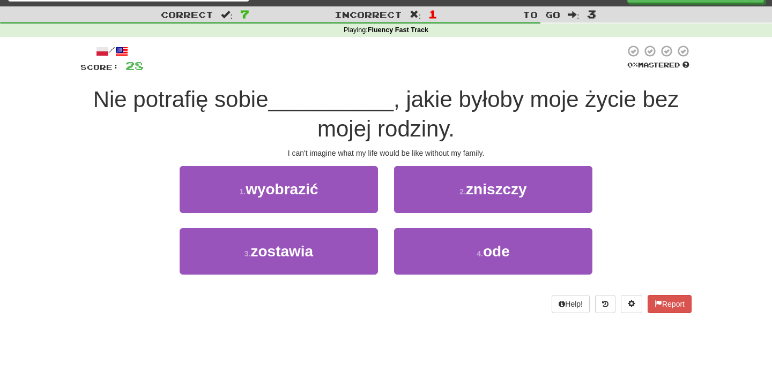
click at [163, 99] on span "Nie potrafię sobie" at bounding box center [180, 99] width 175 height 25
drag, startPoint x: 163, startPoint y: 99, endPoint x: 208, endPoint y: 99, distance: 45.0
click at [211, 99] on span "Nie potrafię sobie" at bounding box center [180, 99] width 175 height 25
click at [244, 99] on span "Nie potrafię sobie" at bounding box center [180, 99] width 175 height 25
drag, startPoint x: 244, startPoint y: 99, endPoint x: 274, endPoint y: 99, distance: 29.5
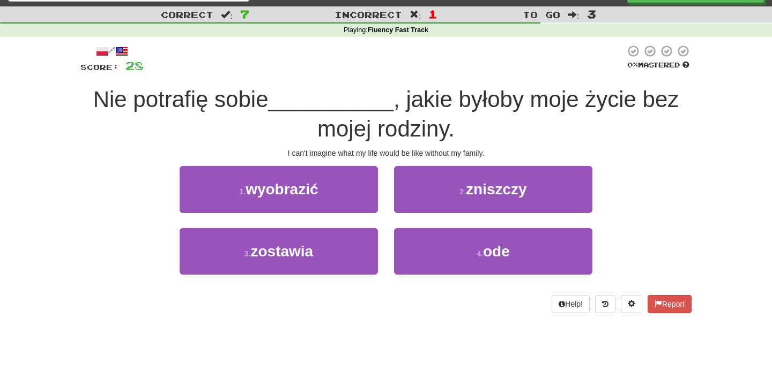
click at [268, 99] on span "Nie potrafię sobie" at bounding box center [180, 99] width 175 height 25
click at [332, 105] on span "__________" at bounding box center [330, 99] width 125 height 25
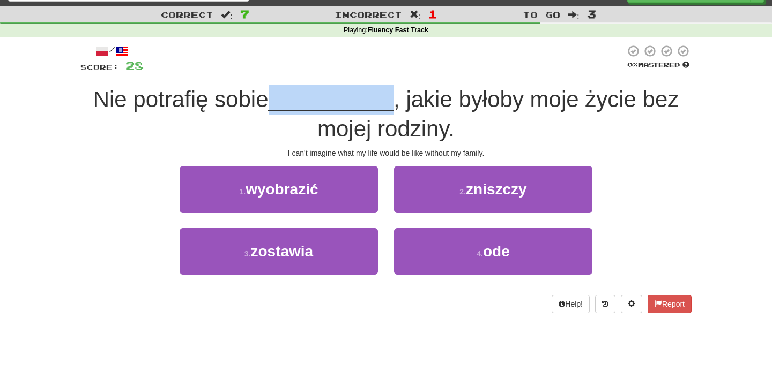
click at [332, 105] on span "__________" at bounding box center [330, 99] width 125 height 25
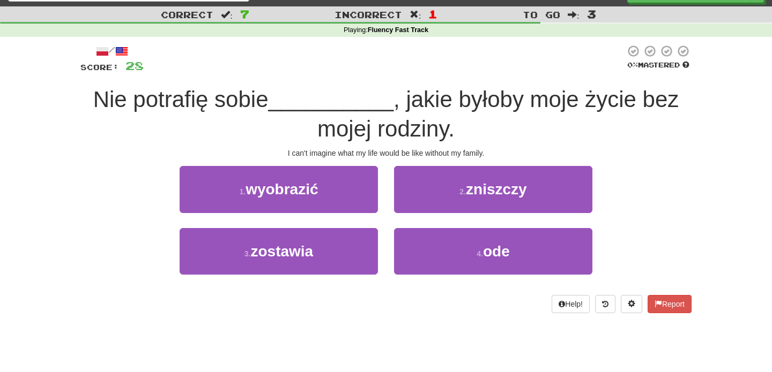
click at [393, 101] on span ", jakie byłoby moje życie bez mojej rodziny." at bounding box center [497, 114] width 361 height 55
click at [397, 101] on span ", jakie byłoby moje życie bez mojej rodziny." at bounding box center [497, 114] width 361 height 55
click at [426, 101] on span ", jakie byłoby moje życie bez mojej rodziny." at bounding box center [497, 114] width 361 height 55
drag, startPoint x: 426, startPoint y: 101, endPoint x: 449, endPoint y: 100, distance: 23.1
click at [449, 100] on span ", jakie byłoby moje życie bez mojej rodziny." at bounding box center [497, 114] width 361 height 55
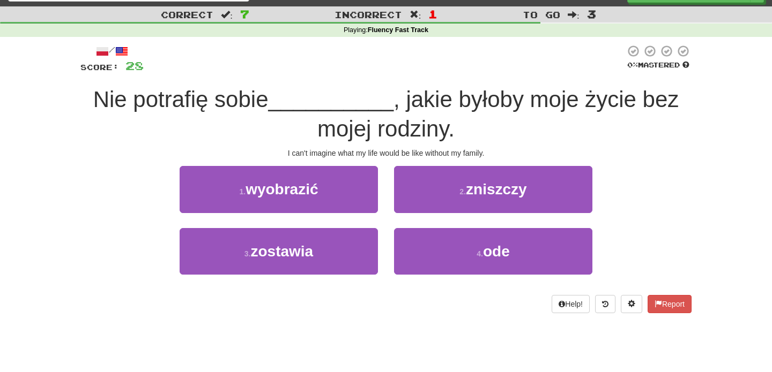
click at [325, 101] on span "__________" at bounding box center [330, 99] width 125 height 25
drag, startPoint x: 283, startPoint y: 153, endPoint x: 554, endPoint y: 160, distance: 270.7
click at [554, 160] on div "/ Score: 28 0 % Mastered Nie potrafię sobie __________ , jakie byłoby moje życi…" at bounding box center [385, 178] width 611 height 268
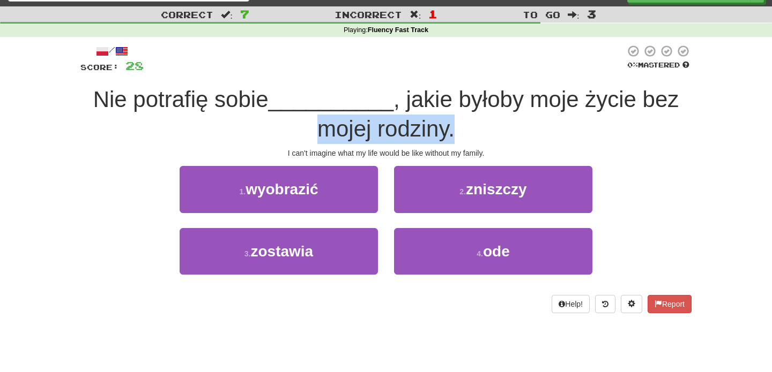
drag, startPoint x: 463, startPoint y: 131, endPoint x: 269, endPoint y: 126, distance: 194.0
click at [269, 126] on div "Nie potrafię sobie __________ , jakie byłoby moje życie bez mojej rodziny." at bounding box center [385, 114] width 611 height 58
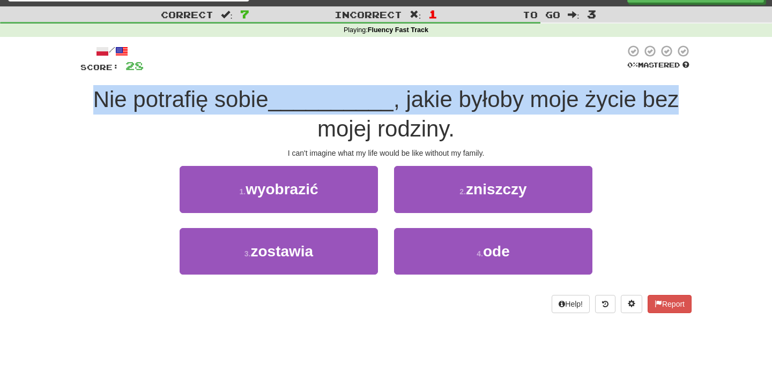
drag, startPoint x: 98, startPoint y: 99, endPoint x: 691, endPoint y: 101, distance: 593.2
click at [691, 101] on div "/ Score: 28 0 % Mastered Nie potrafię sobie __________ , jakie byłoby moje życi…" at bounding box center [385, 182] width 627 height 291
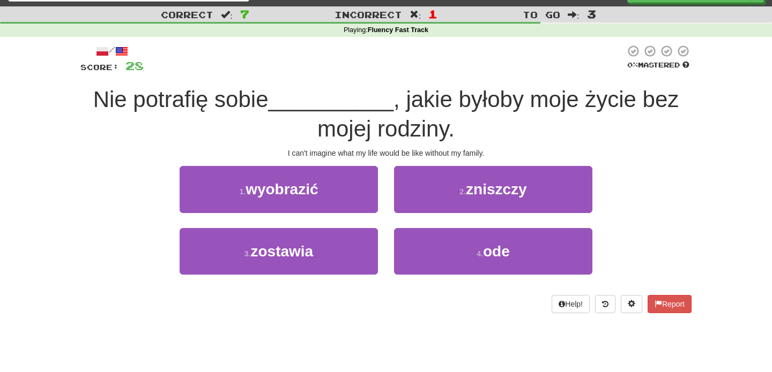
click at [349, 139] on span ", jakie byłoby moje życie bez mojej rodziny." at bounding box center [497, 114] width 361 height 55
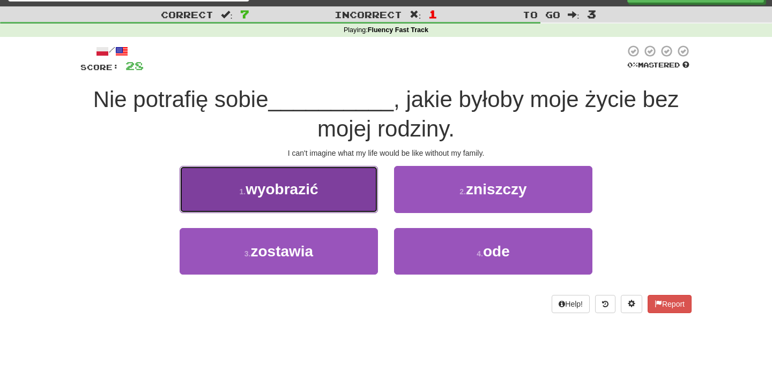
click at [324, 190] on button "1 . wyobrazić" at bounding box center [279, 189] width 198 height 47
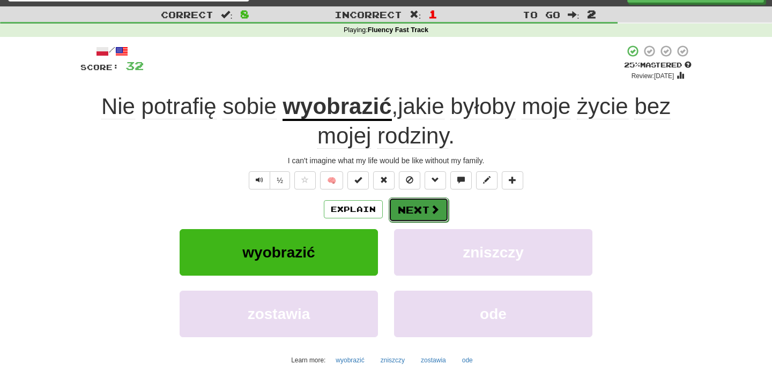
click at [408, 210] on button "Next" at bounding box center [418, 210] width 60 height 25
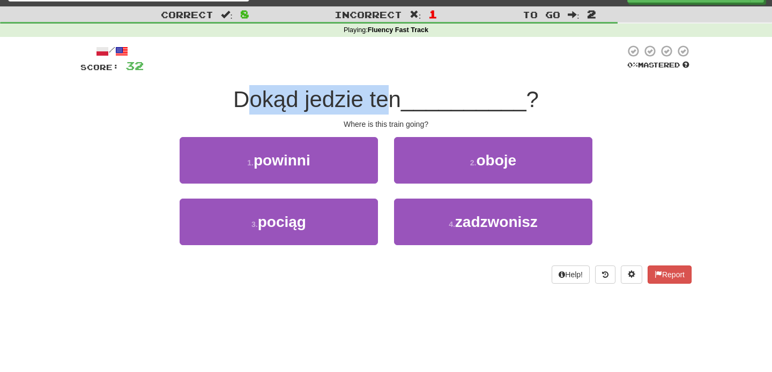
drag, startPoint x: 250, startPoint y: 100, endPoint x: 388, endPoint y: 106, distance: 137.8
click at [388, 106] on span "Dokąd jedzie ten" at bounding box center [317, 99] width 168 height 25
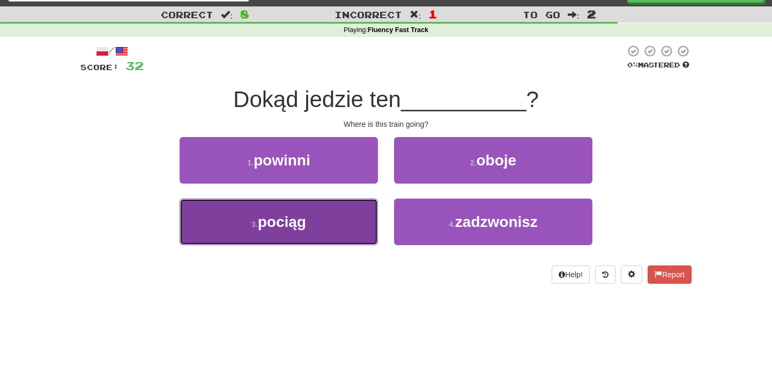
click at [356, 213] on button "3 . pociąg" at bounding box center [279, 222] width 198 height 47
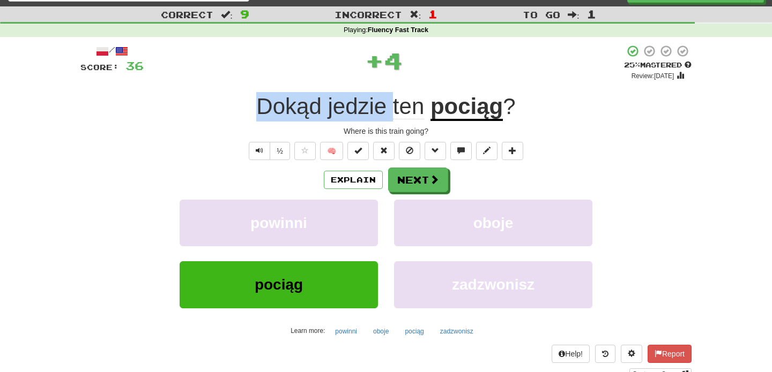
drag, startPoint x: 339, startPoint y: 87, endPoint x: 390, endPoint y: 96, distance: 51.6
click at [390, 96] on div "/ Score: 36 + 4 25 % Mastered Review: 2025-09-18 Dokąd jedzie ten pociąg ? Wher…" at bounding box center [385, 212] width 611 height 336
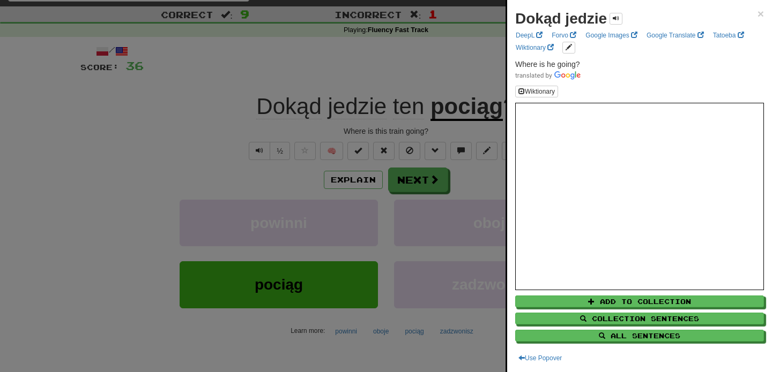
click at [458, 133] on div at bounding box center [386, 186] width 772 height 372
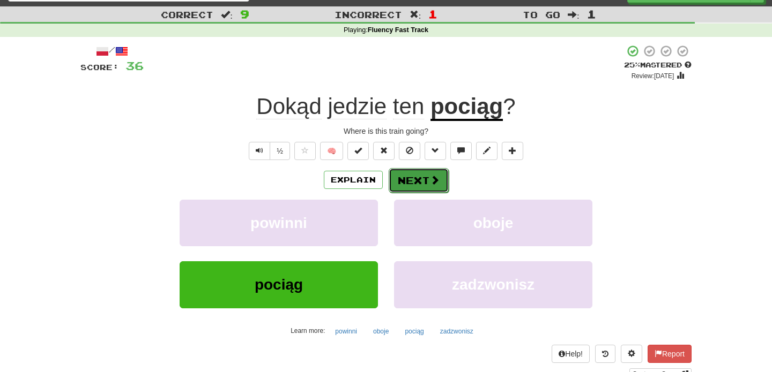
click at [426, 178] on button "Next" at bounding box center [418, 180] width 60 height 25
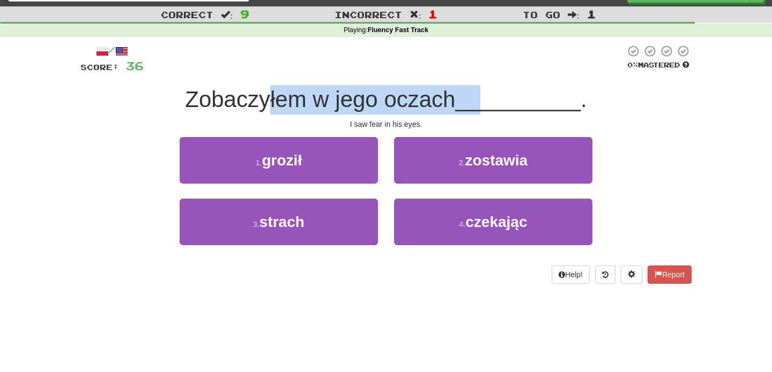
drag, startPoint x: 267, startPoint y: 106, endPoint x: 489, endPoint y: 102, distance: 222.4
click at [489, 102] on div "Zobaczyłem w jego oczach __________ ." at bounding box center [385, 99] width 611 height 29
click at [489, 102] on span "__________" at bounding box center [517, 99] width 125 height 25
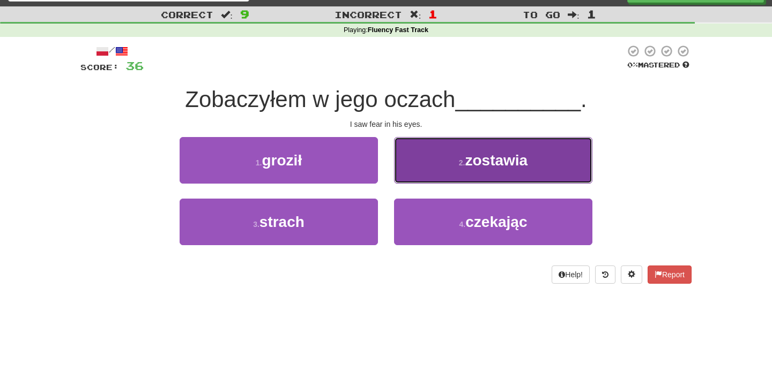
click at [501, 153] on span "zostawia" at bounding box center [496, 160] width 63 height 17
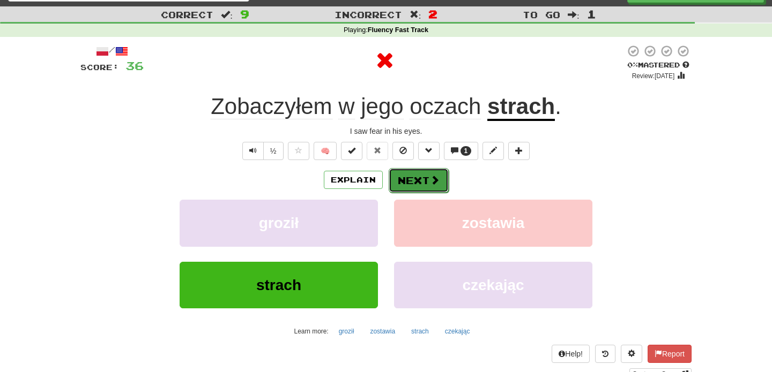
click at [409, 182] on button "Next" at bounding box center [418, 180] width 60 height 25
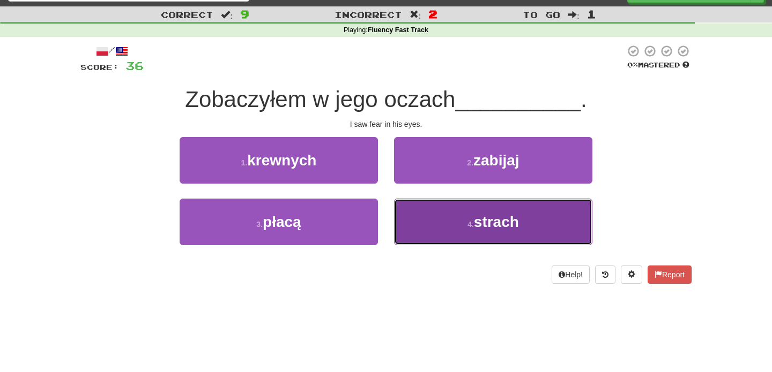
click at [458, 222] on button "4 . strach" at bounding box center [493, 222] width 198 height 47
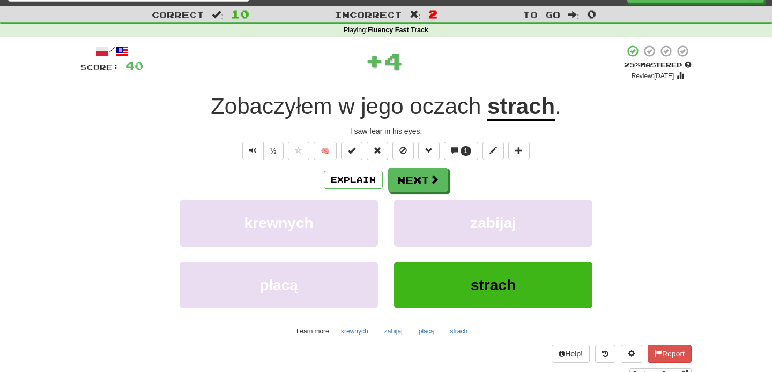
click at [508, 113] on u "strach" at bounding box center [521, 107] width 68 height 27
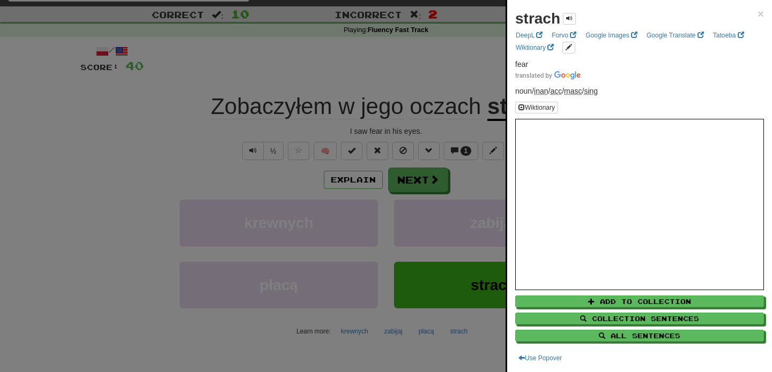
click at [444, 173] on div at bounding box center [386, 186] width 772 height 372
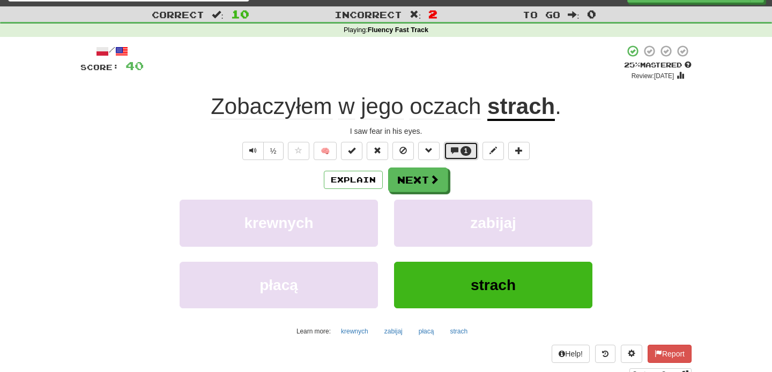
click at [462, 153] on span "1" at bounding box center [465, 151] width 11 height 10
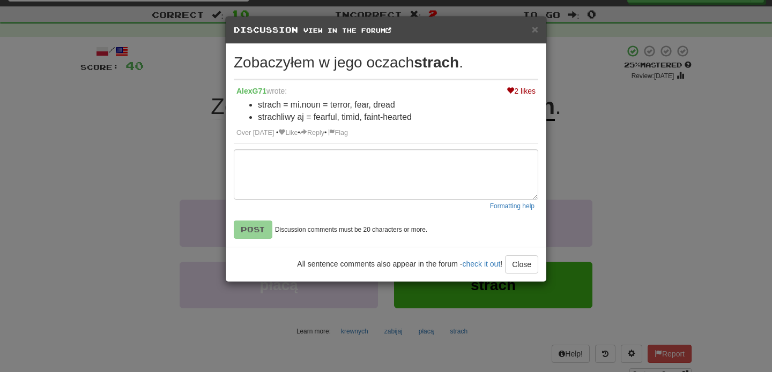
click at [135, 151] on div "× Discussion View in the forum Zobaczyłem w jego oczach strach . 2 likes AlexG7…" at bounding box center [386, 186] width 772 height 372
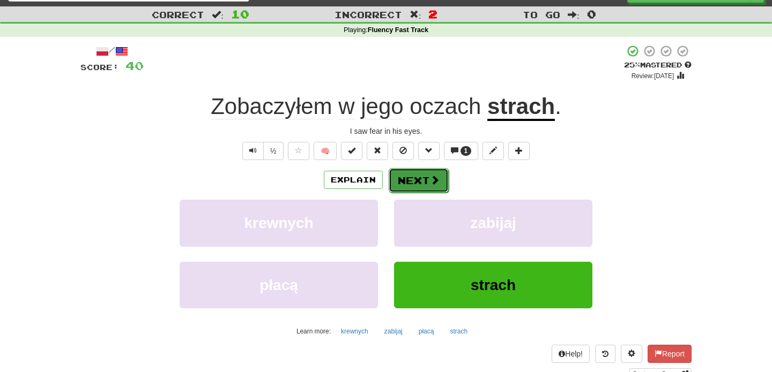
click at [408, 189] on button "Next" at bounding box center [418, 180] width 60 height 25
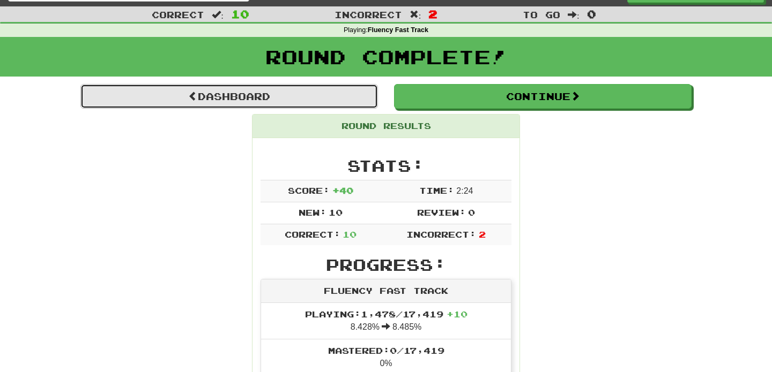
click at [291, 99] on link "Dashboard" at bounding box center [228, 96] width 297 height 25
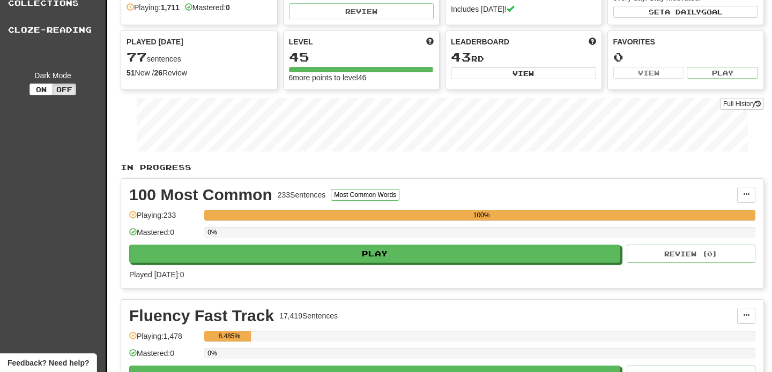
scroll to position [104, 0]
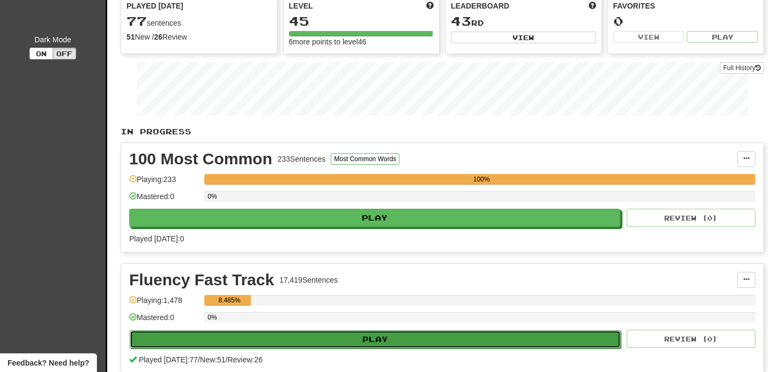
click at [304, 338] on button "Play" at bounding box center [375, 340] width 491 height 18
select select "**"
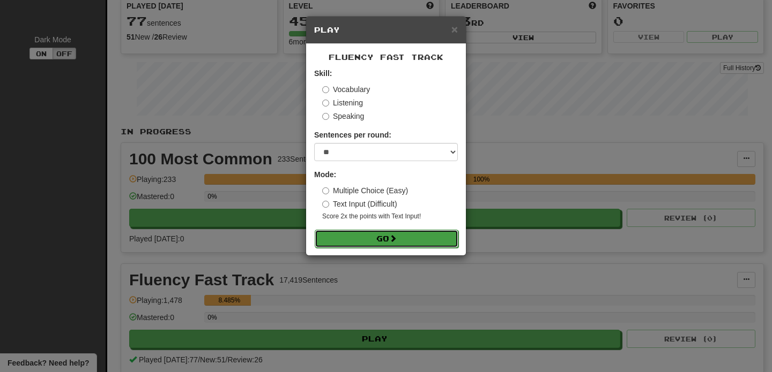
click at [375, 238] on button "Go" at bounding box center [387, 239] width 144 height 18
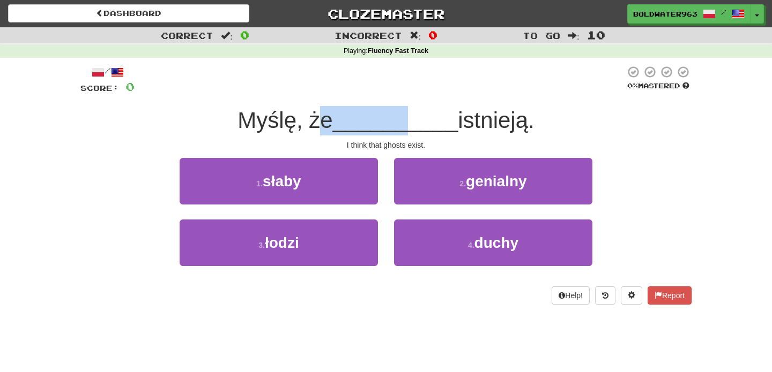
drag, startPoint x: 317, startPoint y: 125, endPoint x: 409, endPoint y: 129, distance: 92.2
click at [409, 129] on div "Myślę, że __________ istnieją." at bounding box center [385, 120] width 611 height 29
click at [409, 129] on span "__________" at bounding box center [395, 120] width 125 height 25
click at [385, 213] on div "1 . słaby" at bounding box center [278, 189] width 214 height 62
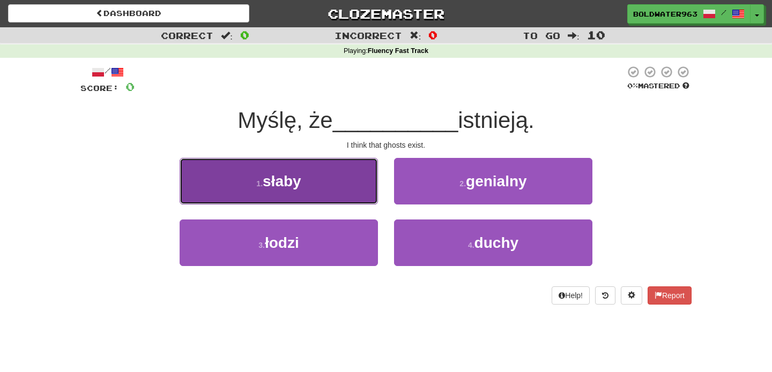
click at [346, 187] on button "1 . słaby" at bounding box center [279, 181] width 198 height 47
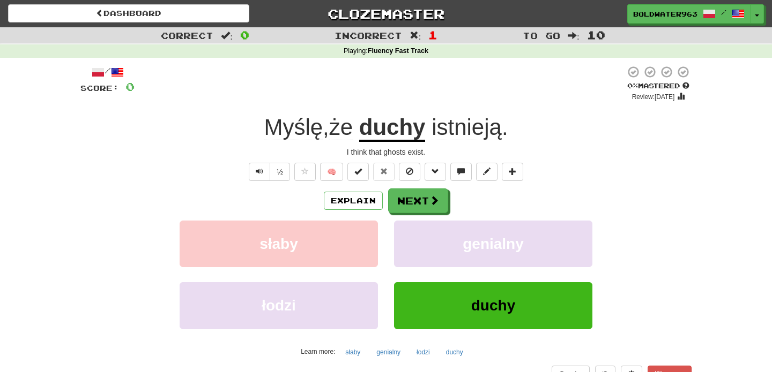
click at [400, 134] on u "duchy" at bounding box center [392, 128] width 66 height 27
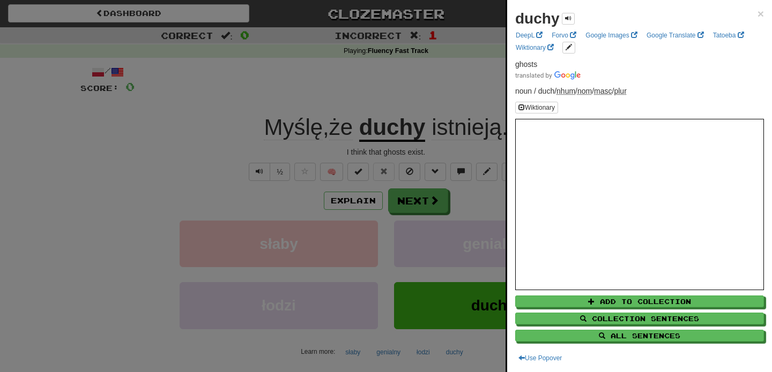
click at [419, 99] on div at bounding box center [386, 186] width 772 height 372
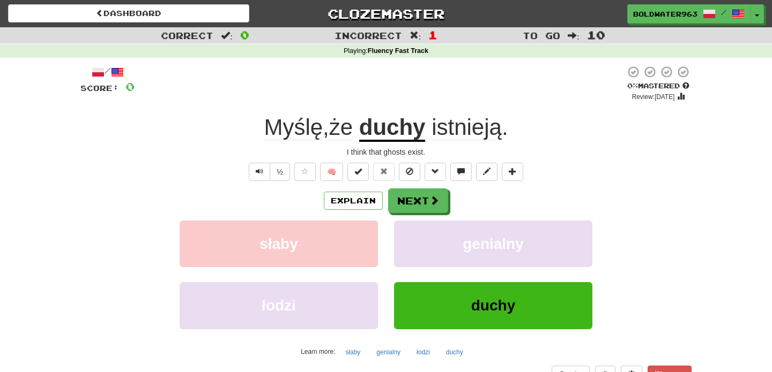
click at [459, 133] on span "istnieją" at bounding box center [466, 128] width 70 height 26
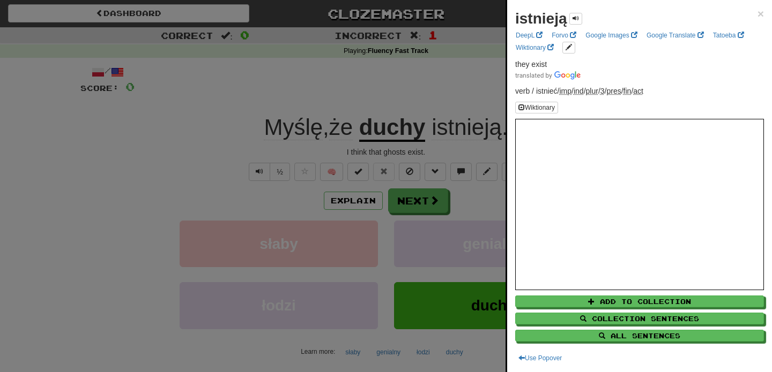
click at [447, 98] on div at bounding box center [386, 186] width 772 height 372
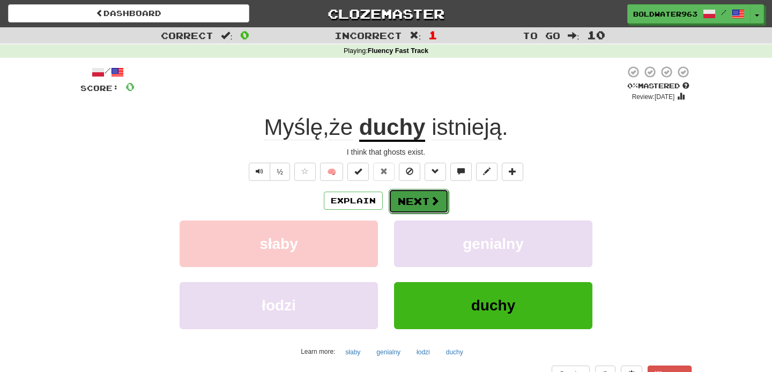
click at [416, 201] on button "Next" at bounding box center [418, 201] width 60 height 25
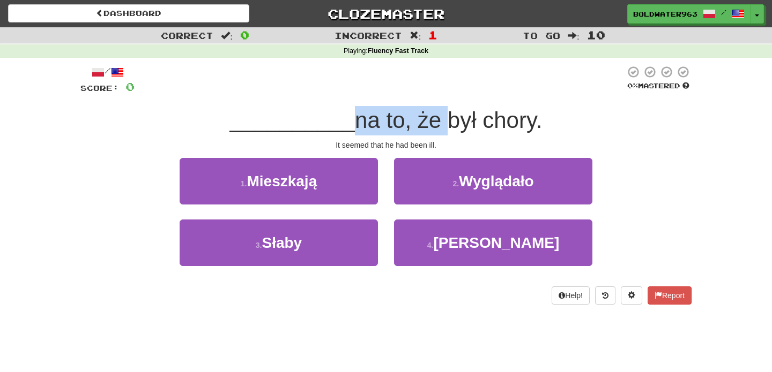
drag, startPoint x: 339, startPoint y: 123, endPoint x: 431, endPoint y: 123, distance: 91.6
click at [431, 123] on div "__________ na to, że był chory." at bounding box center [385, 120] width 611 height 29
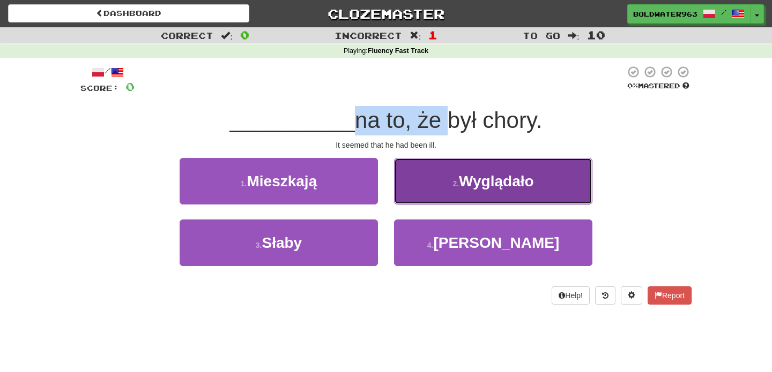
click at [472, 181] on span "Wyglądało" at bounding box center [496, 181] width 75 height 17
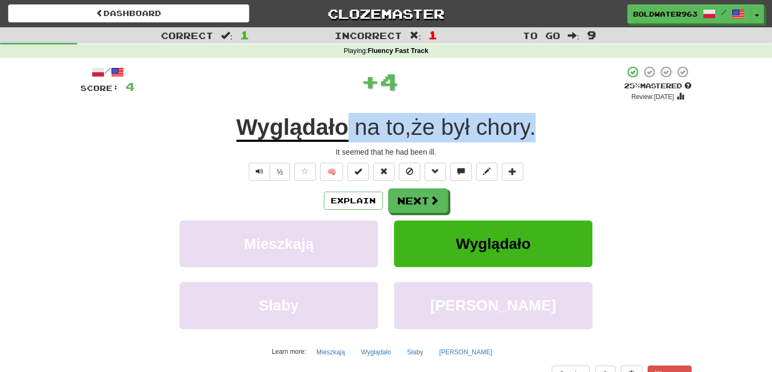
drag, startPoint x: 345, startPoint y: 126, endPoint x: 535, endPoint y: 126, distance: 189.7
click at [535, 126] on span "na to , że był chory ." at bounding box center [441, 128] width 187 height 26
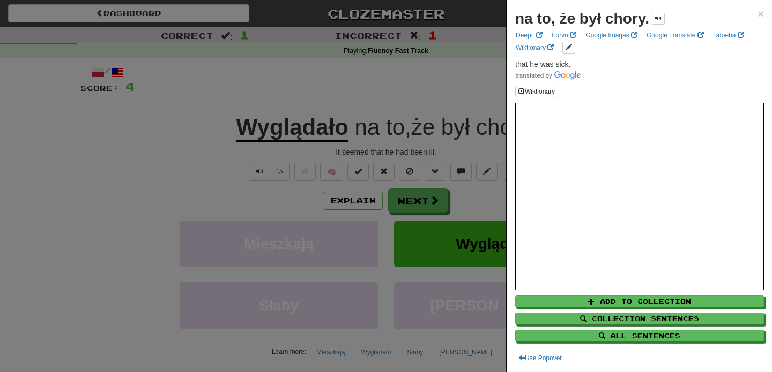
click at [464, 79] on div at bounding box center [386, 186] width 772 height 372
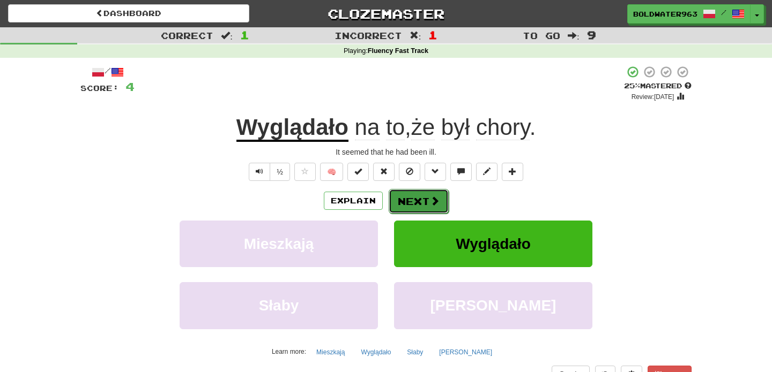
click at [409, 201] on button "Next" at bounding box center [418, 201] width 60 height 25
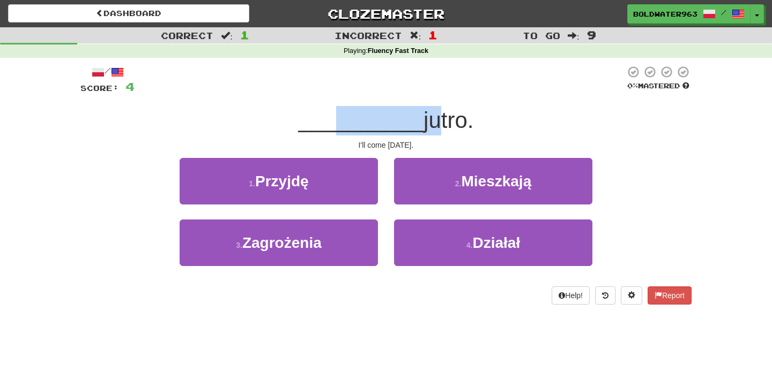
drag, startPoint x: 340, startPoint y: 123, endPoint x: 423, endPoint y: 131, distance: 84.0
click at [423, 131] on div "__________ [DATE]." at bounding box center [385, 120] width 611 height 29
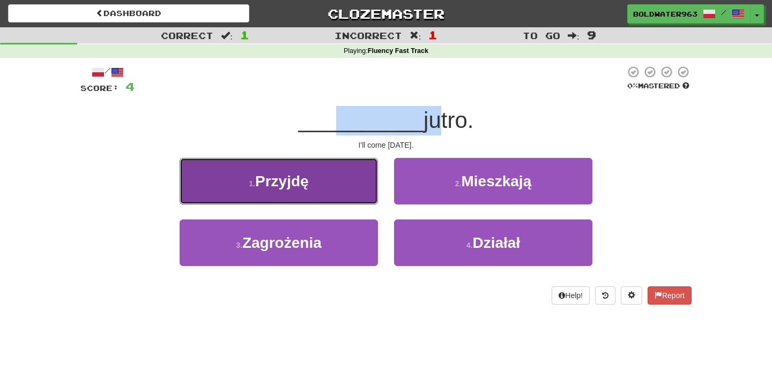
click at [331, 184] on button "1 . Przyjdę" at bounding box center [279, 181] width 198 height 47
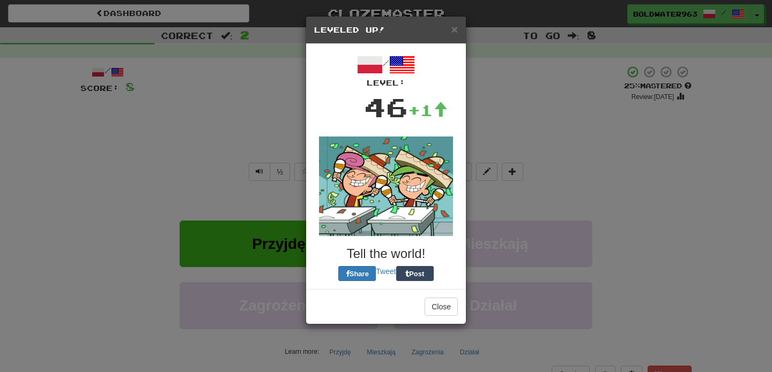
click at [500, 128] on div "× Leveled Up! / Level: 46 +1 Tell the world! Share Tweet Post Close" at bounding box center [386, 186] width 772 height 372
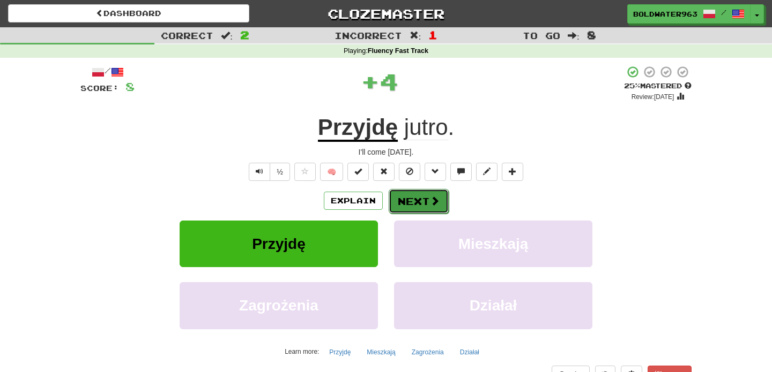
click at [412, 204] on button "Next" at bounding box center [418, 201] width 60 height 25
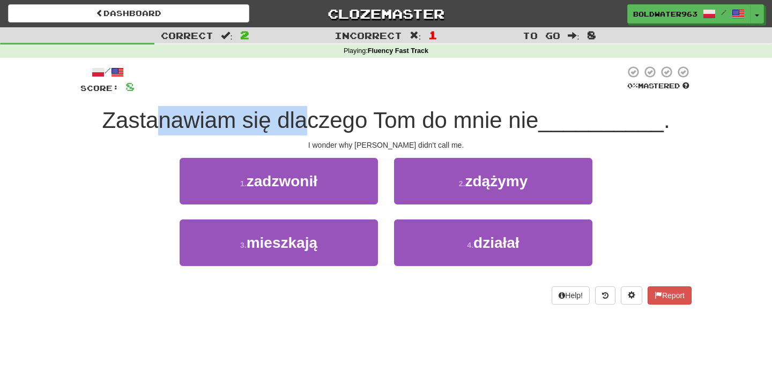
drag, startPoint x: 165, startPoint y: 121, endPoint x: 312, endPoint y: 124, distance: 147.4
click at [312, 124] on span "Zastanawiam się dlaczego Tom do mnie nie" at bounding box center [320, 120] width 436 height 25
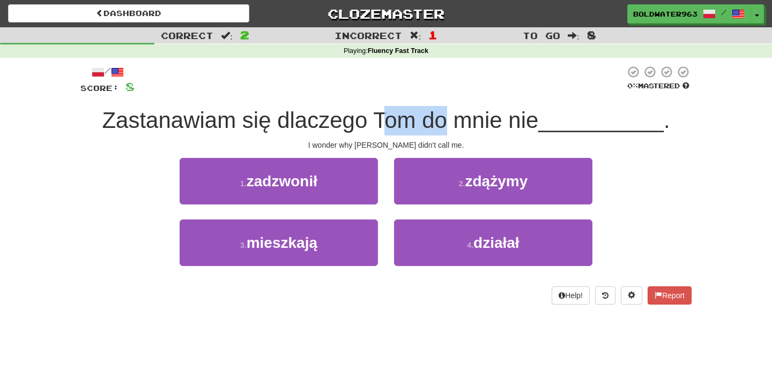
drag, startPoint x: 391, startPoint y: 118, endPoint x: 446, endPoint y: 125, distance: 55.6
click at [446, 125] on span "Zastanawiam się dlaczego Tom do mnie nie" at bounding box center [320, 120] width 436 height 25
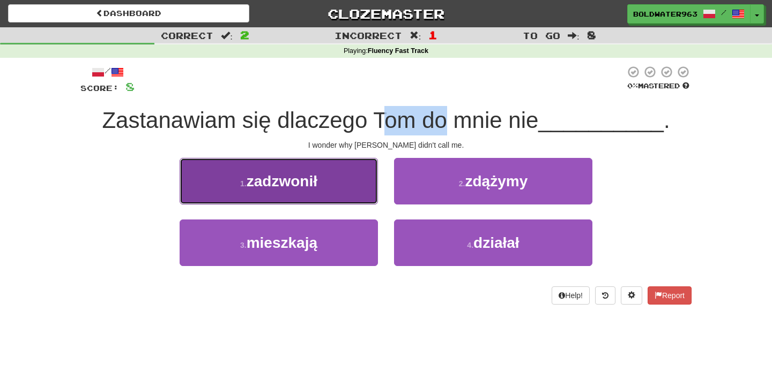
click at [359, 178] on button "1 . zadzwonił" at bounding box center [279, 181] width 198 height 47
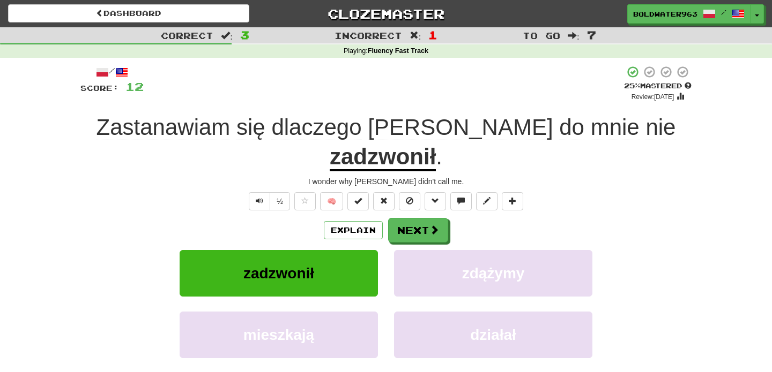
click at [189, 176] on div "I wonder why [PERSON_NAME] didn't call me." at bounding box center [385, 181] width 611 height 11
drag, startPoint x: 279, startPoint y: 152, endPoint x: 497, endPoint y: 153, distance: 218.6
click at [497, 176] on div "I wonder why [PERSON_NAME] didn't call me." at bounding box center [385, 181] width 611 height 11
drag, startPoint x: 497, startPoint y: 153, endPoint x: 289, endPoint y: 152, distance: 207.9
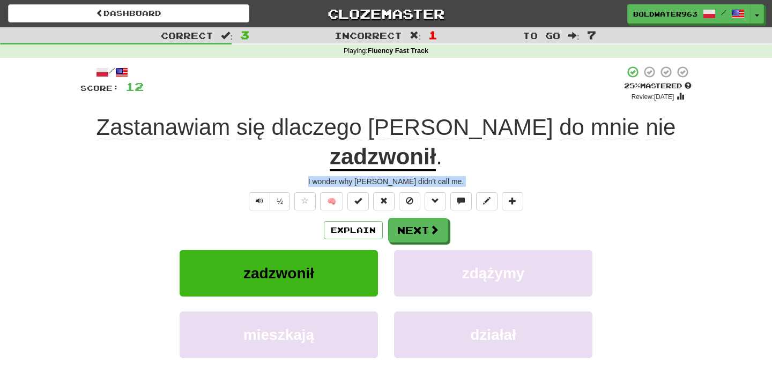
click at [289, 176] on div "I wonder why [PERSON_NAME] didn't call me." at bounding box center [385, 181] width 611 height 11
click at [296, 176] on div "I wonder why [PERSON_NAME] didn't call me." at bounding box center [385, 181] width 611 height 11
drag, startPoint x: 300, startPoint y: 156, endPoint x: 488, endPoint y: 158, distance: 188.1
click at [488, 158] on div "/ Score: 12 + 4 25 % Mastered Review: [DATE] Zastanawiam się dlaczego [PERSON_N…" at bounding box center [385, 247] width 611 height 365
click at [468, 176] on div "I wonder why [PERSON_NAME] didn't call me." at bounding box center [385, 181] width 611 height 11
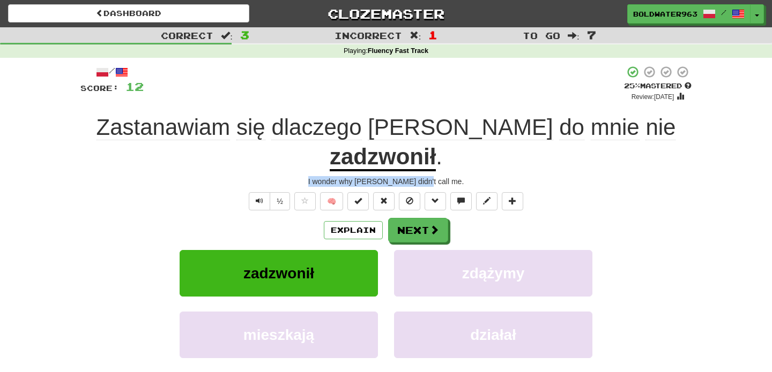
drag, startPoint x: 468, startPoint y: 154, endPoint x: 319, endPoint y: 154, distance: 149.5
click at [319, 176] on div "I wonder why [PERSON_NAME] didn't call me." at bounding box center [385, 181] width 611 height 11
click at [410, 219] on button "Next" at bounding box center [418, 231] width 60 height 25
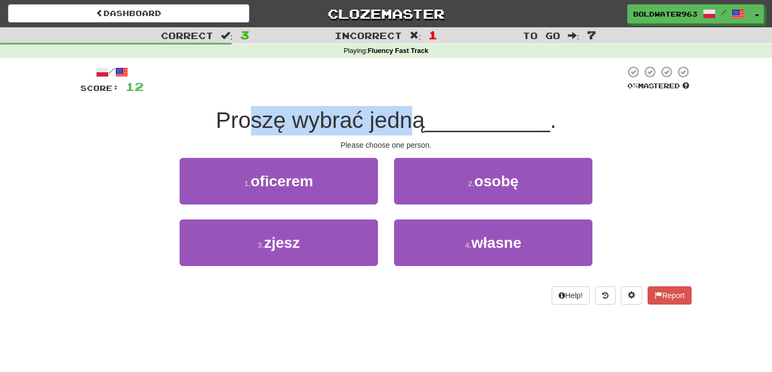
drag, startPoint x: 251, startPoint y: 121, endPoint x: 415, endPoint y: 120, distance: 164.0
click at [415, 120] on span "Proszę wybrać jedną" at bounding box center [319, 120] width 209 height 25
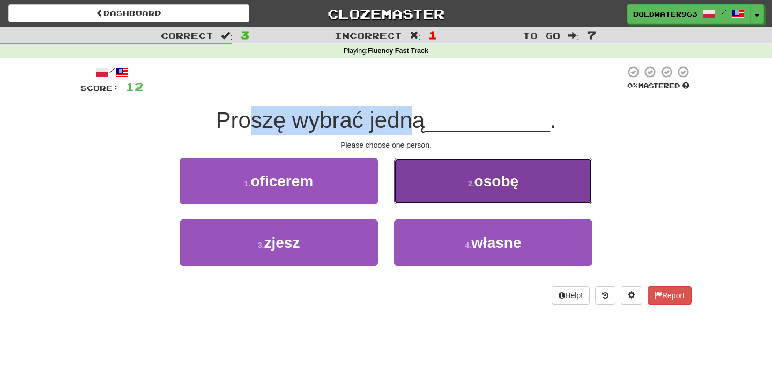
click at [475, 179] on span "osobę" at bounding box center [496, 181] width 44 height 17
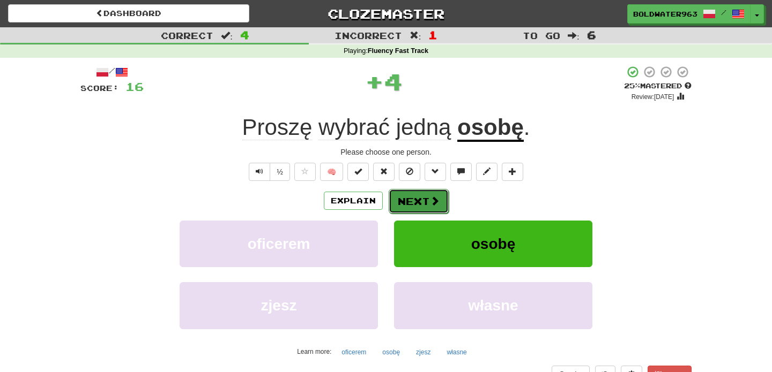
click at [416, 199] on button "Next" at bounding box center [418, 201] width 60 height 25
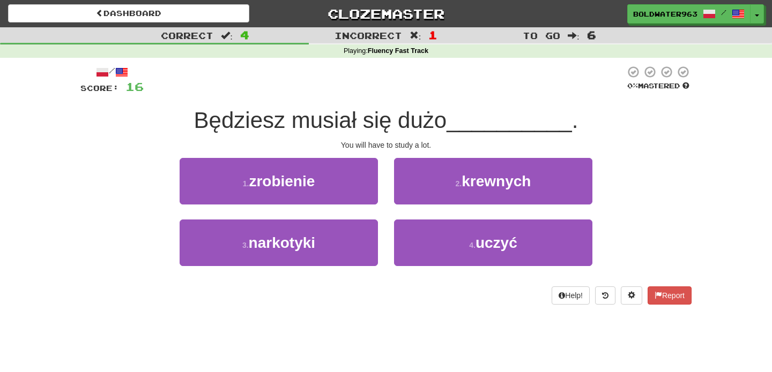
drag, startPoint x: 191, startPoint y: 121, endPoint x: 457, endPoint y: 124, distance: 265.8
click at [457, 124] on div "Będziesz musiał się dużo __________ ." at bounding box center [385, 120] width 611 height 29
click at [487, 267] on div "4 . uczyć" at bounding box center [493, 251] width 214 height 62
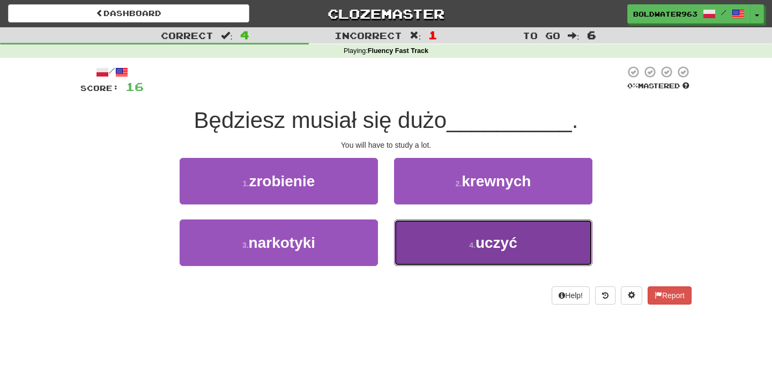
click at [486, 246] on span "uczyć" at bounding box center [496, 243] width 42 height 17
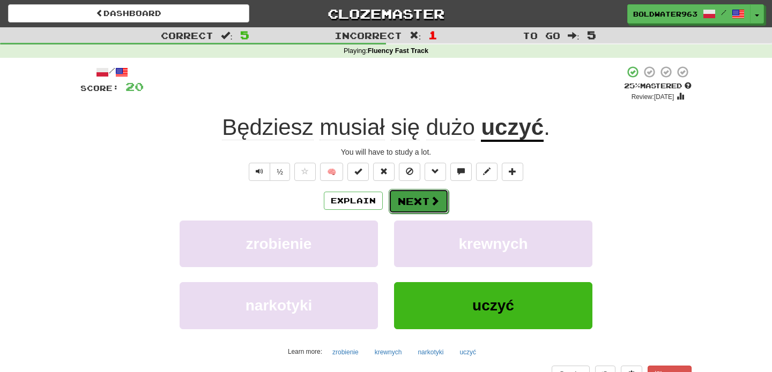
click at [421, 199] on button "Next" at bounding box center [418, 201] width 60 height 25
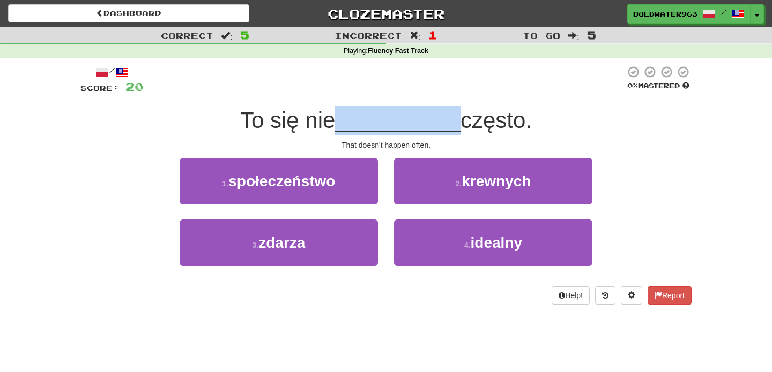
drag, startPoint x: 334, startPoint y: 122, endPoint x: 455, endPoint y: 120, distance: 120.6
click at [455, 120] on div "To się nie __________ często." at bounding box center [385, 120] width 611 height 29
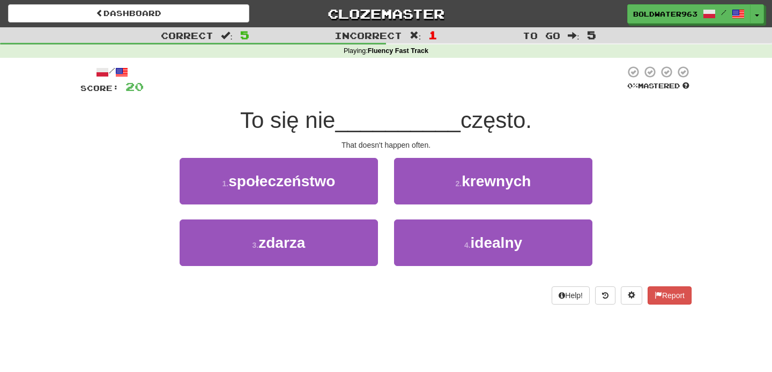
click at [460, 120] on span "często." at bounding box center [495, 120] width 71 height 25
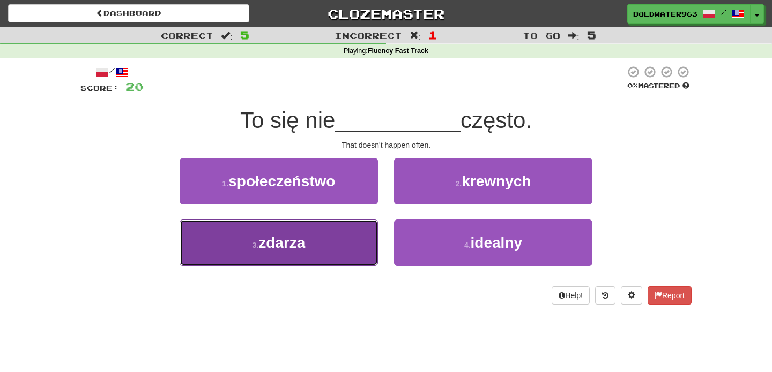
click at [332, 252] on button "3 . zdarza" at bounding box center [279, 243] width 198 height 47
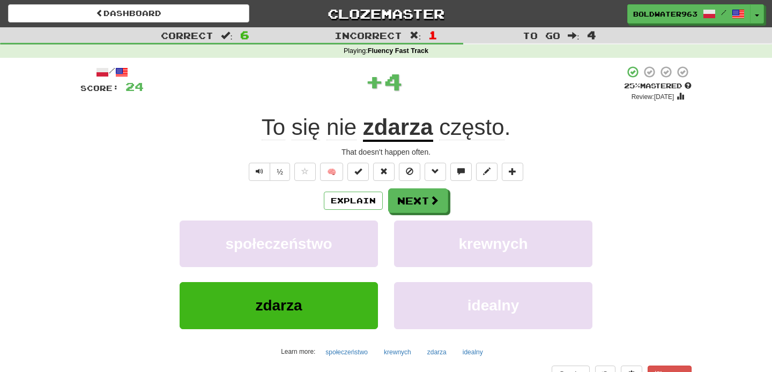
click at [398, 131] on u "zdarza" at bounding box center [398, 128] width 70 height 27
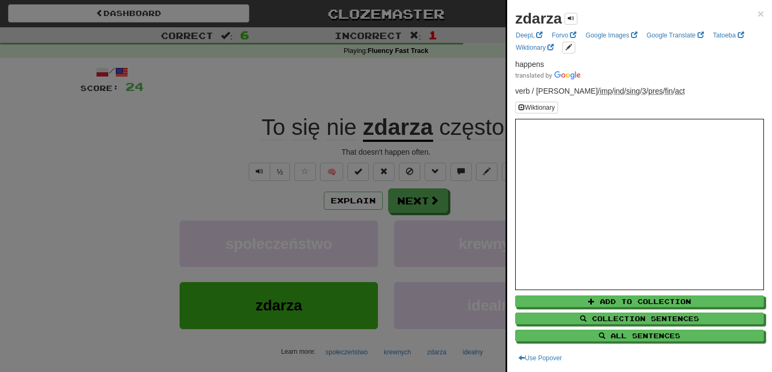
click at [454, 162] on div at bounding box center [386, 186] width 772 height 372
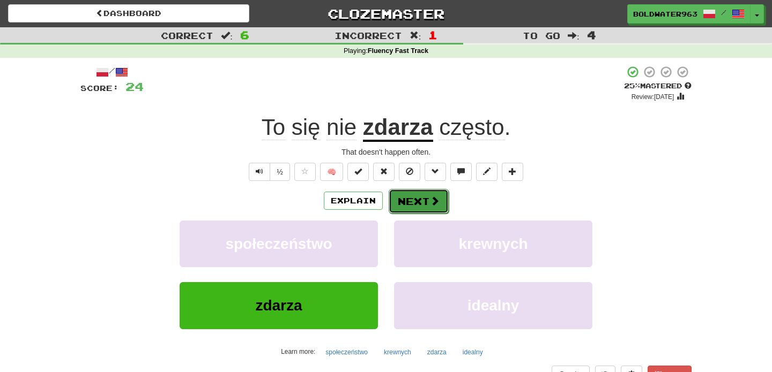
click at [427, 199] on button "Next" at bounding box center [418, 201] width 60 height 25
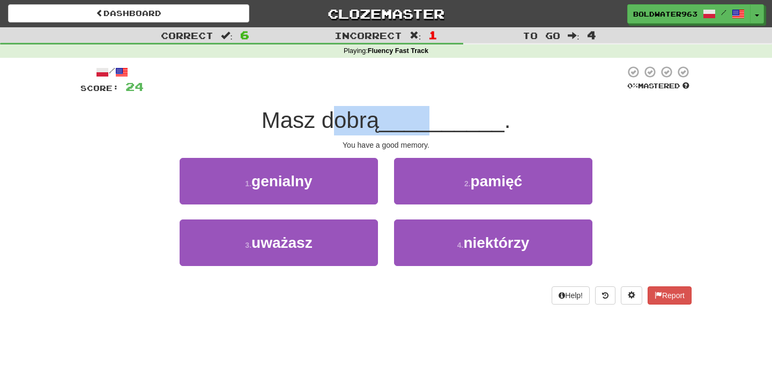
drag, startPoint x: 331, startPoint y: 117, endPoint x: 429, endPoint y: 116, distance: 98.1
click at [429, 116] on div "Masz dobrą __________ ." at bounding box center [385, 120] width 611 height 29
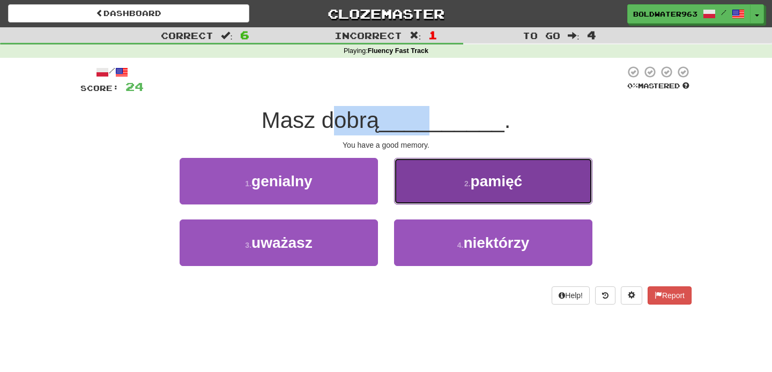
click at [457, 180] on button "2 . pamięć" at bounding box center [493, 181] width 198 height 47
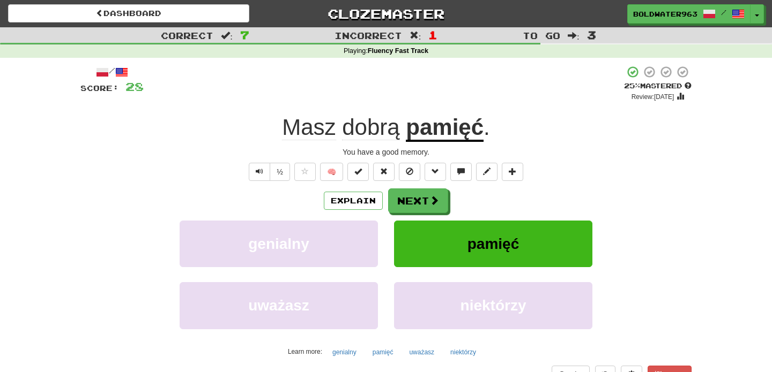
click at [510, 138] on div "Masz dobrą pamięć ." at bounding box center [385, 127] width 611 height 29
click at [428, 199] on button "Next" at bounding box center [418, 201] width 60 height 25
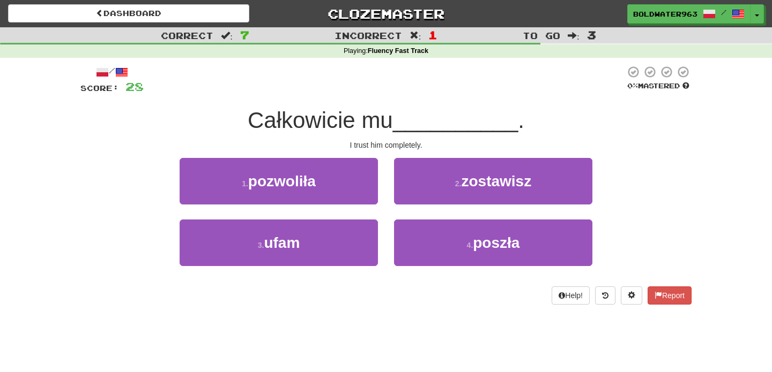
drag, startPoint x: 307, startPoint y: 117, endPoint x: 404, endPoint y: 117, distance: 97.5
click at [404, 117] on div "Całkowicie mu __________ ." at bounding box center [385, 120] width 611 height 29
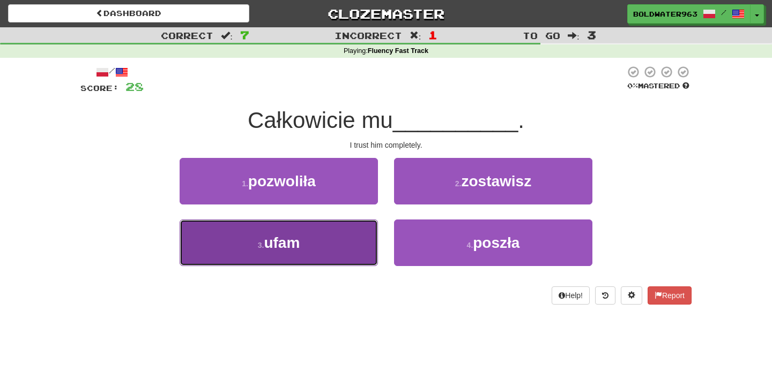
click at [320, 245] on button "3 . ufam" at bounding box center [279, 243] width 198 height 47
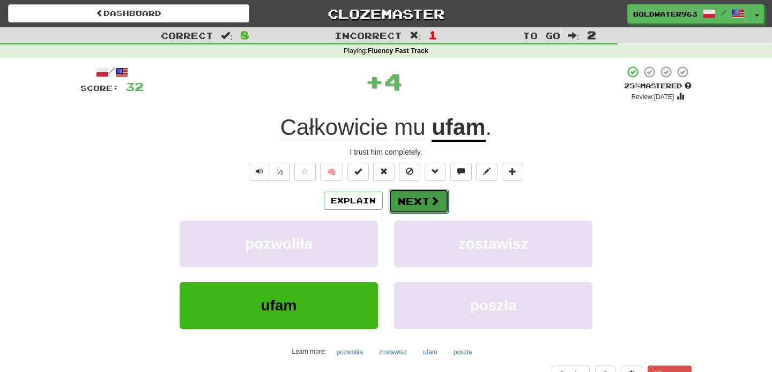
click at [407, 201] on button "Next" at bounding box center [418, 201] width 60 height 25
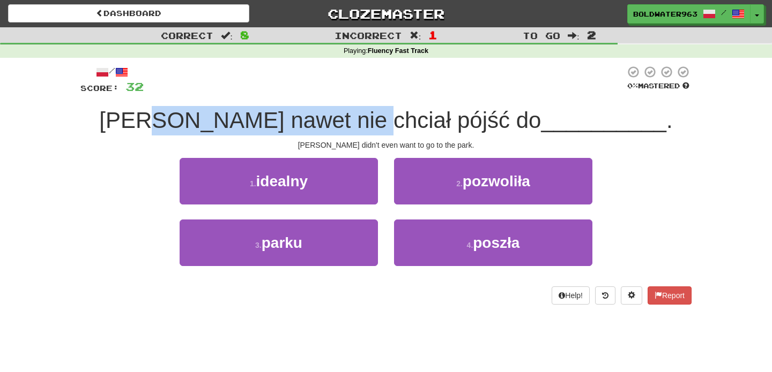
drag, startPoint x: 219, startPoint y: 119, endPoint x: 423, endPoint y: 123, distance: 204.7
click at [423, 123] on span "[PERSON_NAME] nawet nie chciał pójść do" at bounding box center [320, 120] width 442 height 25
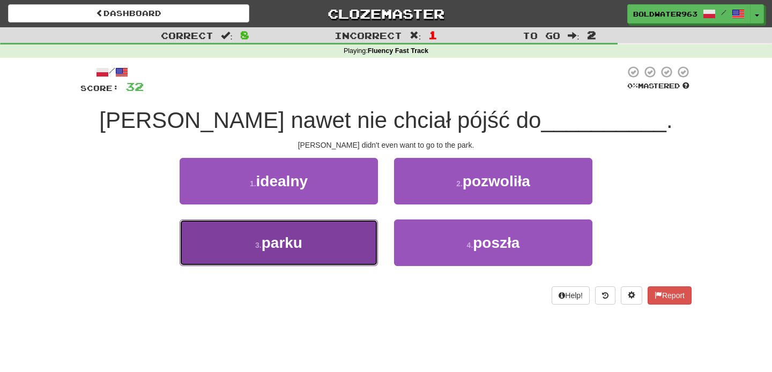
click at [350, 255] on button "3 . parku" at bounding box center [279, 243] width 198 height 47
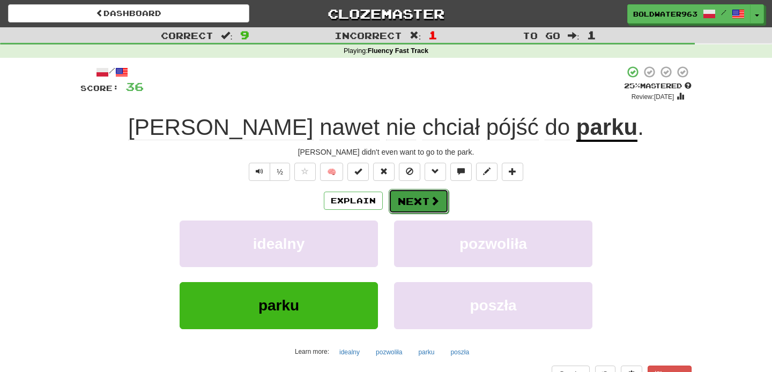
click at [409, 199] on button "Next" at bounding box center [418, 201] width 60 height 25
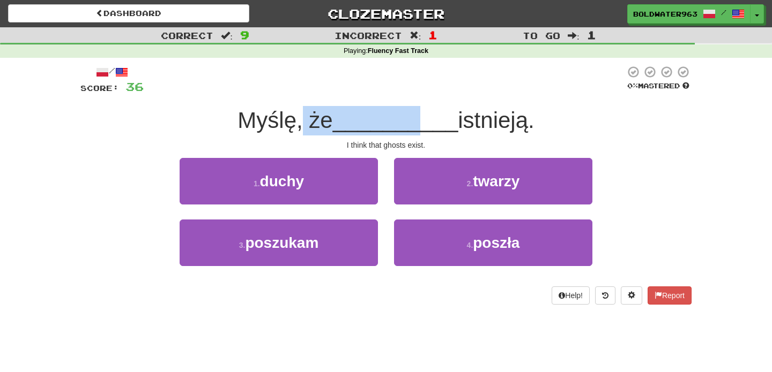
drag, startPoint x: 303, startPoint y: 121, endPoint x: 421, endPoint y: 121, distance: 117.9
click at [421, 121] on div "Myślę, że __________ istnieją." at bounding box center [385, 120] width 611 height 29
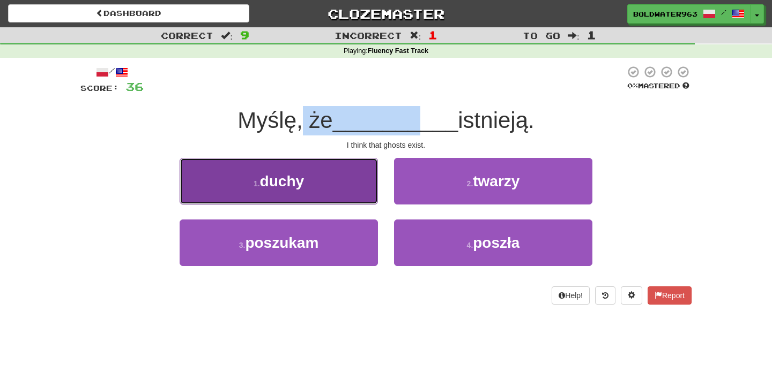
click at [313, 200] on button "1 . duchy" at bounding box center [279, 181] width 198 height 47
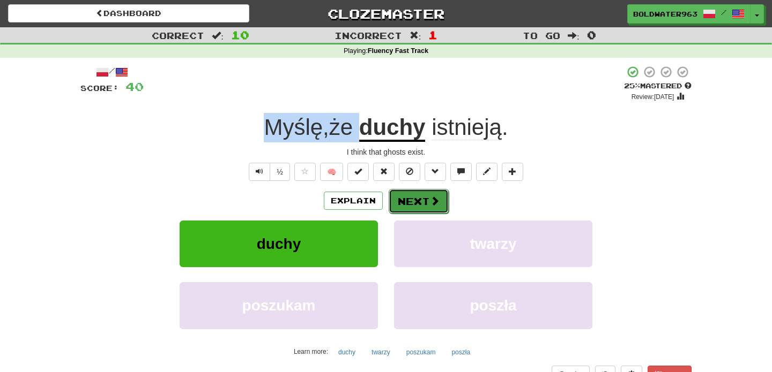
click at [413, 198] on button "Next" at bounding box center [418, 201] width 60 height 25
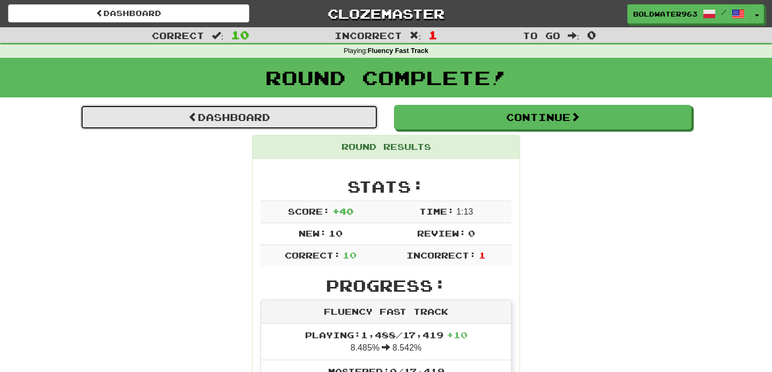
click at [301, 121] on link "Dashboard" at bounding box center [228, 117] width 297 height 25
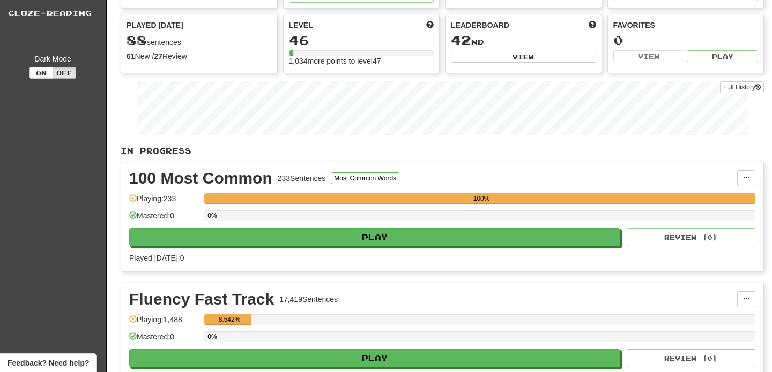
scroll to position [86, 0]
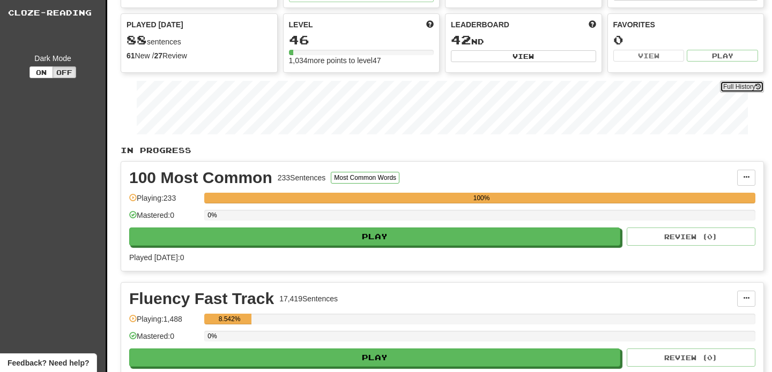
click at [744, 88] on link "Full History" at bounding box center [742, 87] width 44 height 12
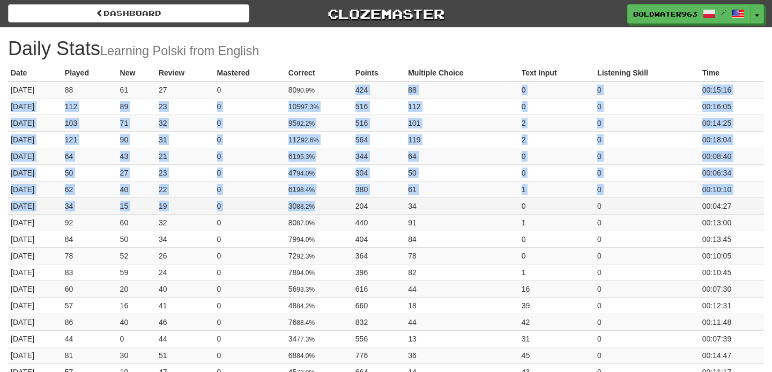
drag, startPoint x: 345, startPoint y: 90, endPoint x: 346, endPoint y: 208, distance: 118.4
click at [346, 208] on td "30 88.2%" at bounding box center [319, 206] width 67 height 17
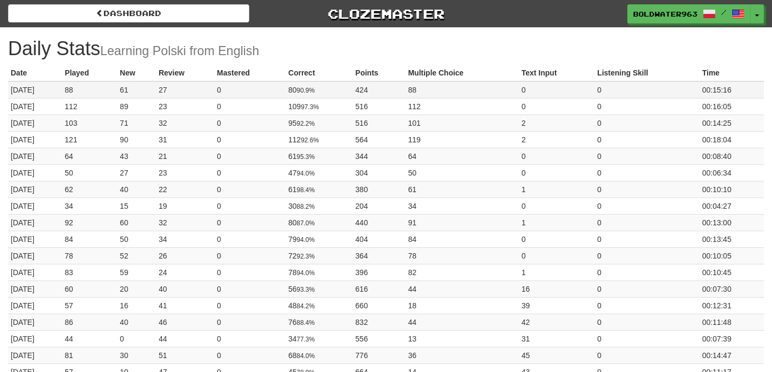
click at [343, 91] on td "80 90.9%" at bounding box center [319, 89] width 67 height 17
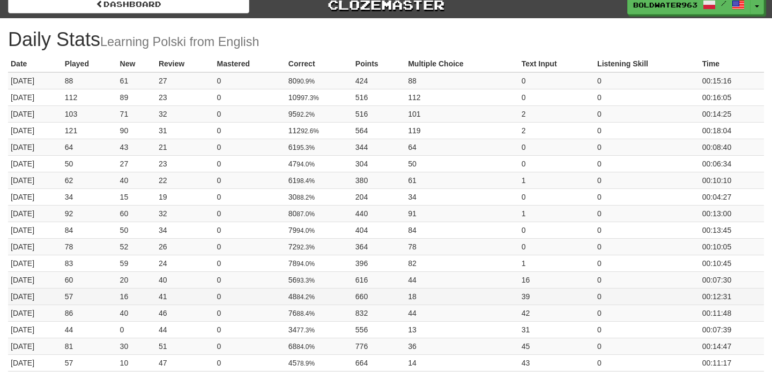
scroll to position [12, 0]
